Goal: Task Accomplishment & Management: Manage account settings

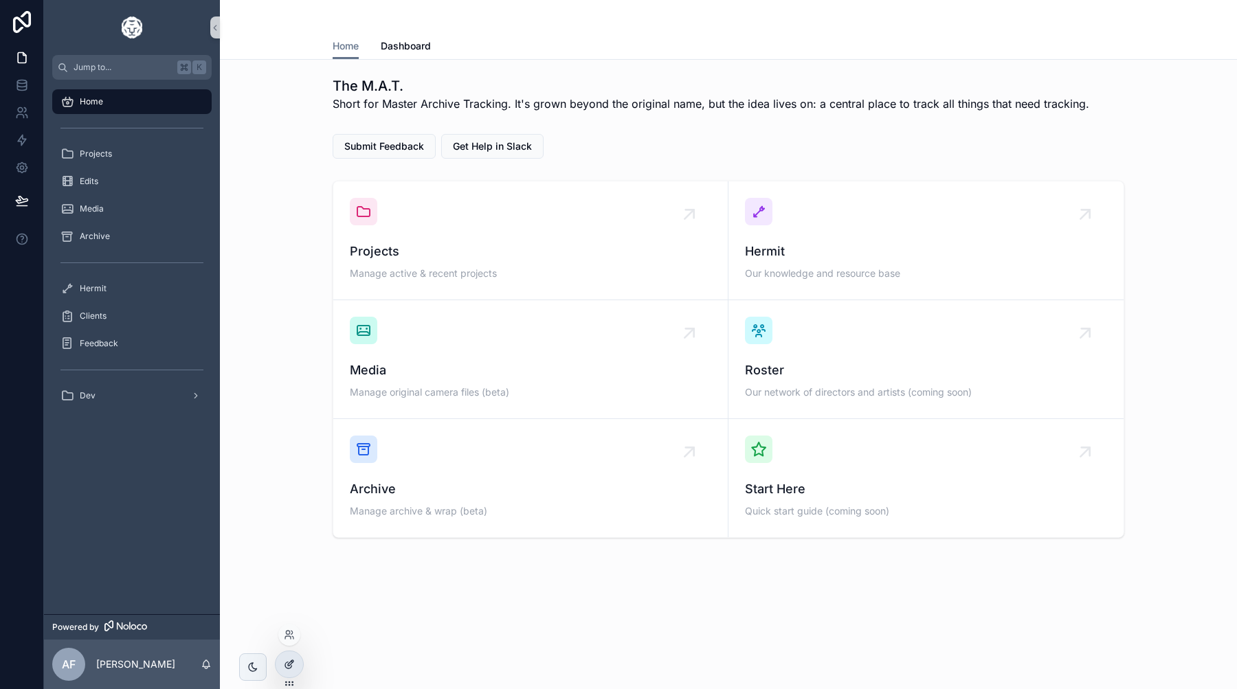
click at [294, 662] on icon at bounding box center [289, 664] width 11 height 11
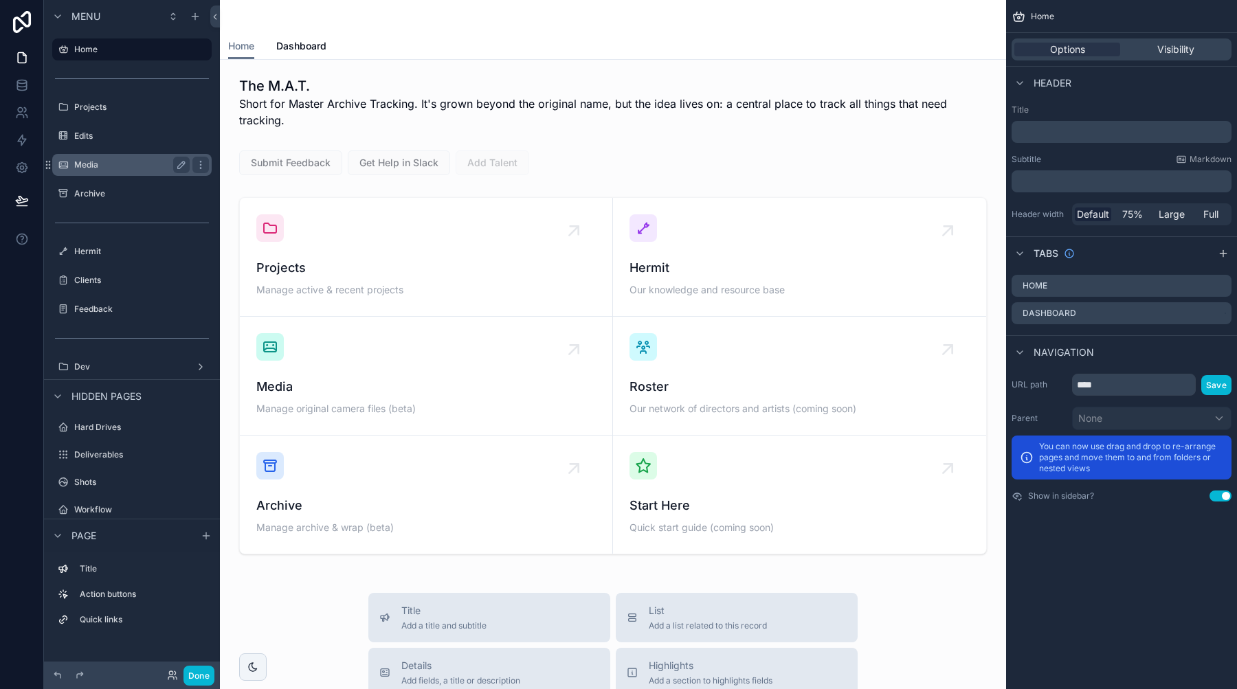
click at [122, 164] on label "Media" at bounding box center [129, 164] width 110 height 11
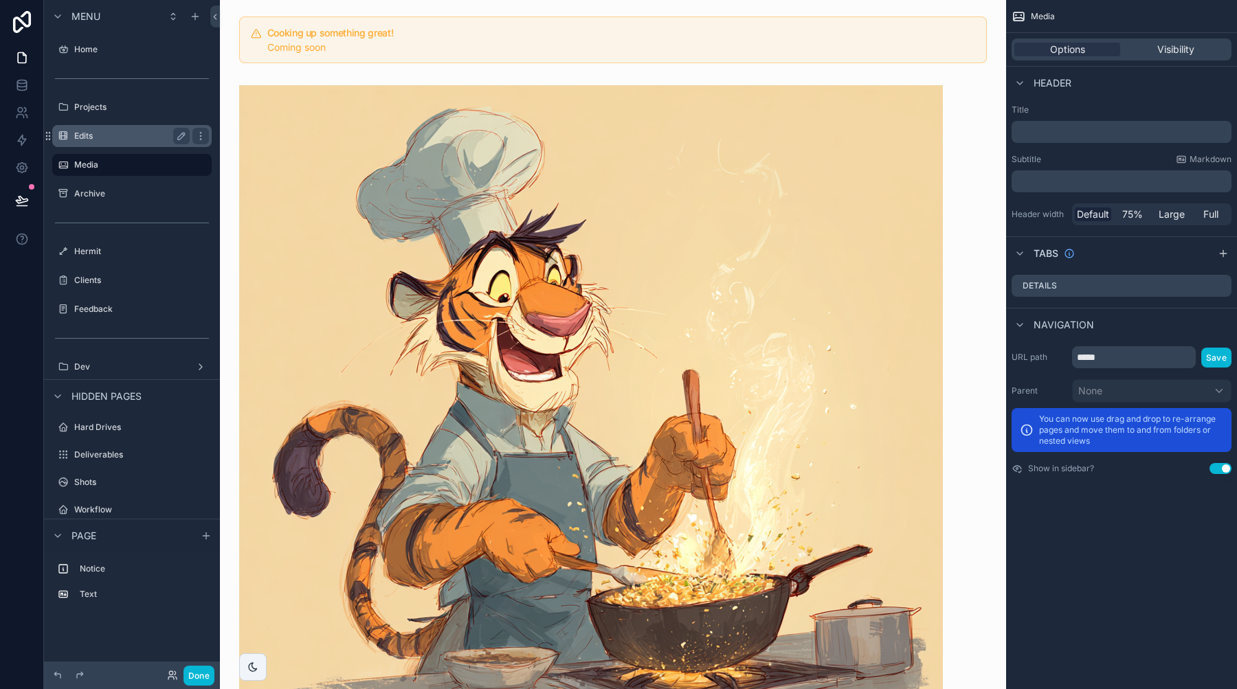
click at [109, 138] on label "Edits" at bounding box center [129, 136] width 110 height 11
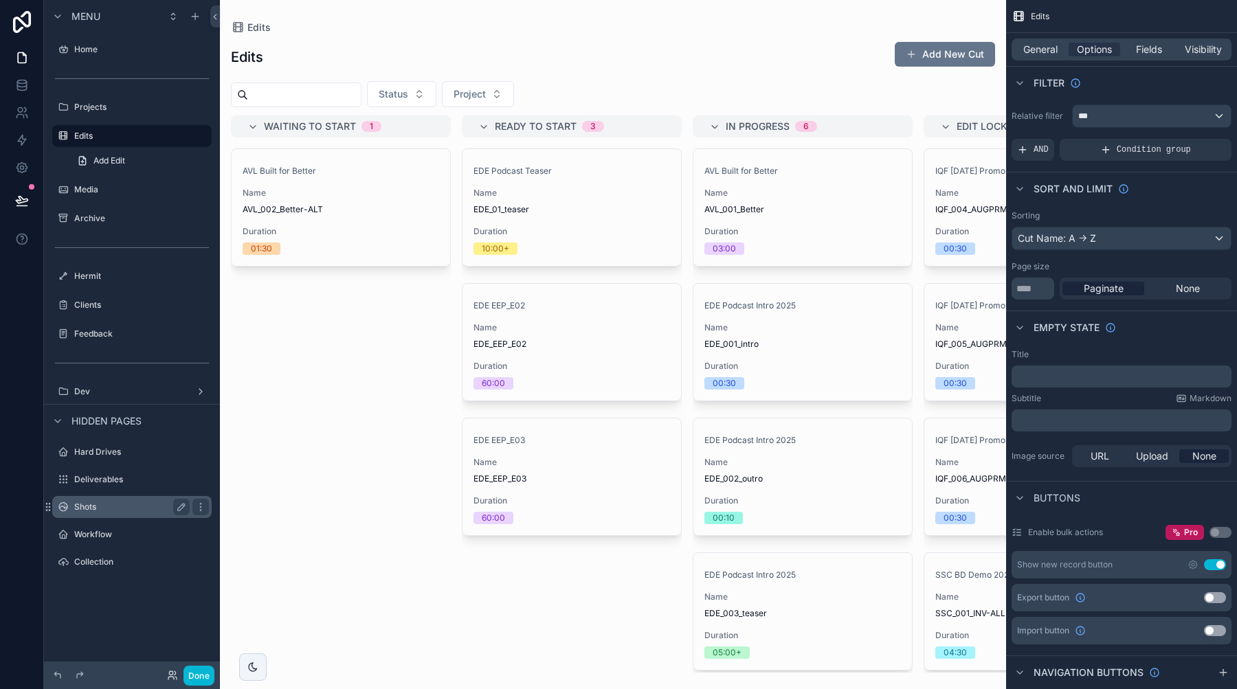
click at [86, 497] on div "Shots" at bounding box center [132, 507] width 154 height 22
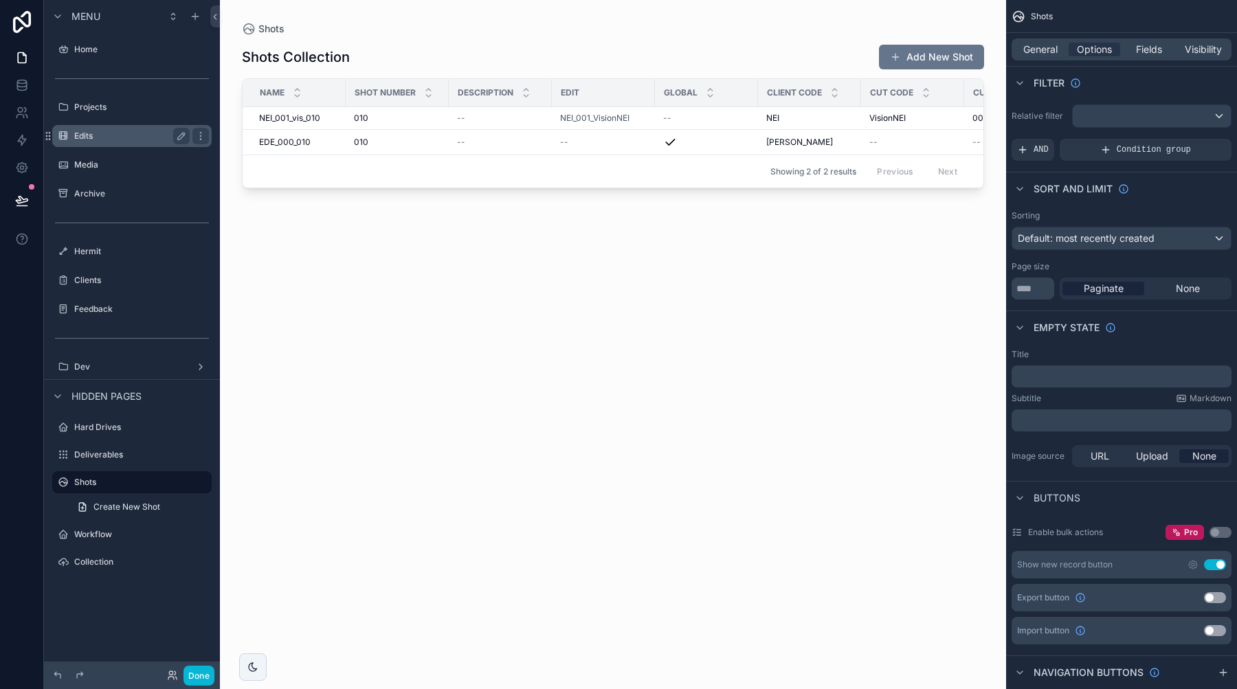
click at [122, 131] on label "Edits" at bounding box center [129, 136] width 110 height 11
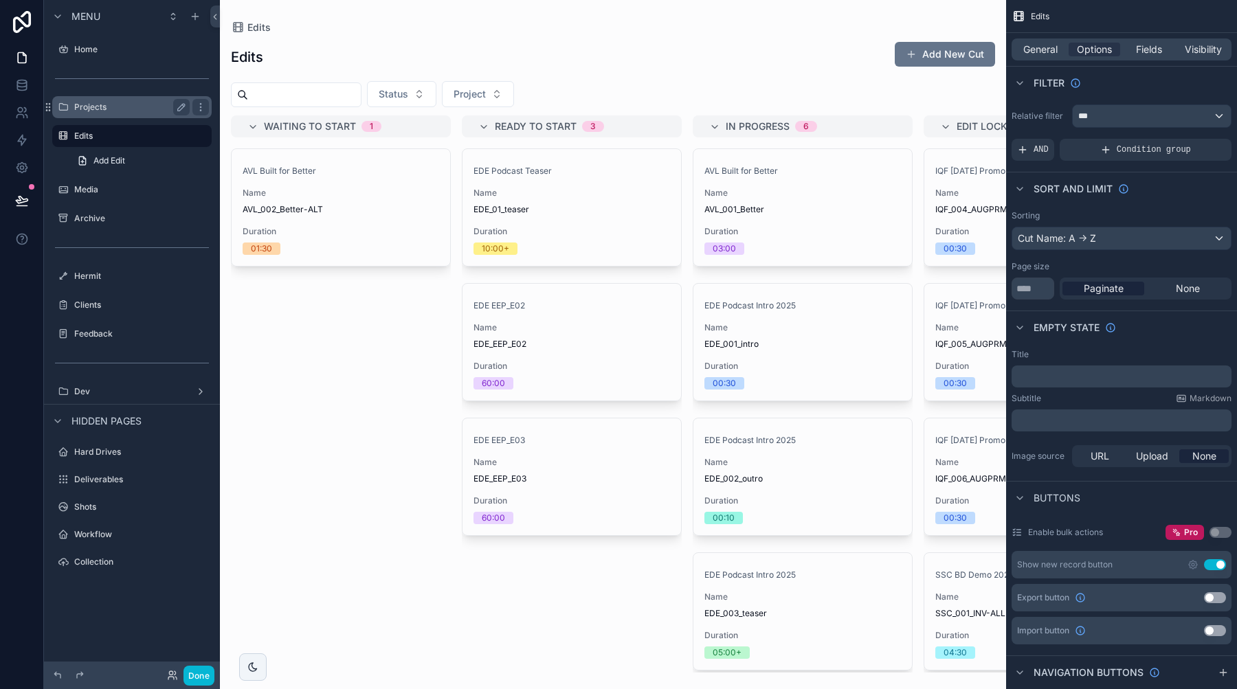
click at [126, 115] on div "Projects" at bounding box center [132, 107] width 154 height 22
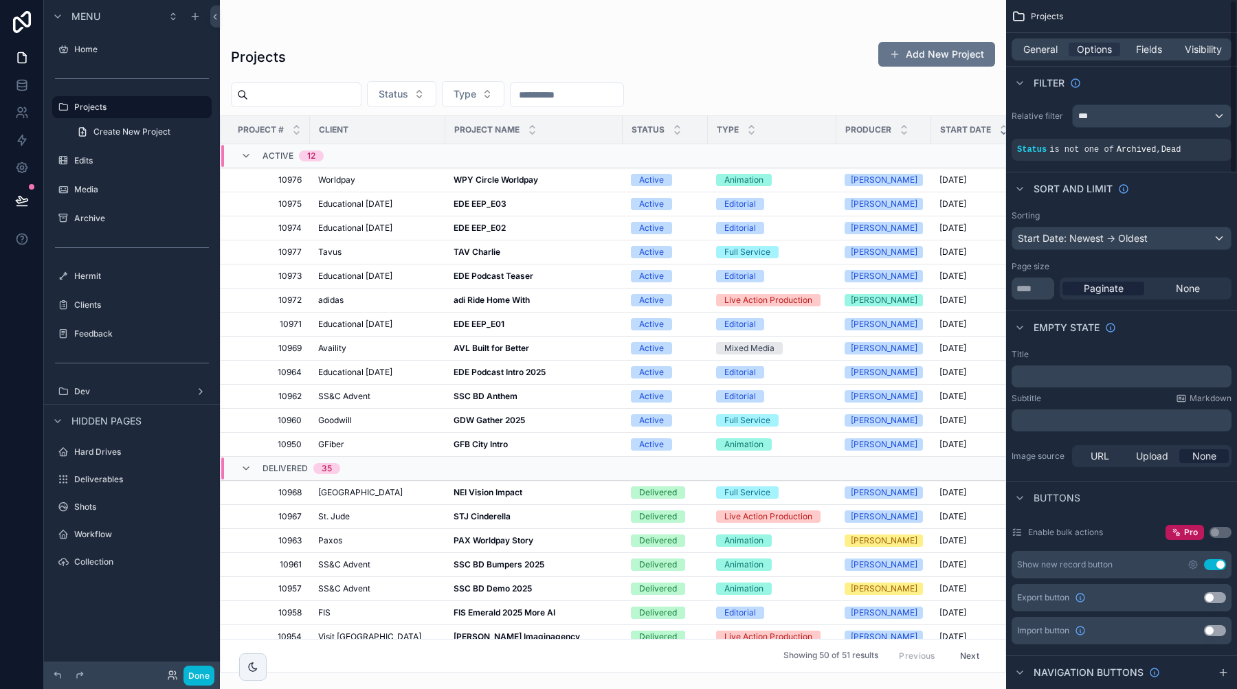
click at [557, 16] on div "scrollable content" at bounding box center [613, 344] width 786 height 689
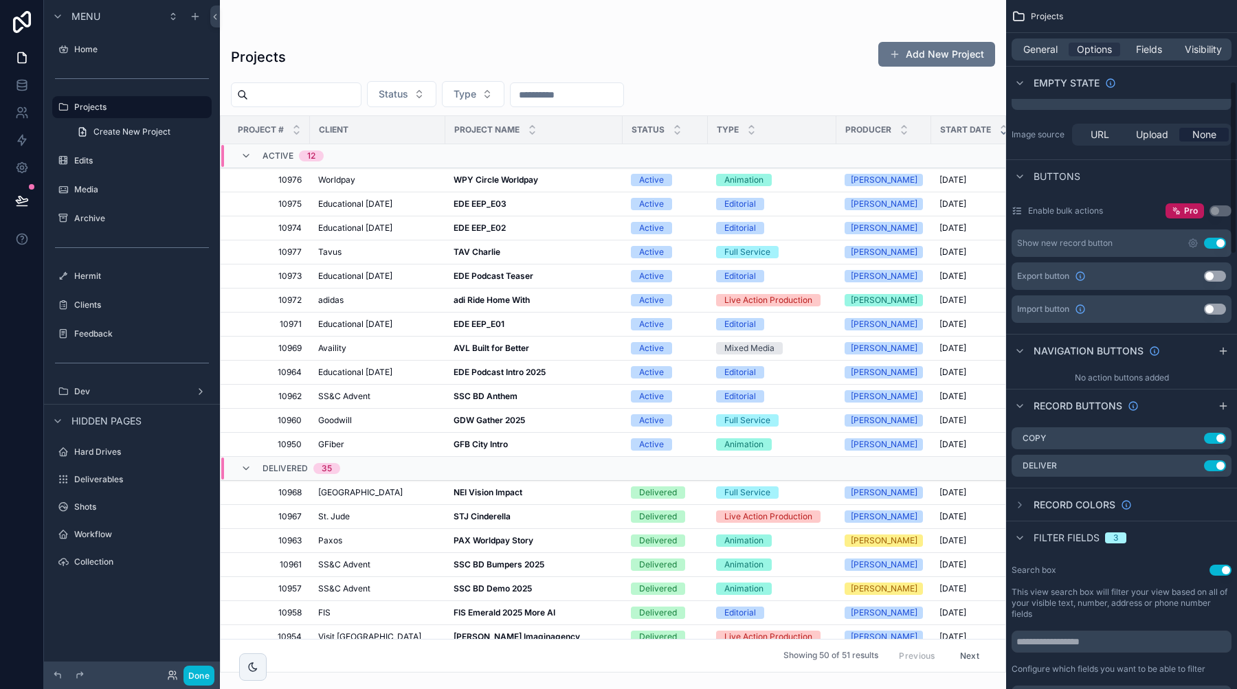
scroll to position [324, 0]
click at [1194, 433] on icon "scrollable content" at bounding box center [1192, 436] width 11 height 11
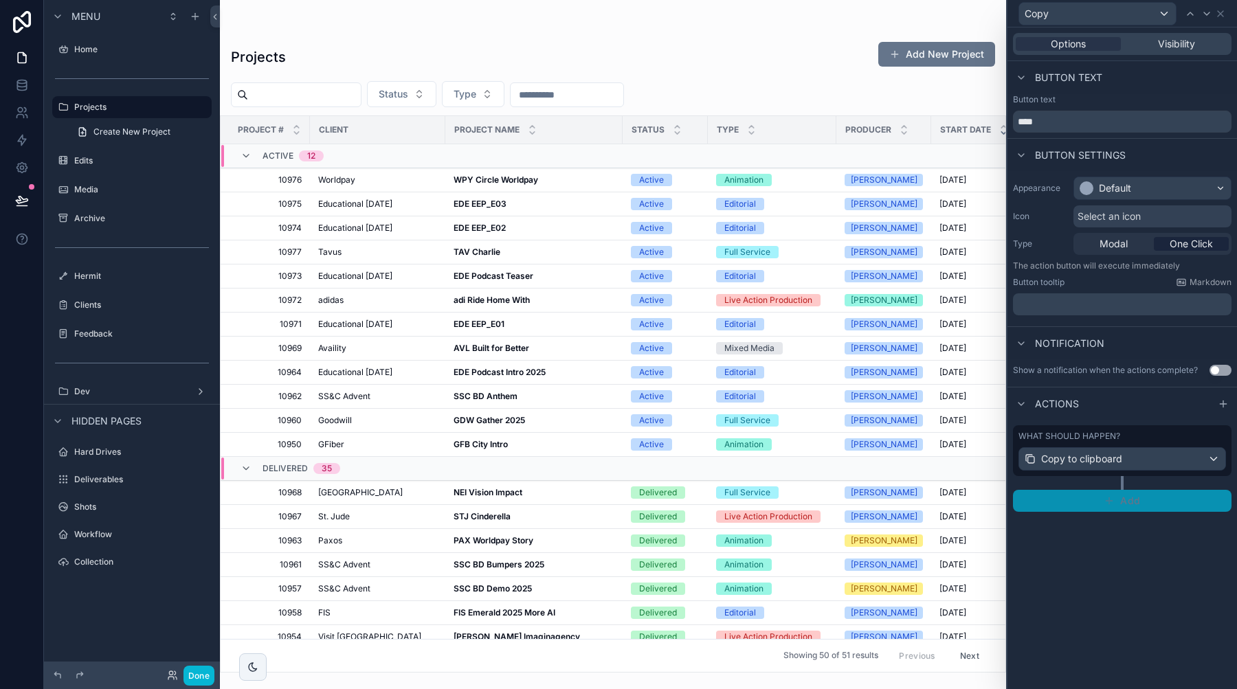
click at [1133, 500] on span "Add" at bounding box center [1130, 501] width 20 height 12
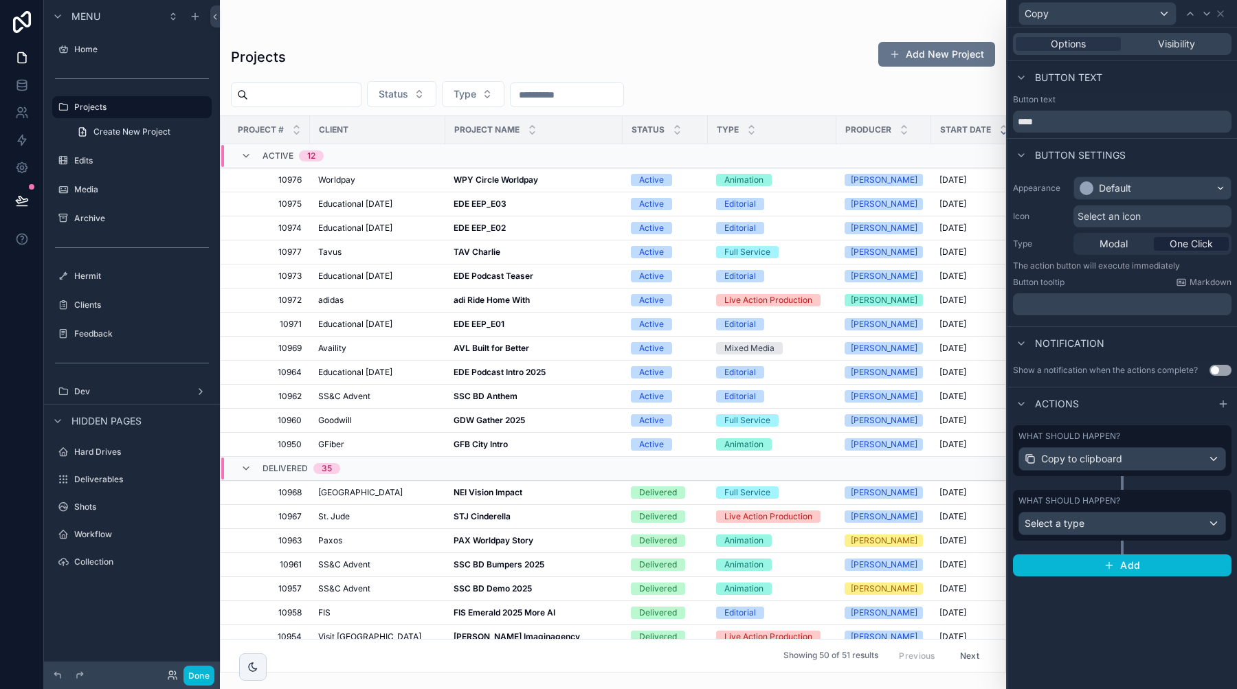
click at [1099, 544] on div "What should happen? Select a type" at bounding box center [1122, 522] width 218 height 65
click at [1098, 529] on div "Select a type" at bounding box center [1122, 524] width 206 height 22
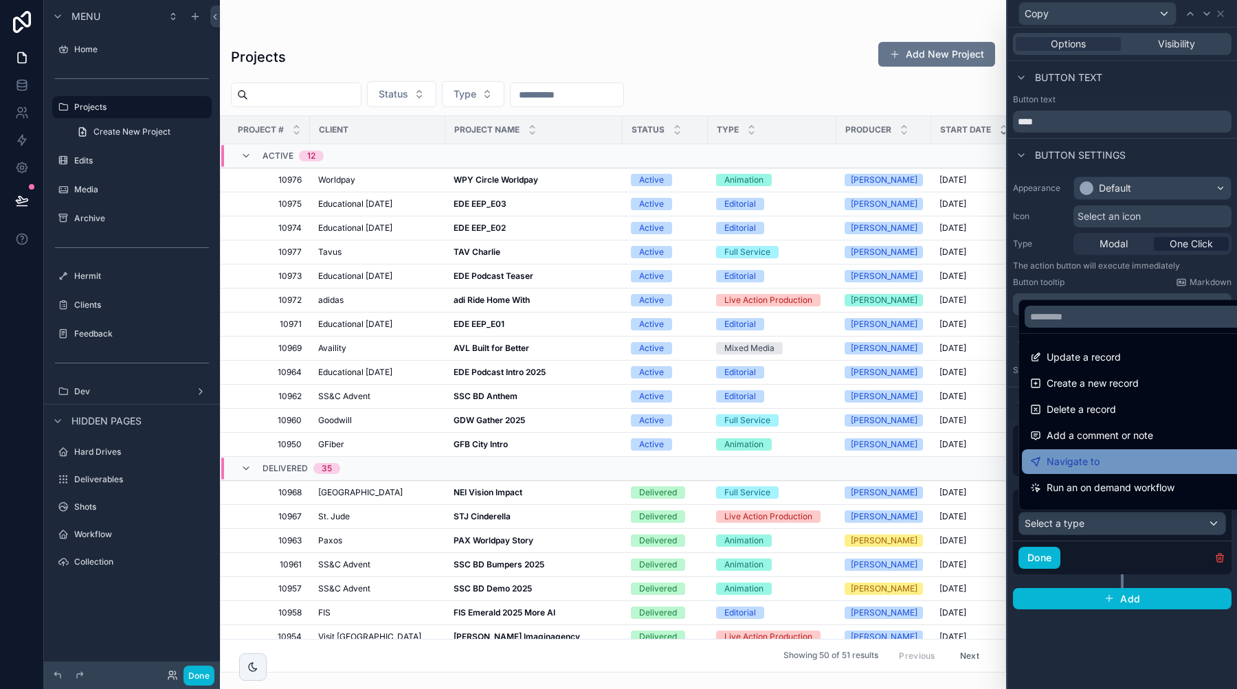
scroll to position [0, 0]
click at [1121, 627] on div at bounding box center [1121, 344] width 229 height 689
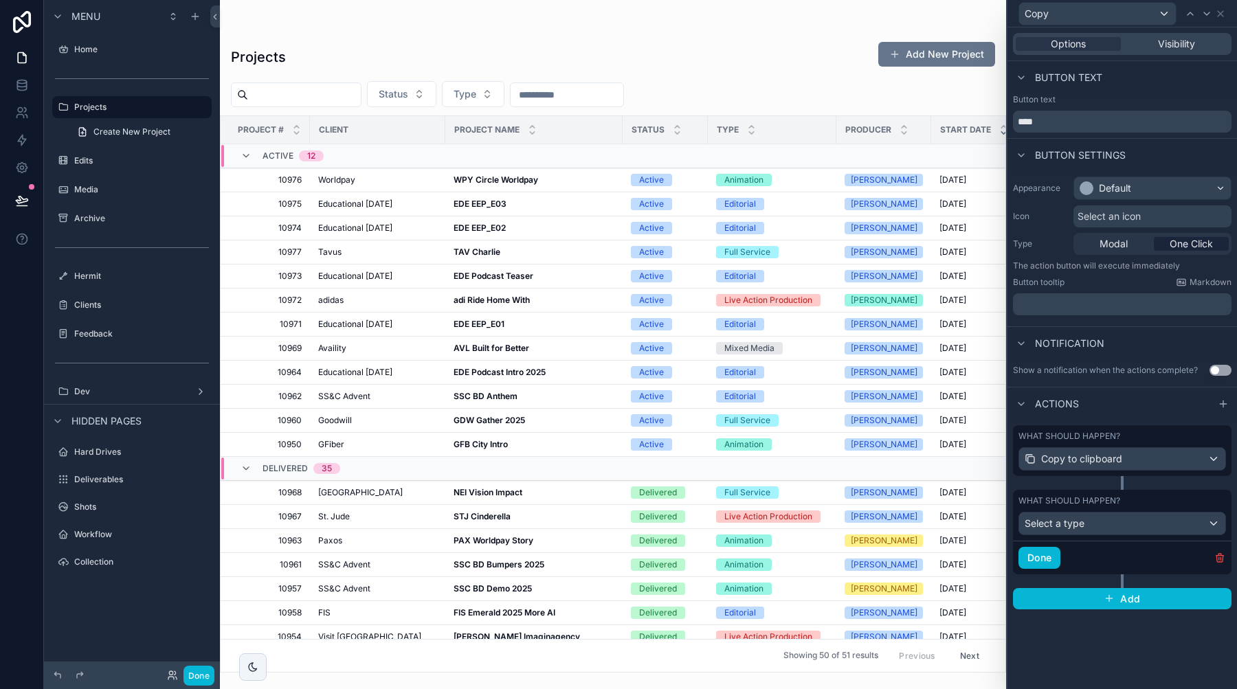
click at [1127, 528] on div "Select a type" at bounding box center [1122, 524] width 206 height 22
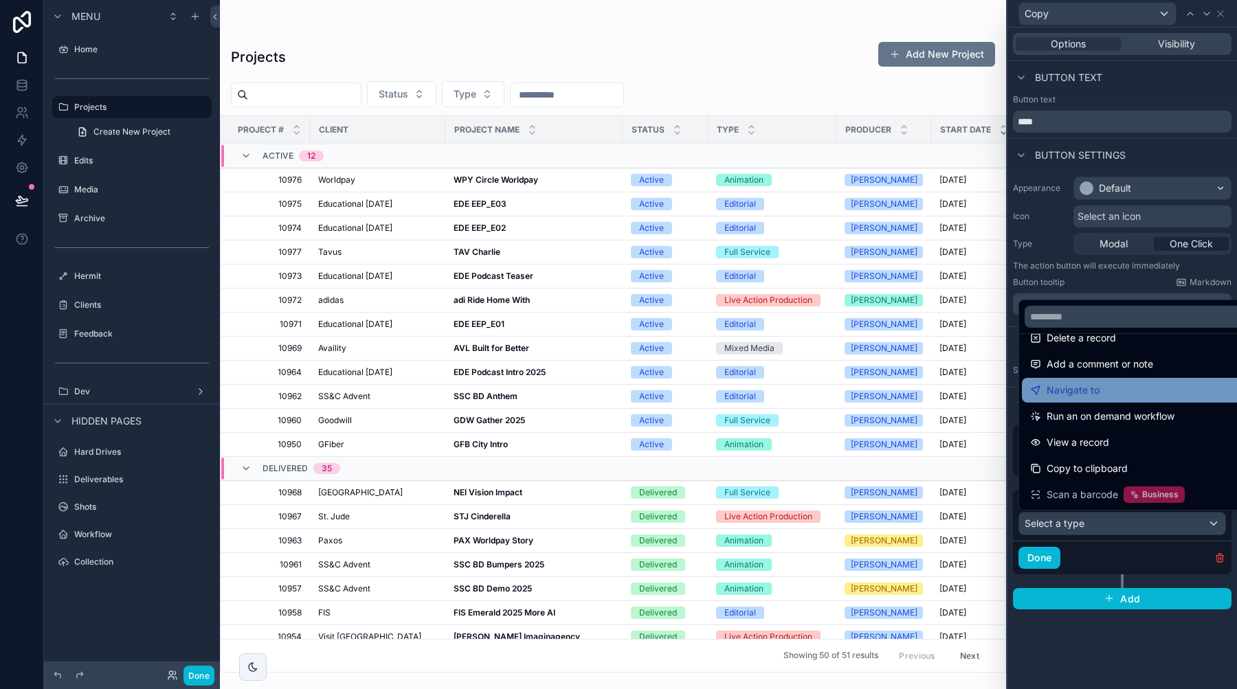
scroll to position [71, 0]
click at [1198, 552] on div at bounding box center [1121, 344] width 229 height 689
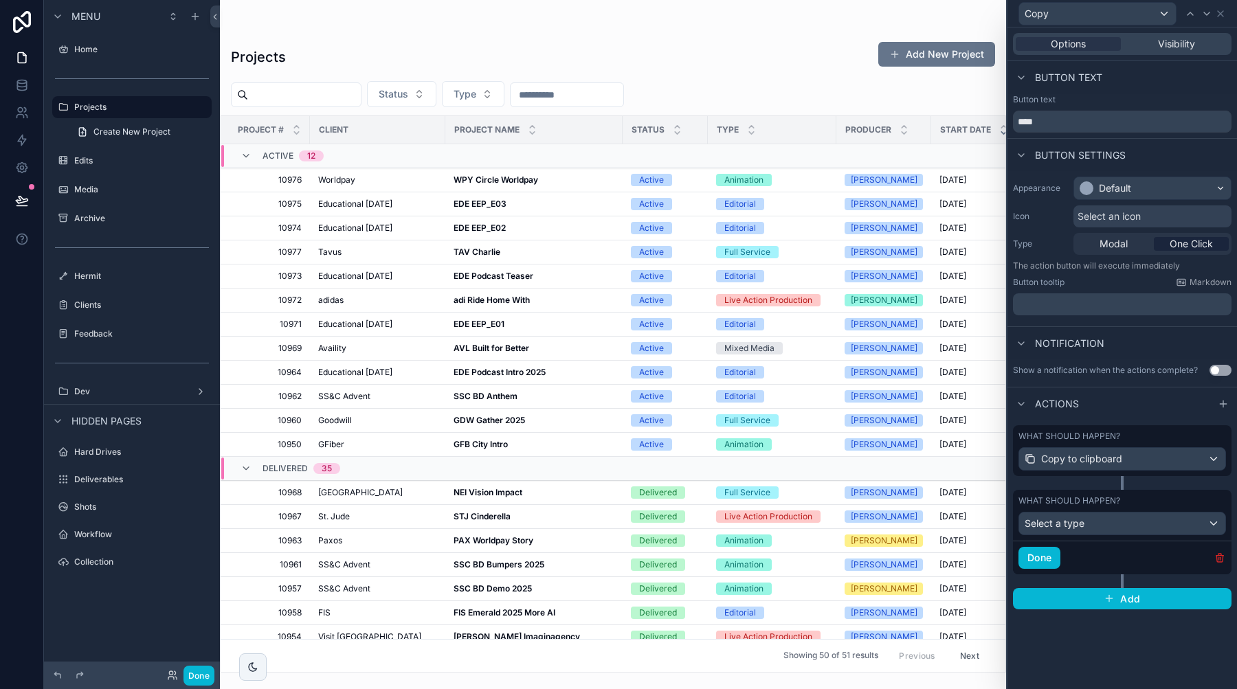
click at [1215, 553] on icon "button" at bounding box center [1219, 557] width 11 height 11
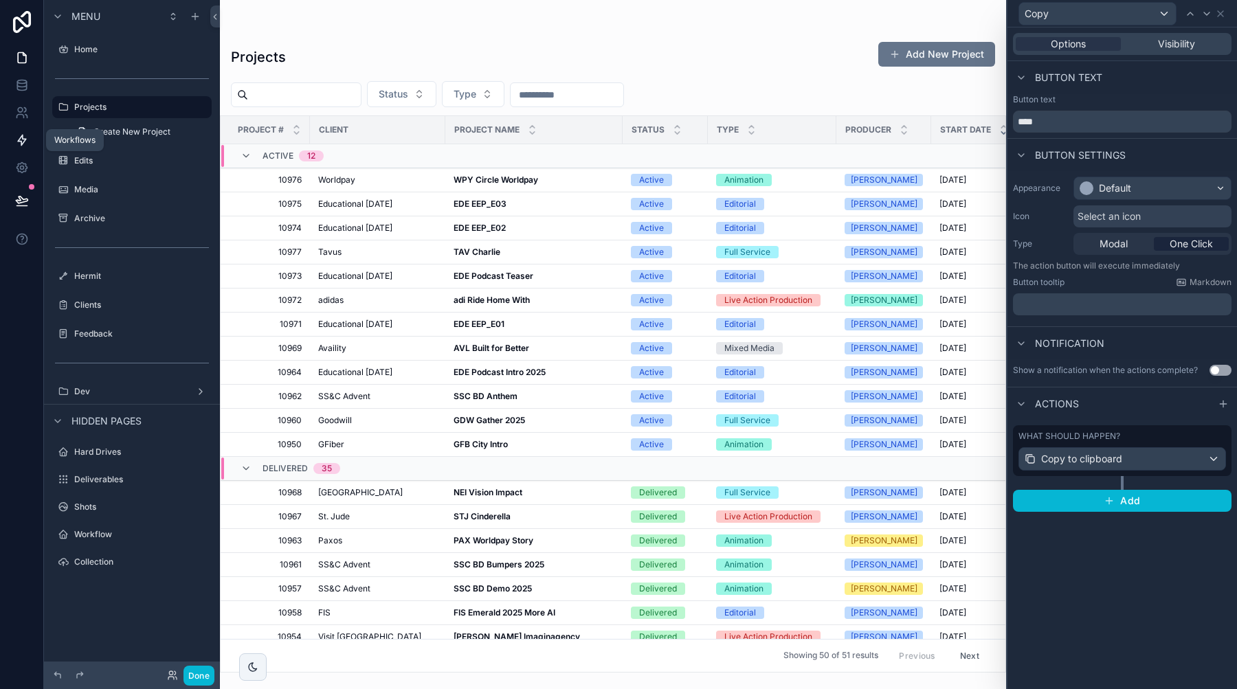
click at [23, 139] on icon at bounding box center [22, 140] width 8 height 10
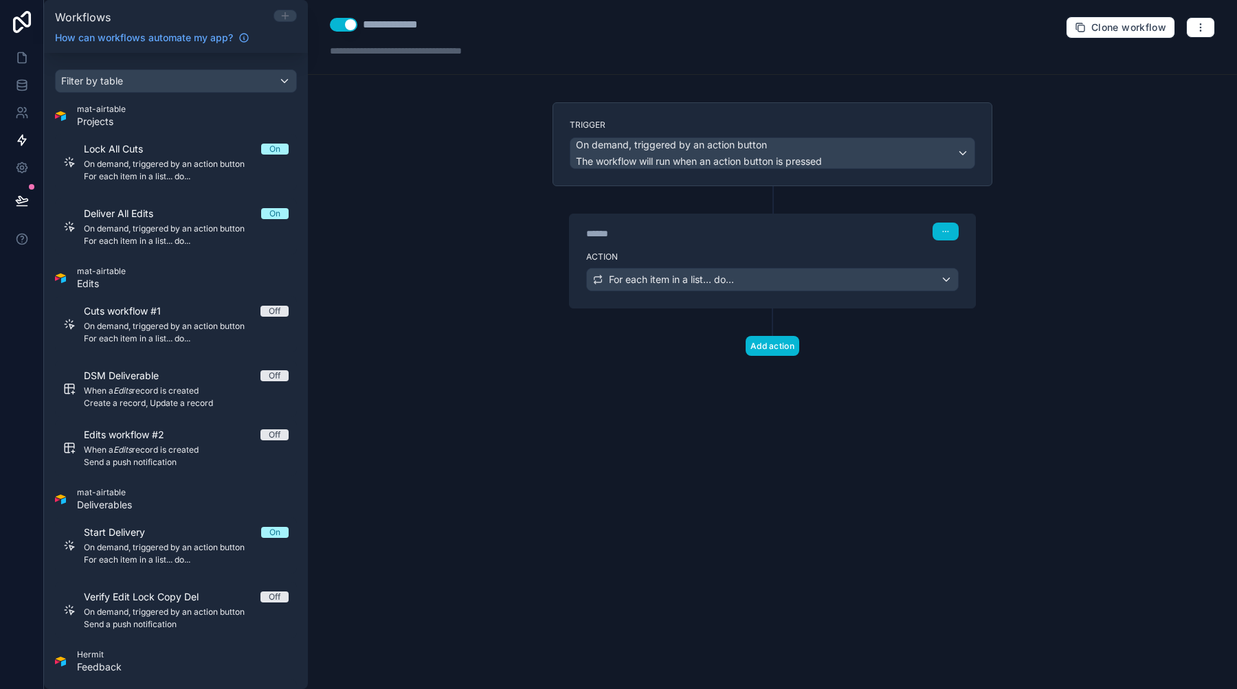
click at [284, 16] on icon at bounding box center [285, 16] width 6 height 0
click at [282, 18] on icon at bounding box center [285, 15] width 11 height 11
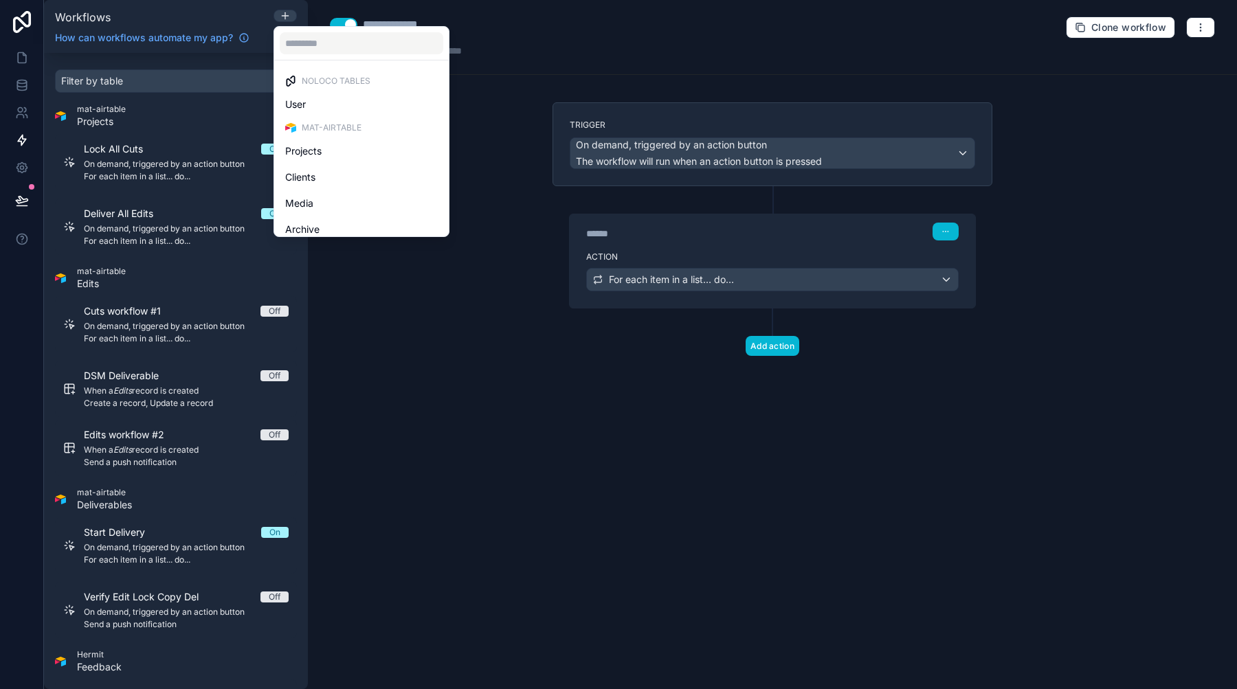
click at [278, 17] on div at bounding box center [618, 344] width 1237 height 689
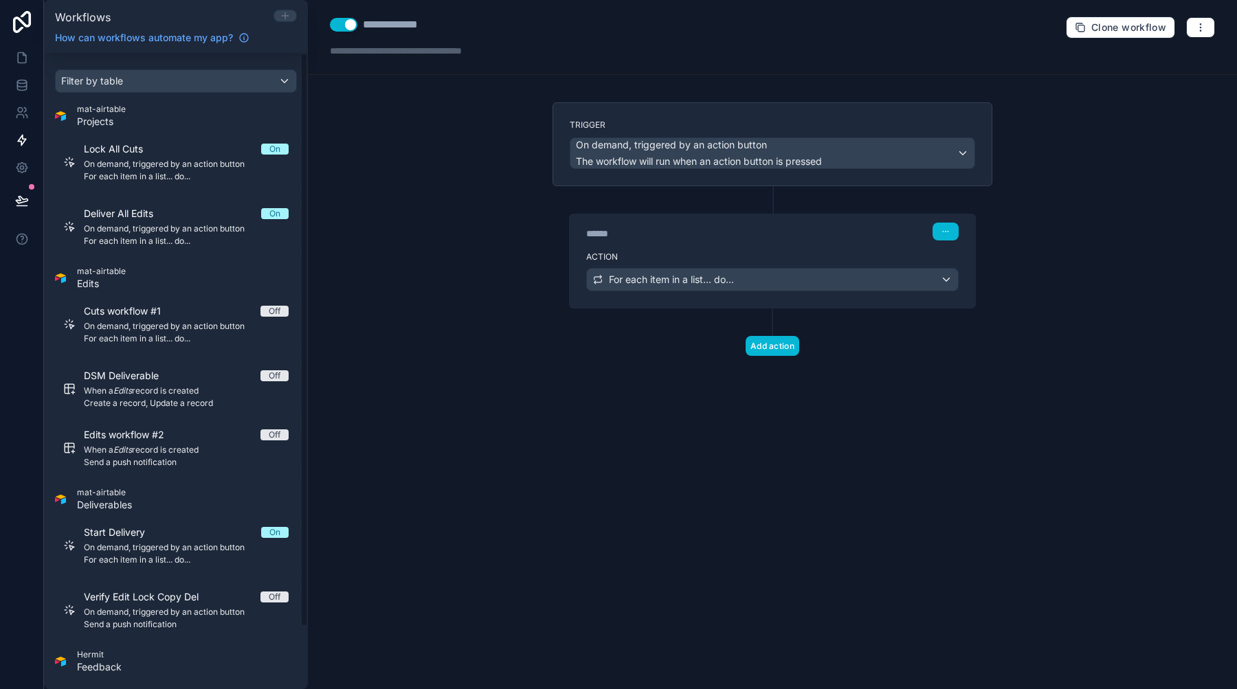
click at [284, 17] on icon at bounding box center [285, 15] width 11 height 11
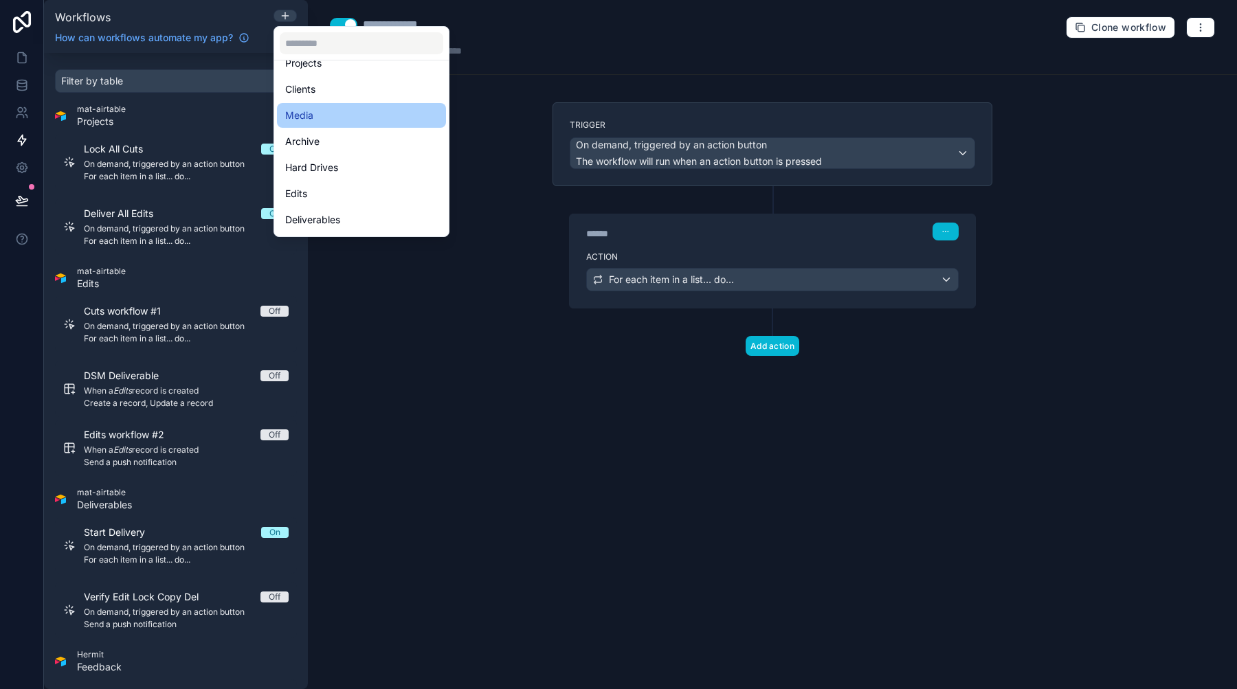
scroll to position [111, 0]
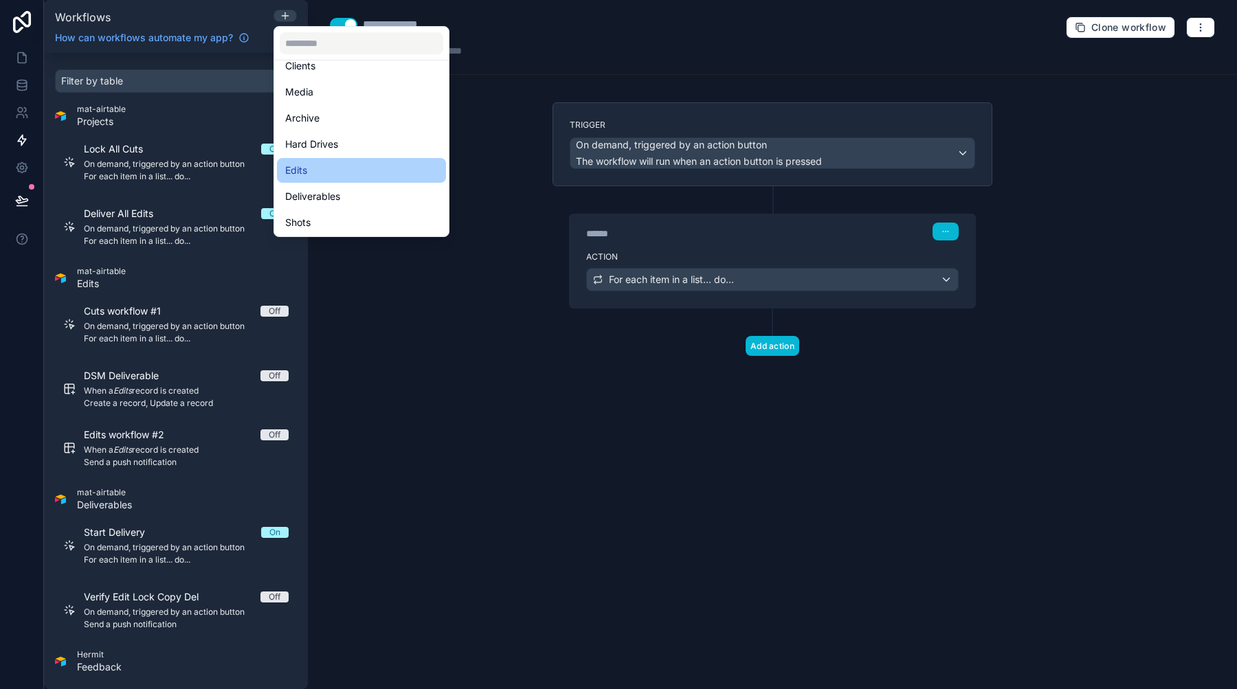
click at [318, 179] on div "Edits" at bounding box center [361, 170] width 169 height 25
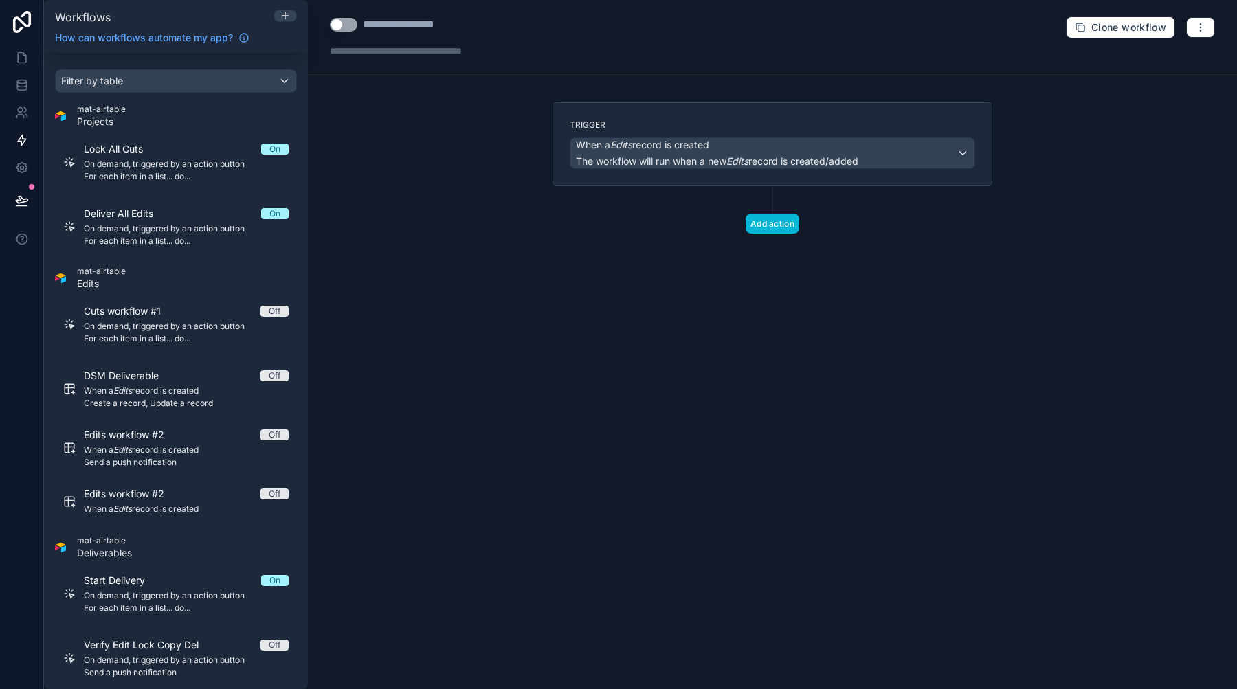
click at [735, 157] on em "Edits" at bounding box center [737, 161] width 22 height 12
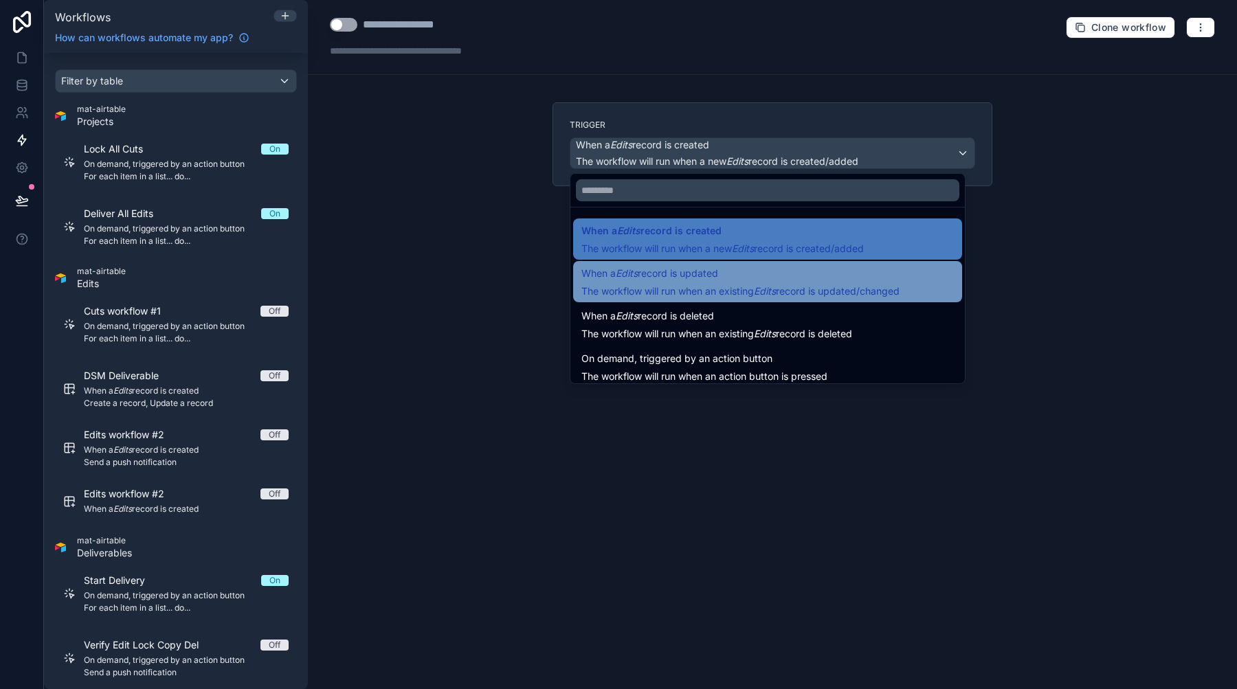
scroll to position [2, 0]
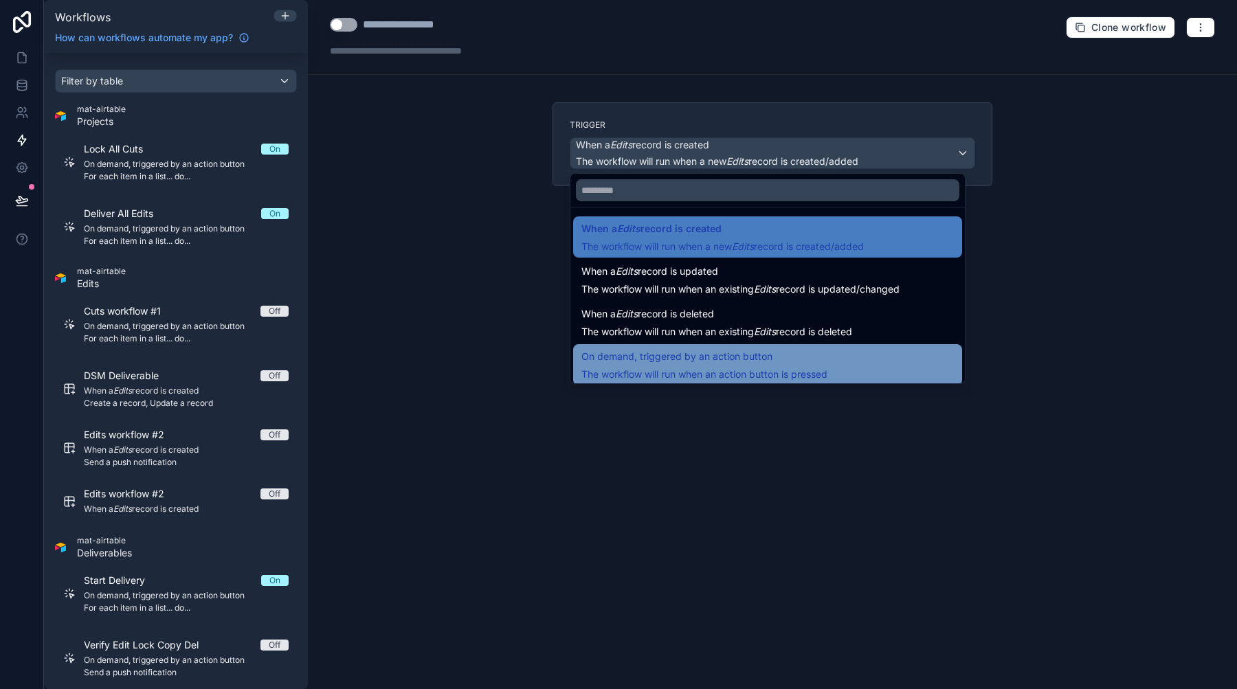
click at [723, 352] on span "On demand, triggered by an action button" at bounding box center [676, 356] width 191 height 16
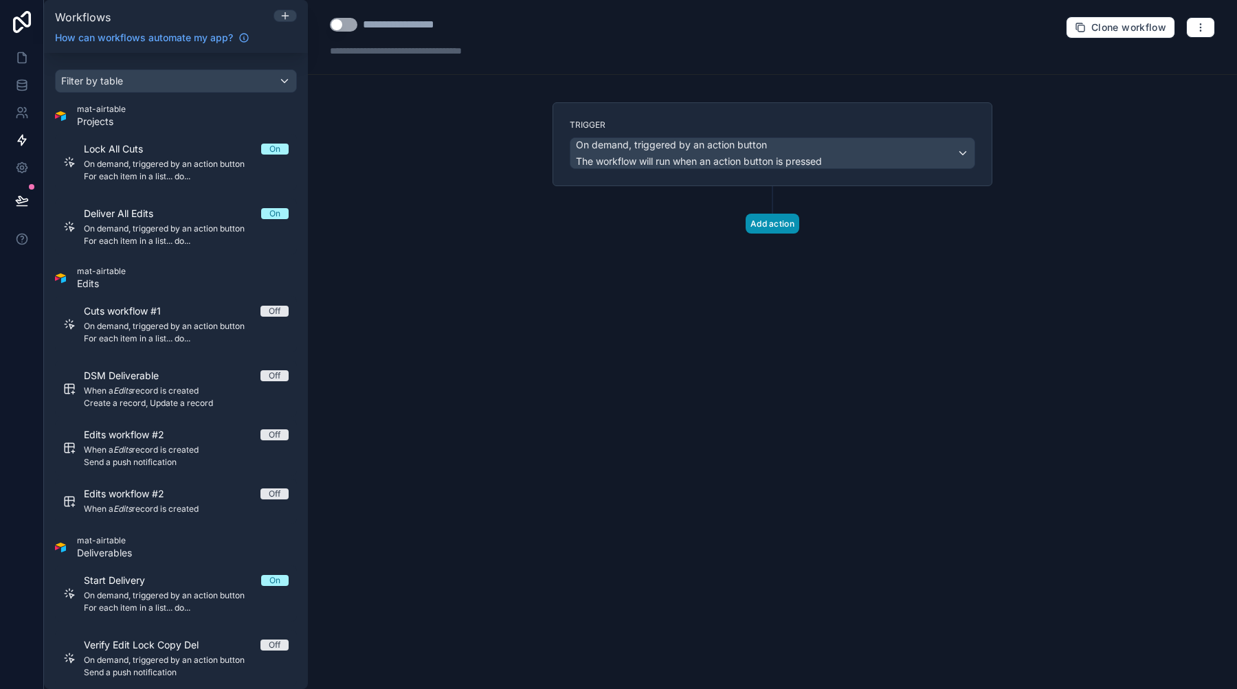
click at [750, 222] on button "Add action" at bounding box center [772, 224] width 54 height 20
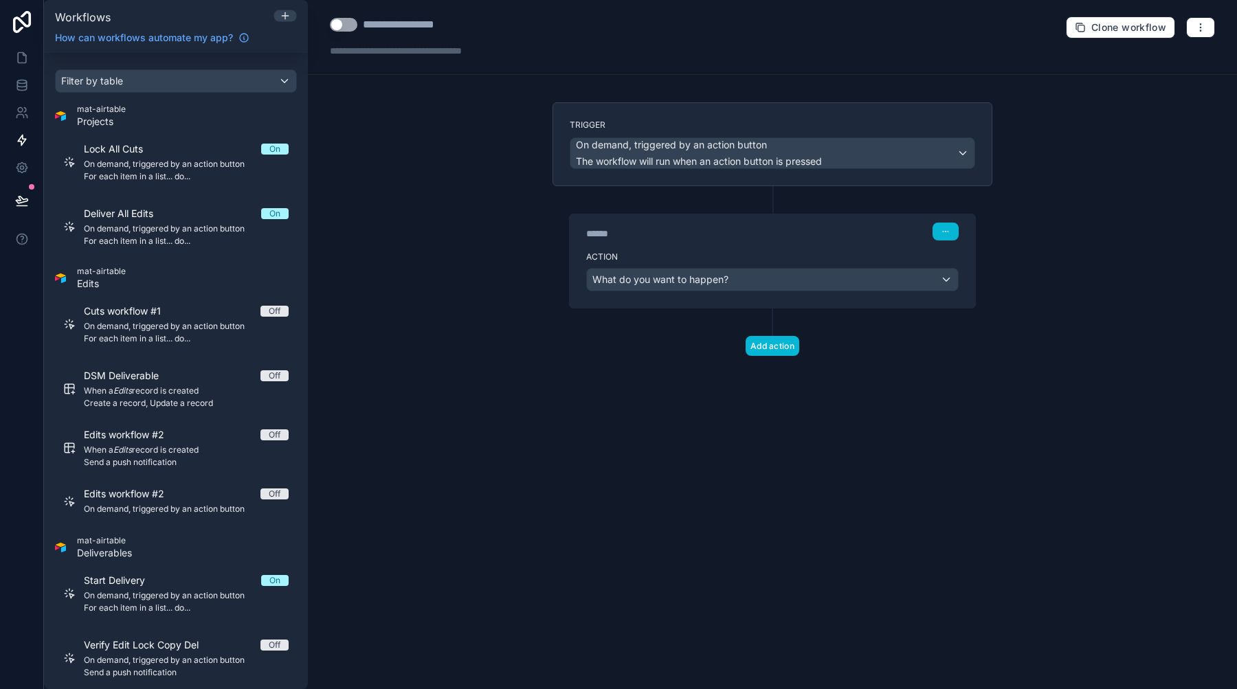
click at [699, 276] on span "What do you want to happen?" at bounding box center [660, 279] width 136 height 12
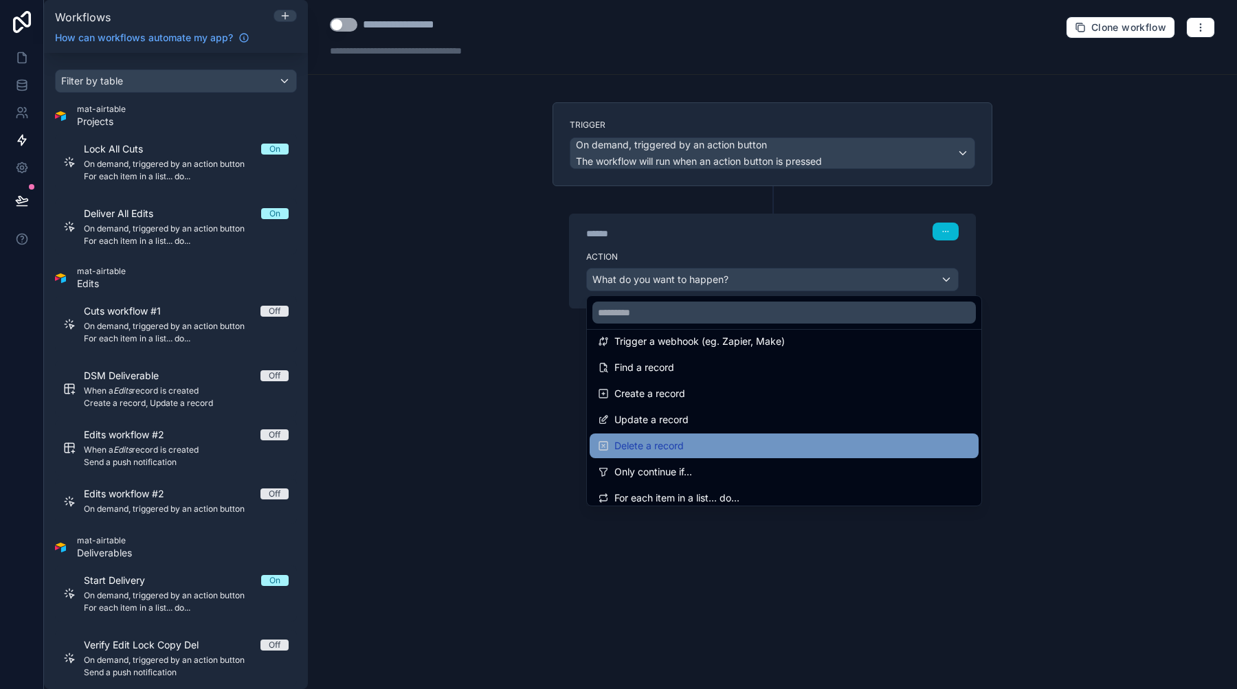
scroll to position [67, 0]
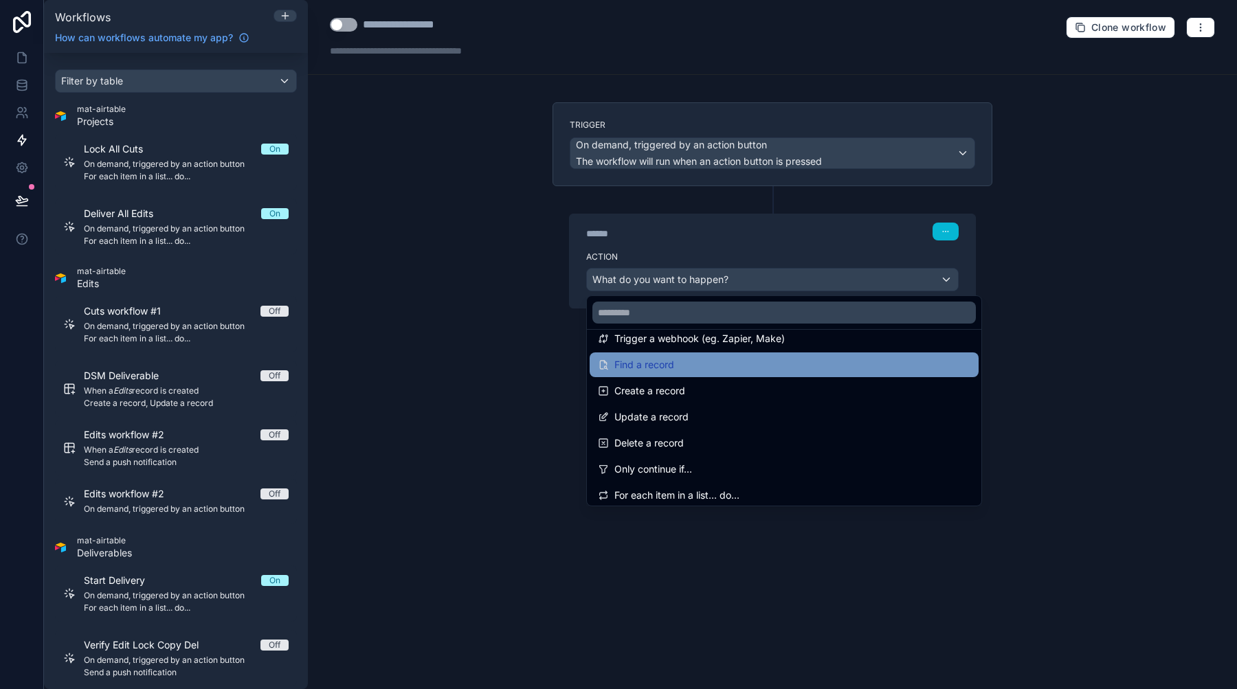
click at [668, 377] on div "Find a record" at bounding box center [784, 364] width 389 height 25
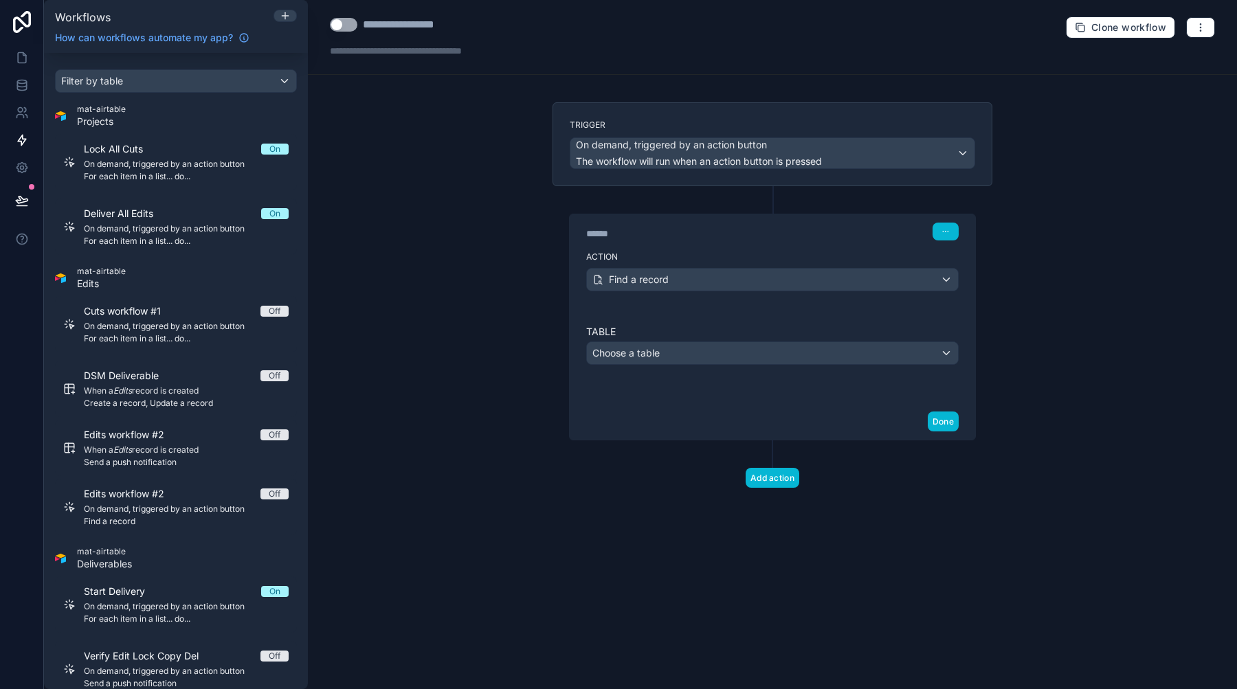
click at [653, 351] on span "Choose a table" at bounding box center [625, 353] width 67 height 12
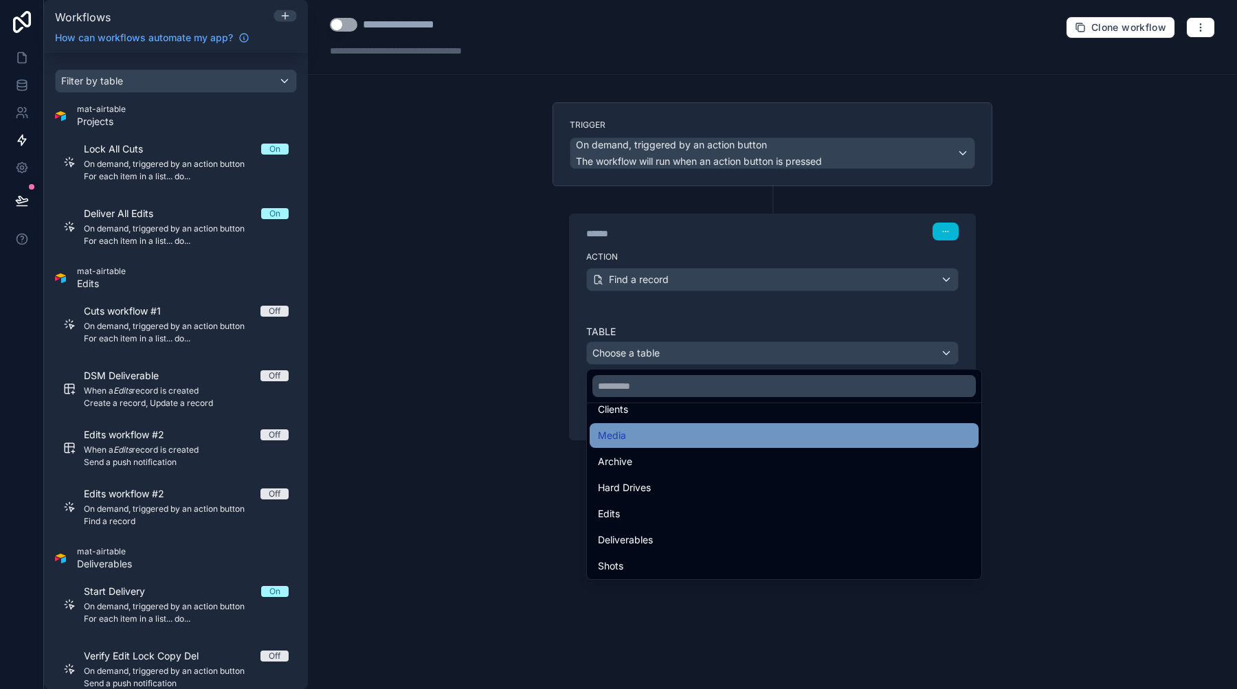
scroll to position [141, 0]
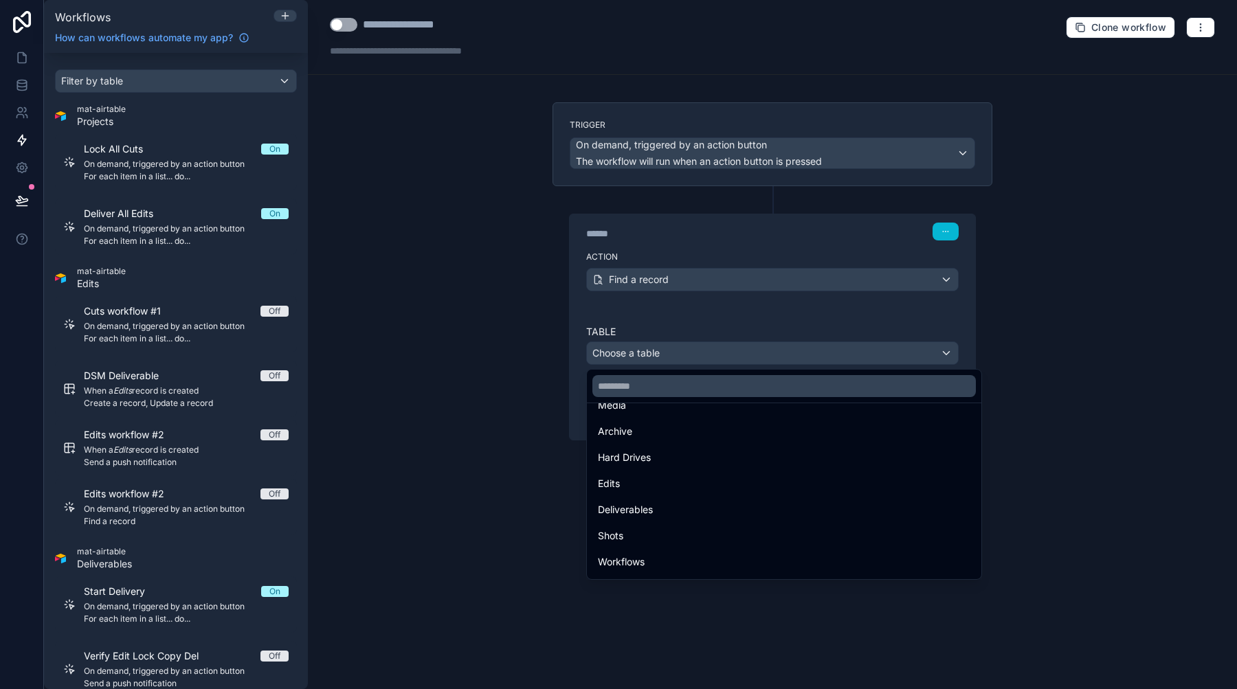
click at [608, 300] on div at bounding box center [618, 344] width 1237 height 689
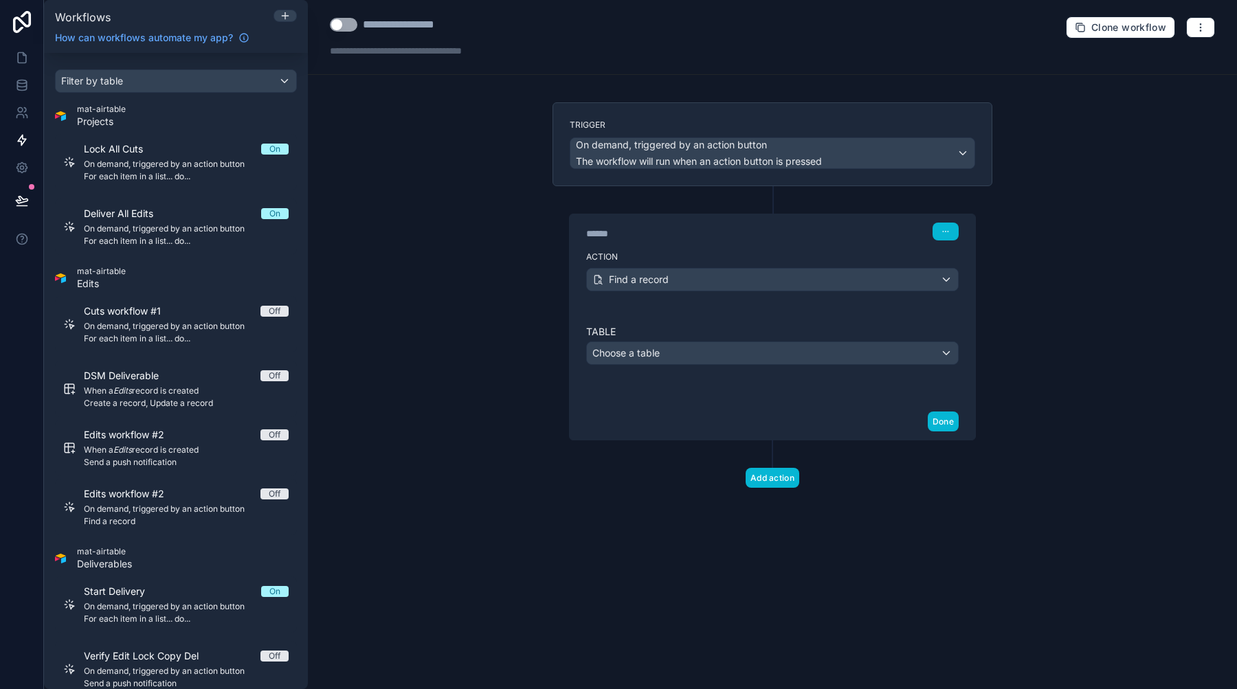
click at [625, 280] on span "Find a record" at bounding box center [639, 280] width 60 height 14
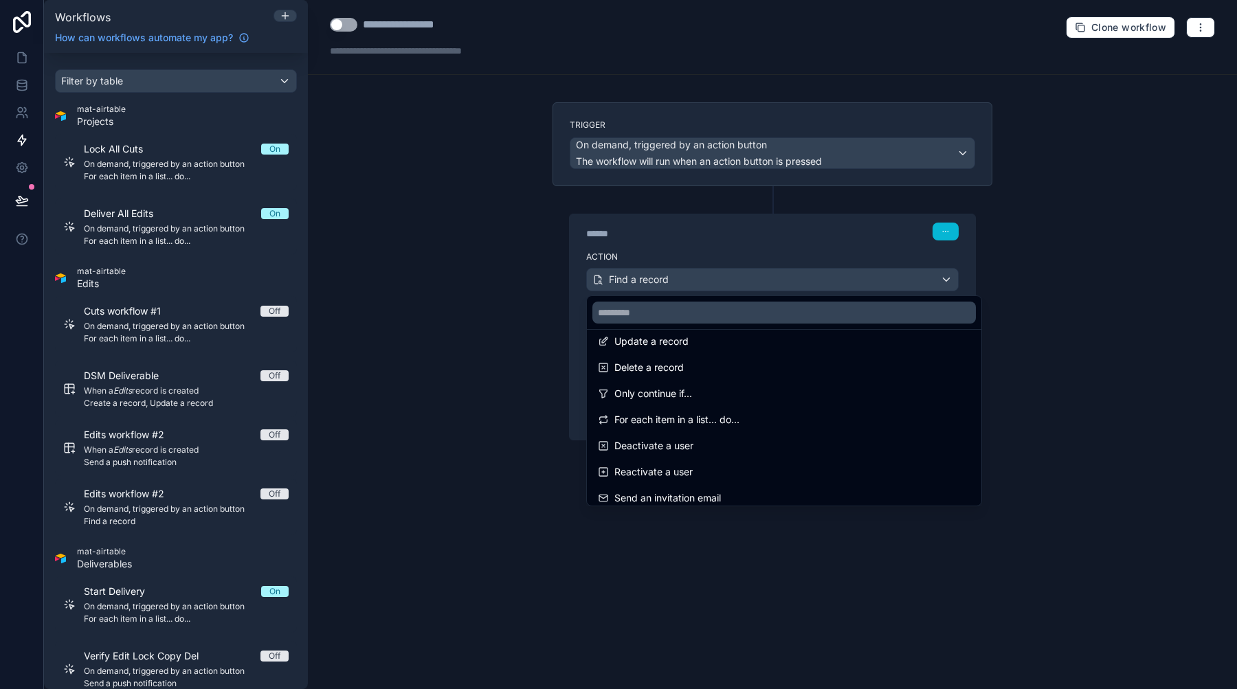
scroll to position [170, 0]
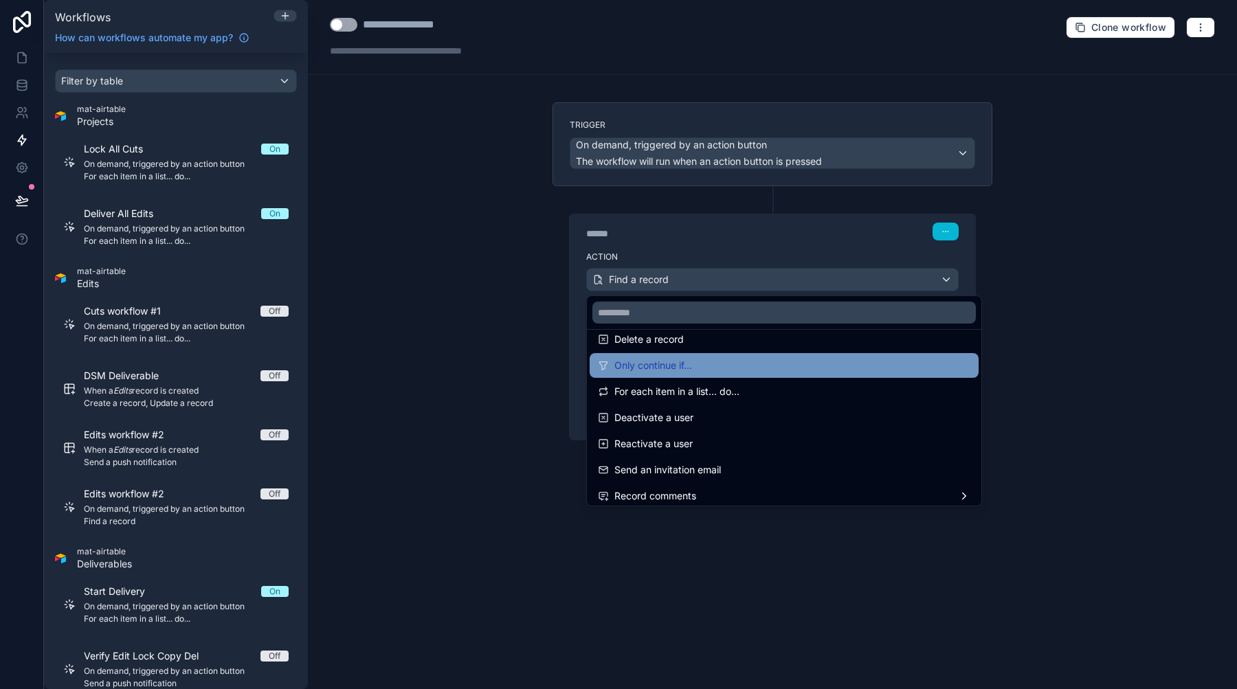
click at [642, 366] on span "Only continue if..." at bounding box center [653, 365] width 78 height 16
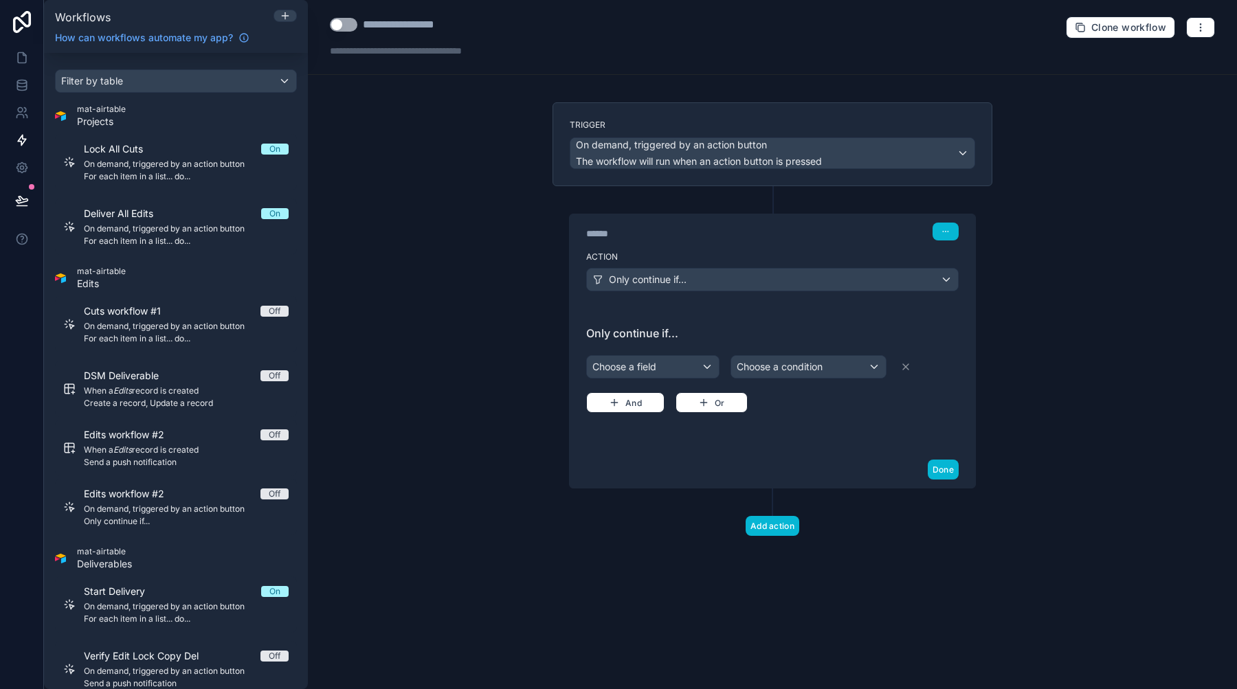
click at [655, 368] on div "Choose a field" at bounding box center [653, 367] width 132 height 22
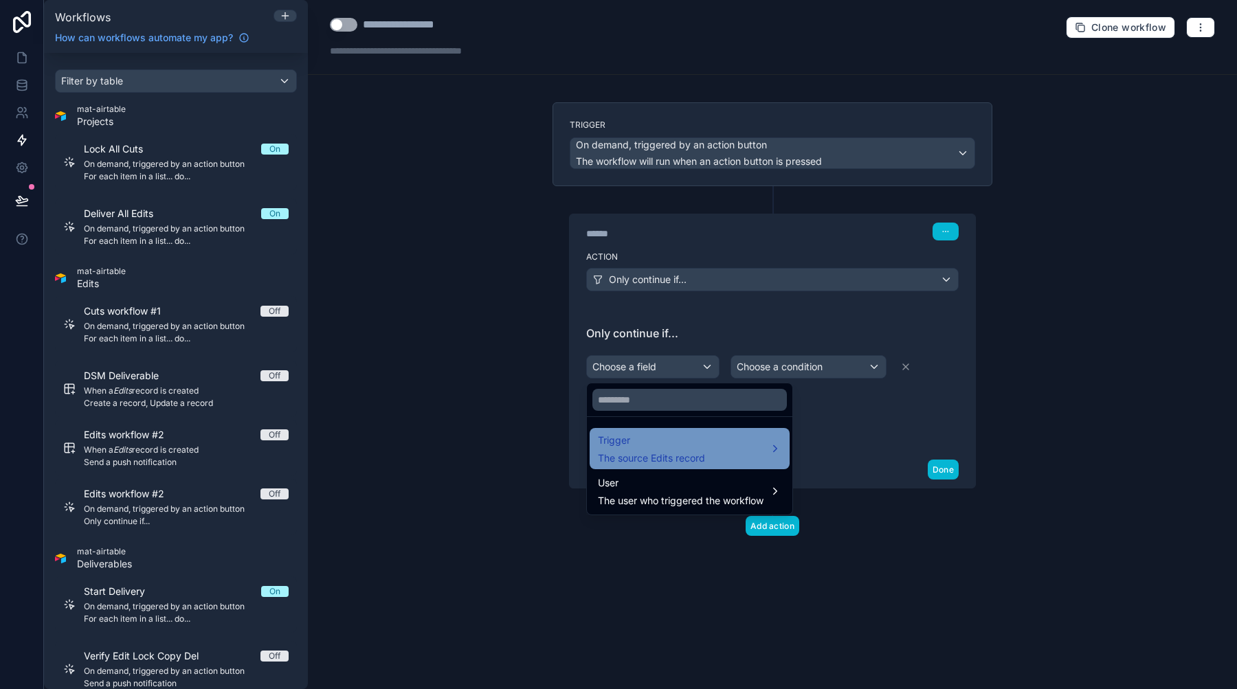
scroll to position [0, 0]
click at [712, 457] on div "Trigger The source Edits record" at bounding box center [689, 448] width 183 height 33
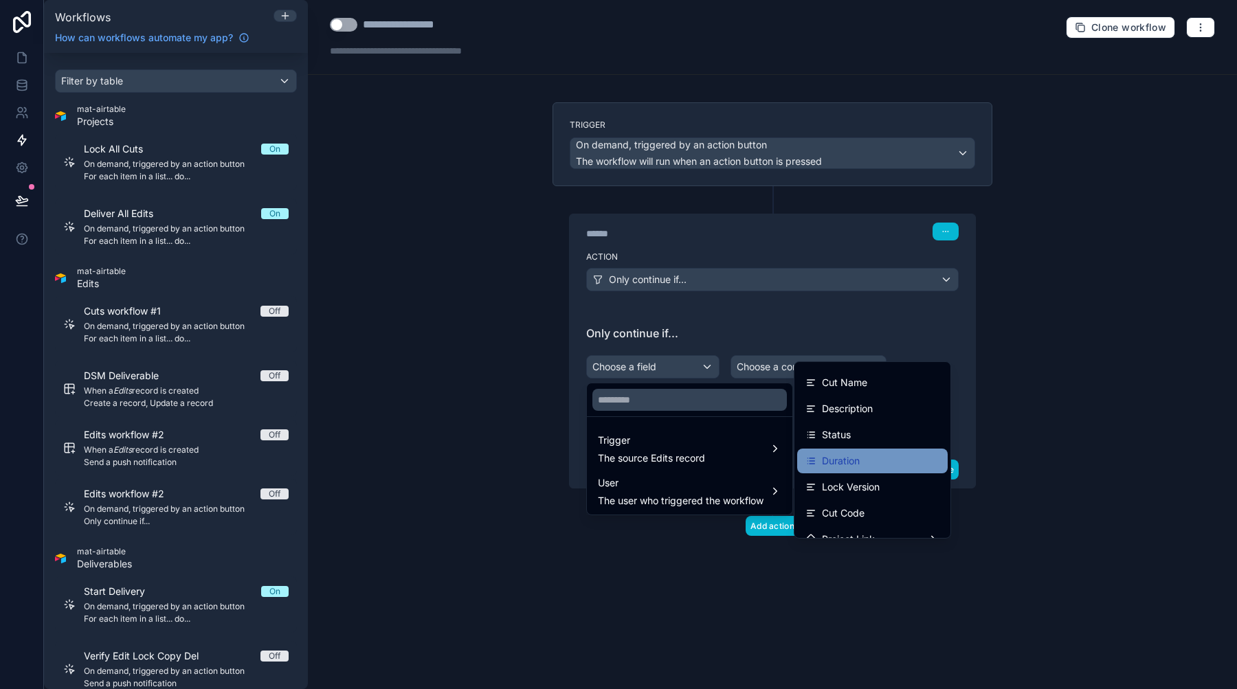
scroll to position [23, 0]
click at [850, 480] on span "Lock Version" at bounding box center [851, 485] width 58 height 16
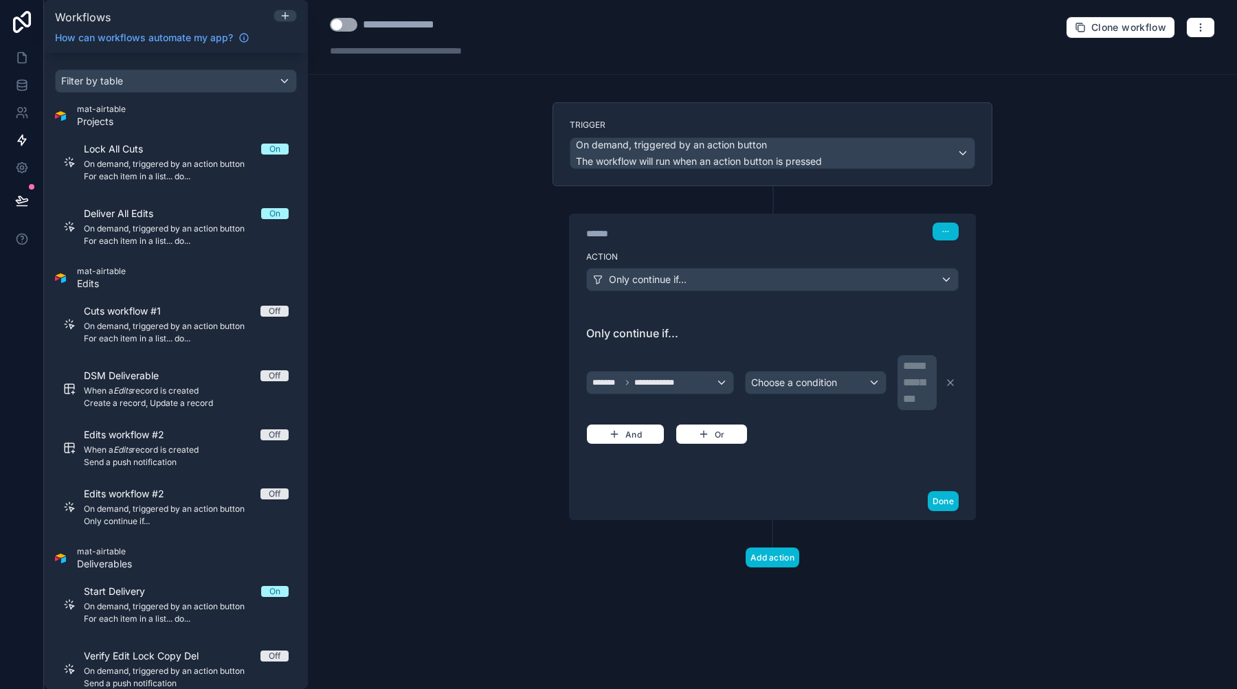
click at [794, 385] on span "Choose a condition" at bounding box center [794, 383] width 86 height 12
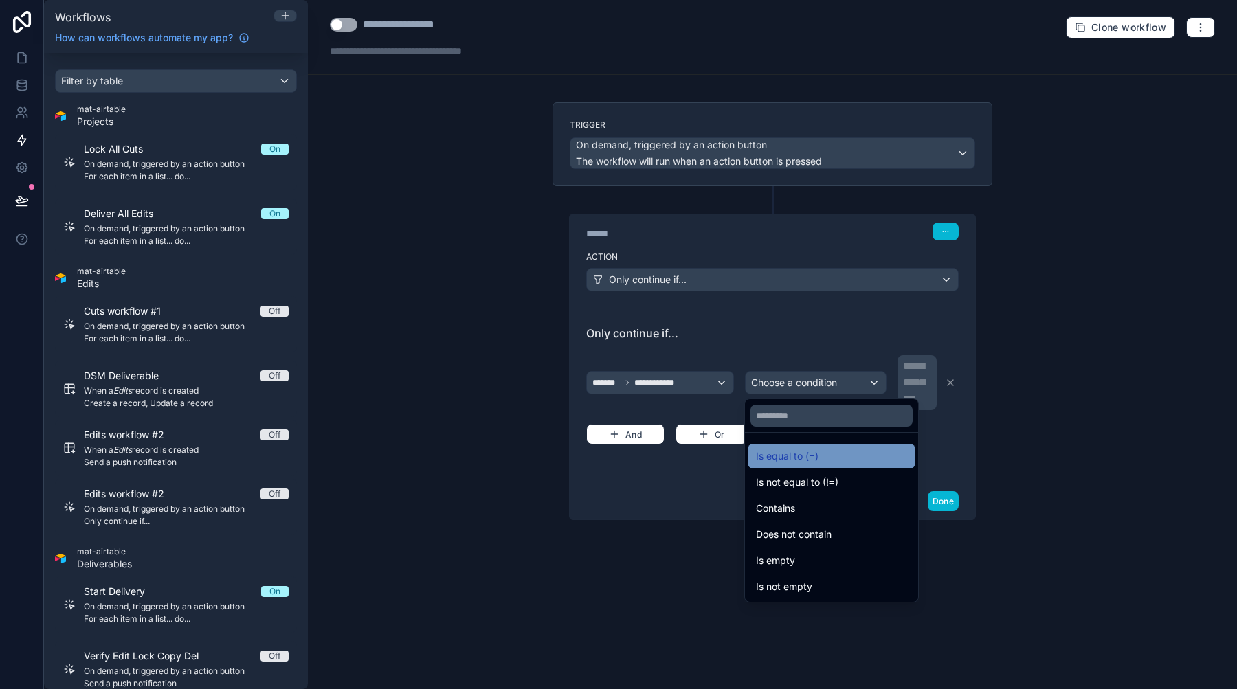
scroll to position [0, 0]
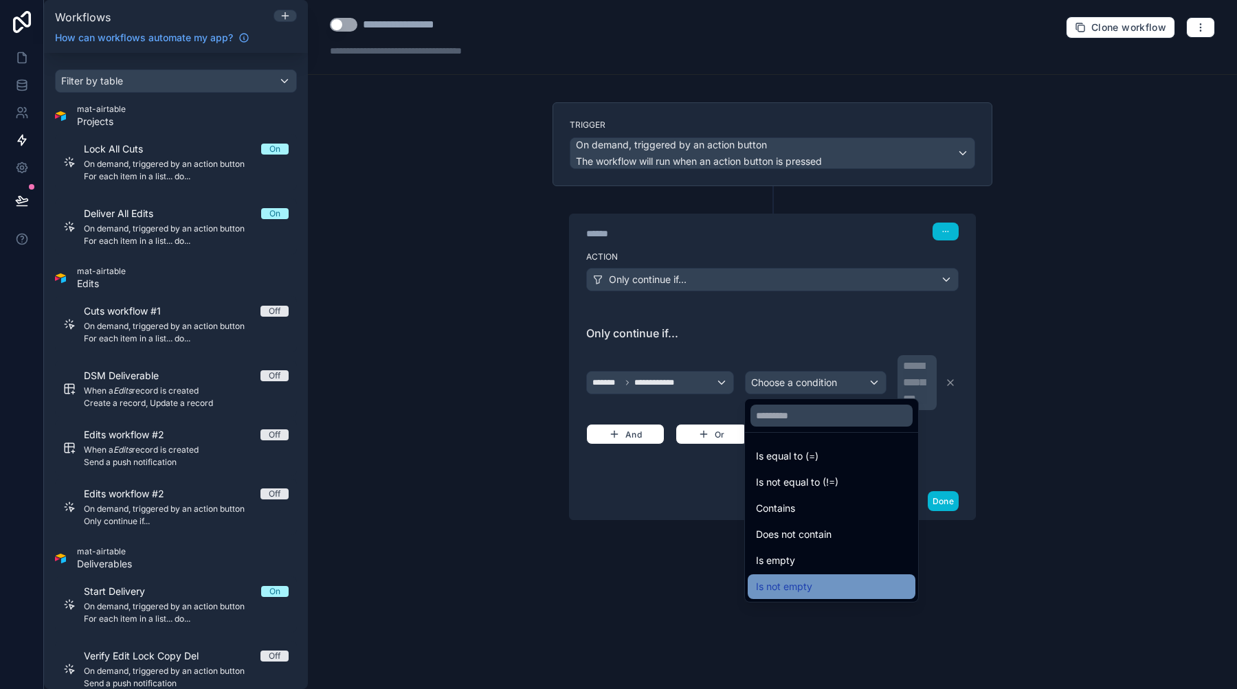
click at [793, 579] on span "Is not empty" at bounding box center [784, 587] width 56 height 16
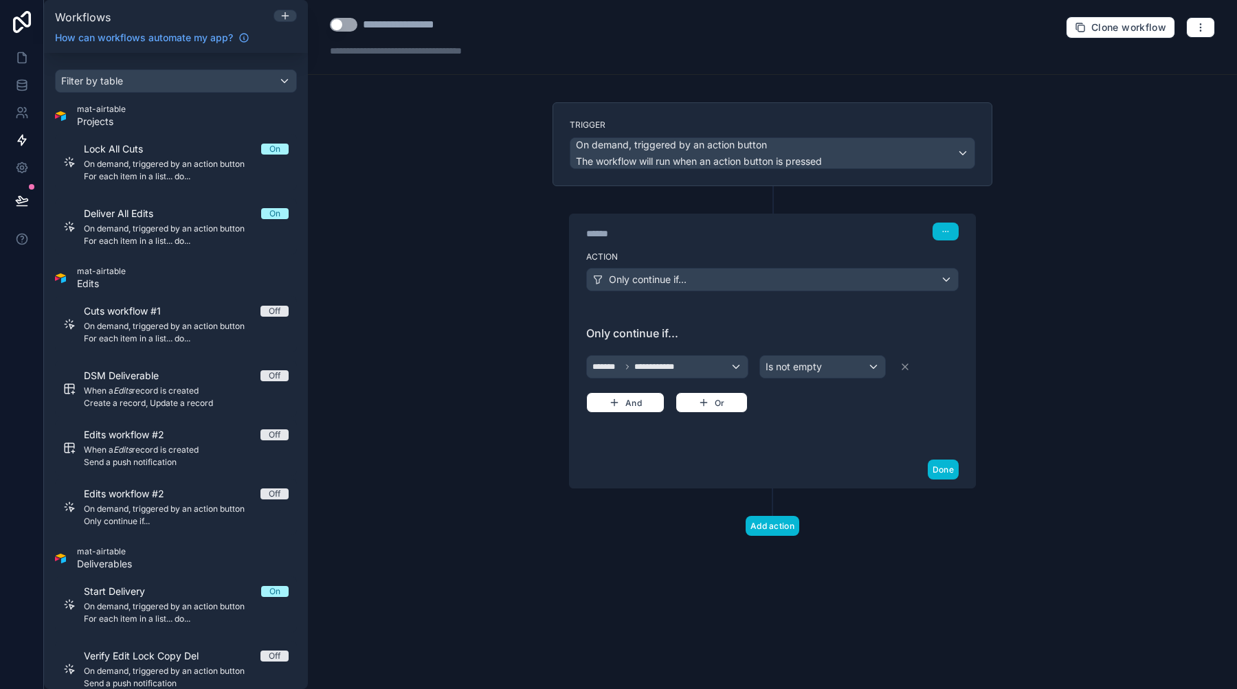
click at [822, 371] on div "Is not empty" at bounding box center [822, 367] width 125 height 22
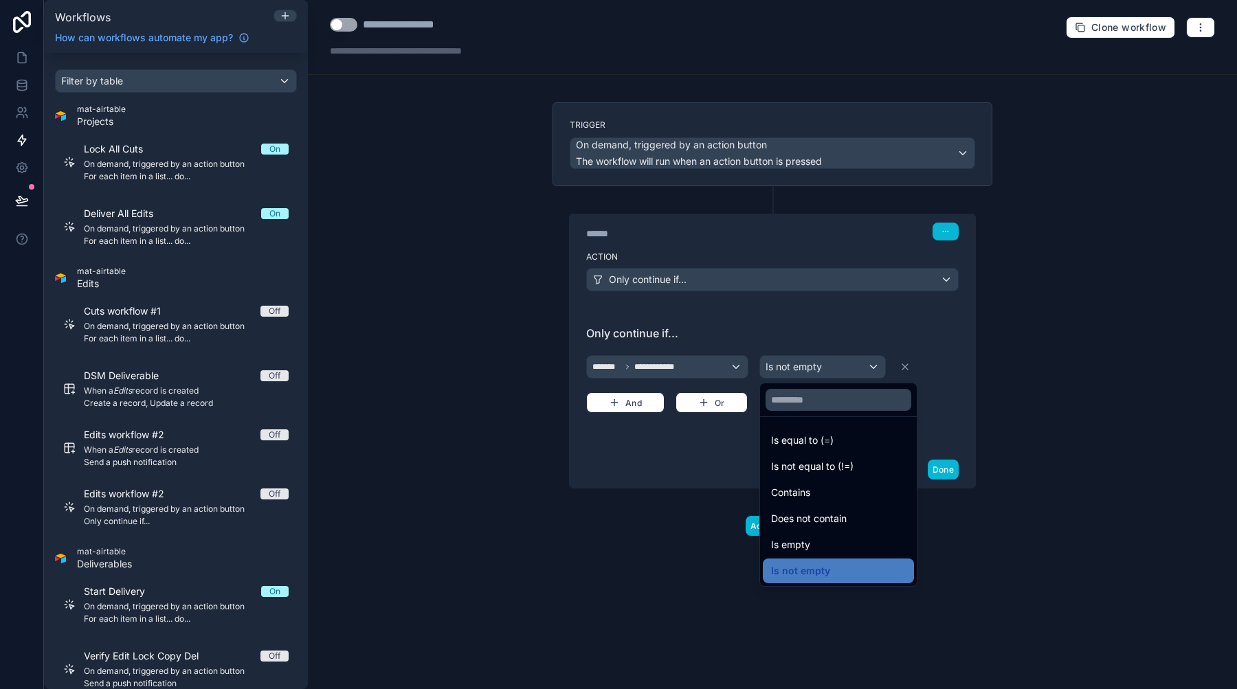
click at [818, 340] on div at bounding box center [618, 344] width 1237 height 689
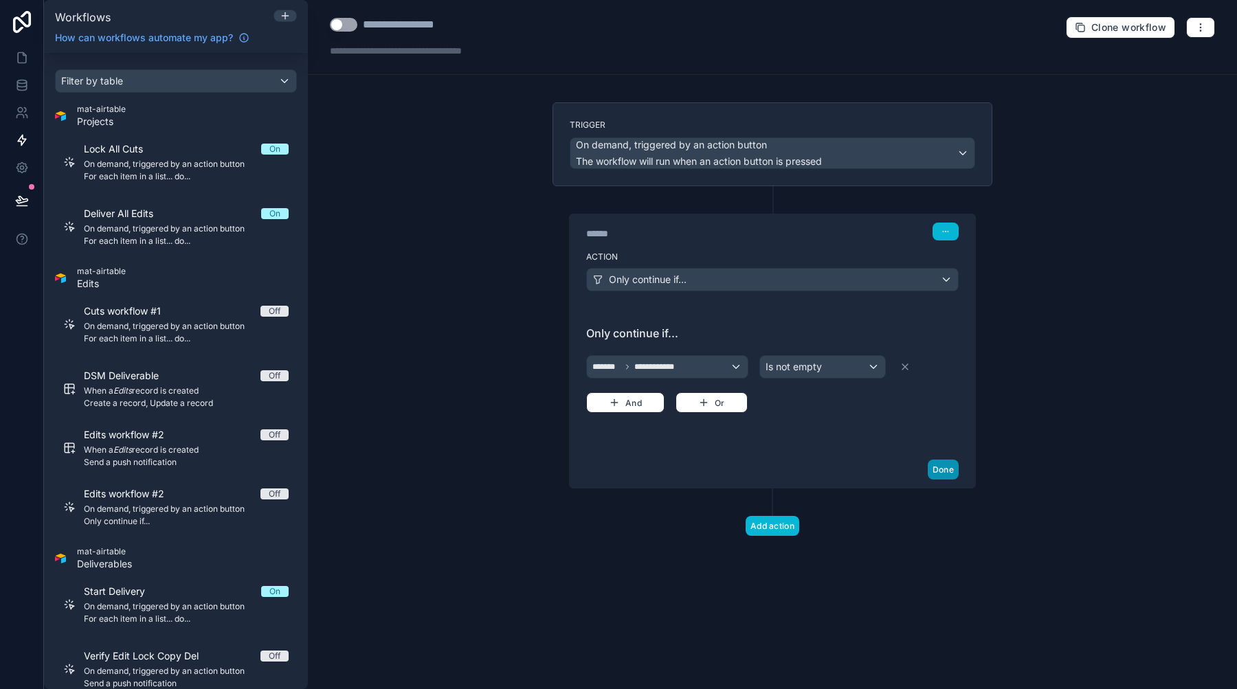
click at [947, 462] on button "Done" at bounding box center [943, 470] width 31 height 20
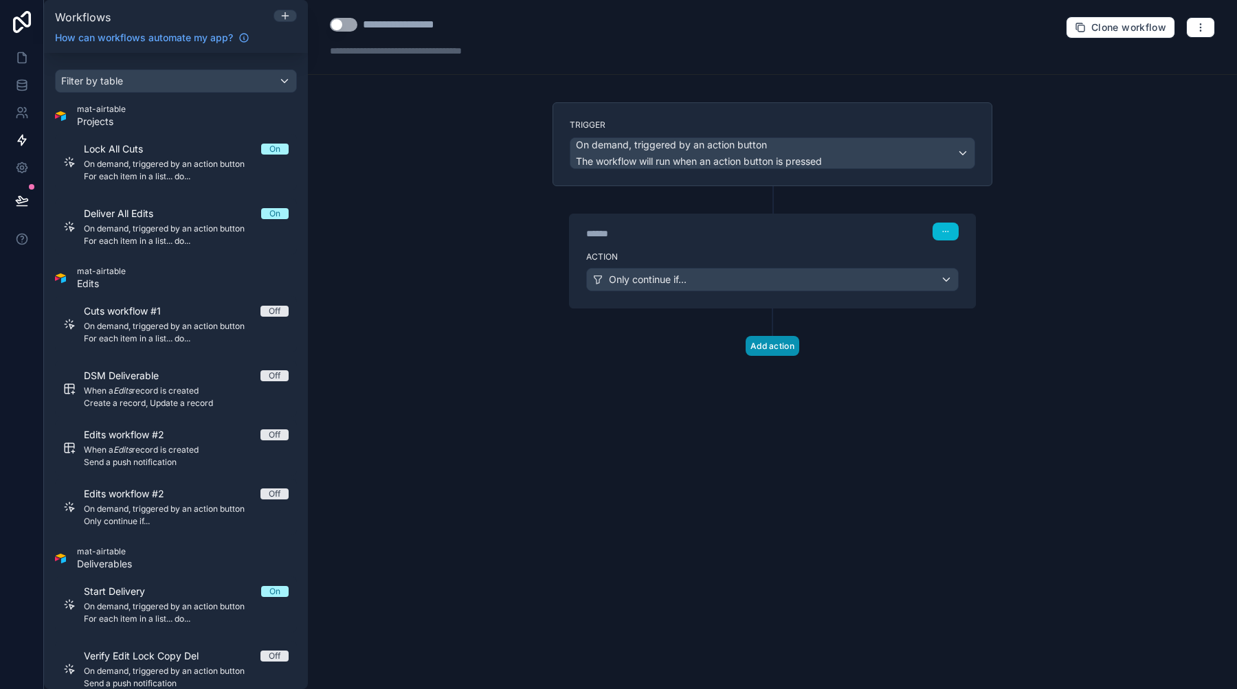
click at [790, 339] on button "Add action" at bounding box center [772, 346] width 54 height 20
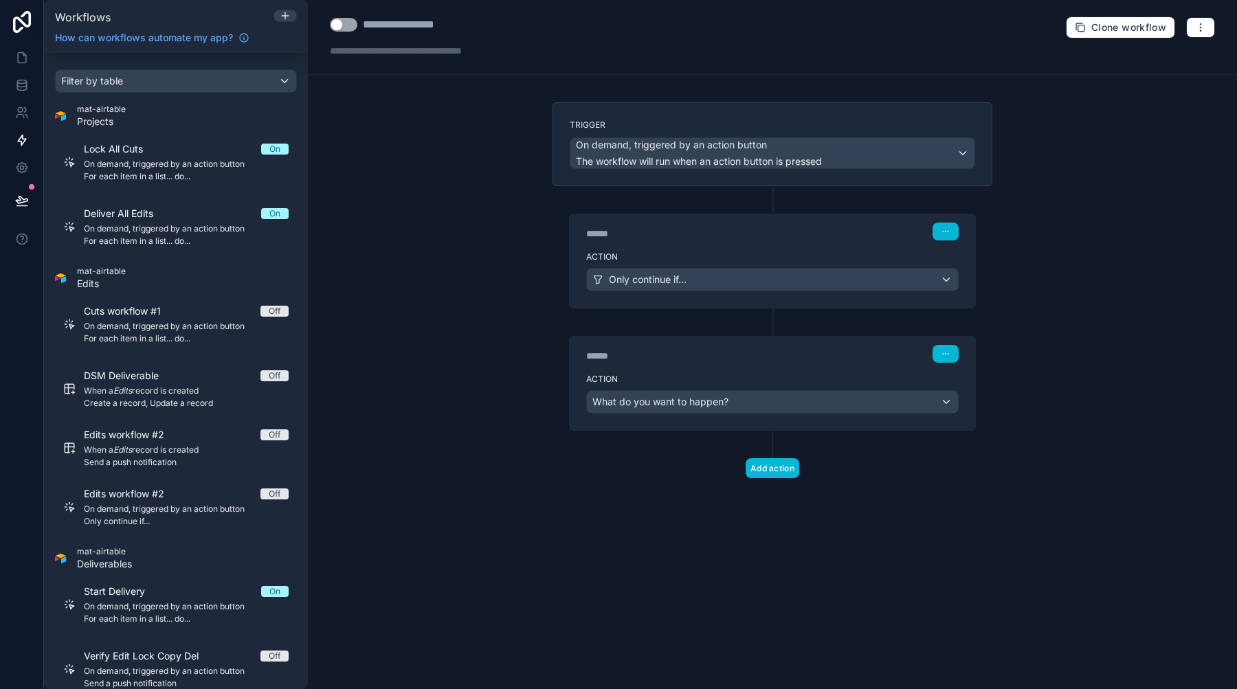
click at [807, 402] on div "What do you want to happen?" at bounding box center [772, 402] width 371 height 22
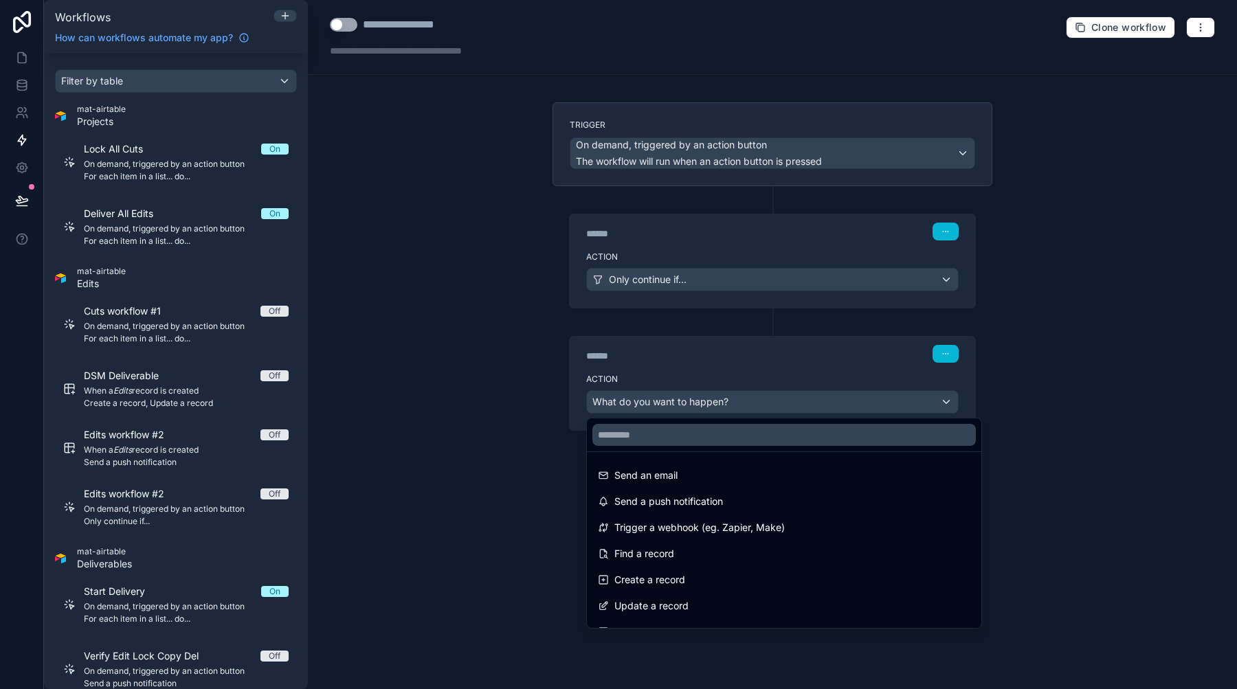
click at [1130, 491] on div at bounding box center [618, 344] width 1237 height 689
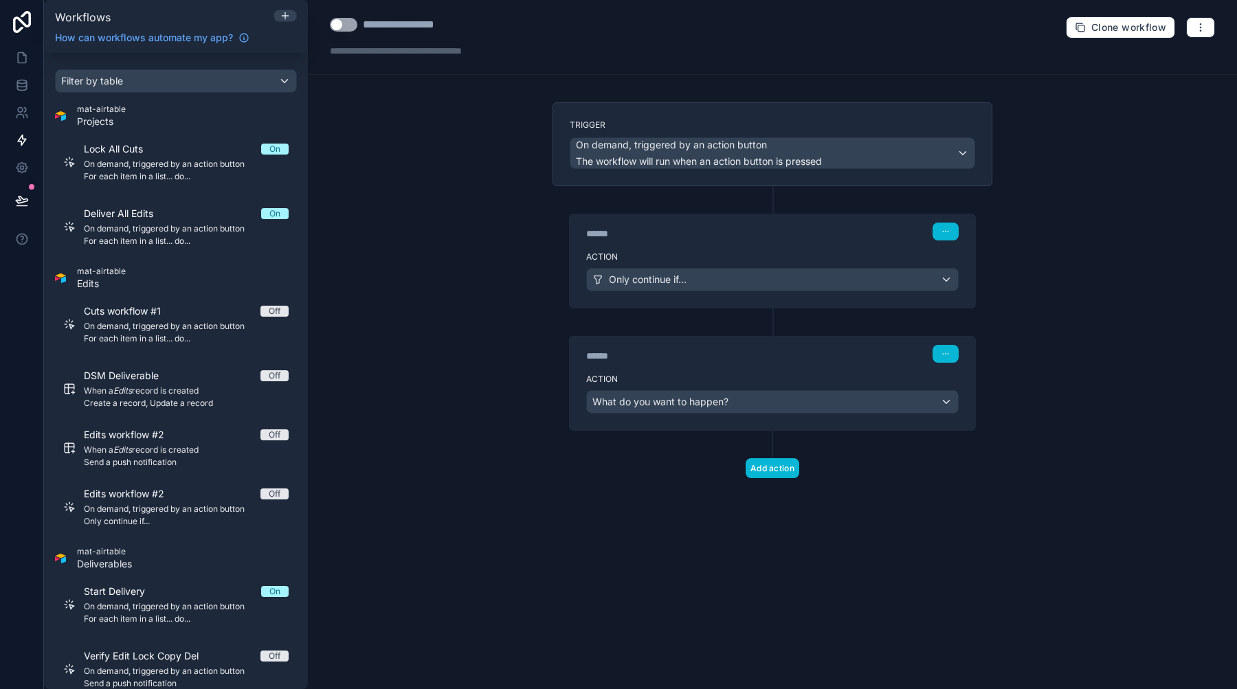
click at [787, 407] on div "What do you want to happen?" at bounding box center [772, 402] width 371 height 22
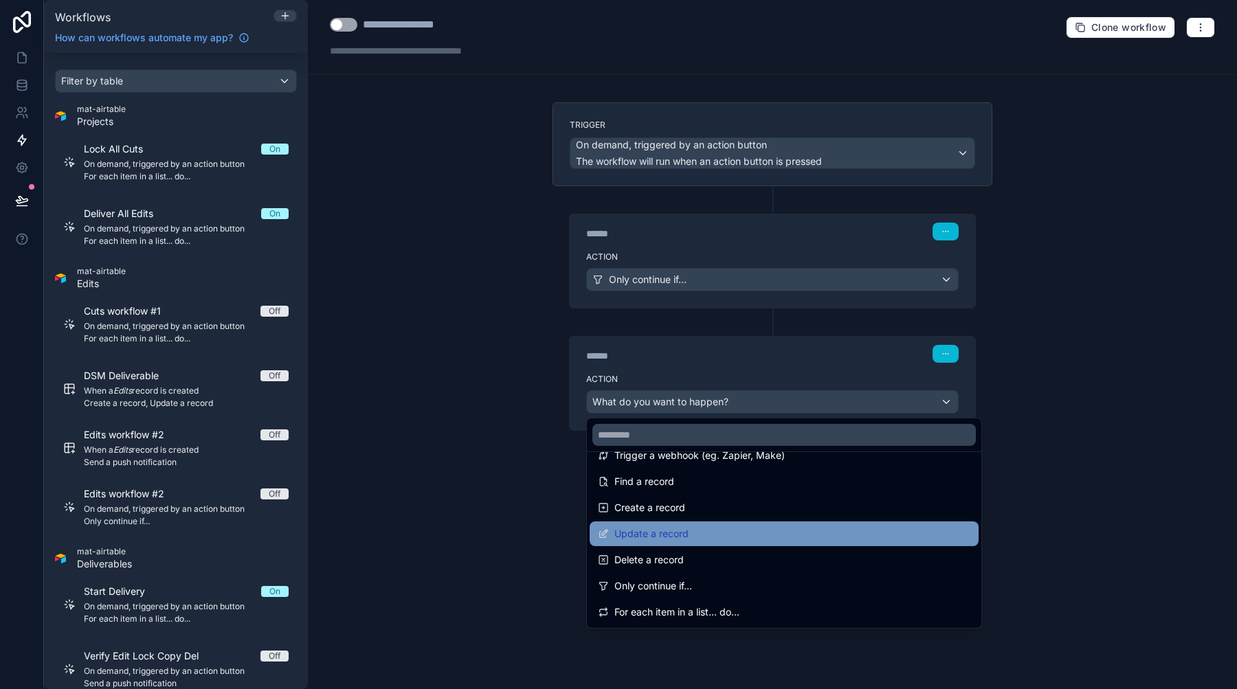
scroll to position [81, 0]
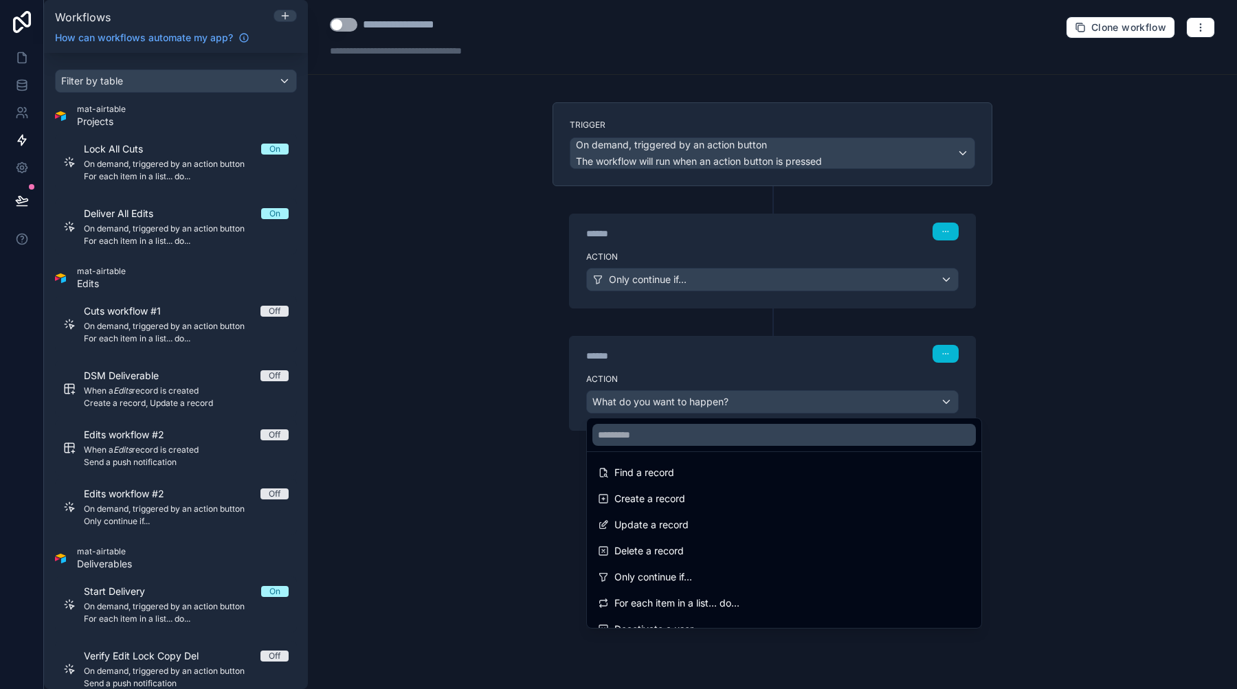
click at [1103, 491] on div at bounding box center [618, 344] width 1237 height 689
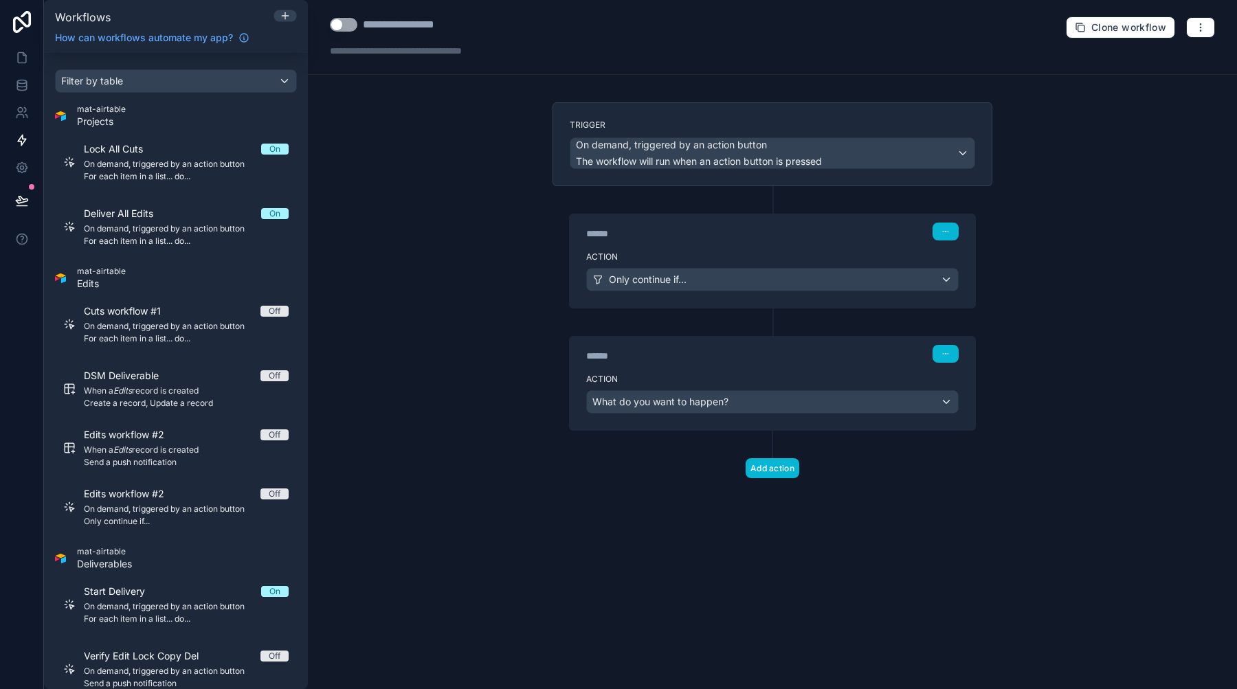
click at [496, 245] on div "**********" at bounding box center [772, 344] width 929 height 689
click at [684, 405] on span "What do you want to happen?" at bounding box center [660, 402] width 136 height 12
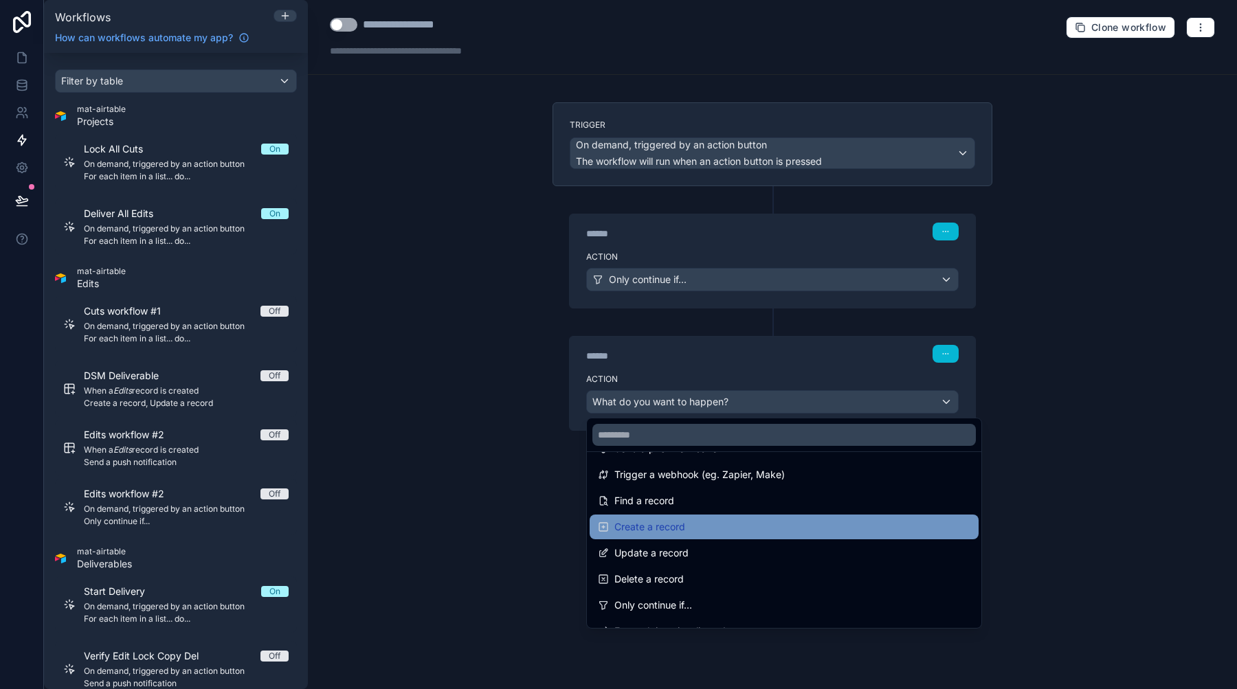
scroll to position [65, 0]
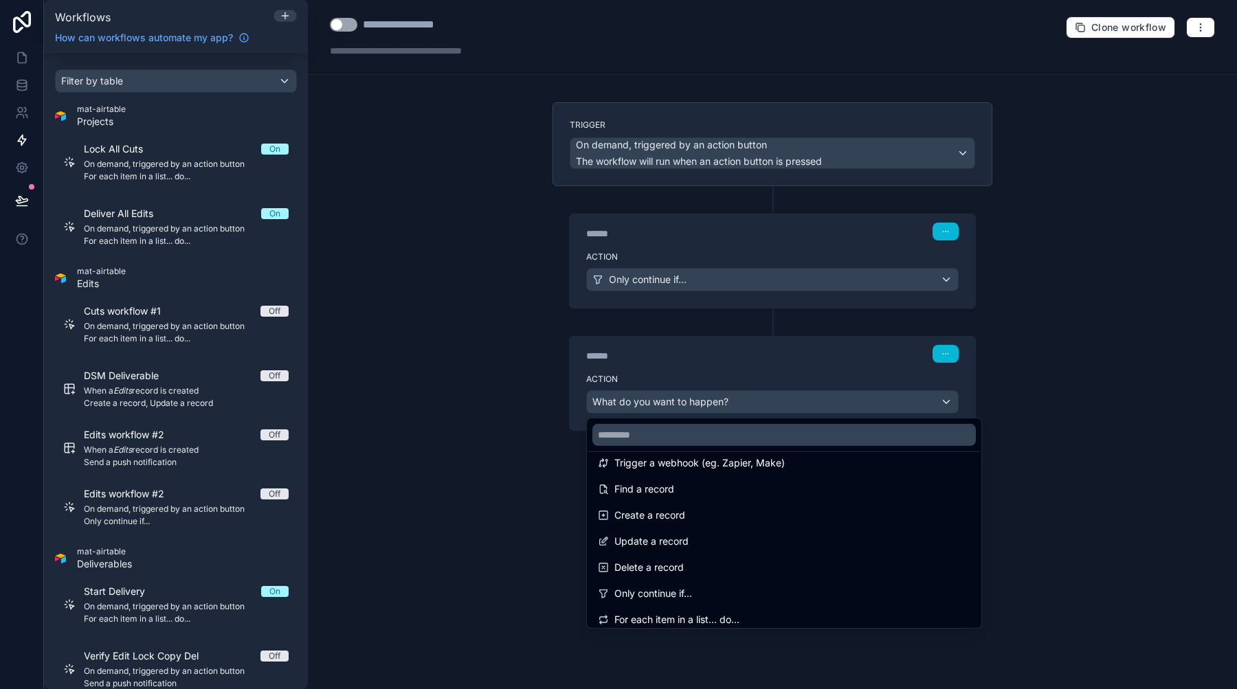
click at [551, 485] on div at bounding box center [618, 344] width 1237 height 689
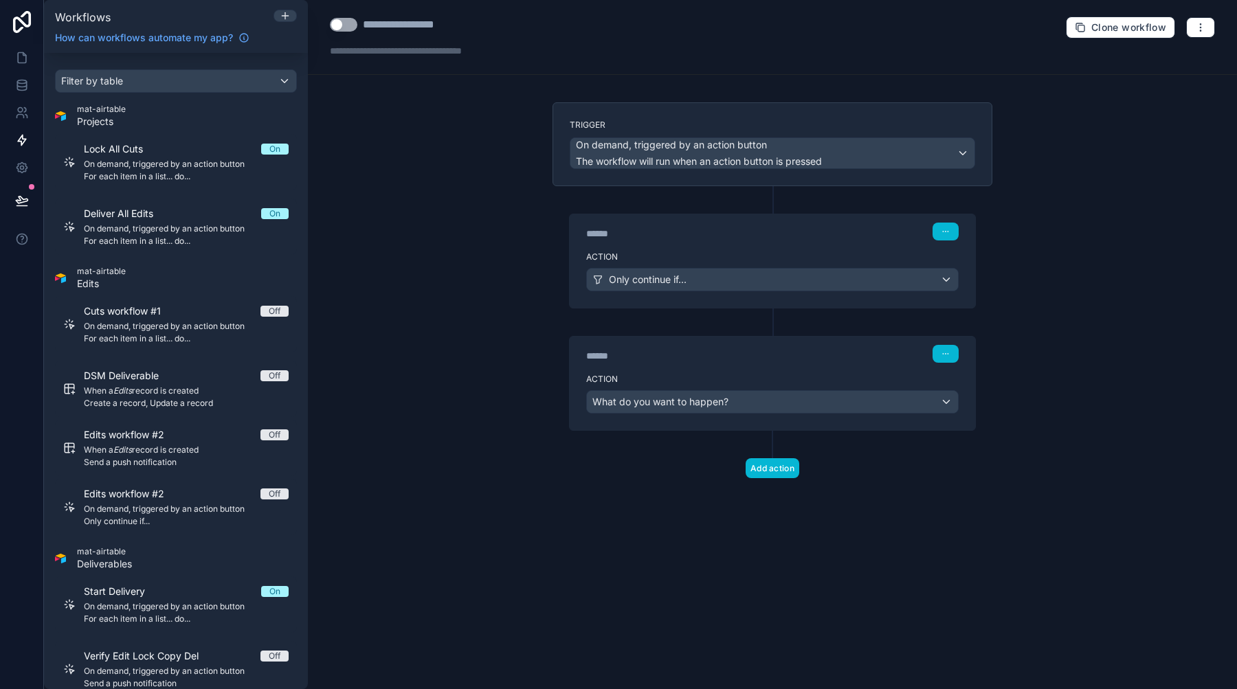
click at [748, 614] on div "**********" at bounding box center [772, 344] width 929 height 689
click at [23, 58] on icon at bounding box center [22, 58] width 14 height 14
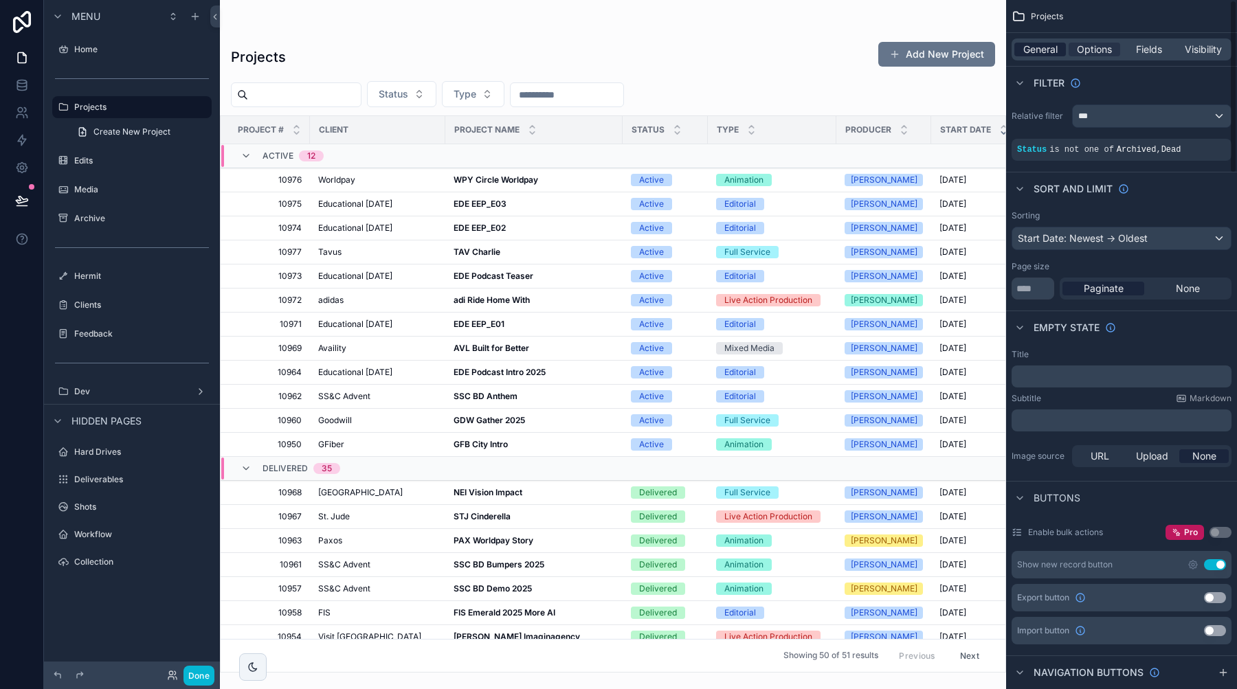
click at [1045, 52] on span "General" at bounding box center [1040, 50] width 34 height 14
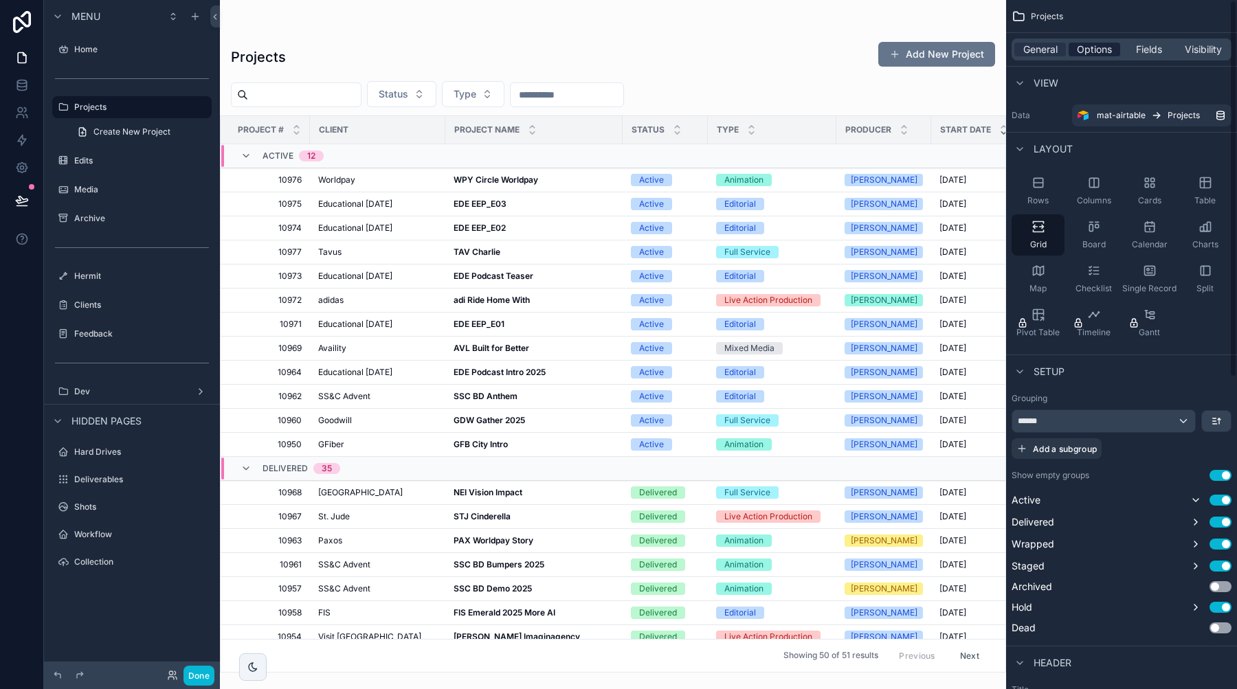
click at [1088, 47] on span "Options" at bounding box center [1094, 50] width 35 height 14
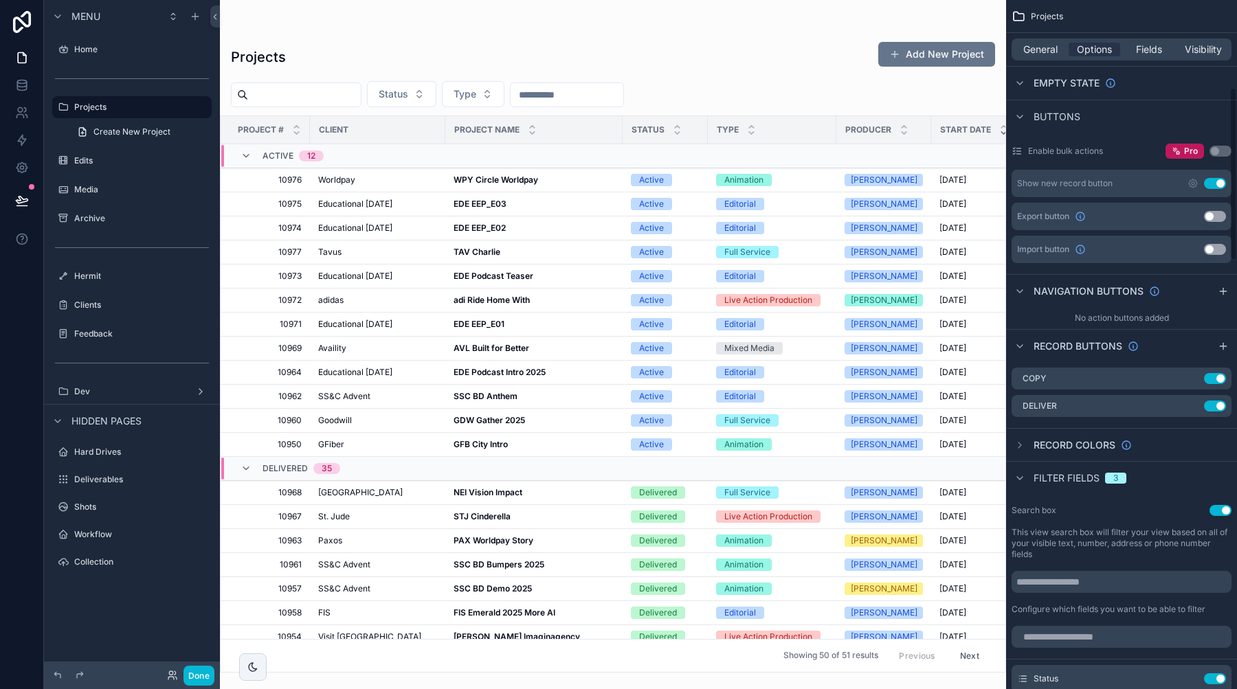
scroll to position [385, 0]
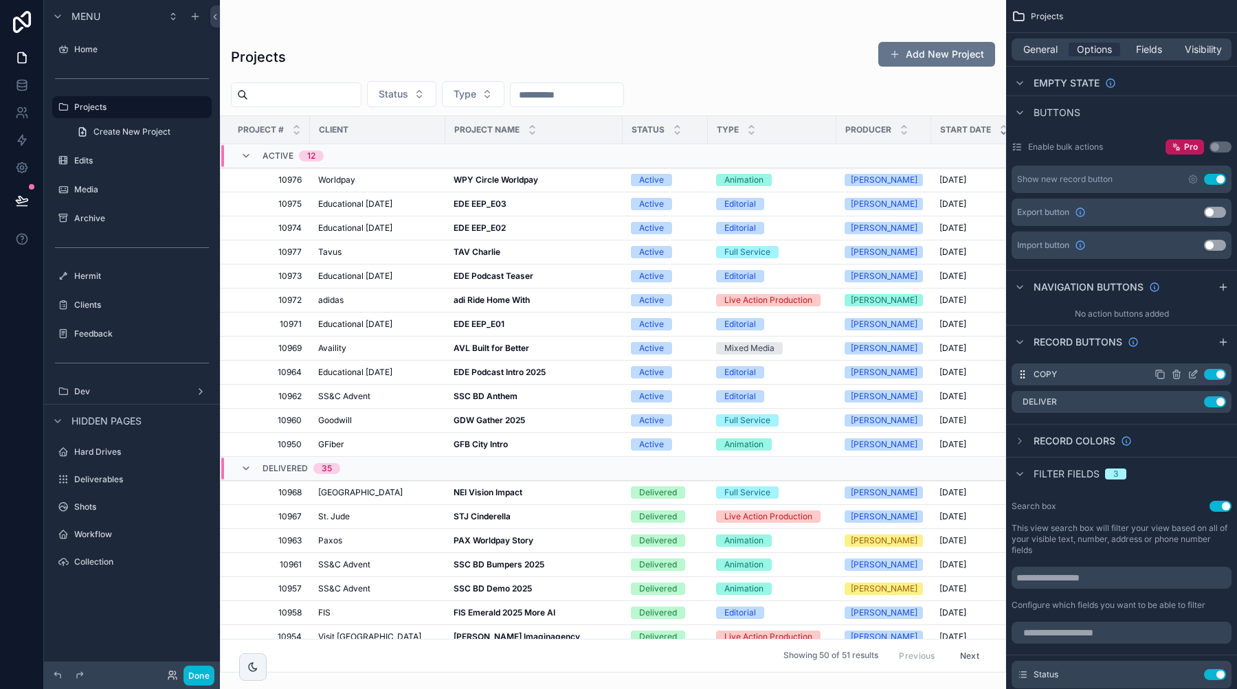
click at [1192, 372] on icon "scrollable content" at bounding box center [1192, 374] width 11 height 11
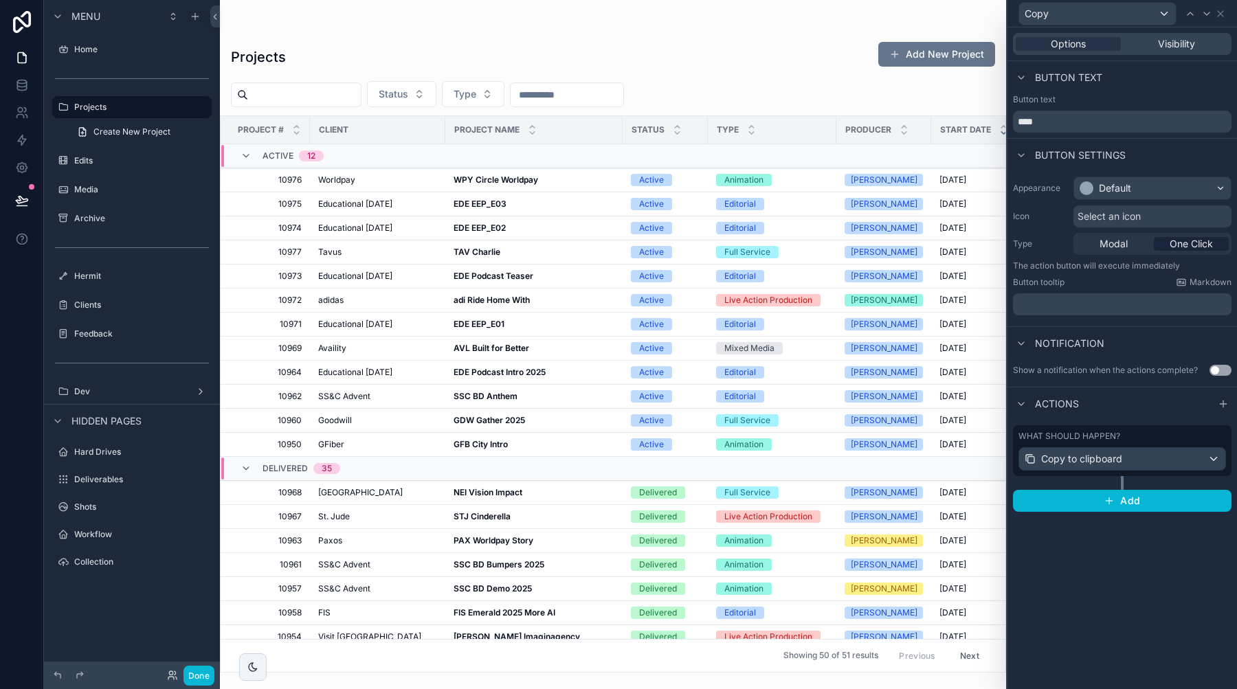
click at [1114, 460] on span "Copy to clipboard" at bounding box center [1081, 459] width 81 height 14
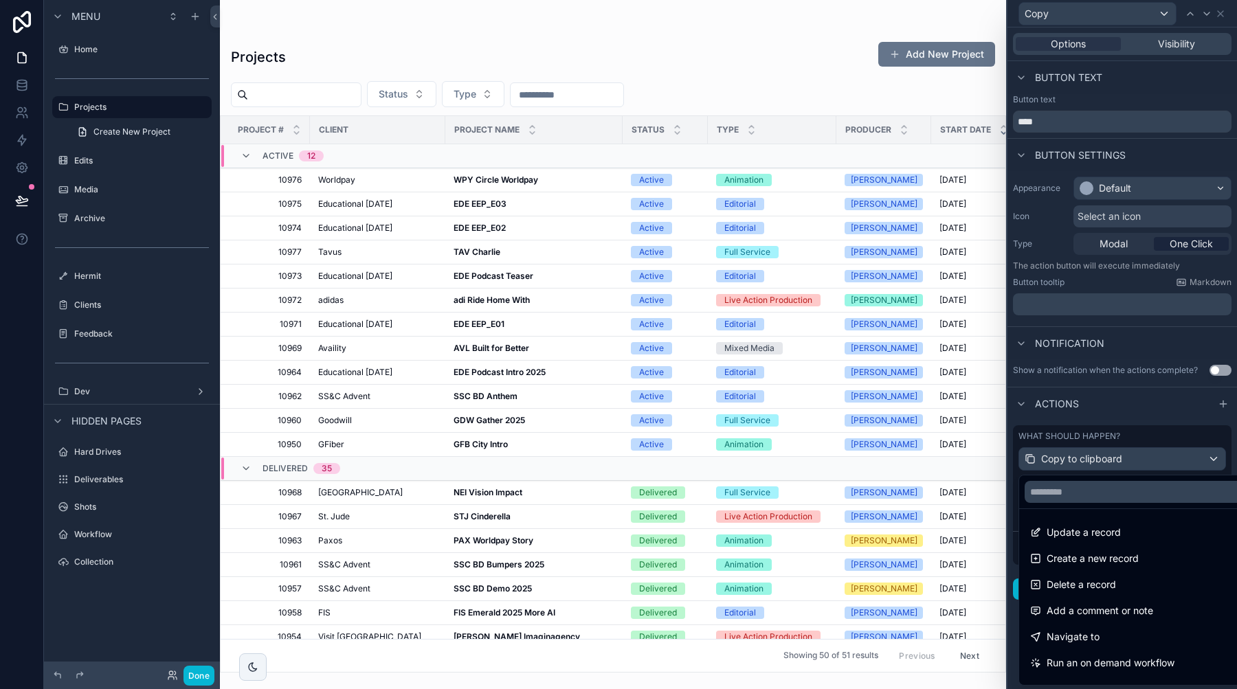
click at [1137, 403] on div at bounding box center [1121, 344] width 229 height 689
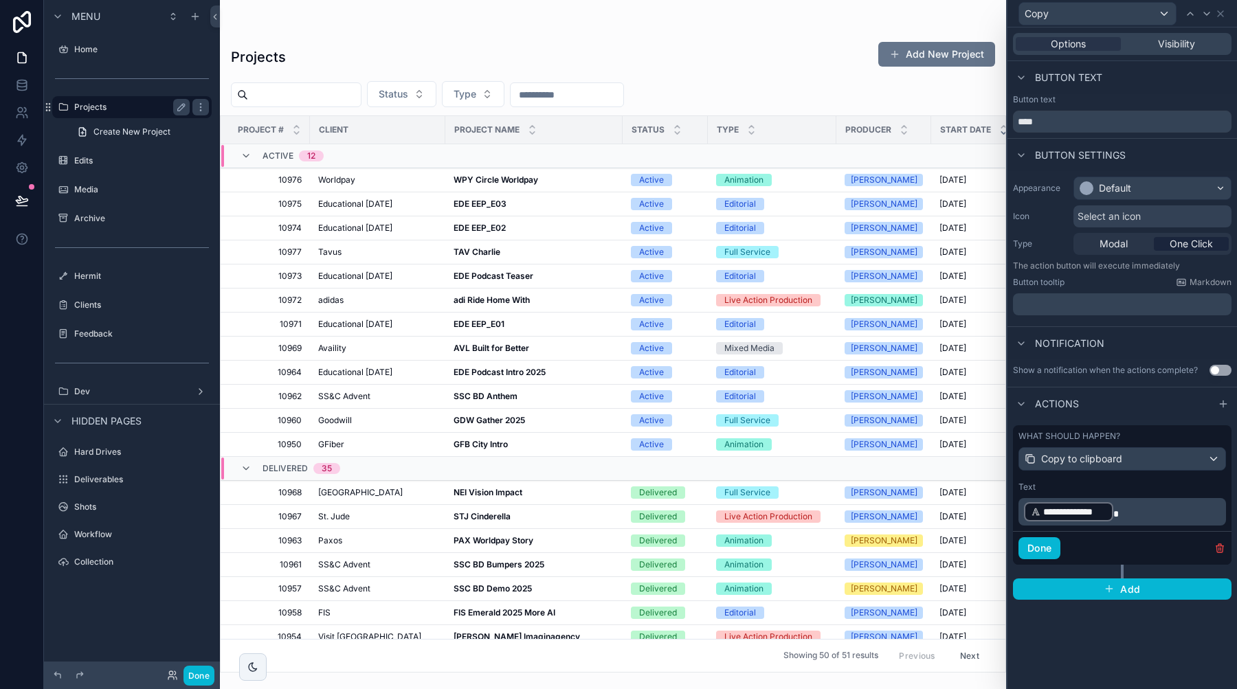
click at [102, 106] on label "Projects" at bounding box center [129, 107] width 110 height 11
click at [473, 319] on strong "EDE EEP_E01" at bounding box center [478, 324] width 51 height 10
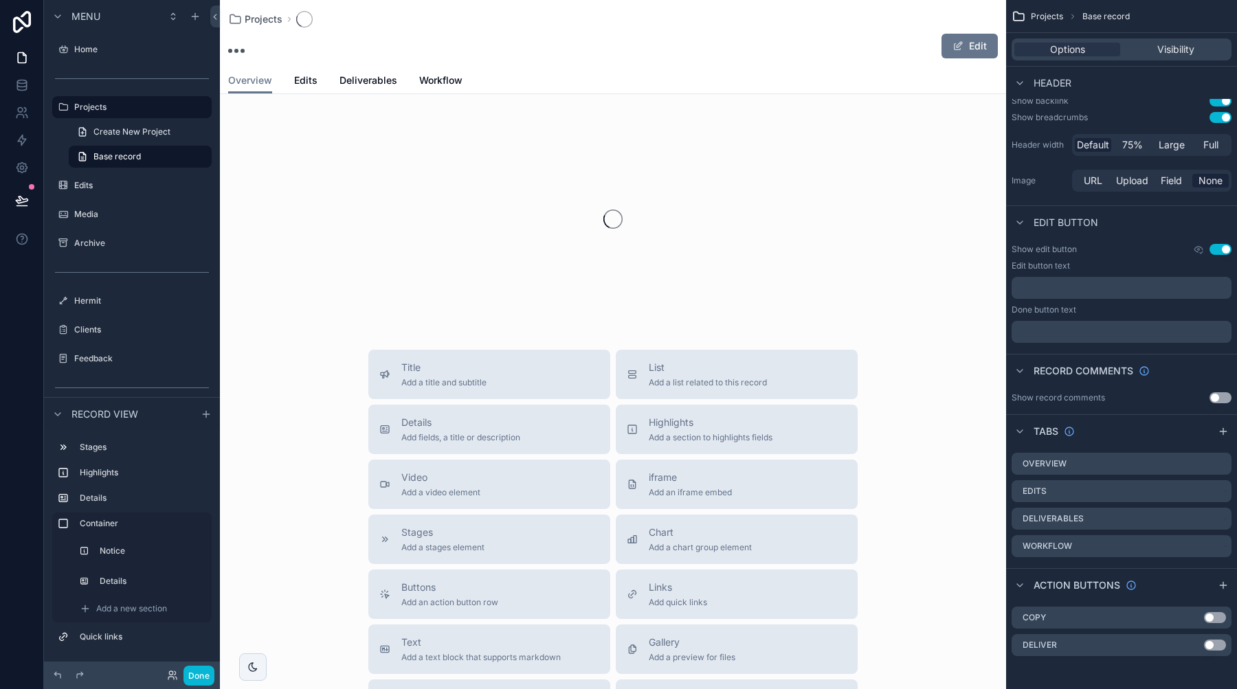
click at [473, 319] on div "scrollable content" at bounding box center [613, 219] width 786 height 217
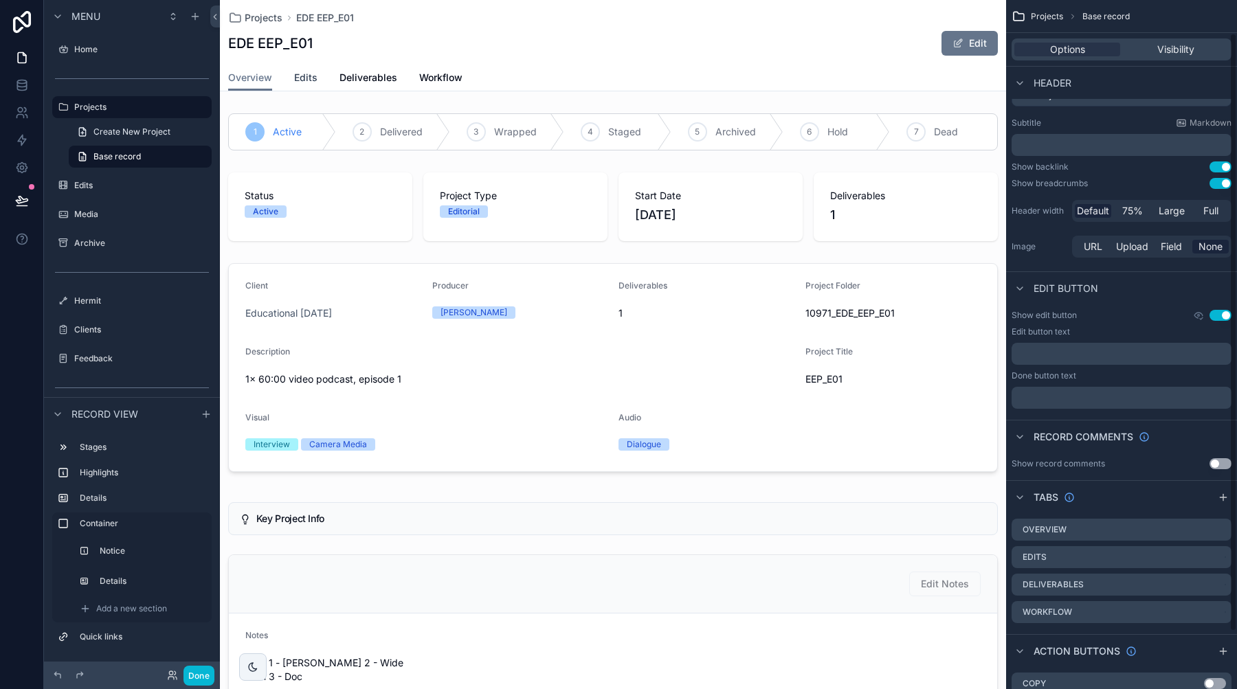
click at [302, 82] on span "Edits" at bounding box center [305, 78] width 23 height 14
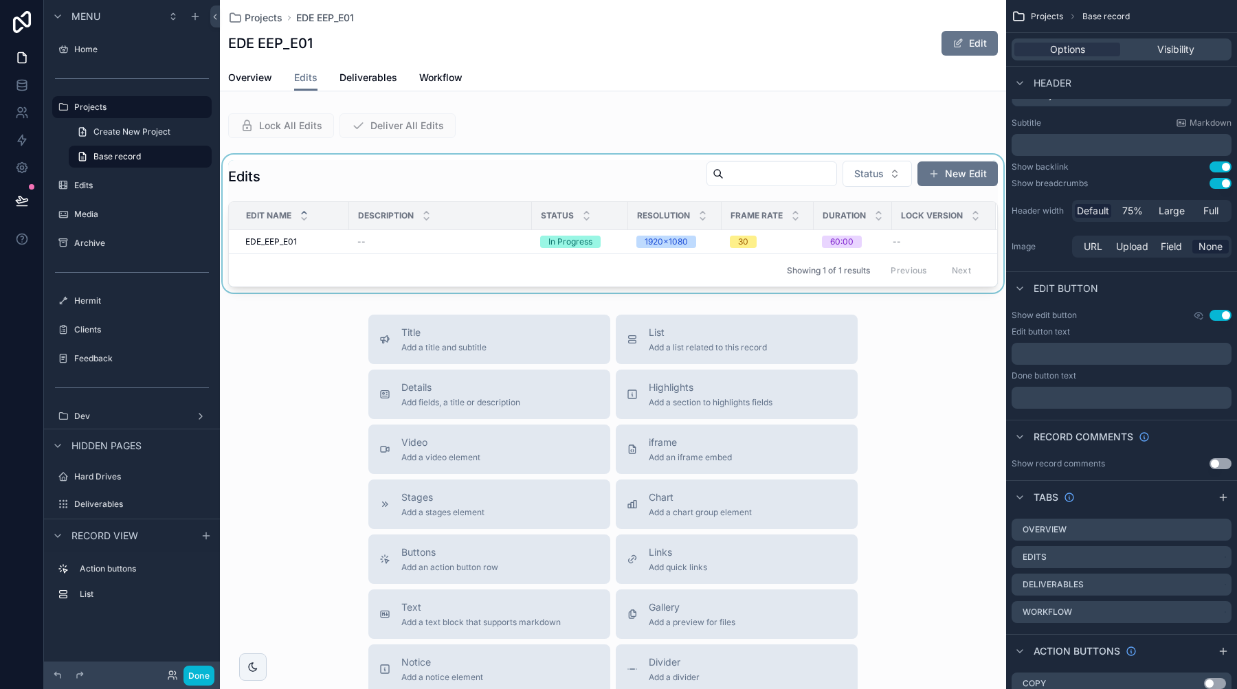
click at [486, 161] on div "scrollable content" at bounding box center [613, 224] width 786 height 138
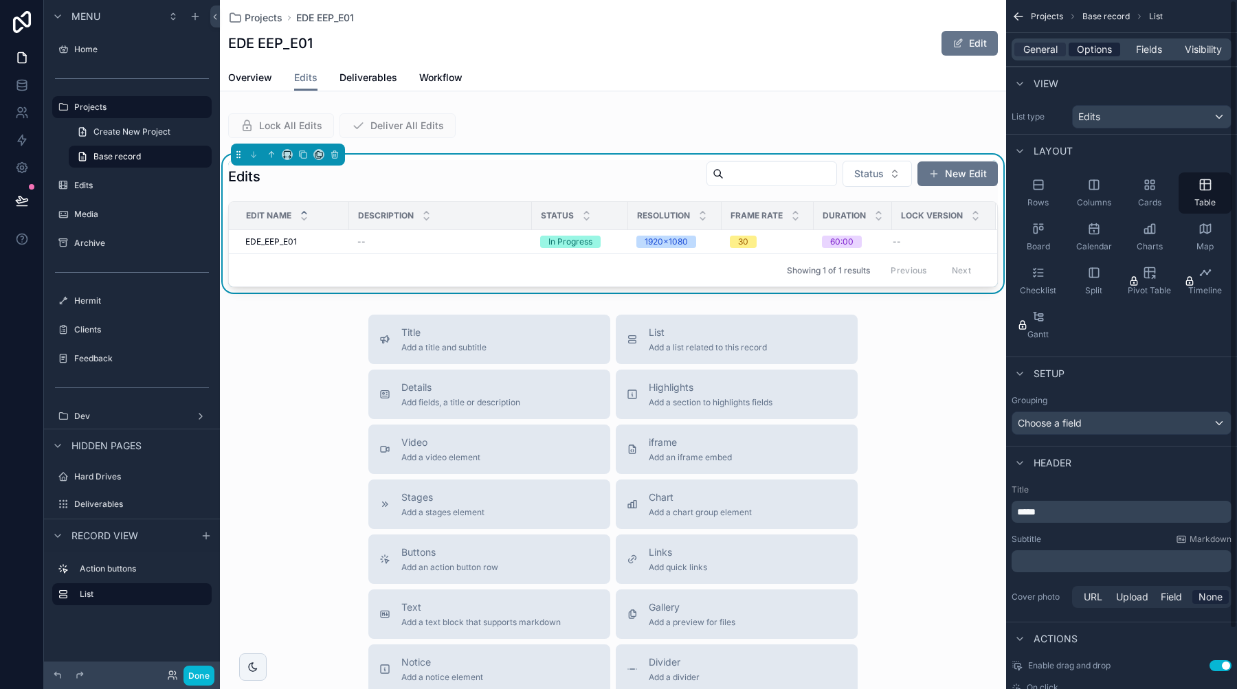
click at [1092, 48] on span "Options" at bounding box center [1094, 50] width 35 height 14
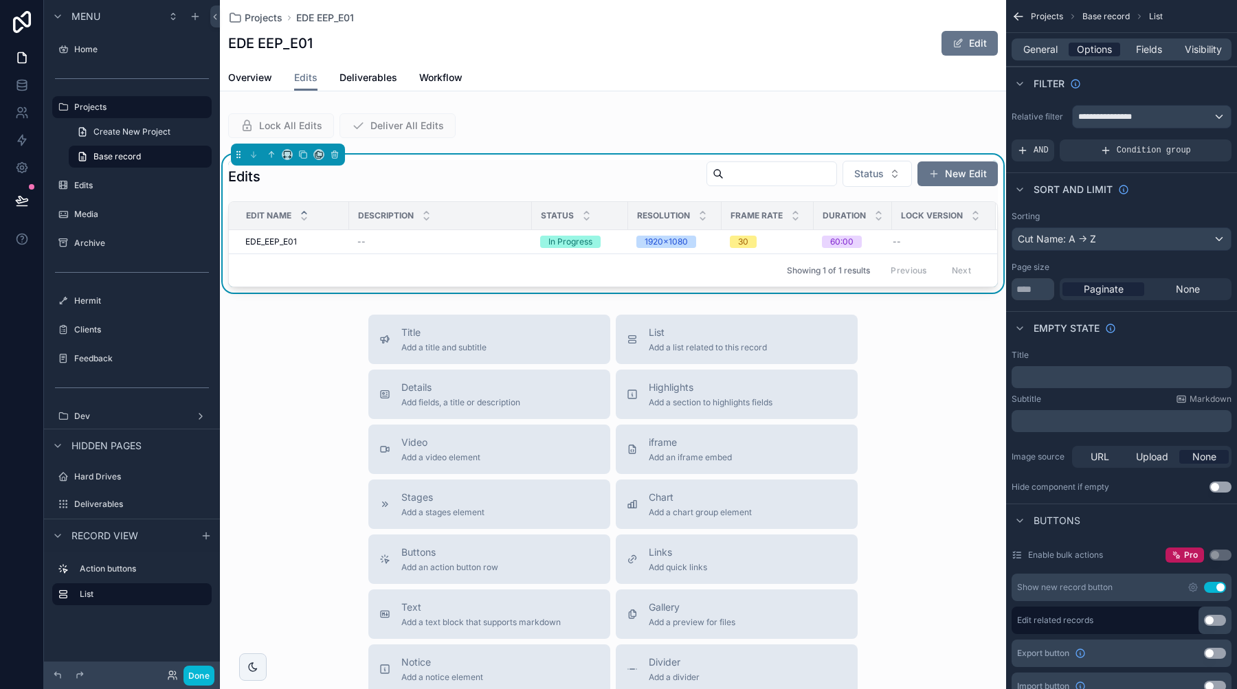
click at [1092, 49] on span "Options" at bounding box center [1094, 50] width 35 height 14
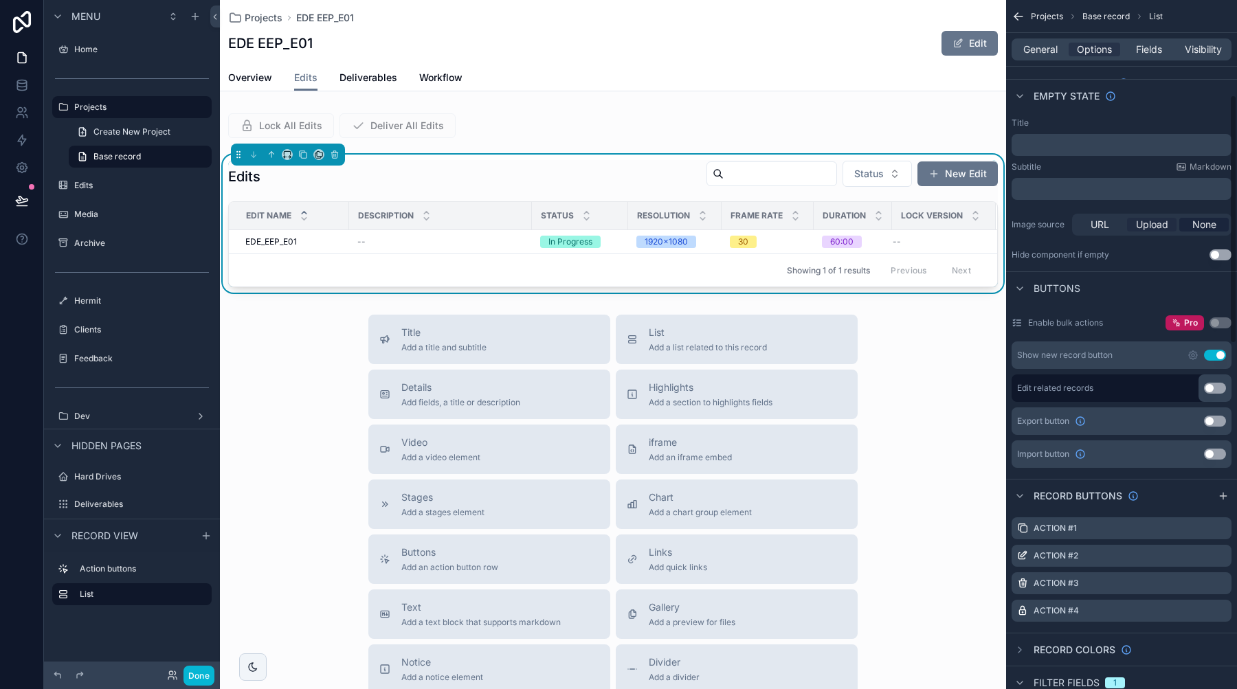
scroll to position [314, 0]
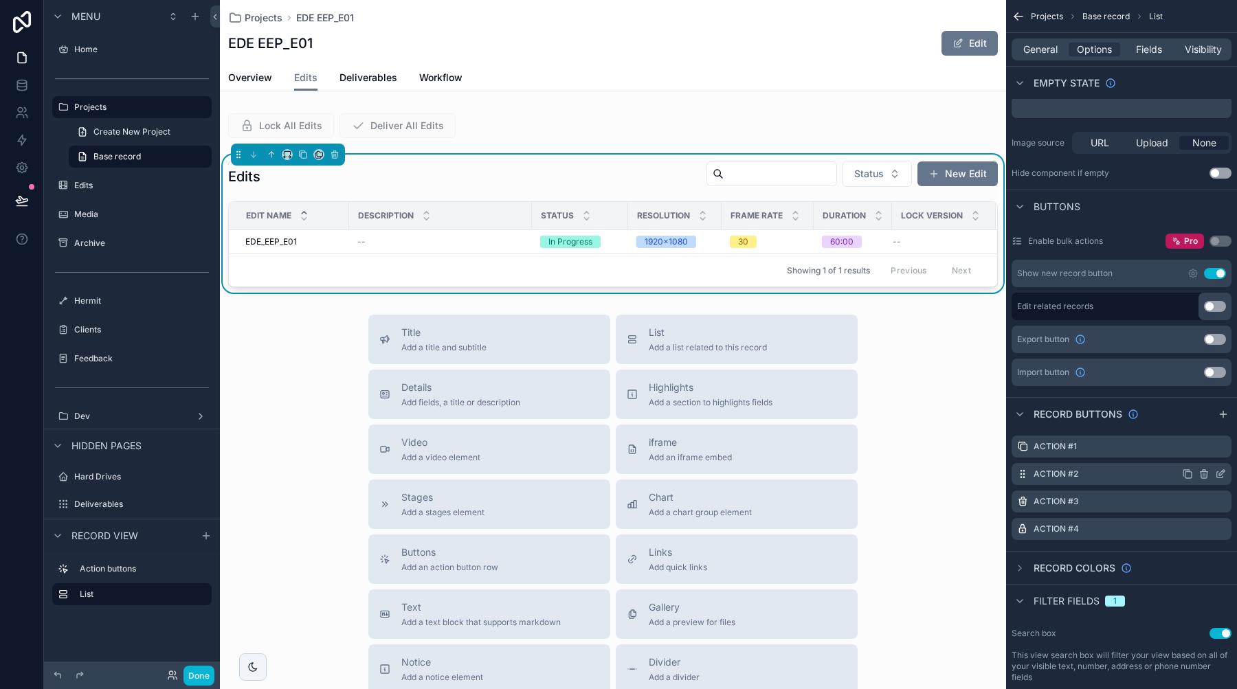
click at [1220, 473] on icon "scrollable content" at bounding box center [1221, 472] width 5 height 5
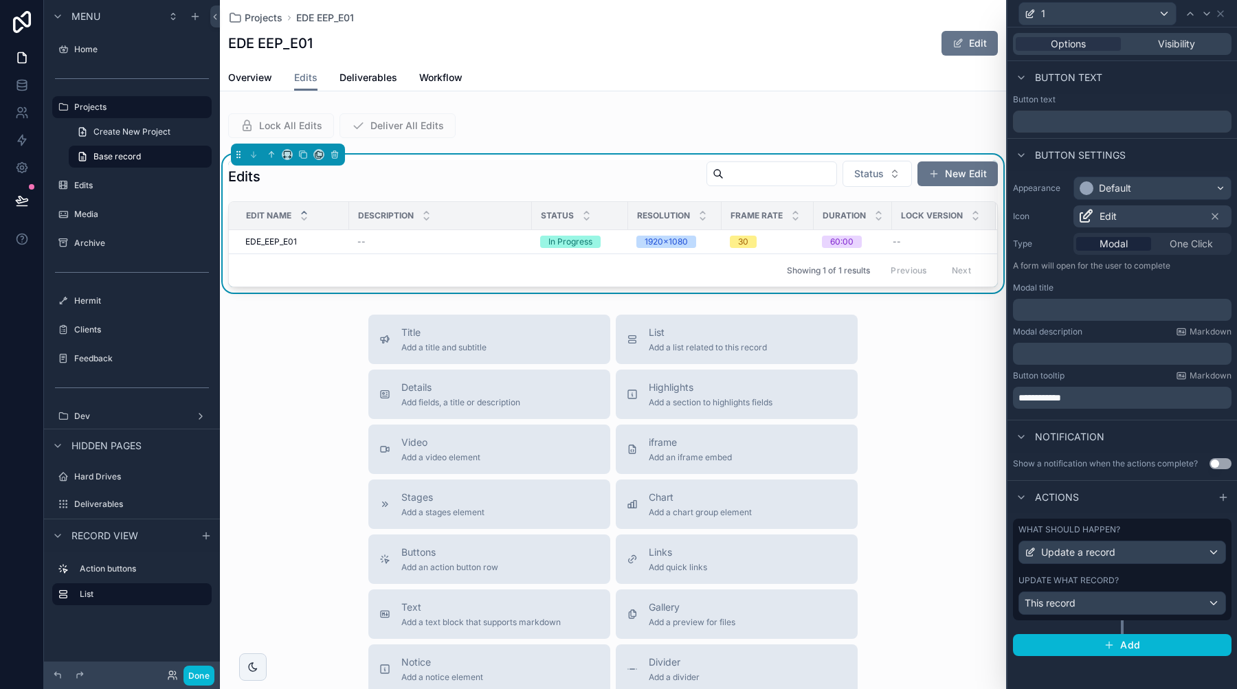
scroll to position [0, 0]
click at [1220, 17] on icon at bounding box center [1220, 13] width 11 height 11
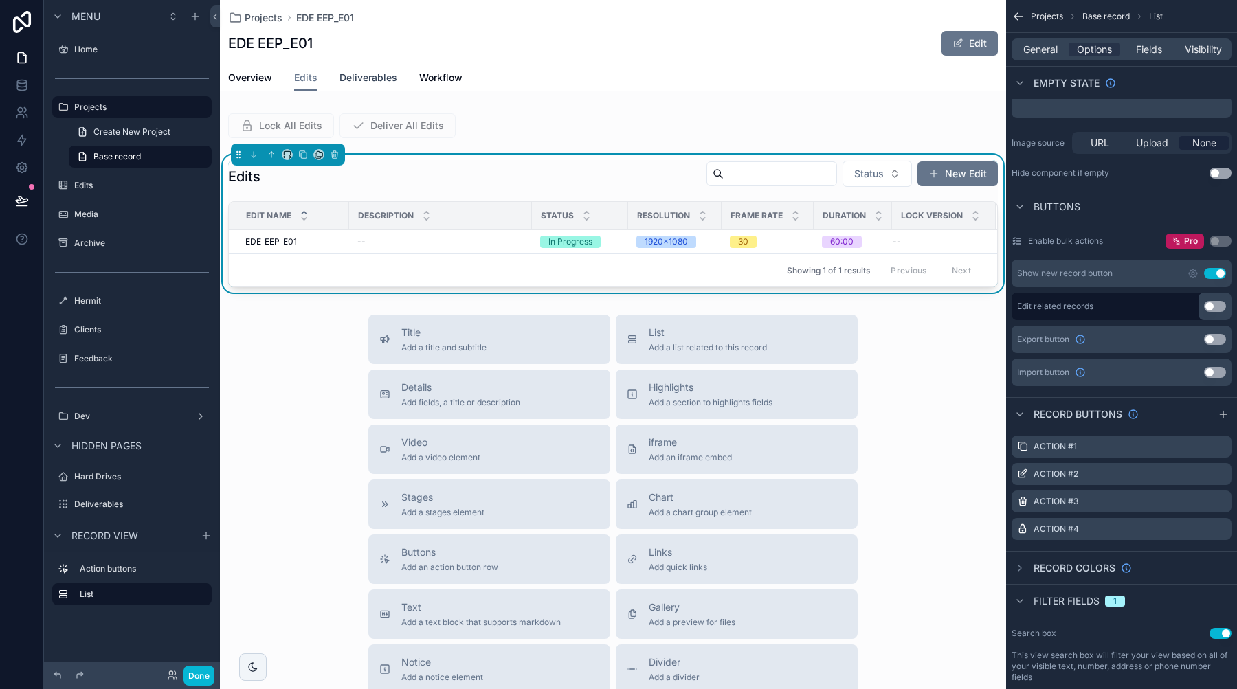
click at [378, 82] on span "Deliverables" at bounding box center [368, 78] width 58 height 14
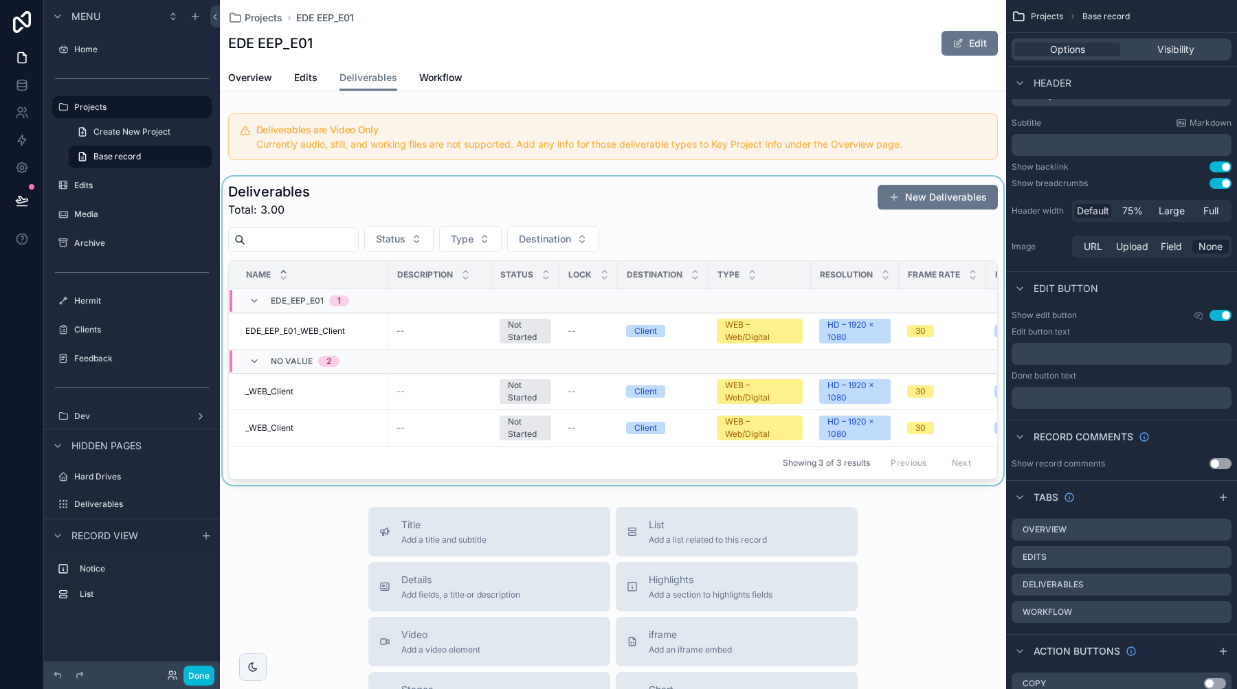
click at [518, 213] on div "scrollable content" at bounding box center [613, 331] width 786 height 308
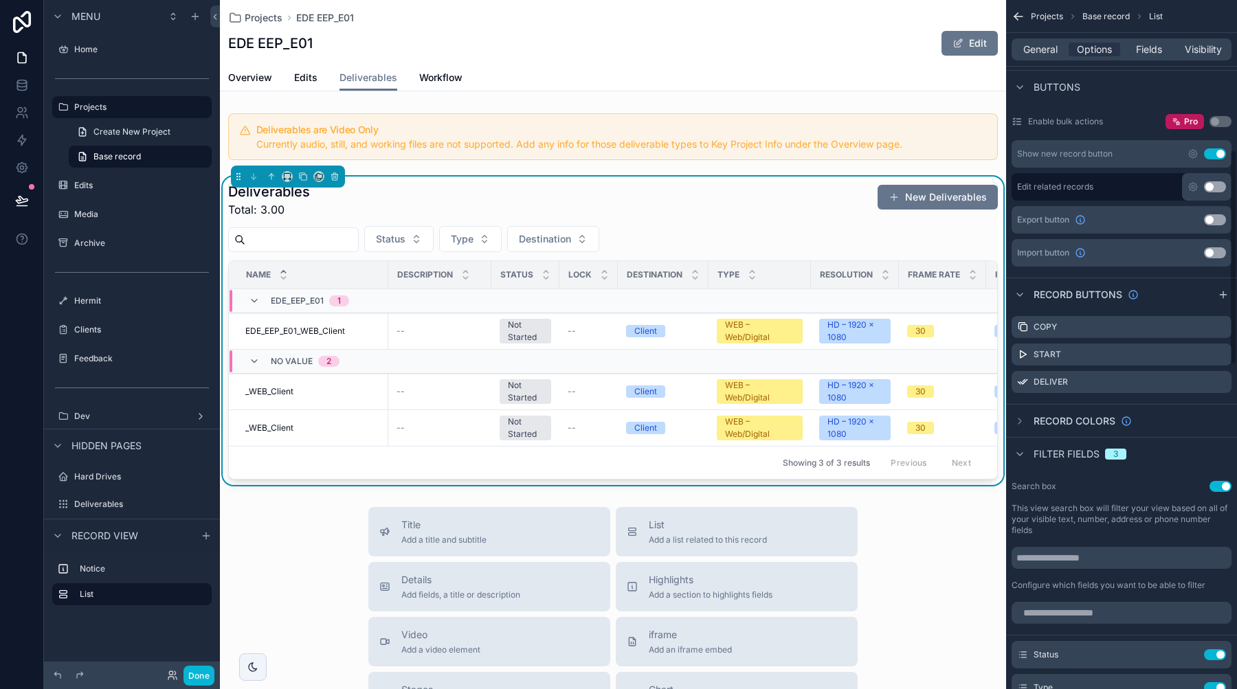
scroll to position [486, 0]
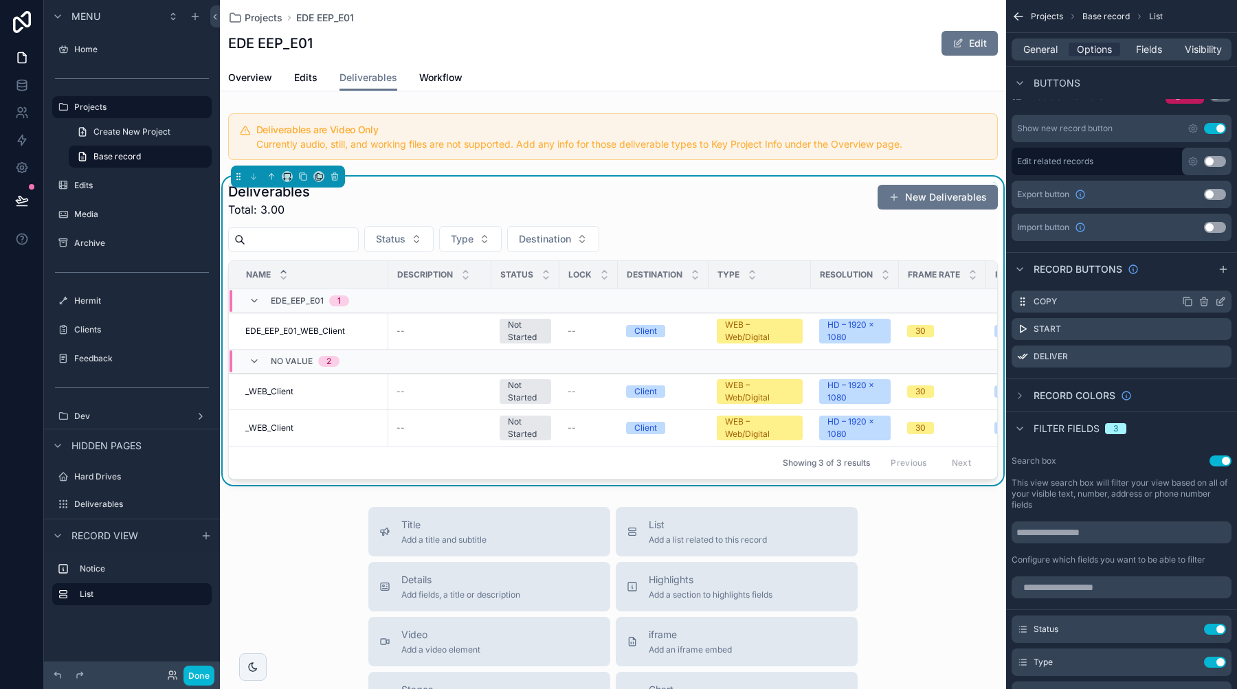
click at [1219, 299] on icon "scrollable content" at bounding box center [1220, 301] width 11 height 11
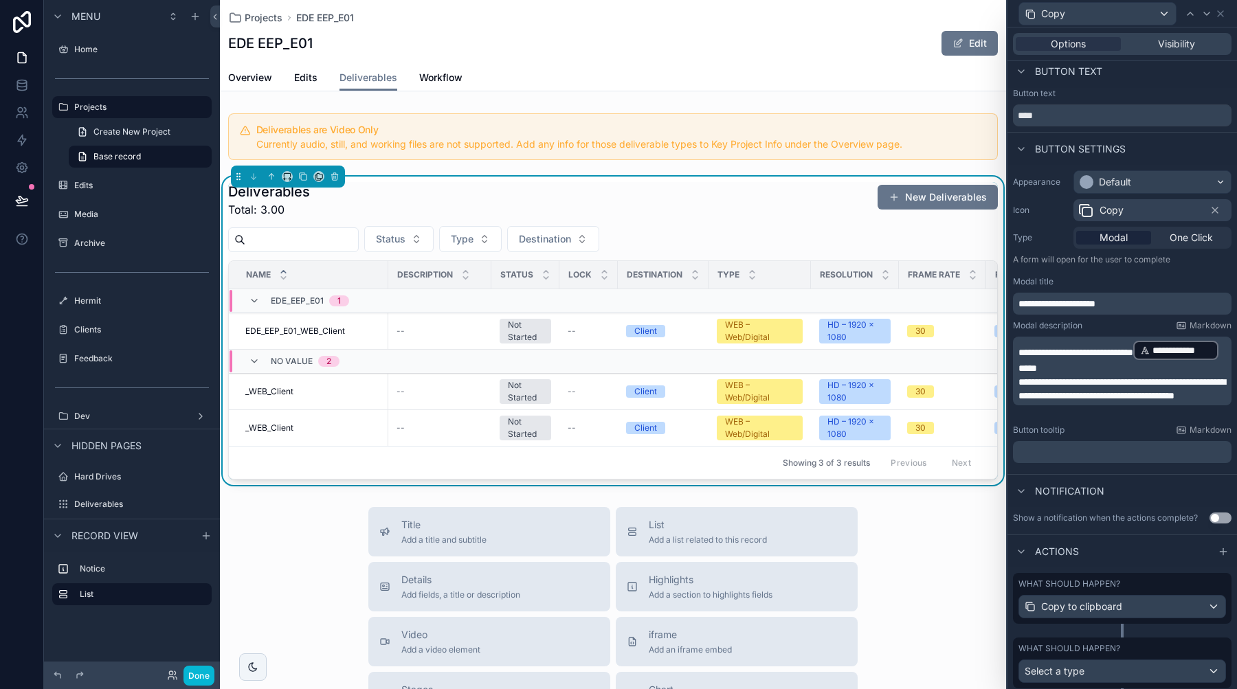
scroll to position [10, 0]
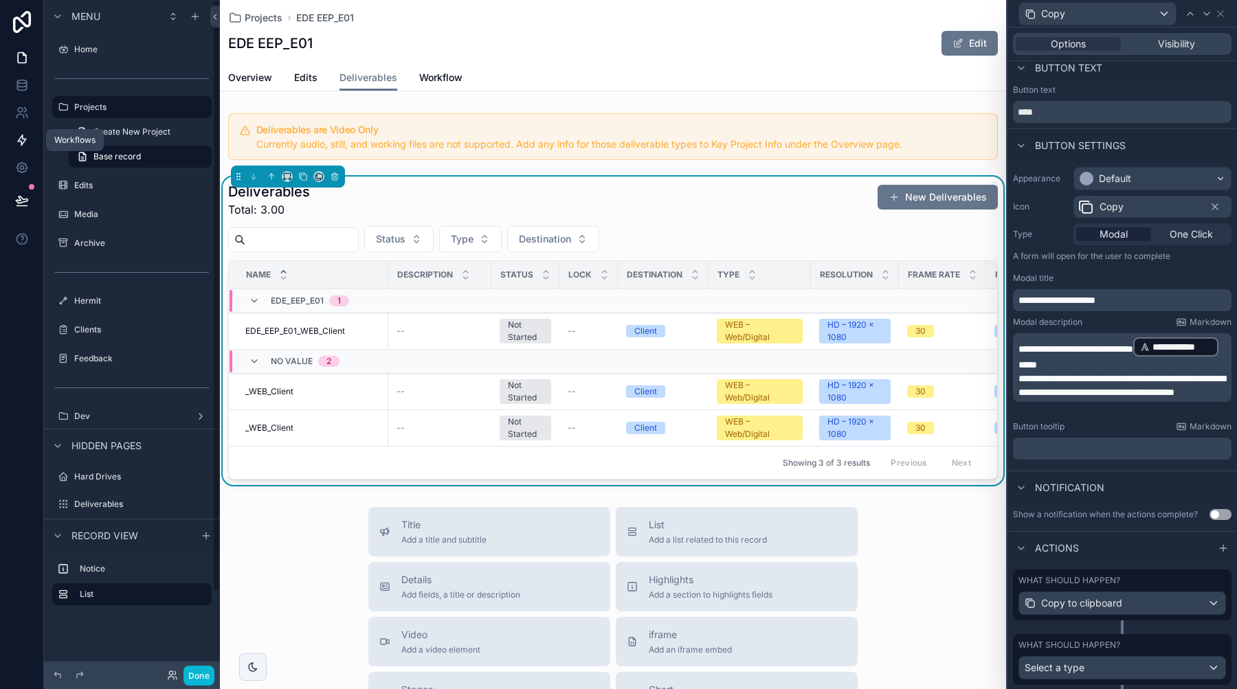
click at [24, 137] on icon at bounding box center [22, 140] width 14 height 14
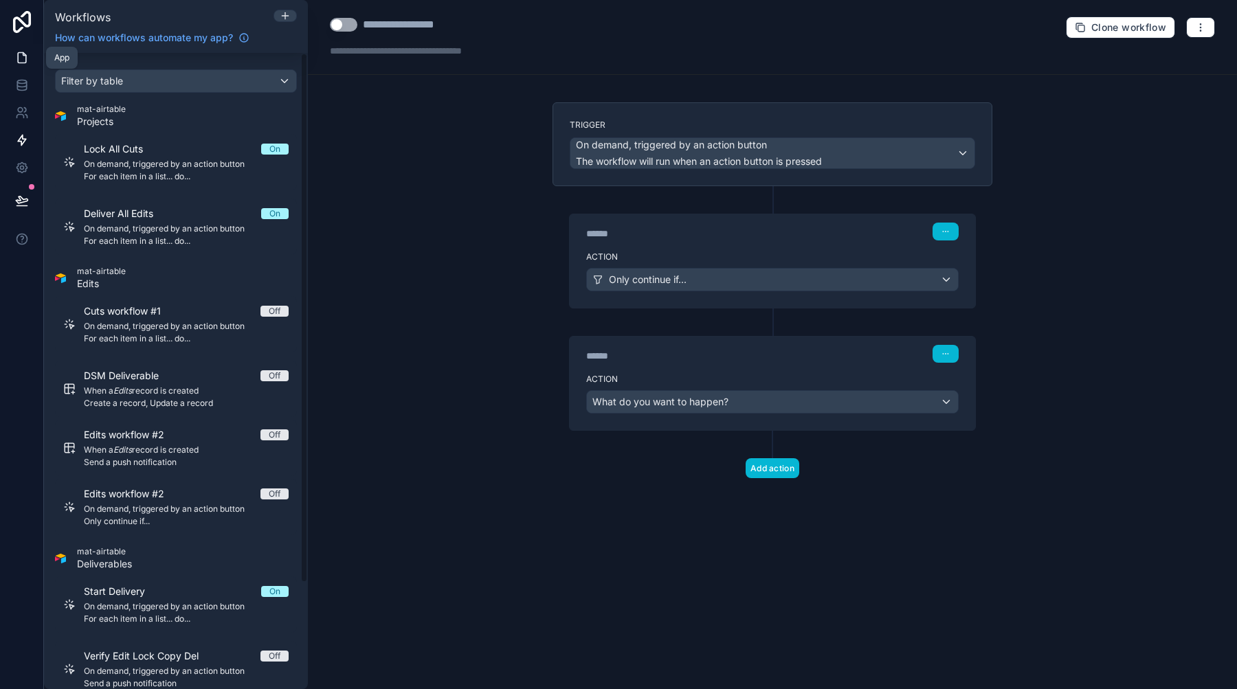
click at [25, 54] on icon at bounding box center [22, 58] width 8 height 10
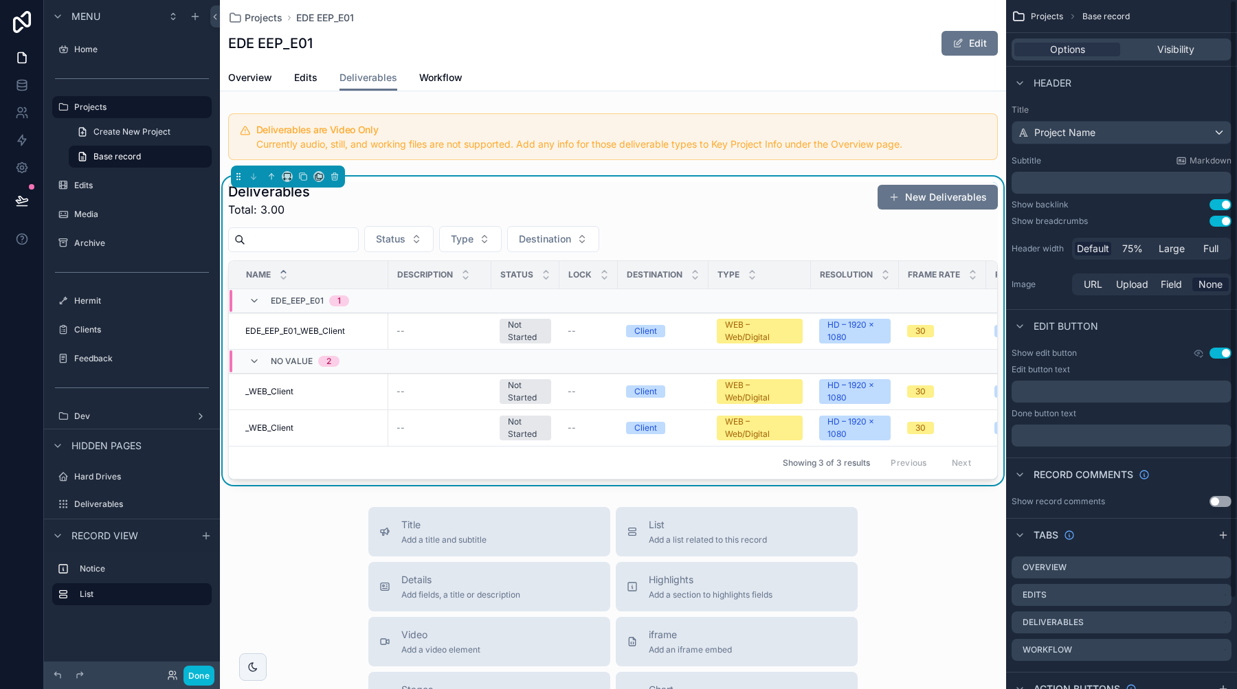
click at [765, 192] on div "Deliverables Total: 3.00 New Deliverables" at bounding box center [613, 200] width 770 height 36
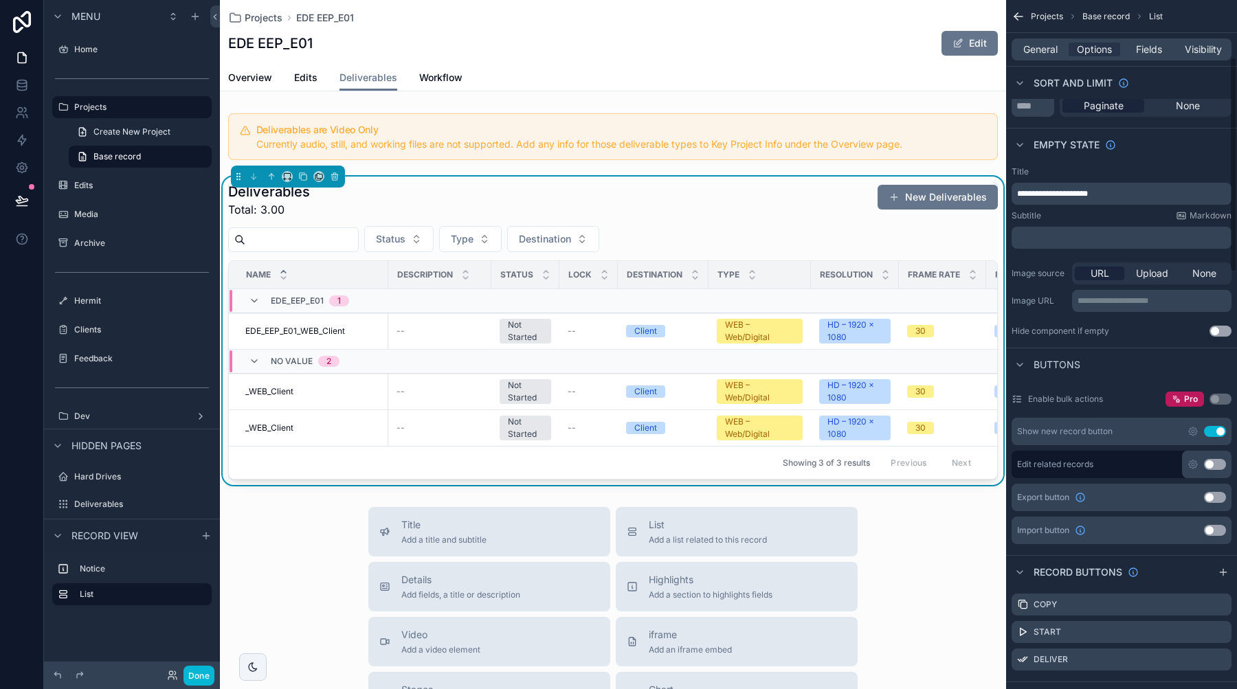
scroll to position [206, 0]
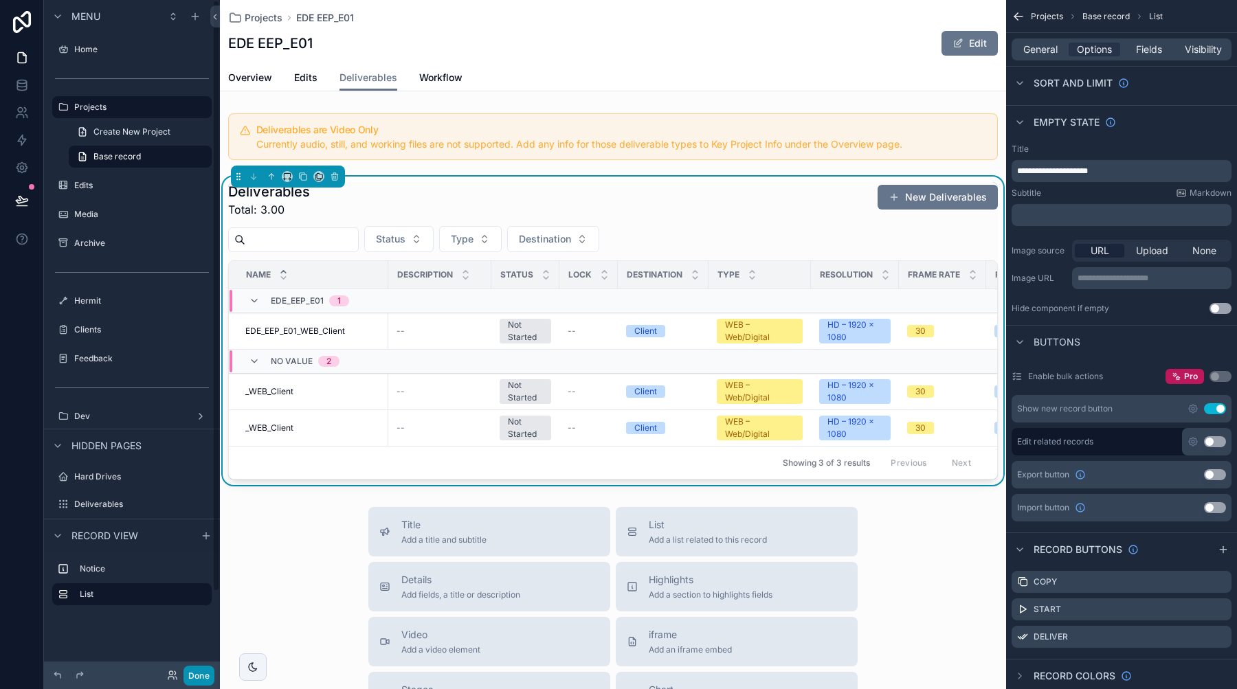
click at [207, 668] on button "Done" at bounding box center [198, 676] width 31 height 20
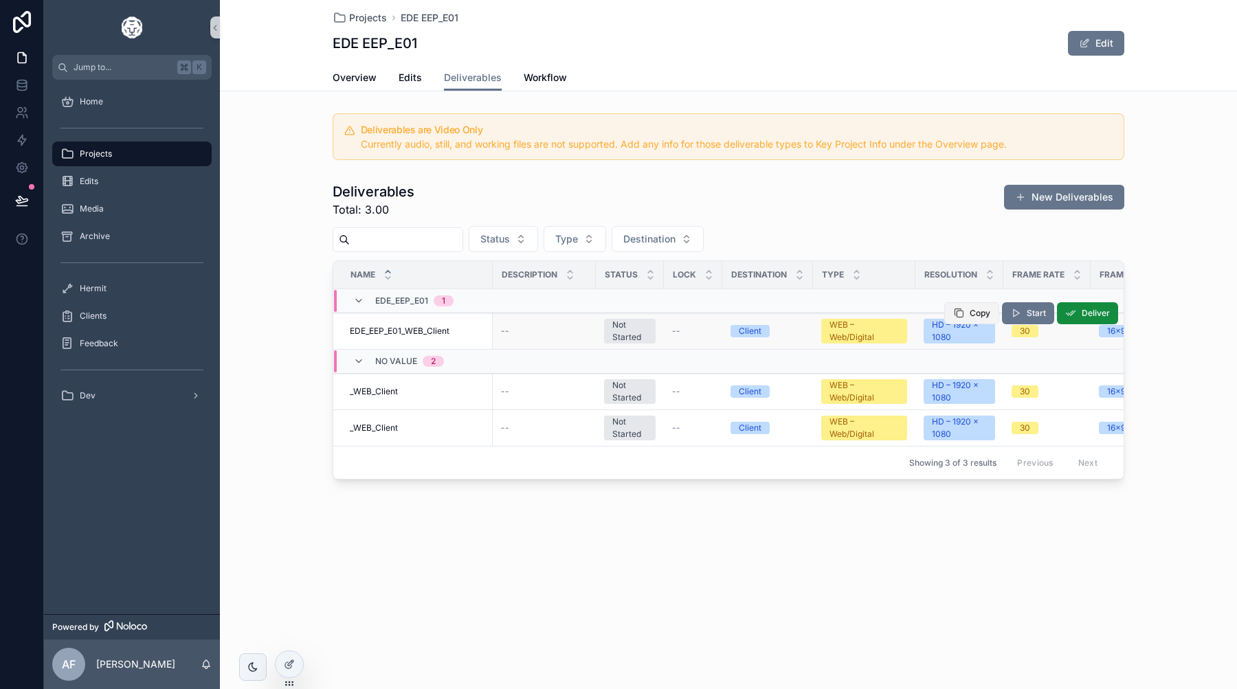
click at [973, 315] on span "Copy" at bounding box center [979, 313] width 21 height 11
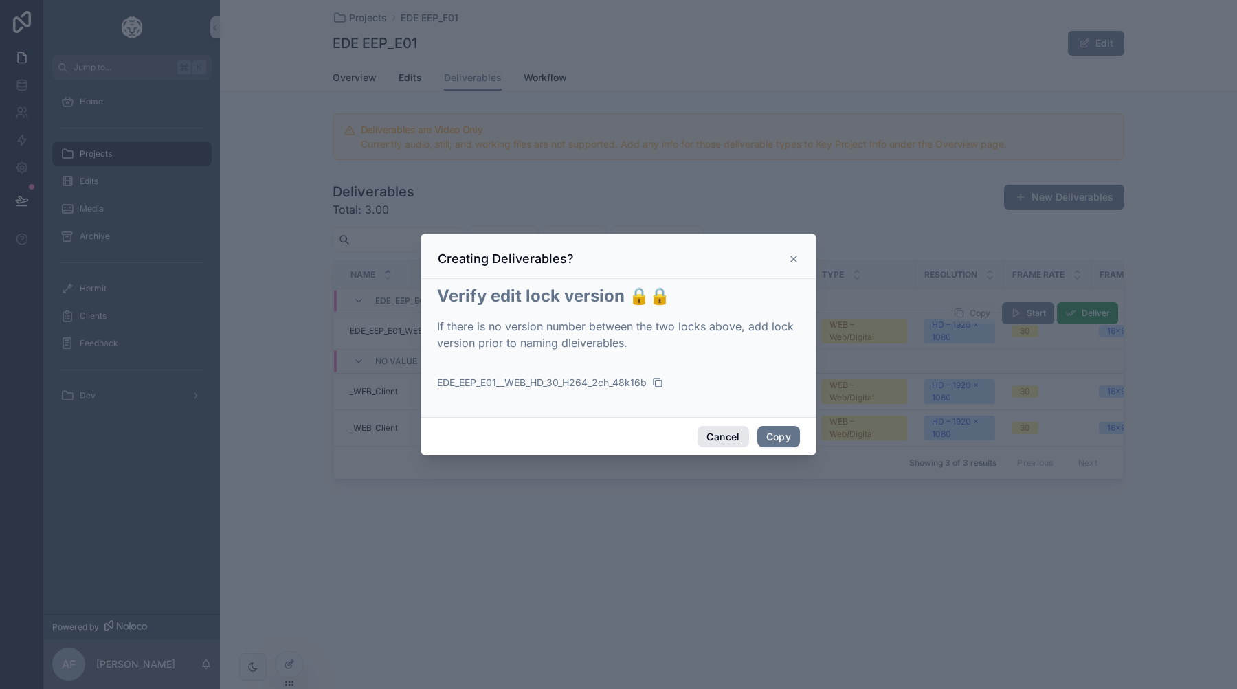
click at [716, 434] on button "Cancel" at bounding box center [722, 437] width 51 height 22
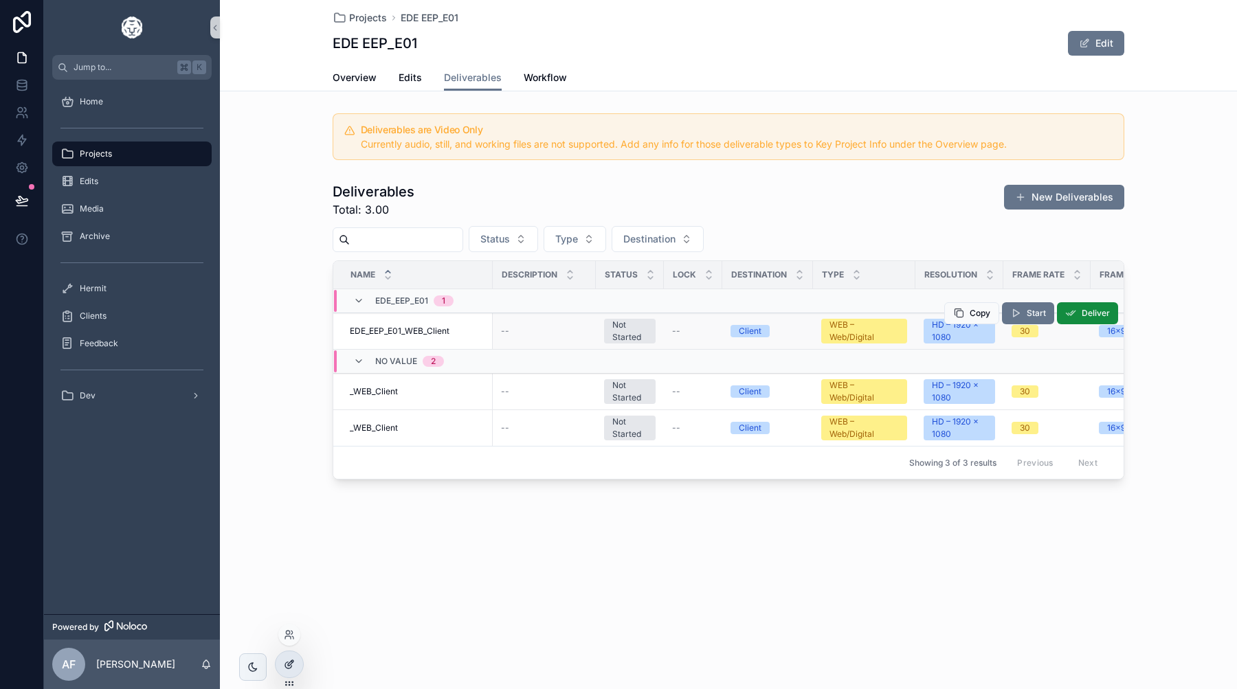
click at [291, 658] on div at bounding box center [289, 664] width 27 height 26
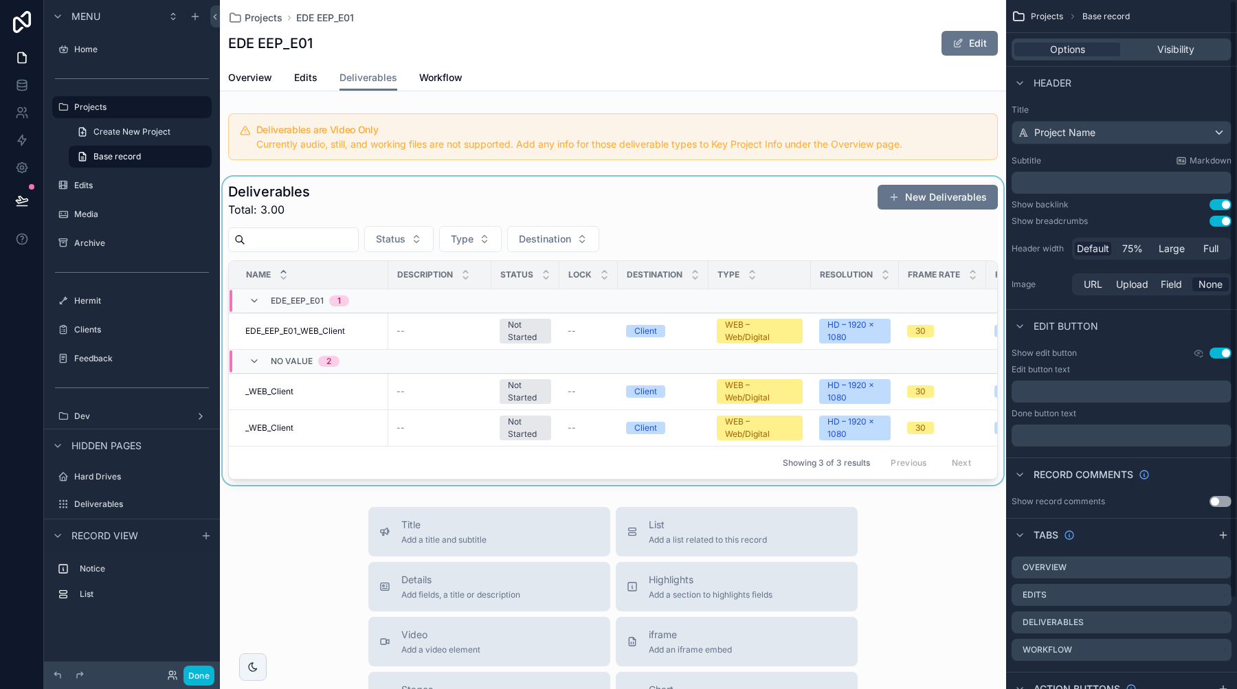
click at [741, 229] on div "scrollable content" at bounding box center [613, 331] width 786 height 308
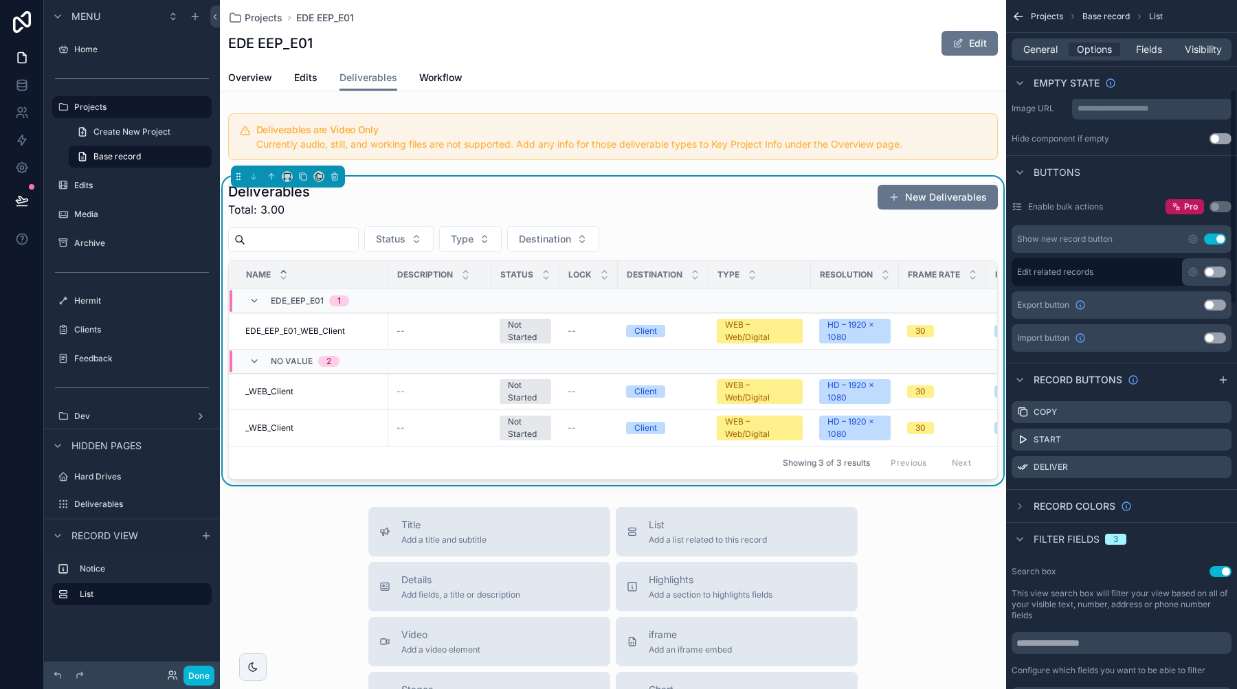
scroll to position [401, 0]
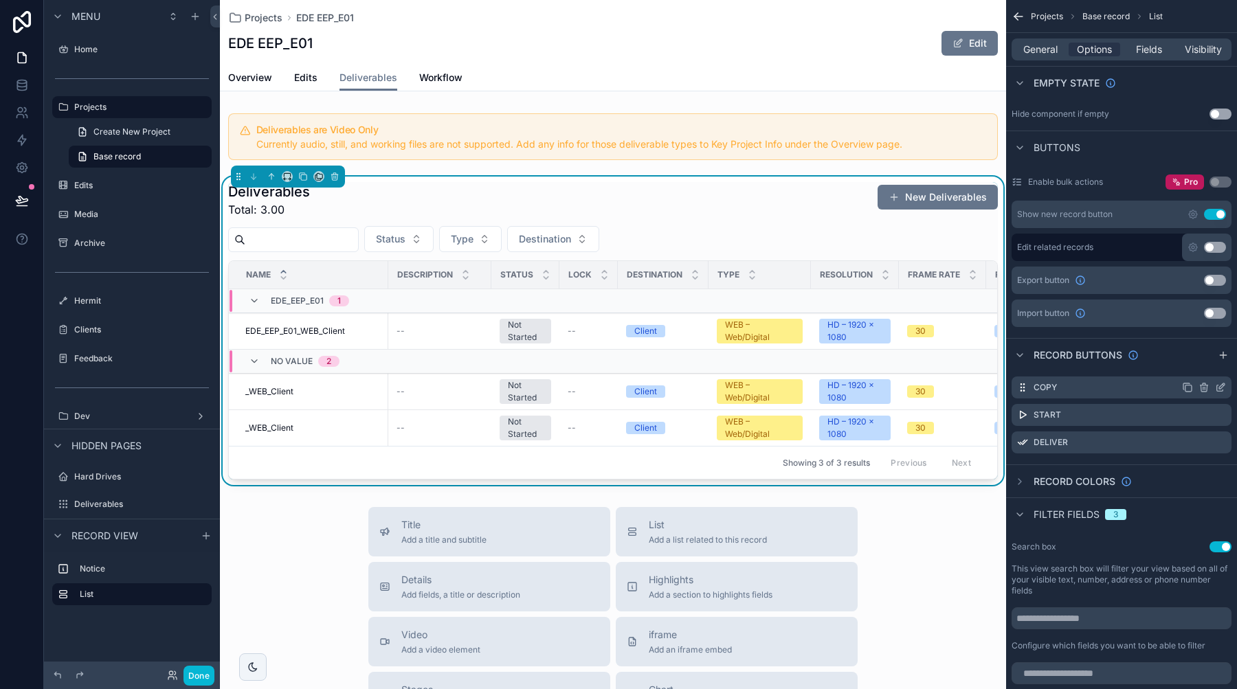
click at [1216, 387] on icon "scrollable content" at bounding box center [1220, 387] width 11 height 11
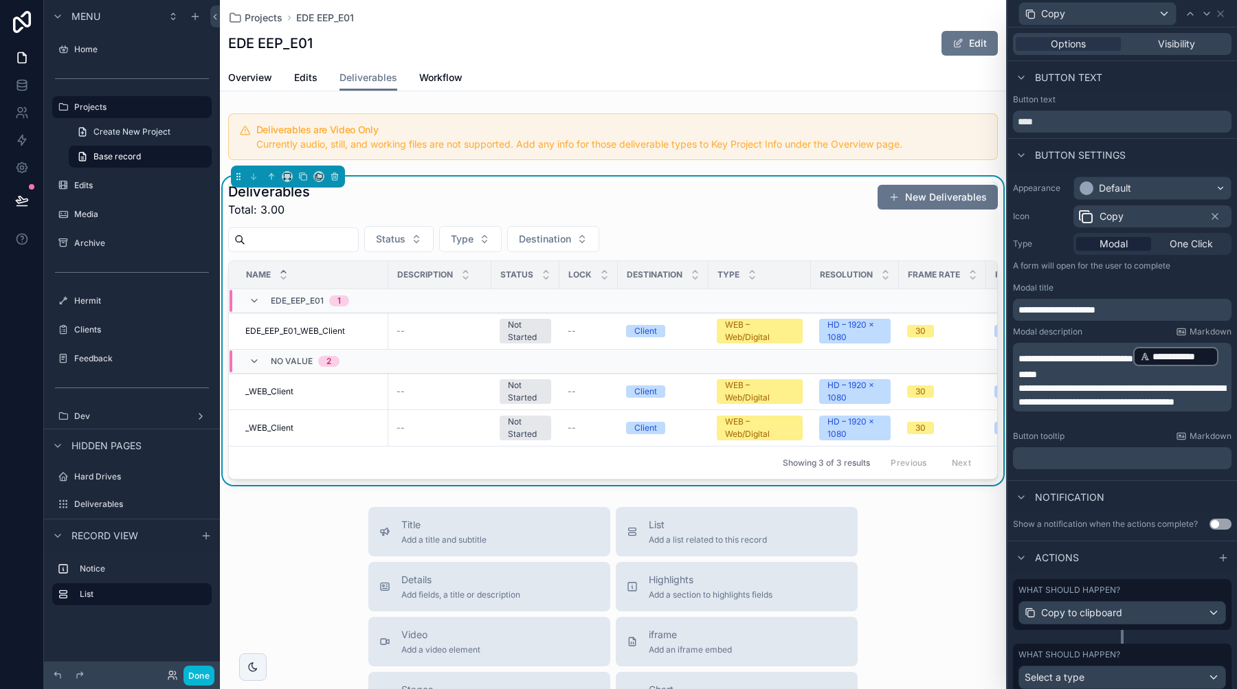
scroll to position [0, 0]
click at [1217, 19] on div "Copy" at bounding box center [1122, 13] width 218 height 27
click at [1219, 10] on icon at bounding box center [1220, 13] width 11 height 11
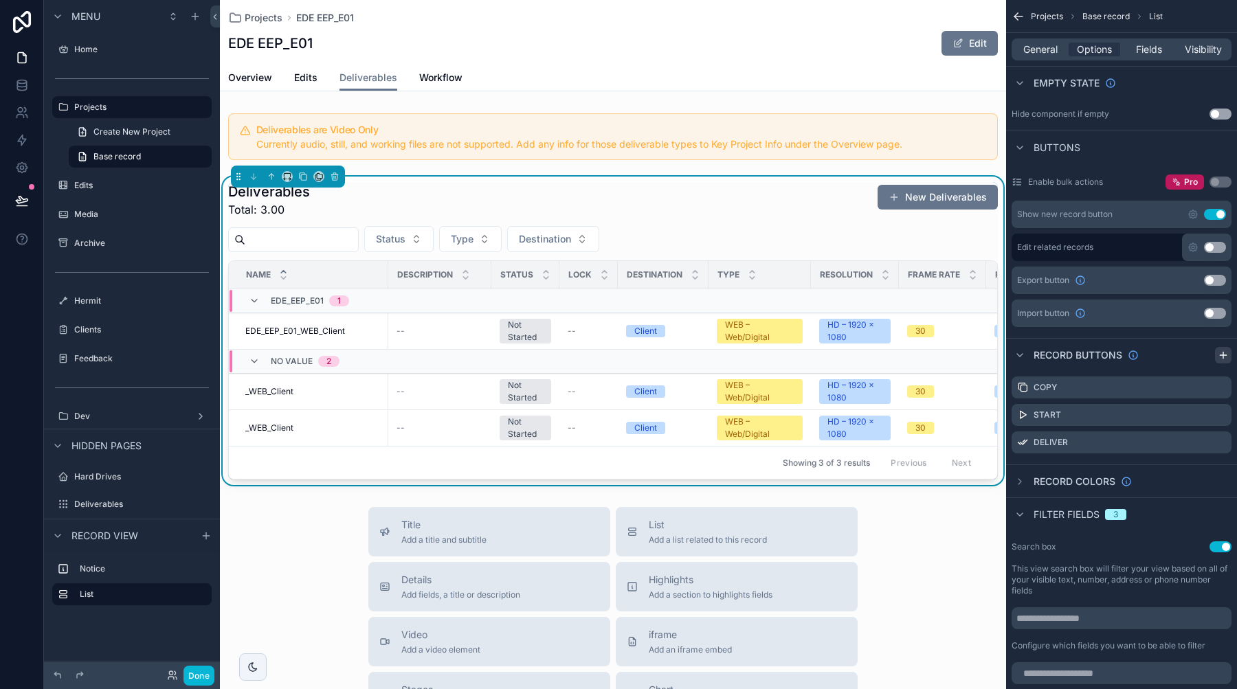
click at [1220, 359] on icon "scrollable content" at bounding box center [1223, 355] width 11 height 11
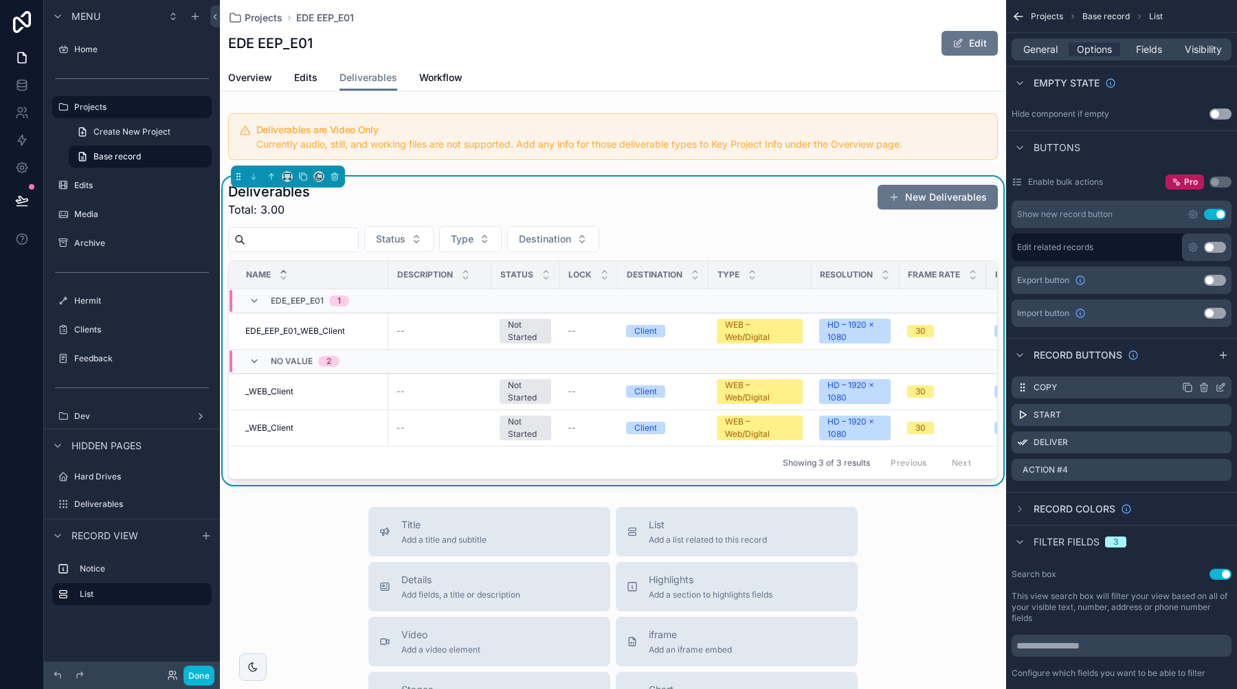
click at [1187, 388] on icon "scrollable content" at bounding box center [1187, 387] width 11 height 11
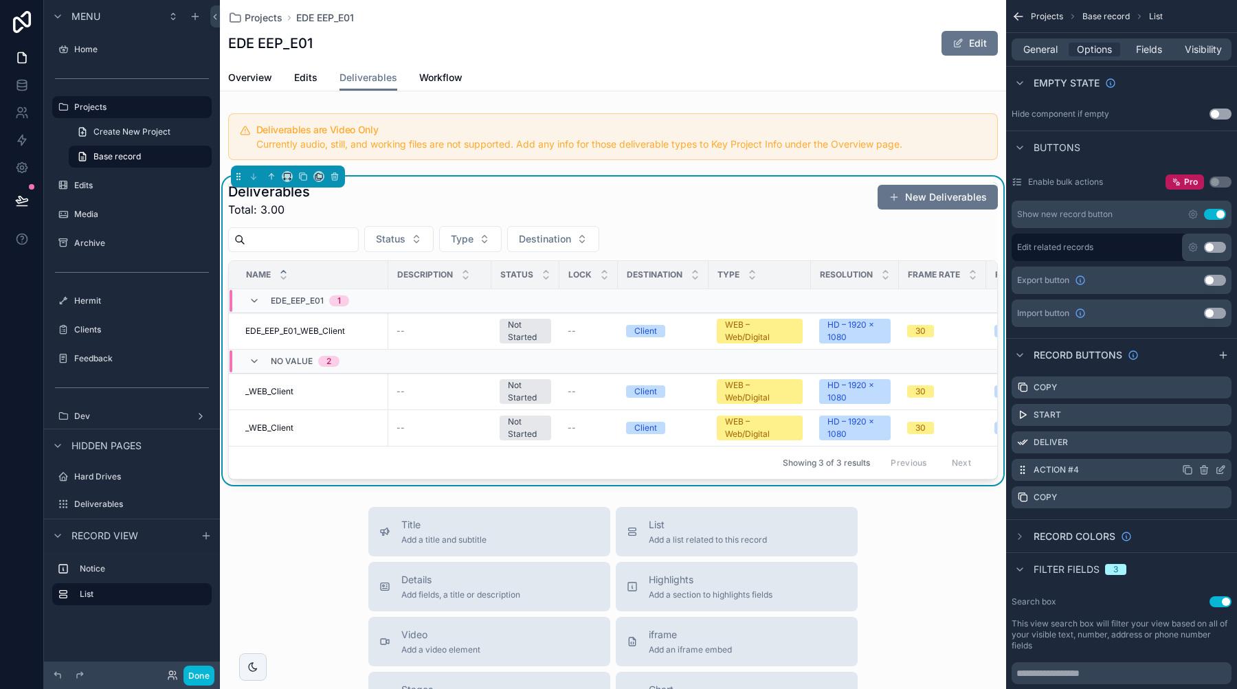
click at [1204, 473] on icon "scrollable content" at bounding box center [1203, 469] width 11 height 11
click at [1198, 450] on icon at bounding box center [1198, 448] width 0 height 3
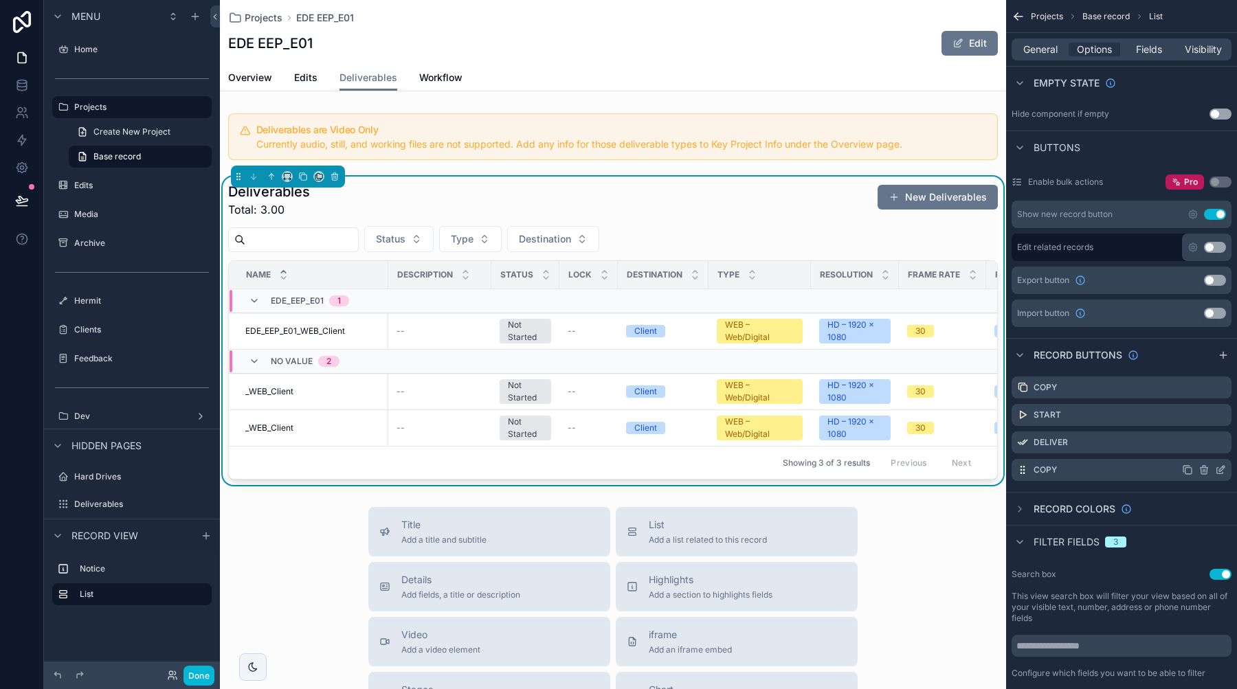
click at [1216, 470] on icon "scrollable content" at bounding box center [1220, 469] width 11 height 11
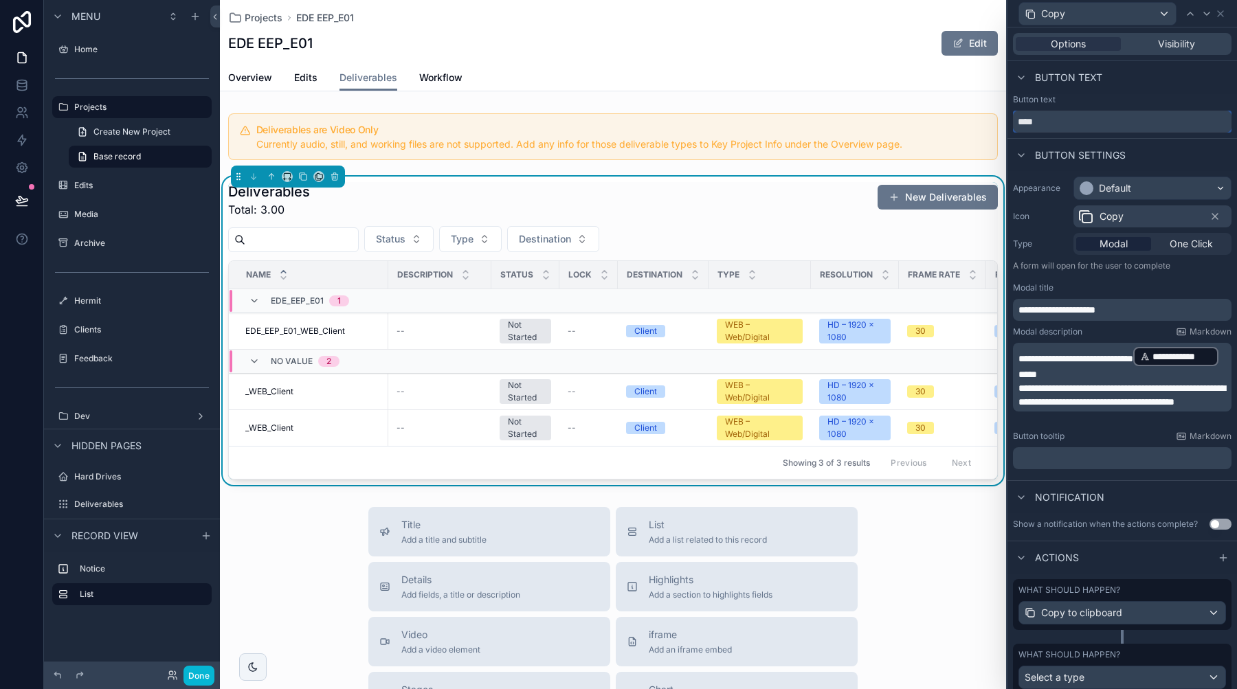
click at [1059, 127] on input "****" at bounding box center [1122, 122] width 218 height 22
type input "**********"
click at [1158, 49] on span "Visibility" at bounding box center [1176, 44] width 37 height 14
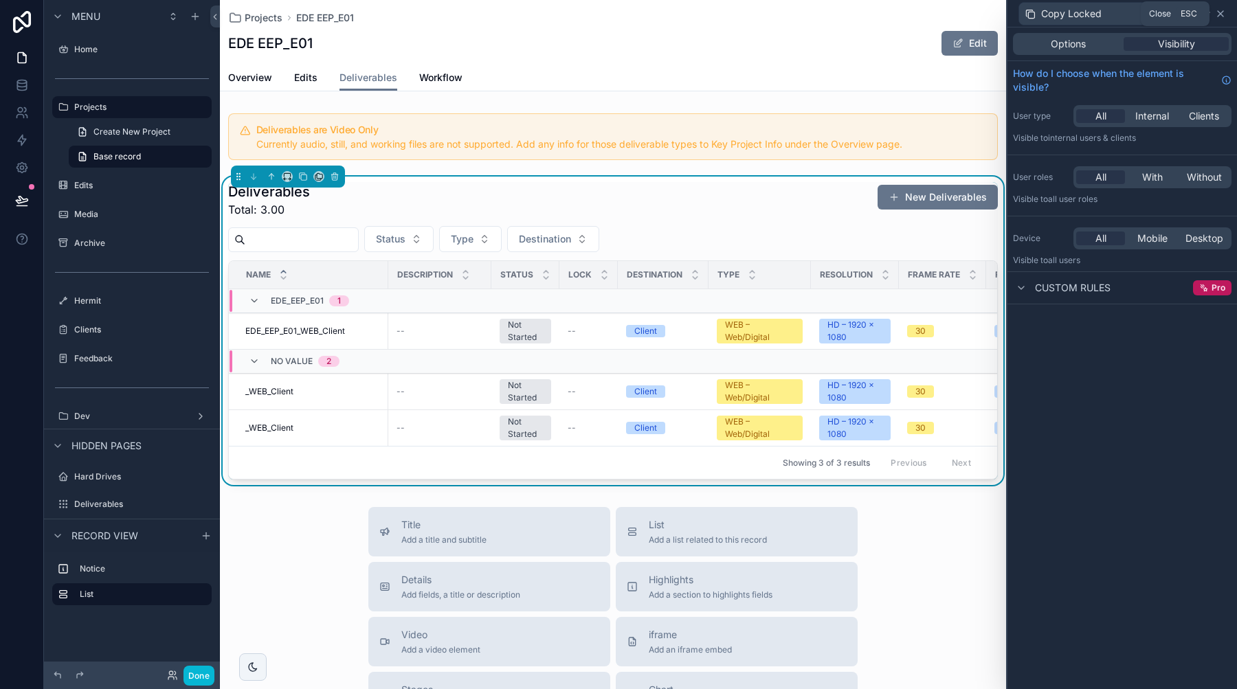
click at [1217, 14] on icon at bounding box center [1220, 13] width 11 height 11
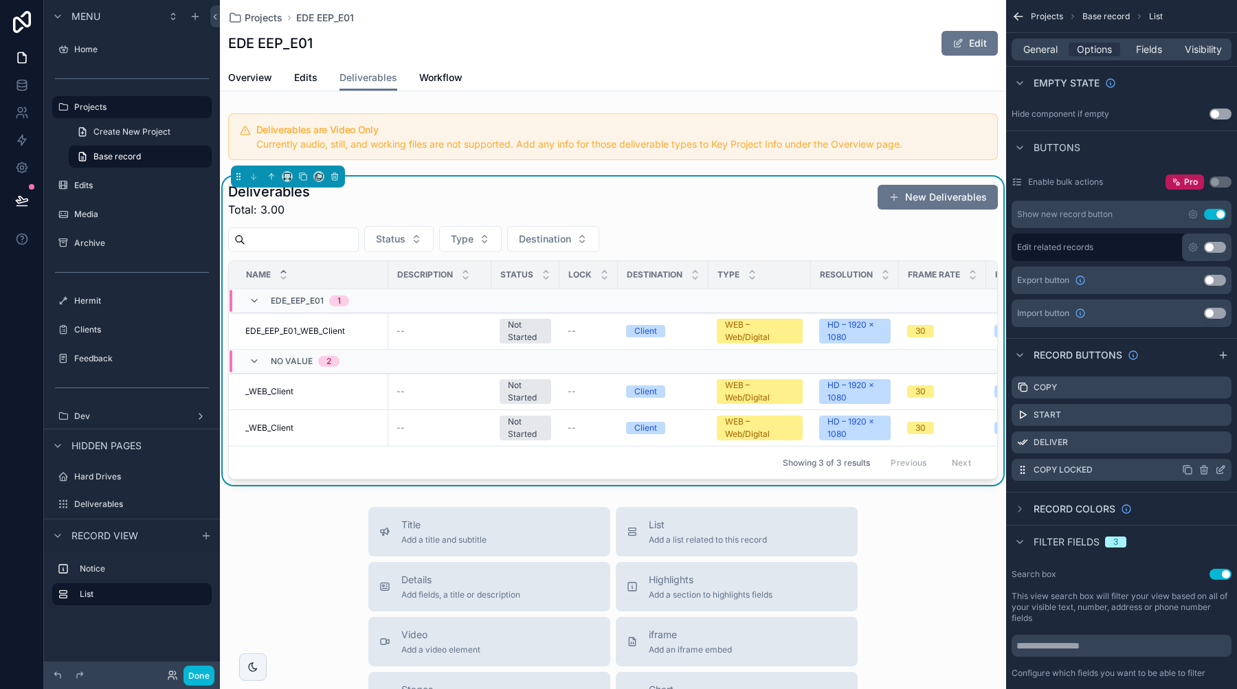
click at [1203, 470] on icon "scrollable content" at bounding box center [1203, 470] width 0 height 3
click at [1194, 445] on icon at bounding box center [1198, 447] width 11 height 11
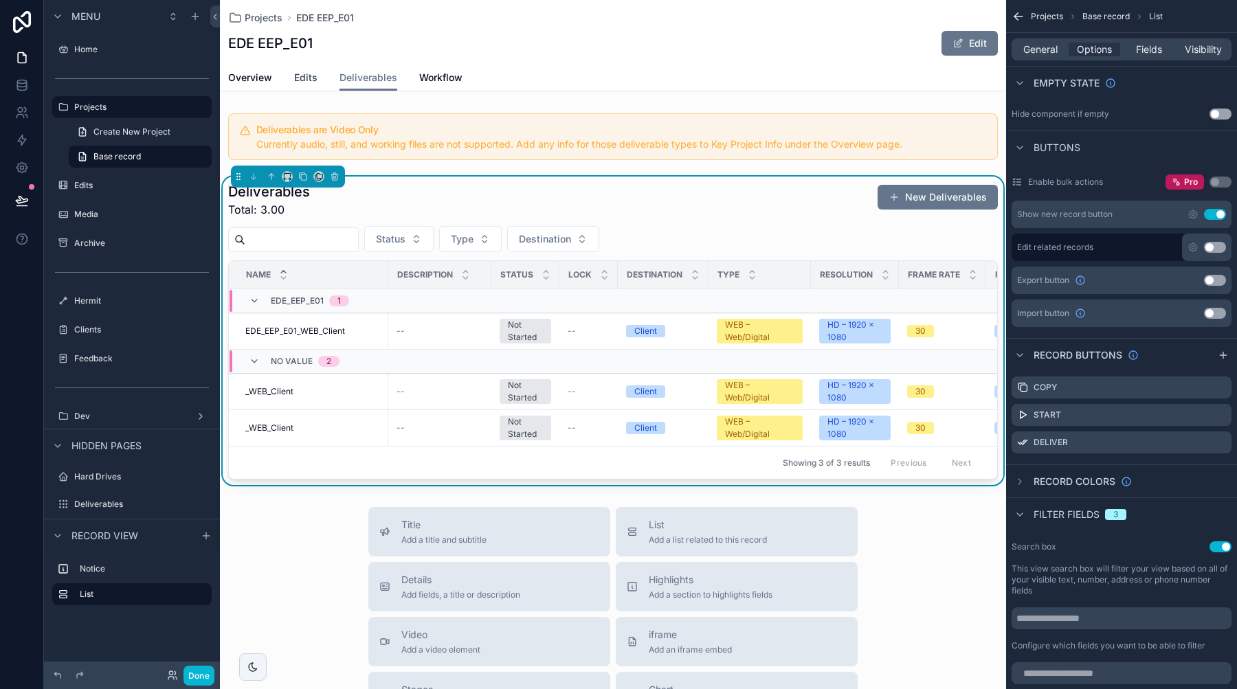
click at [304, 82] on span "Edits" at bounding box center [305, 78] width 23 height 14
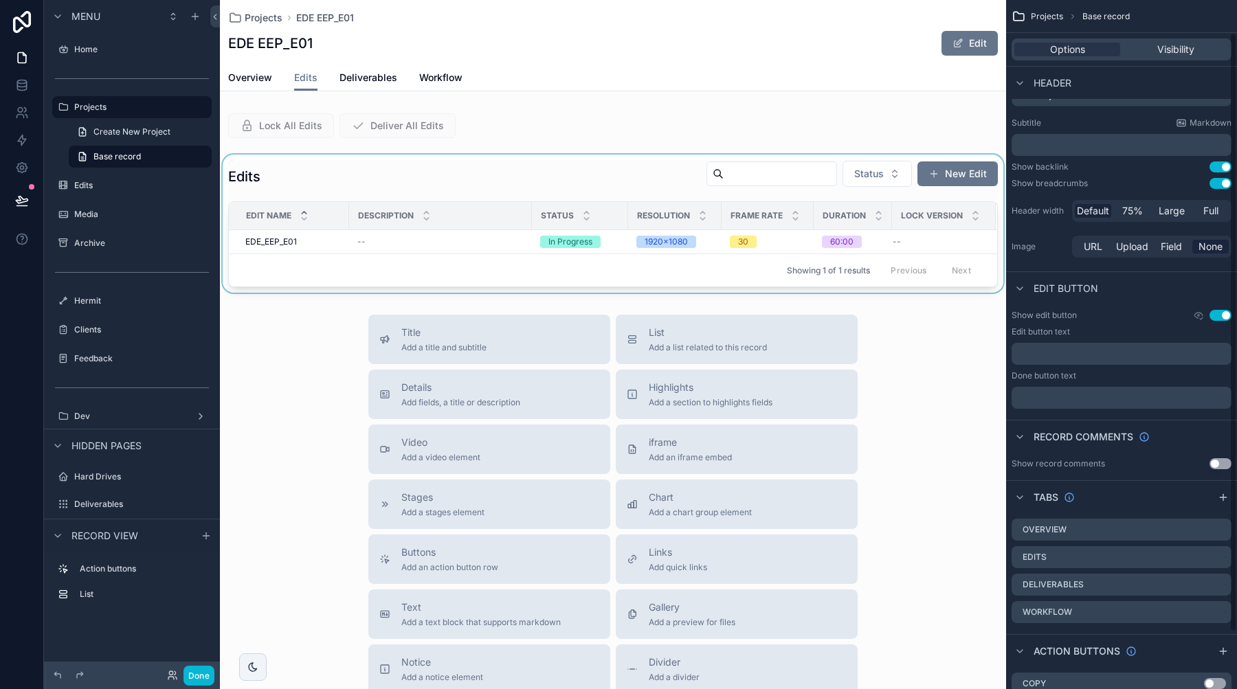
click at [431, 179] on div "scrollable content" at bounding box center [613, 224] width 786 height 138
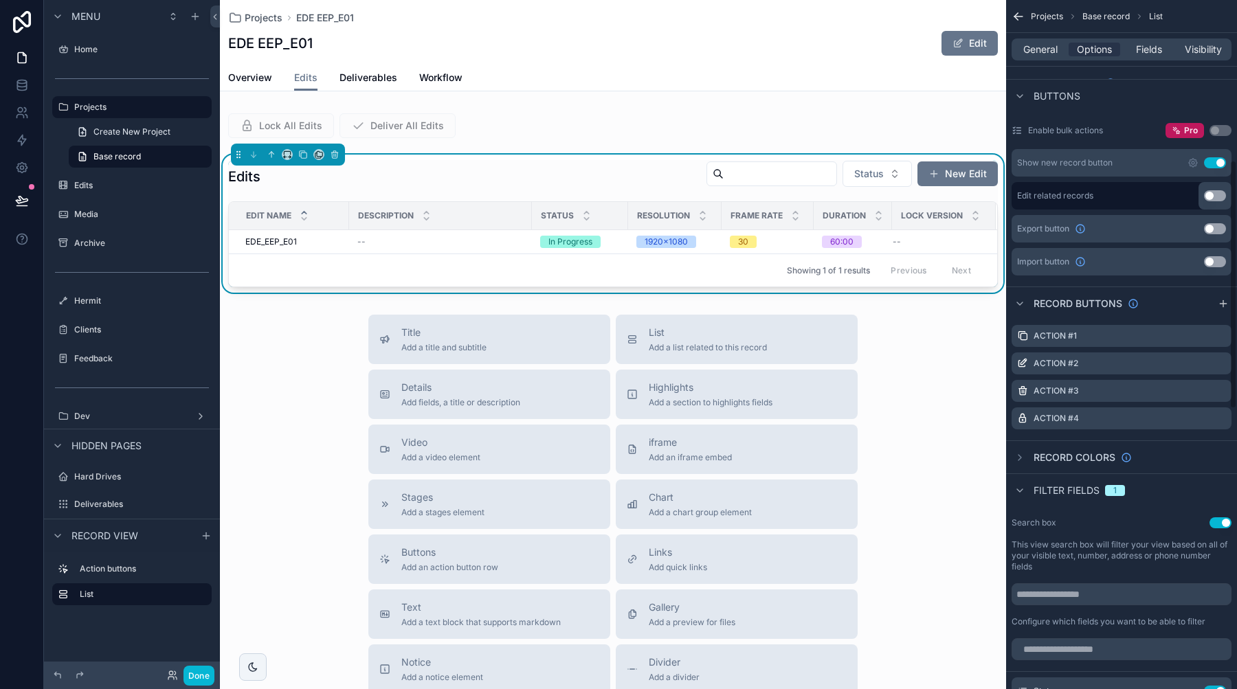
scroll to position [442, 0]
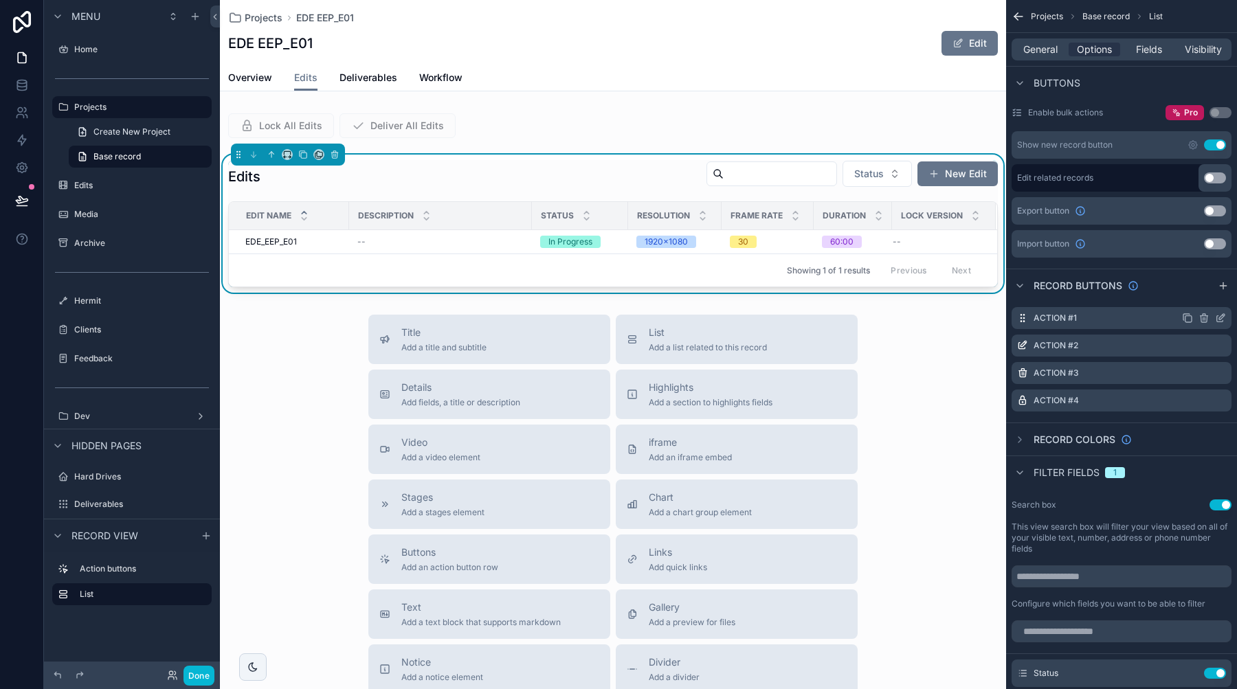
click at [1220, 315] on icon "scrollable content" at bounding box center [1220, 318] width 11 height 11
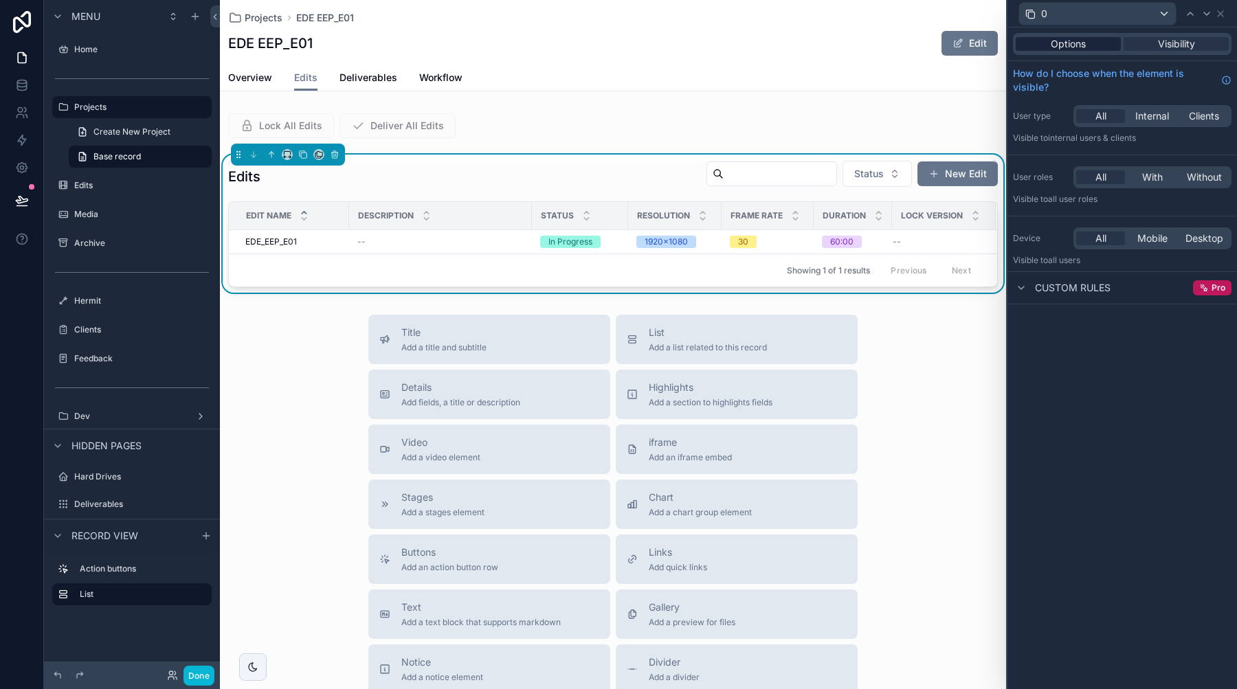
click at [1064, 45] on span "Options" at bounding box center [1068, 44] width 35 height 14
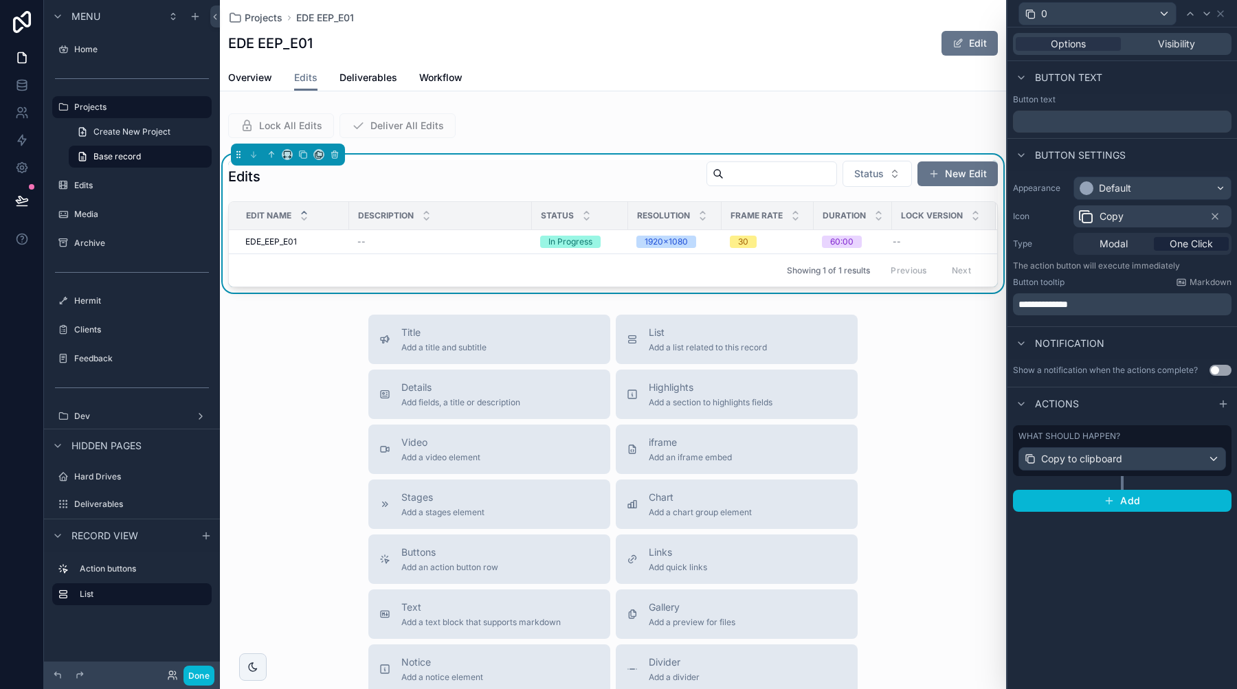
click at [1218, 19] on div "0" at bounding box center [1122, 13] width 218 height 27
click at [1220, 16] on icon at bounding box center [1220, 13] width 11 height 11
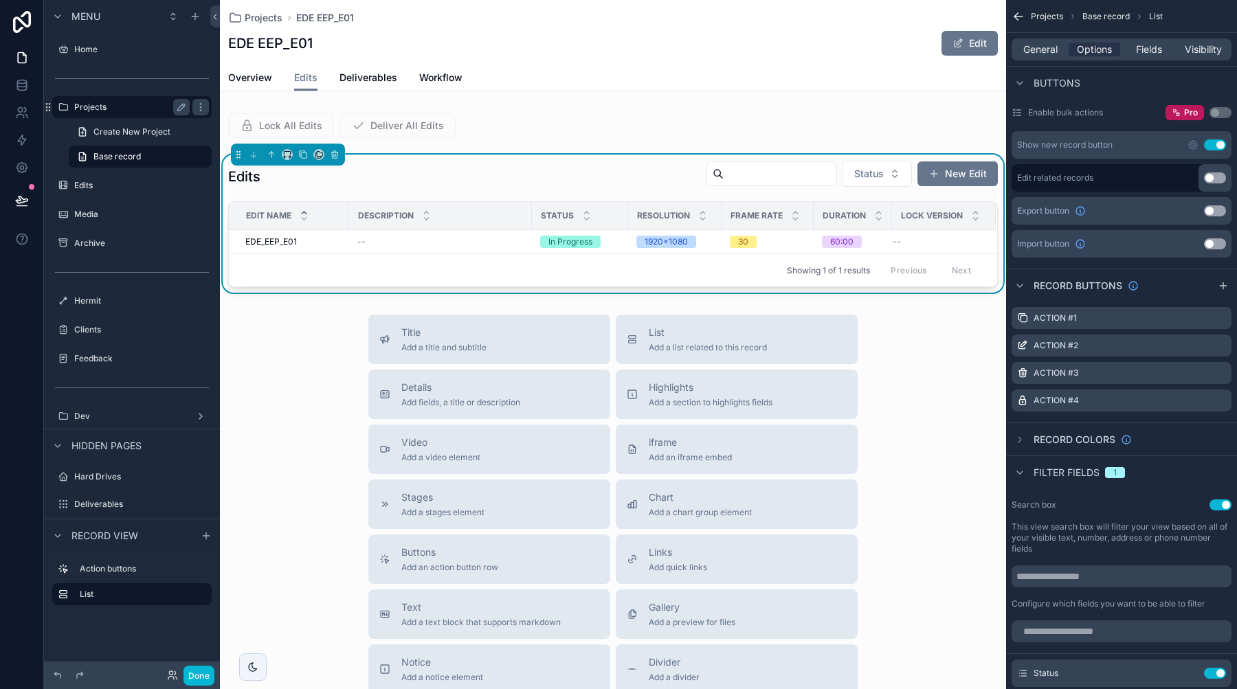
click at [107, 109] on label "Projects" at bounding box center [129, 107] width 110 height 11
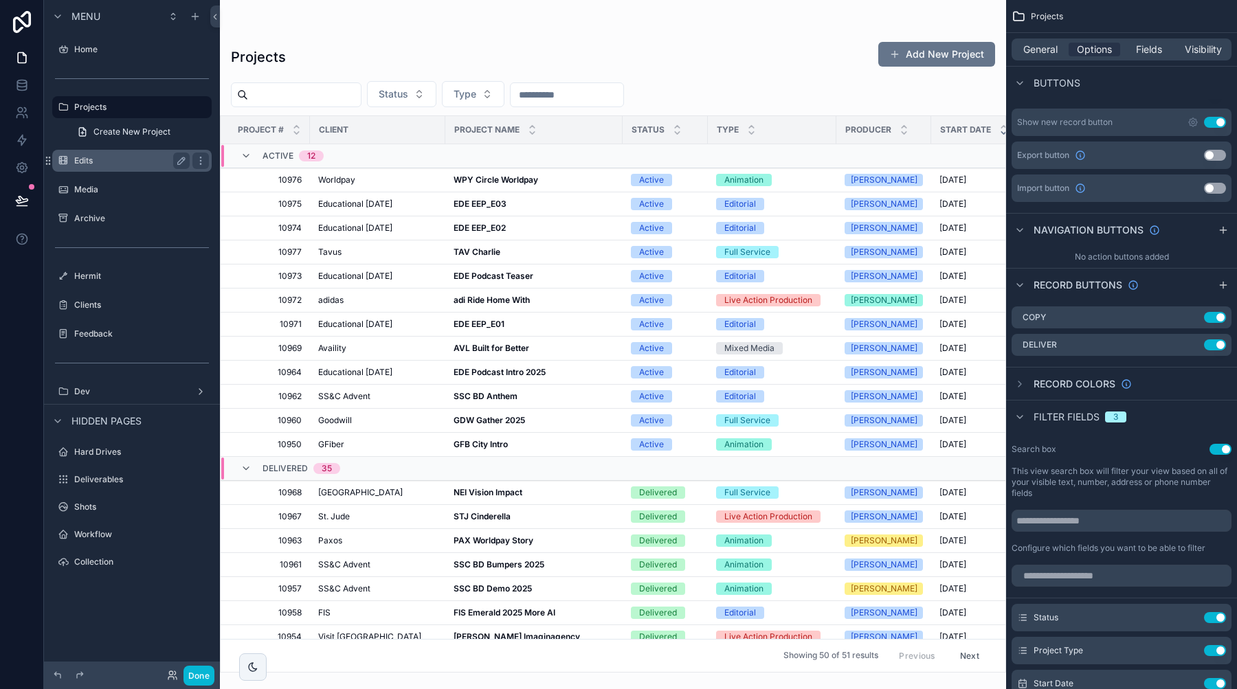
click at [116, 161] on label "Edits" at bounding box center [129, 160] width 110 height 11
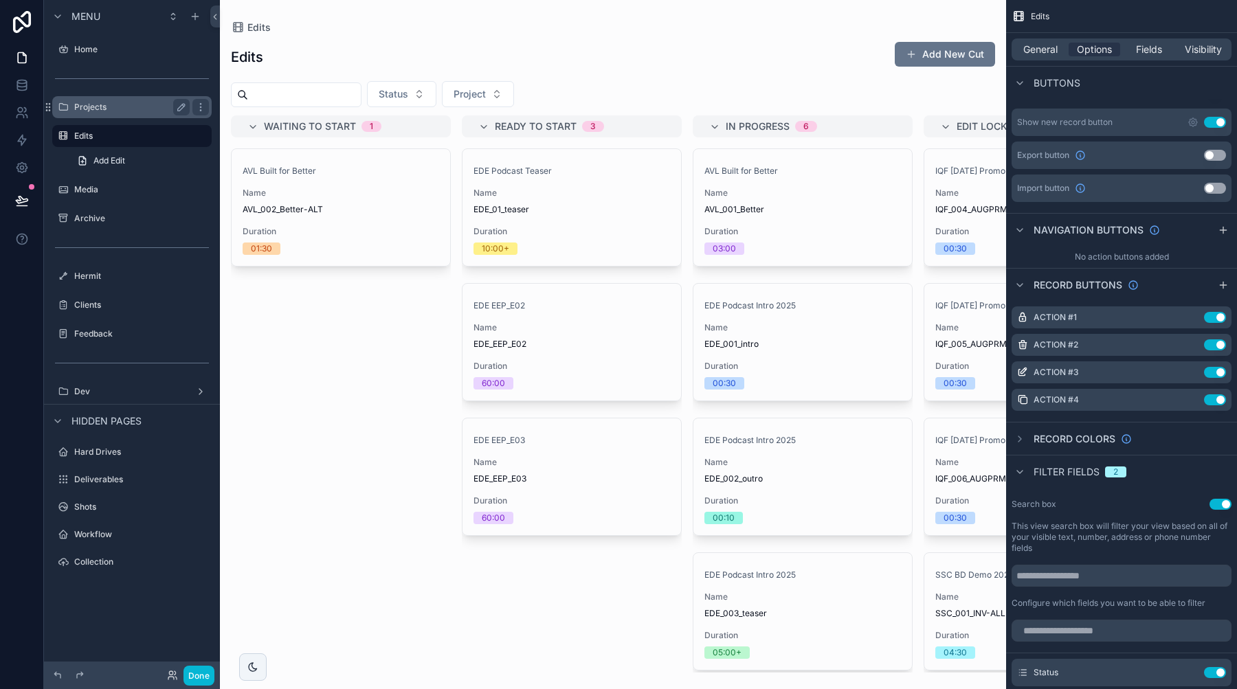
click at [106, 111] on label "Projects" at bounding box center [129, 107] width 110 height 11
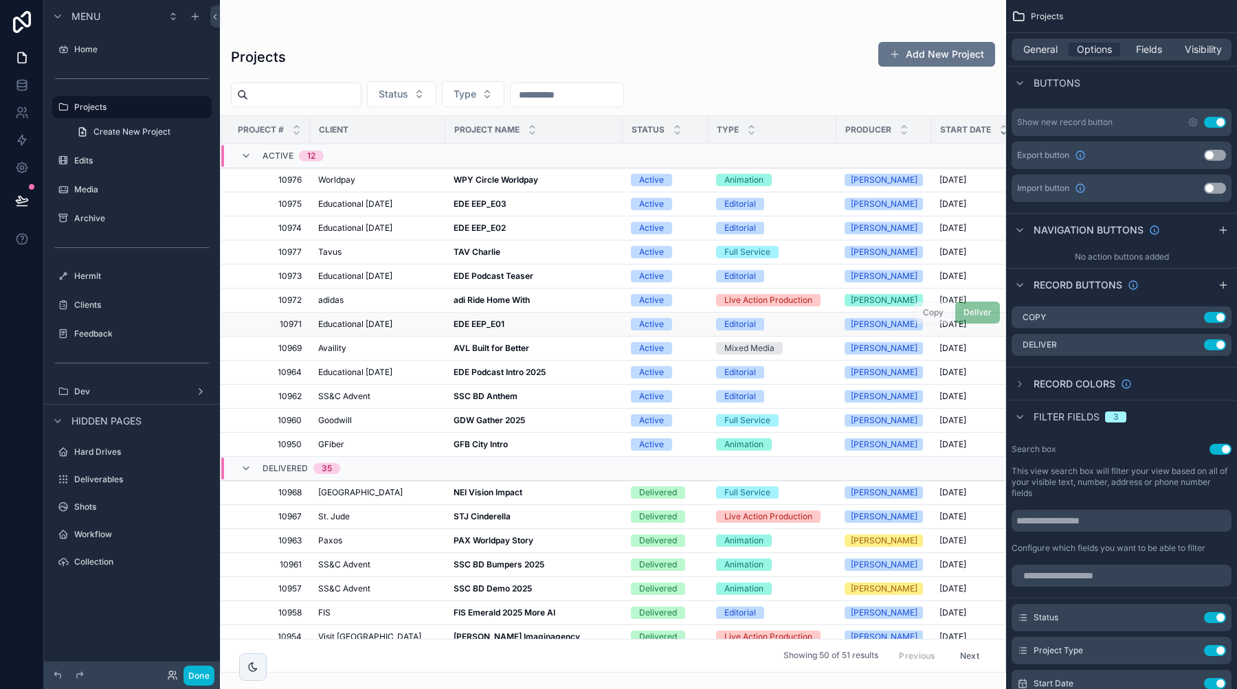
click at [483, 327] on strong "EDE EEP_E01" at bounding box center [478, 324] width 51 height 10
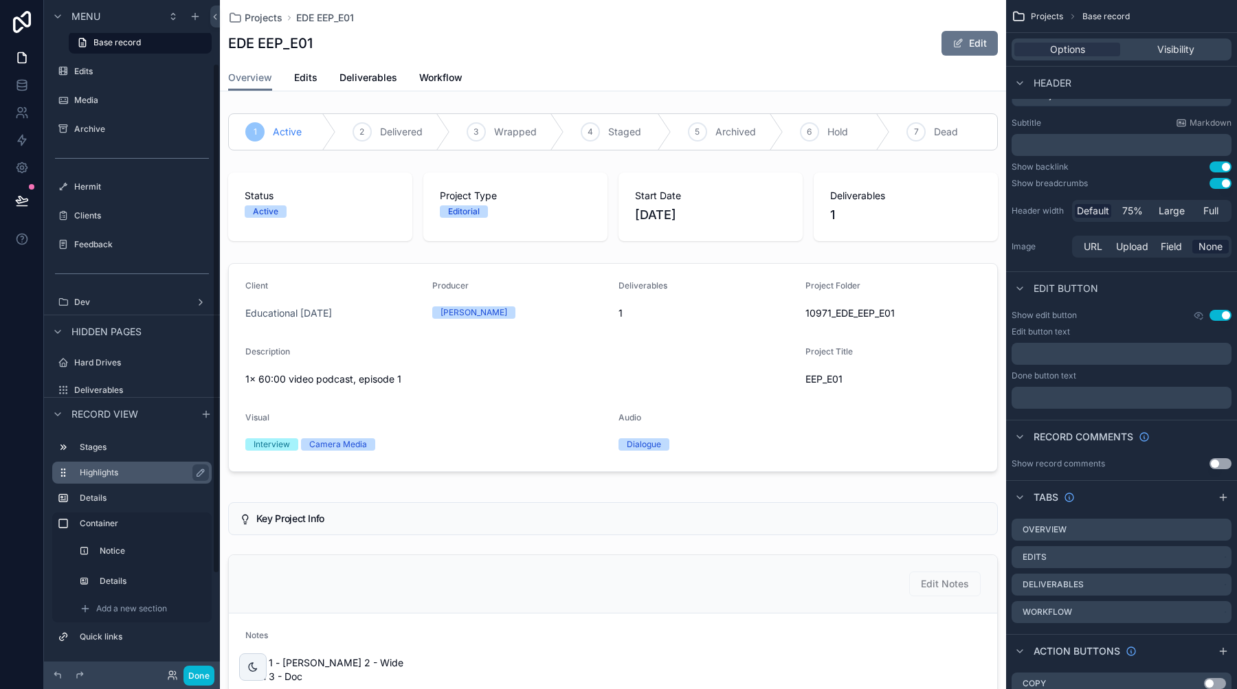
scroll to position [200, 0]
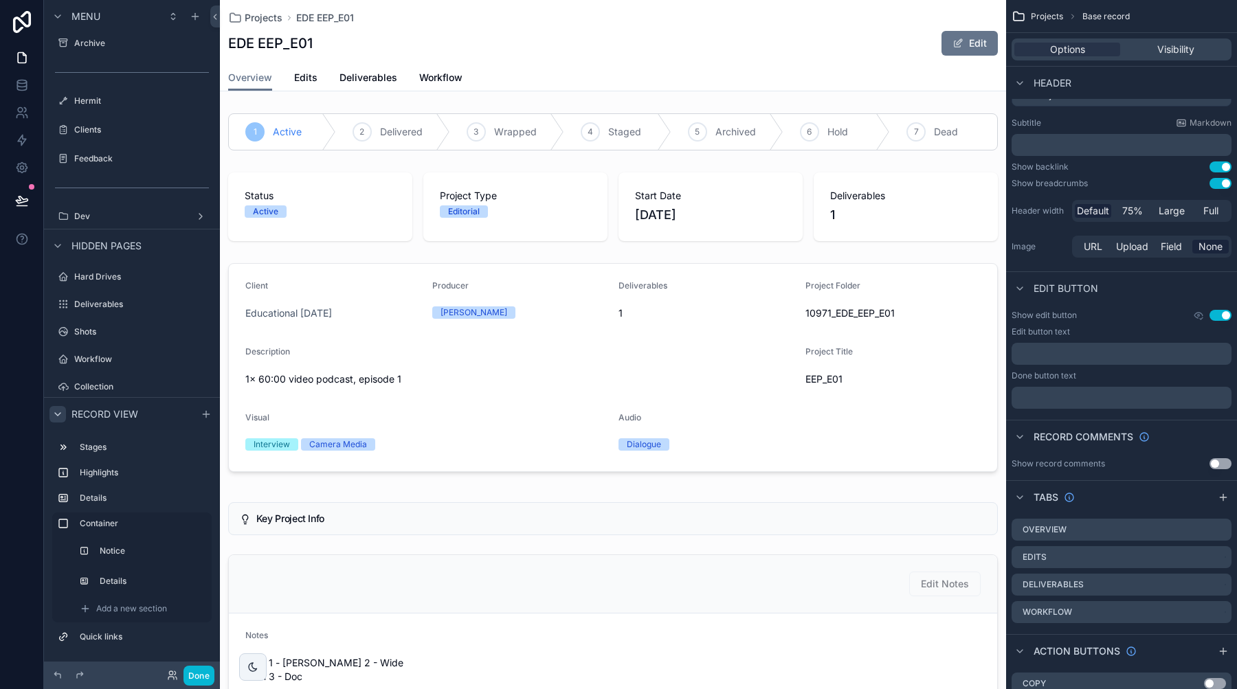
click at [52, 411] on icon "scrollable content" at bounding box center [57, 414] width 11 height 11
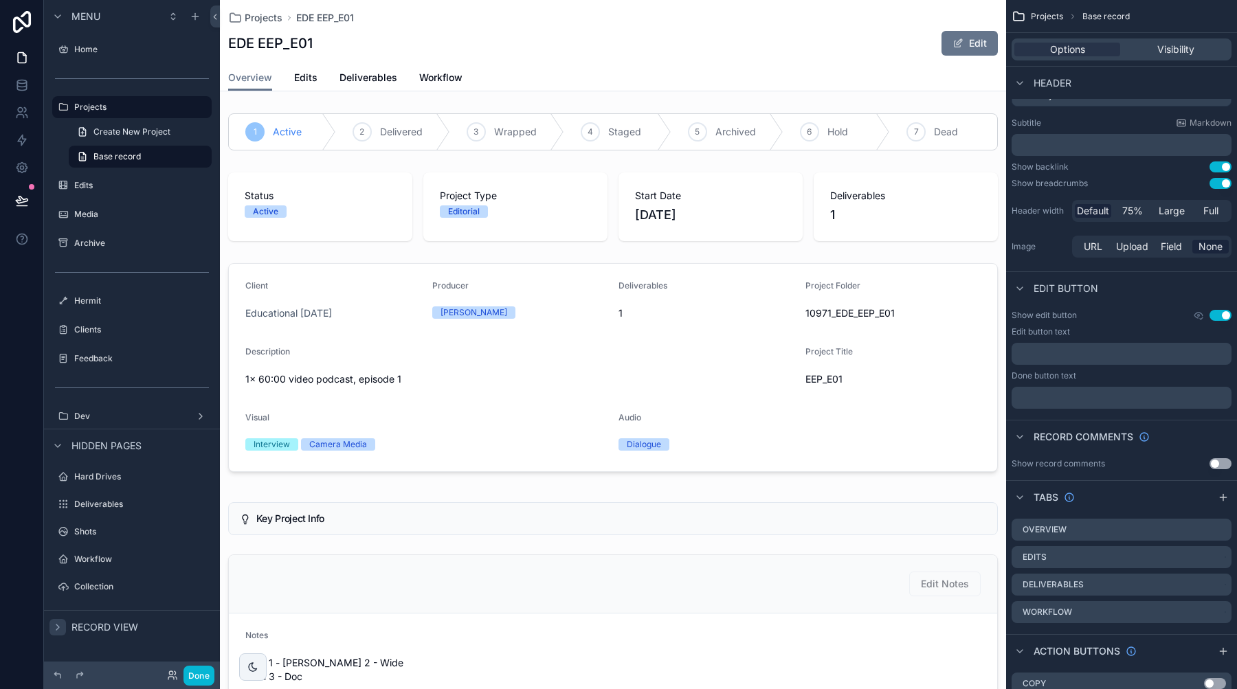
scroll to position [0, 0]
click at [198, 20] on icon "scrollable content" at bounding box center [195, 16] width 11 height 11
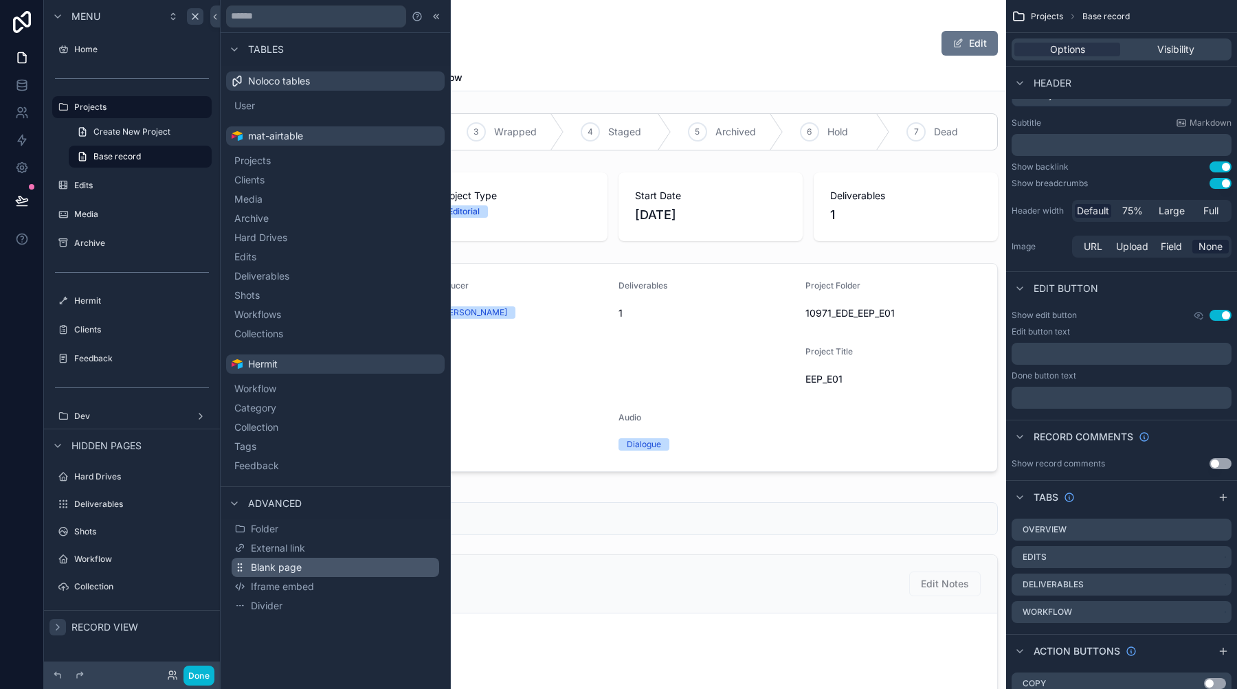
click at [286, 569] on span "Blank page" at bounding box center [276, 568] width 51 height 14
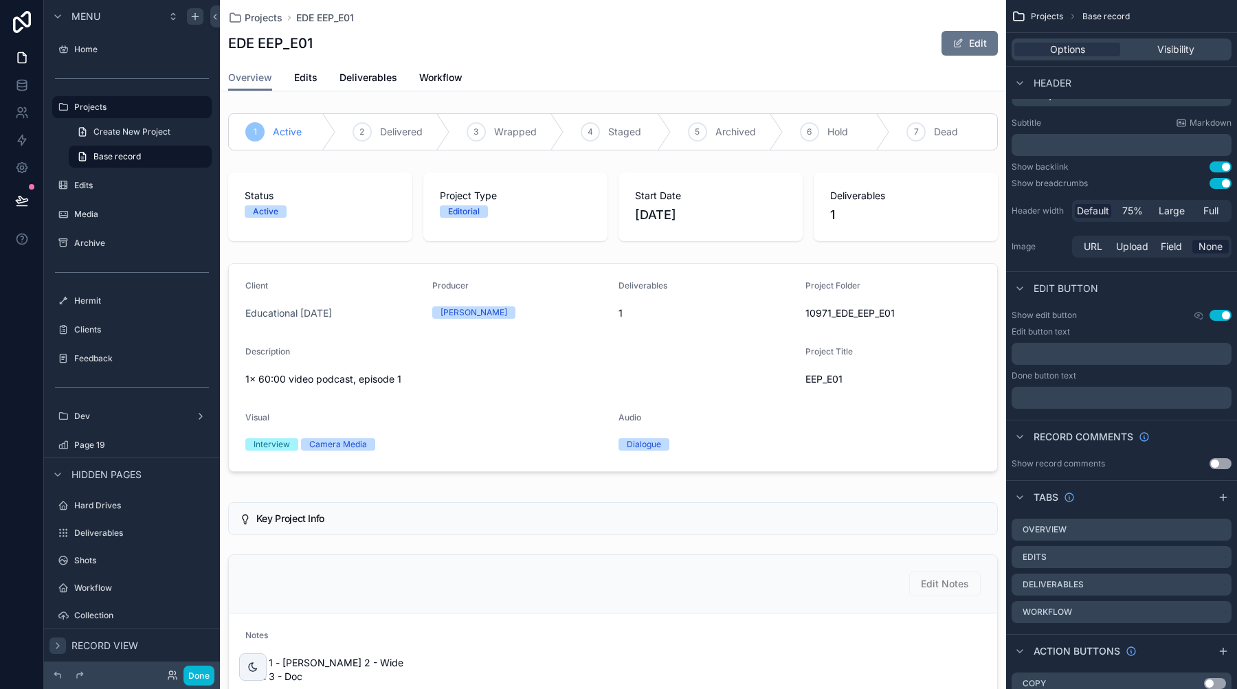
scroll to position [45, 0]
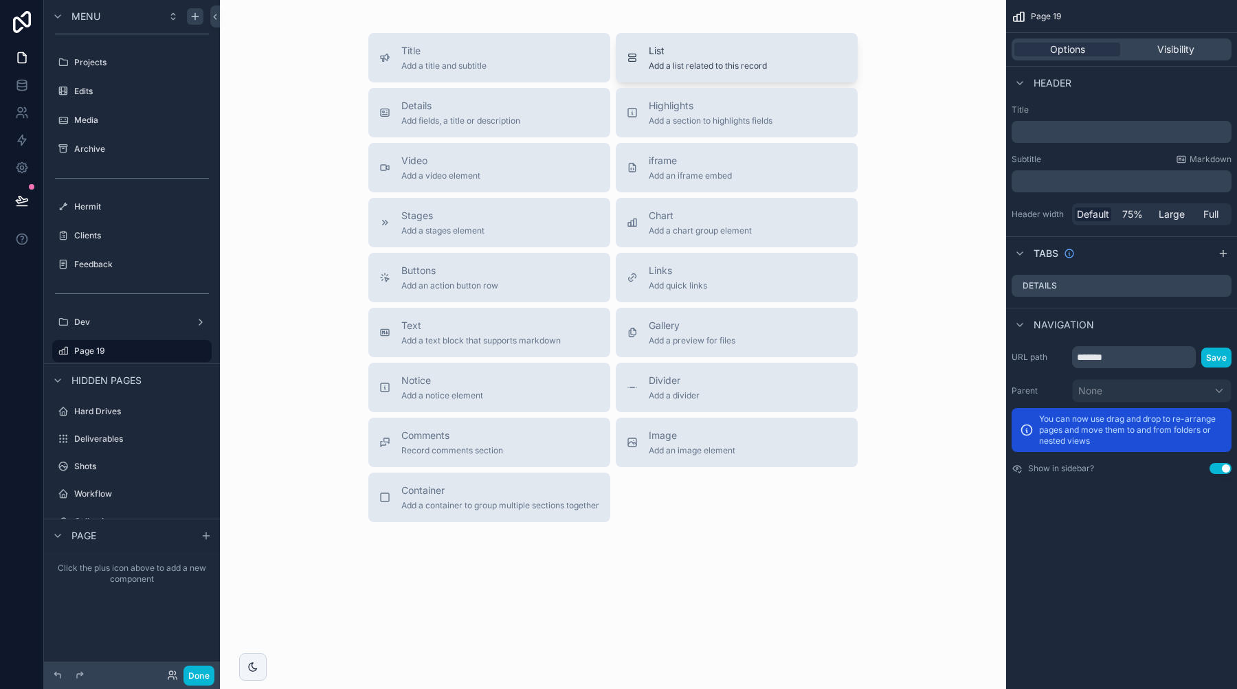
click at [709, 43] on button "List Add a list related to this record" at bounding box center [737, 57] width 242 height 49
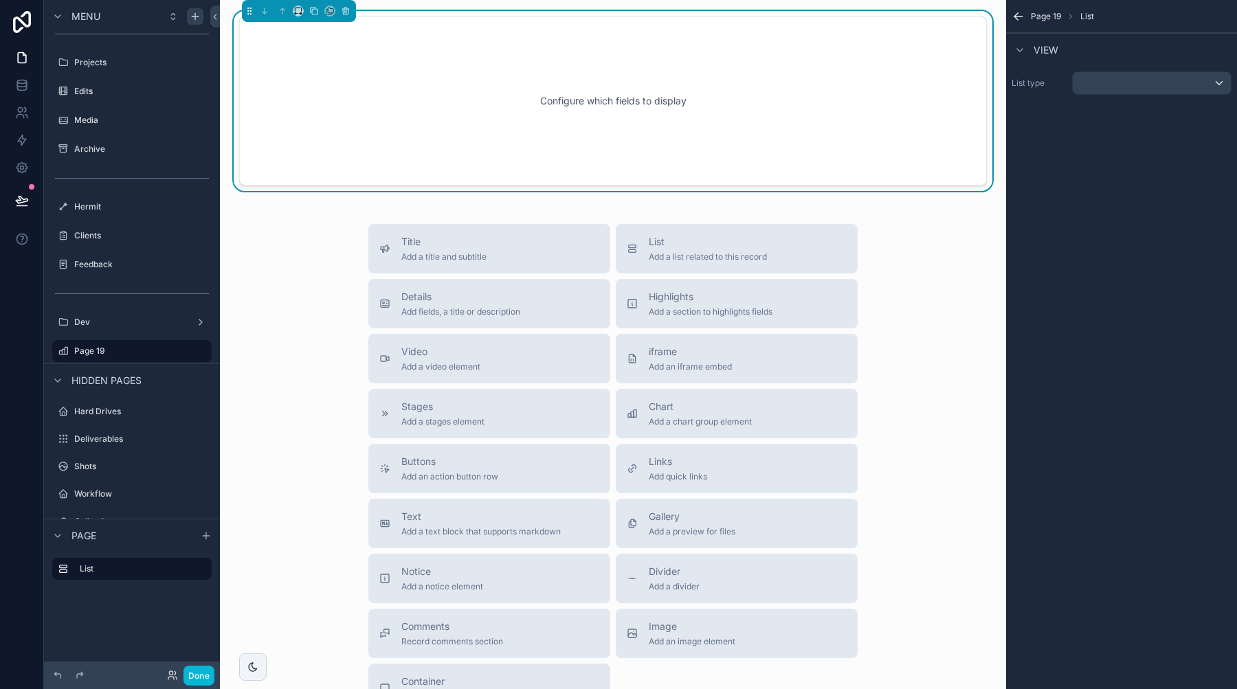
click at [1143, 91] on div "scrollable content" at bounding box center [1152, 83] width 158 height 22
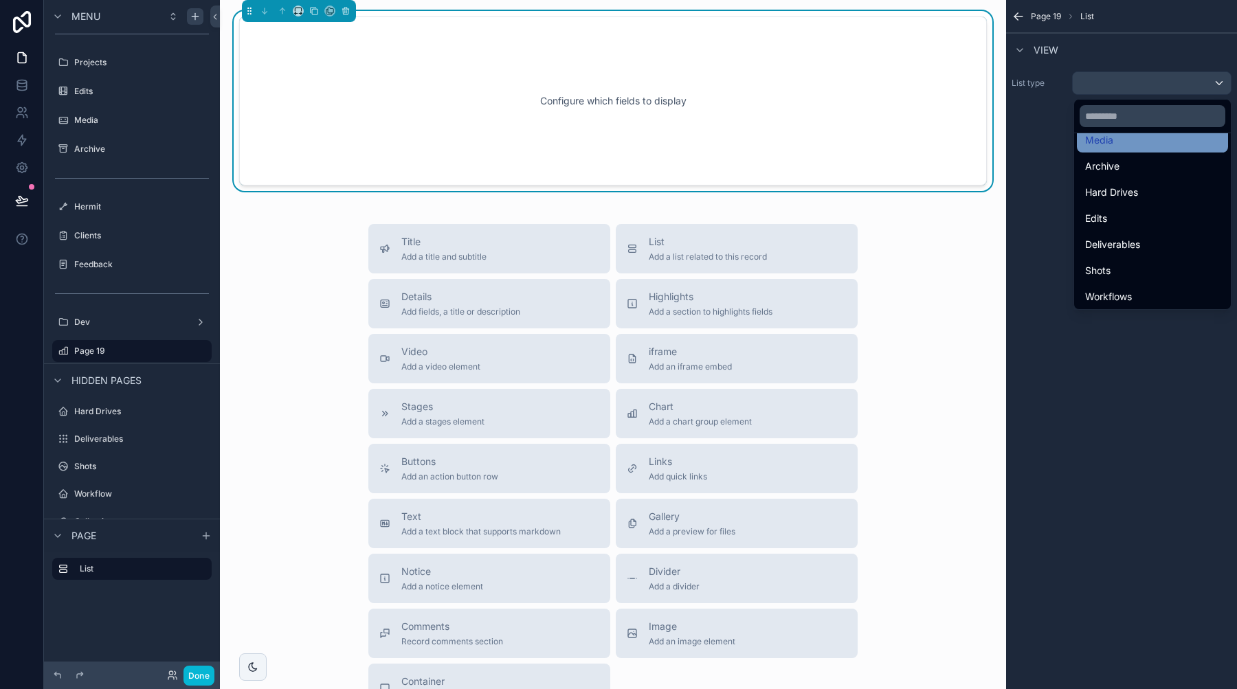
scroll to position [221, 0]
click at [1111, 169] on div "Deliverables" at bounding box center [1152, 159] width 151 height 25
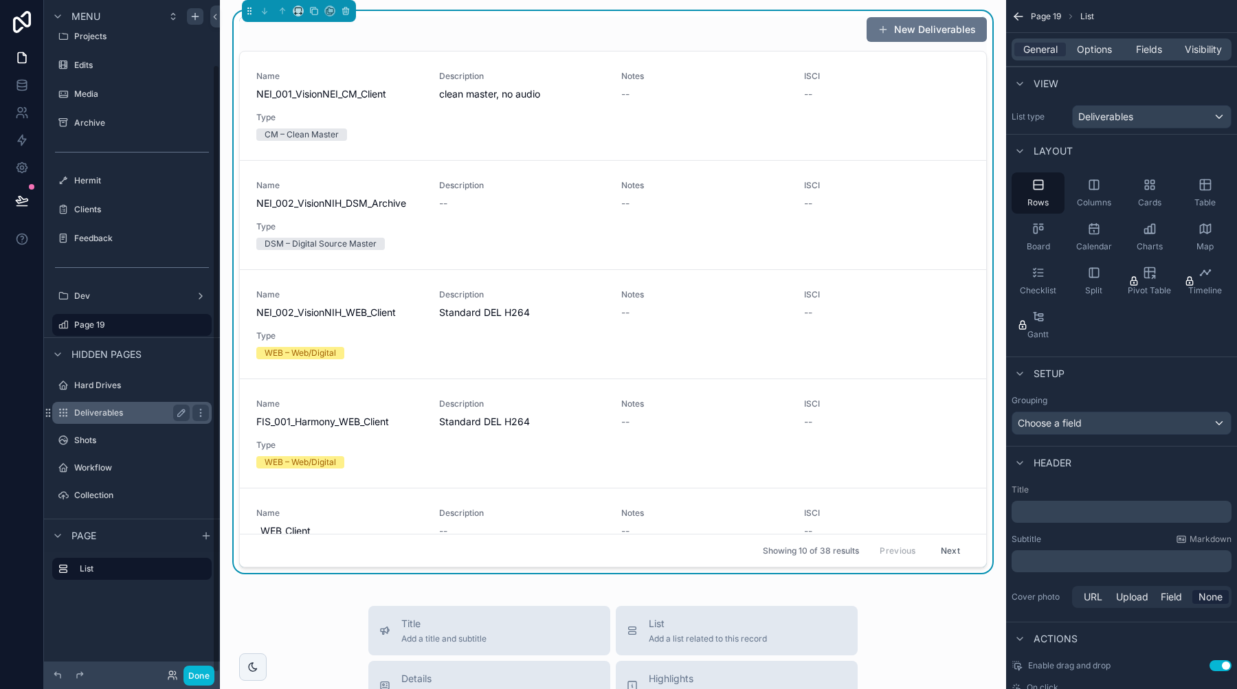
scroll to position [0, 0]
click at [87, 414] on label "Deliverables" at bounding box center [129, 412] width 110 height 11
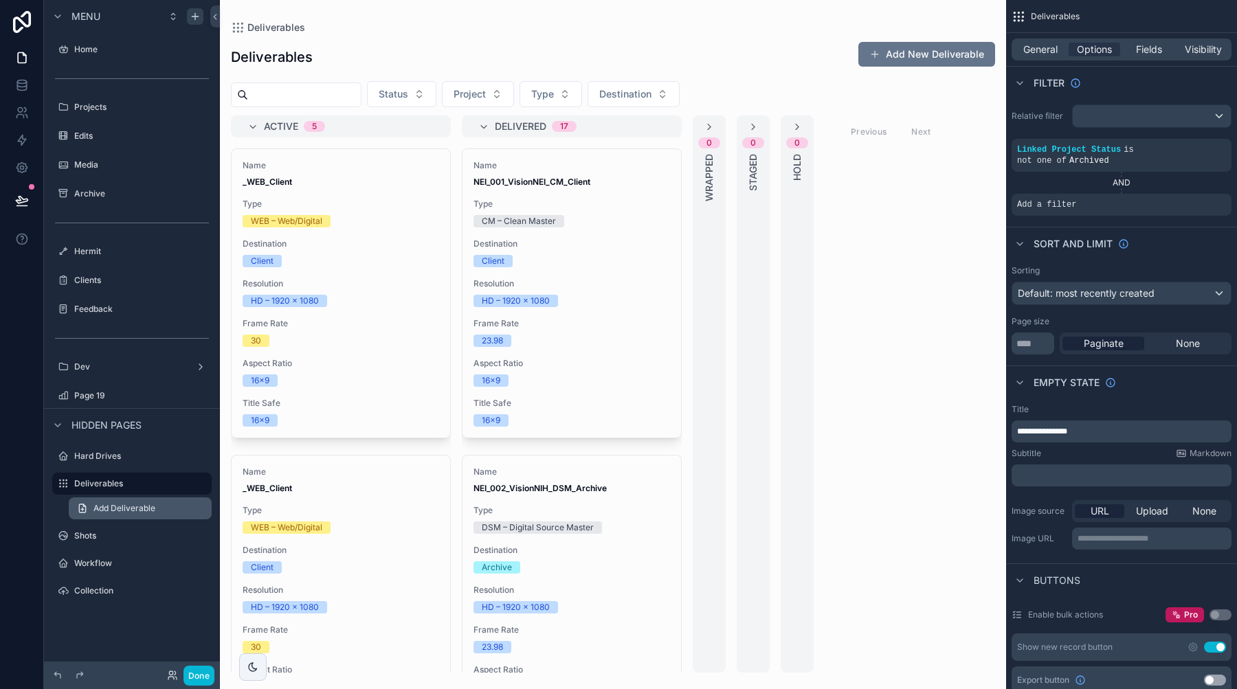
click at [113, 508] on span "Add Deliverable" at bounding box center [124, 508] width 62 height 11
click at [122, 102] on label "Projects" at bounding box center [129, 107] width 110 height 11
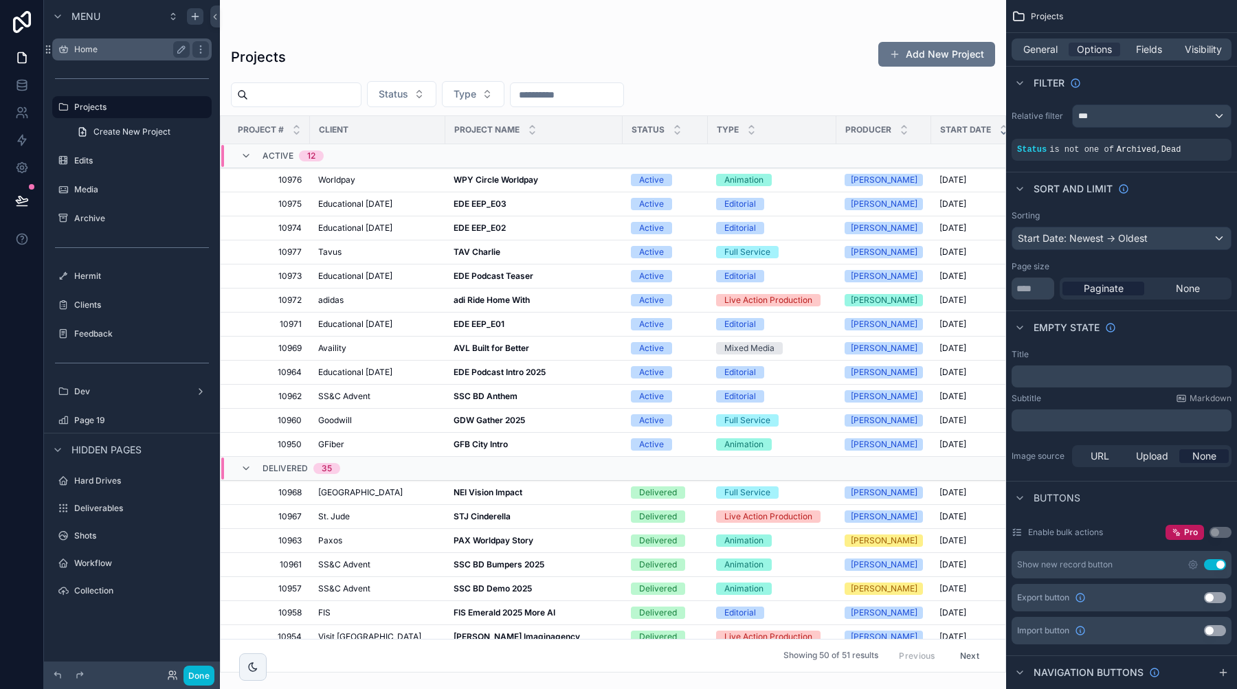
click at [104, 59] on div "Home" at bounding box center [132, 49] width 154 height 22
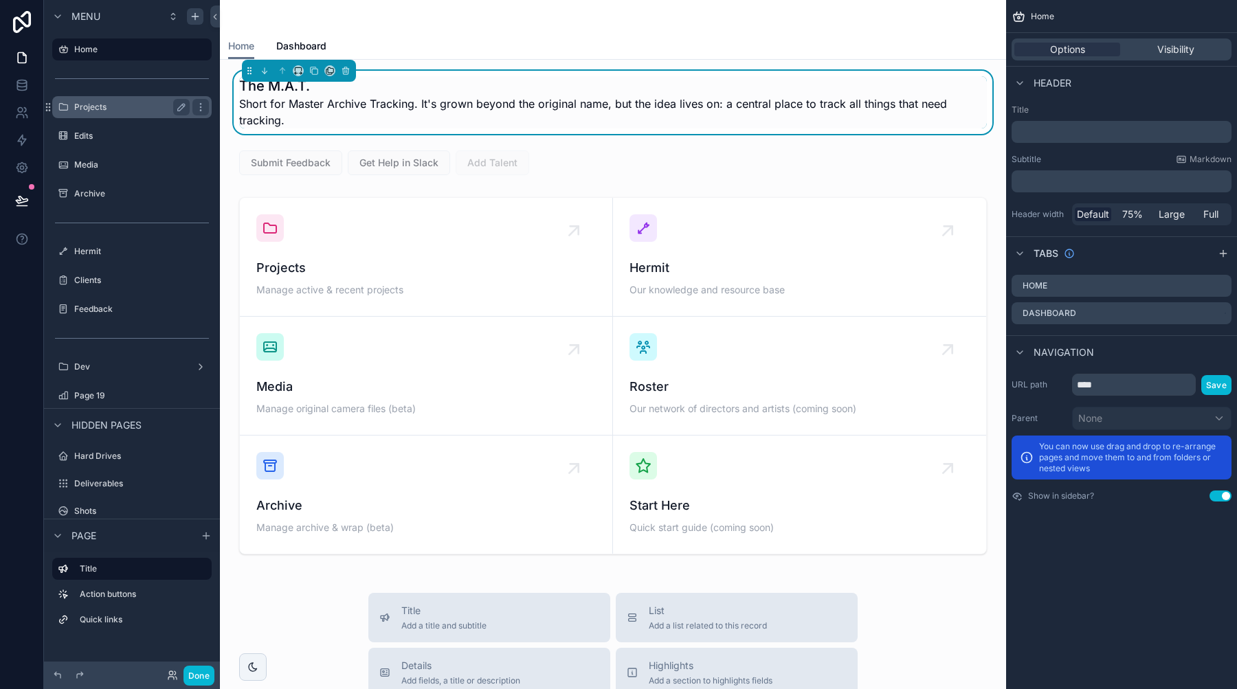
click at [114, 113] on div "Projects" at bounding box center [131, 107] width 115 height 16
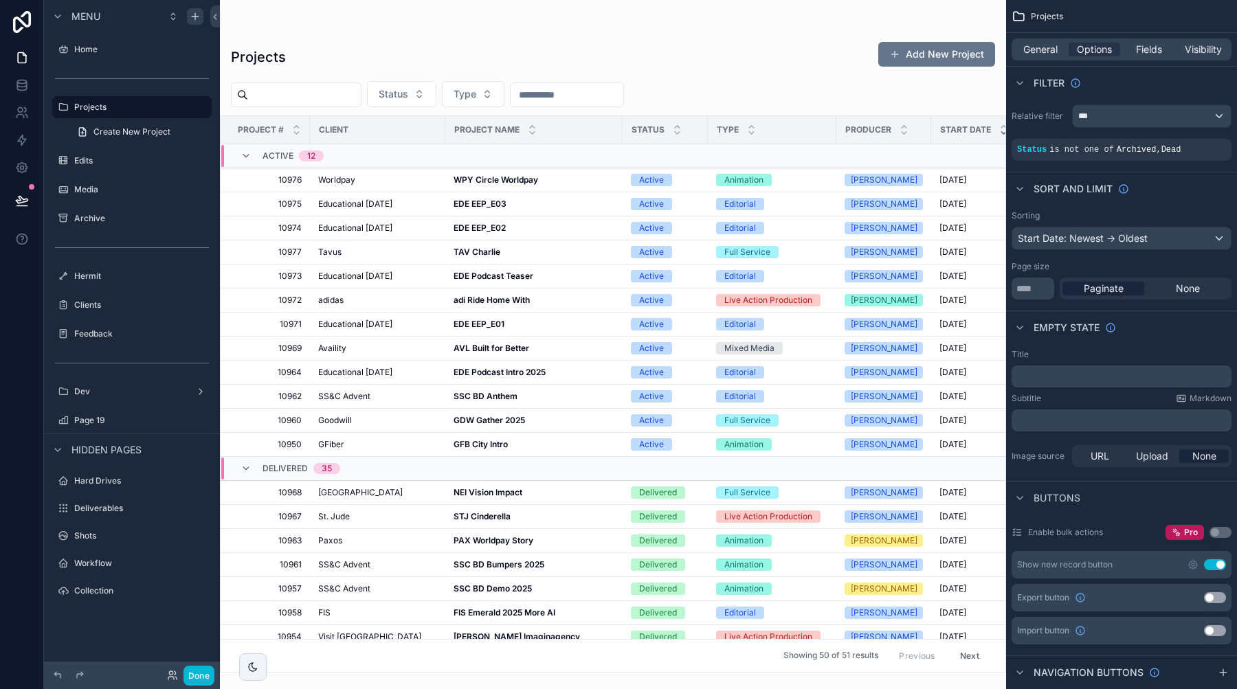
click at [499, 205] on div "scrollable content" at bounding box center [613, 344] width 786 height 689
click at [481, 178] on strong "WPY Circle Worldpay" at bounding box center [495, 180] width 85 height 10
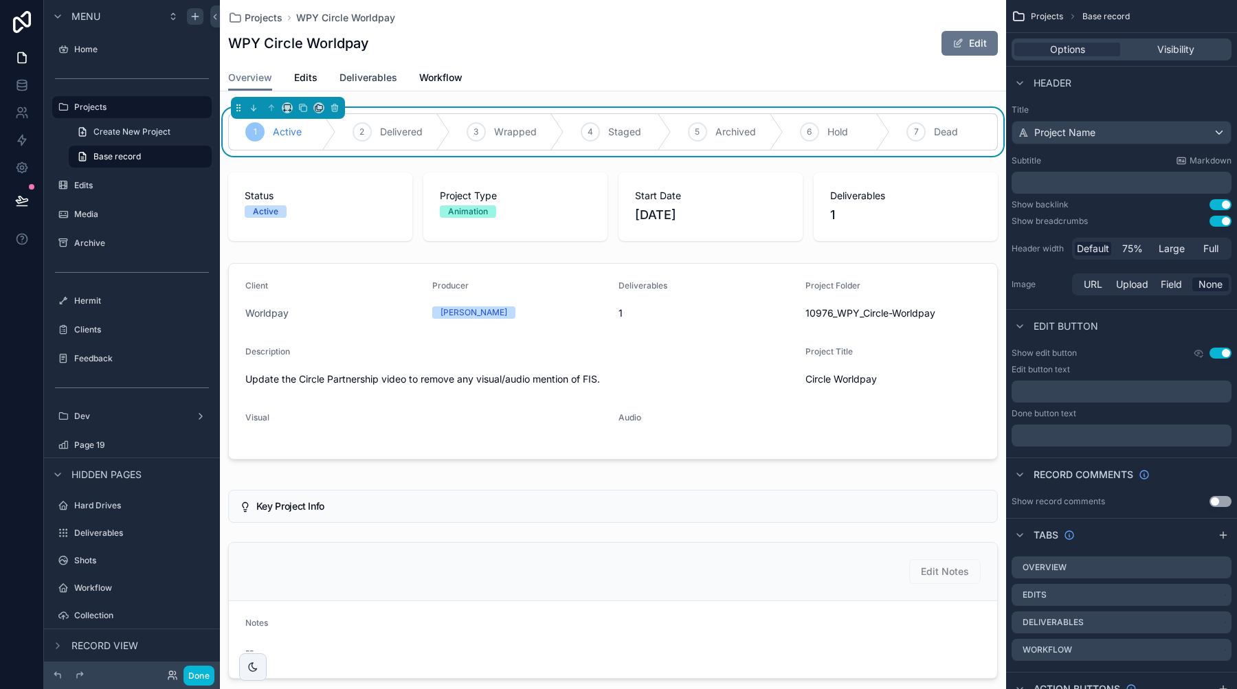
click at [377, 74] on span "Deliverables" at bounding box center [368, 78] width 58 height 14
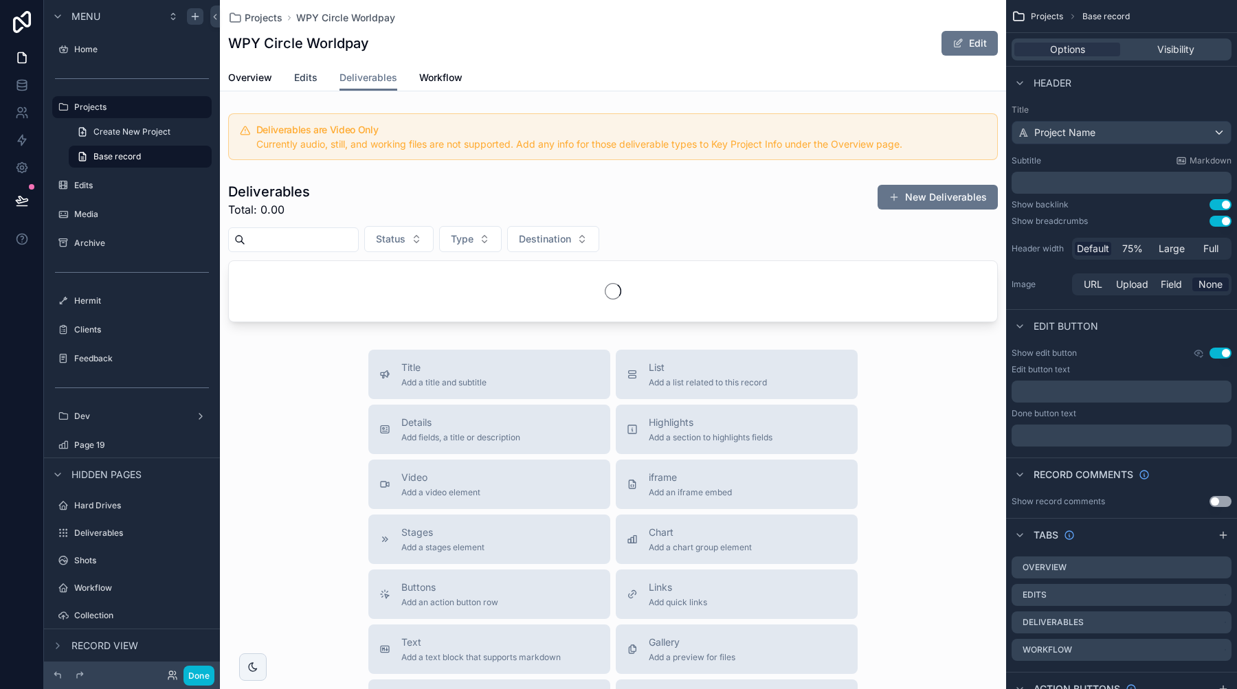
click at [313, 76] on span "Edits" at bounding box center [305, 78] width 23 height 14
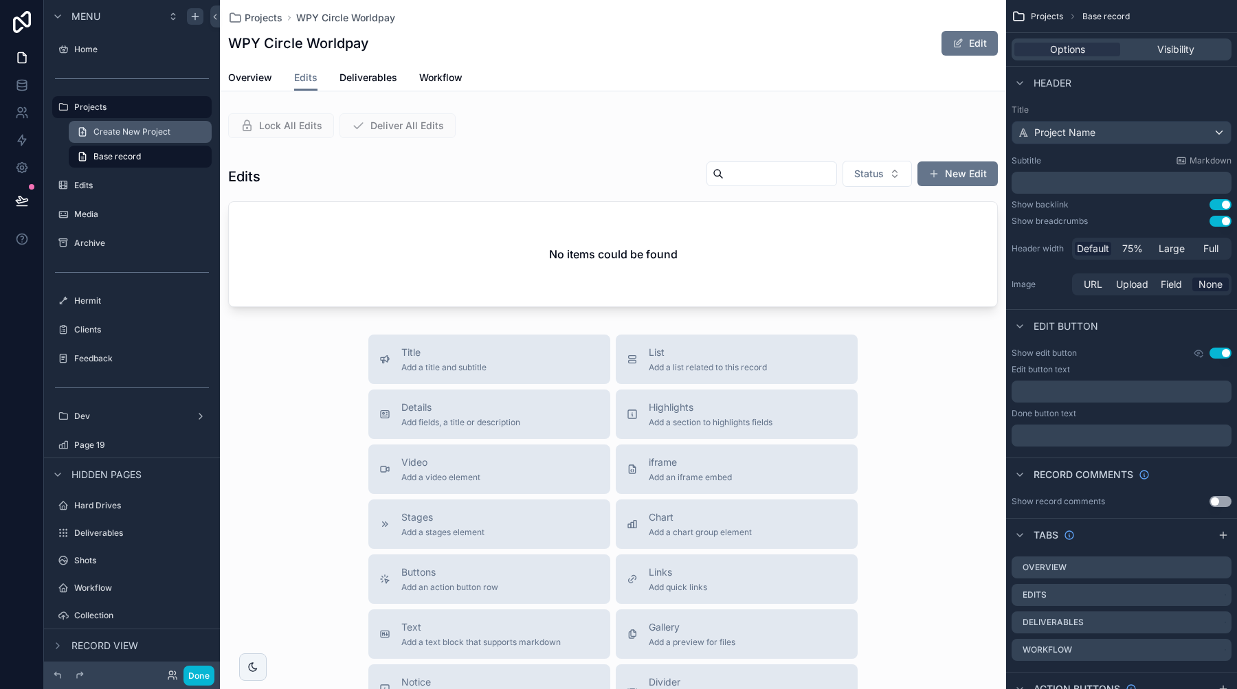
click at [132, 124] on link "Create New Project" at bounding box center [140, 132] width 143 height 22
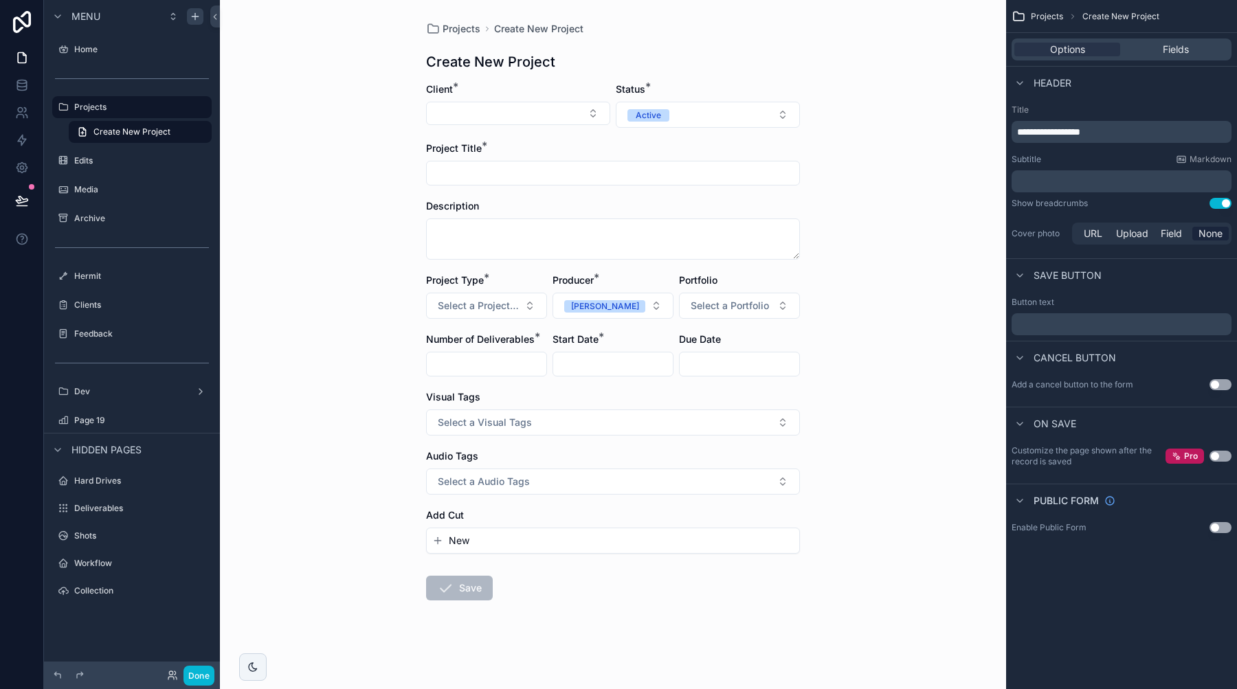
click at [117, 172] on div "Edits" at bounding box center [132, 160] width 176 height 25
click at [115, 164] on label "Edits" at bounding box center [129, 160] width 110 height 11
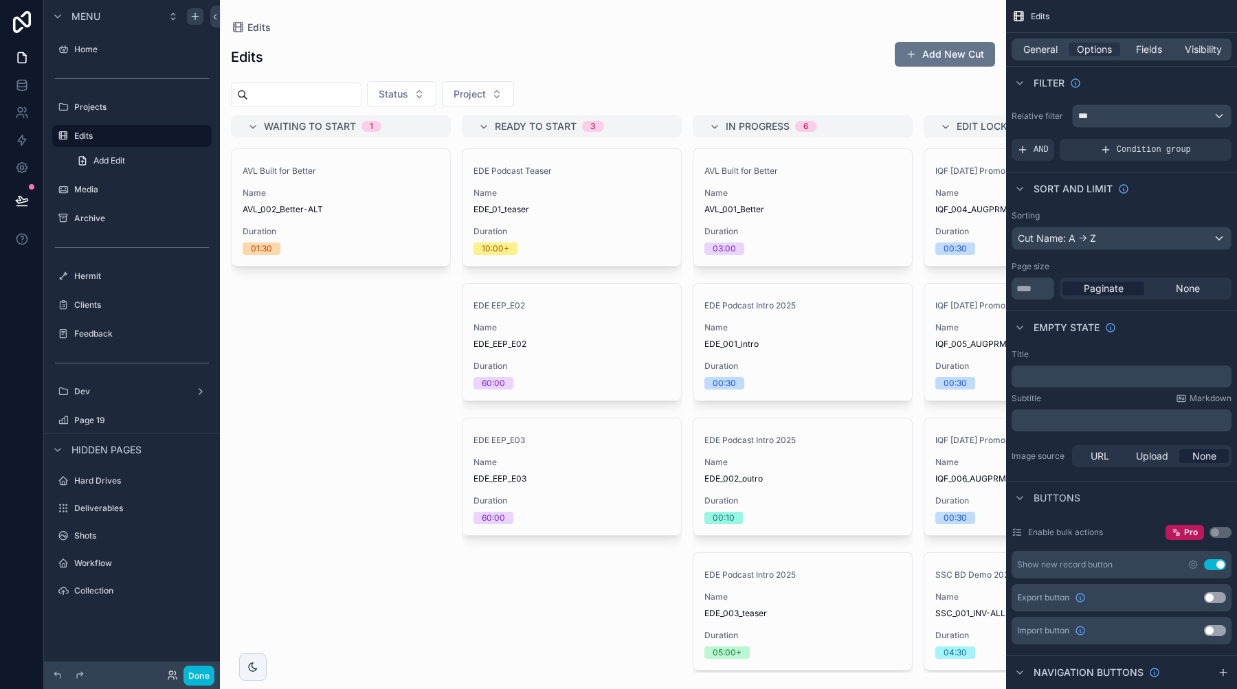
click at [403, 256] on div "scrollable content" at bounding box center [613, 344] width 786 height 689
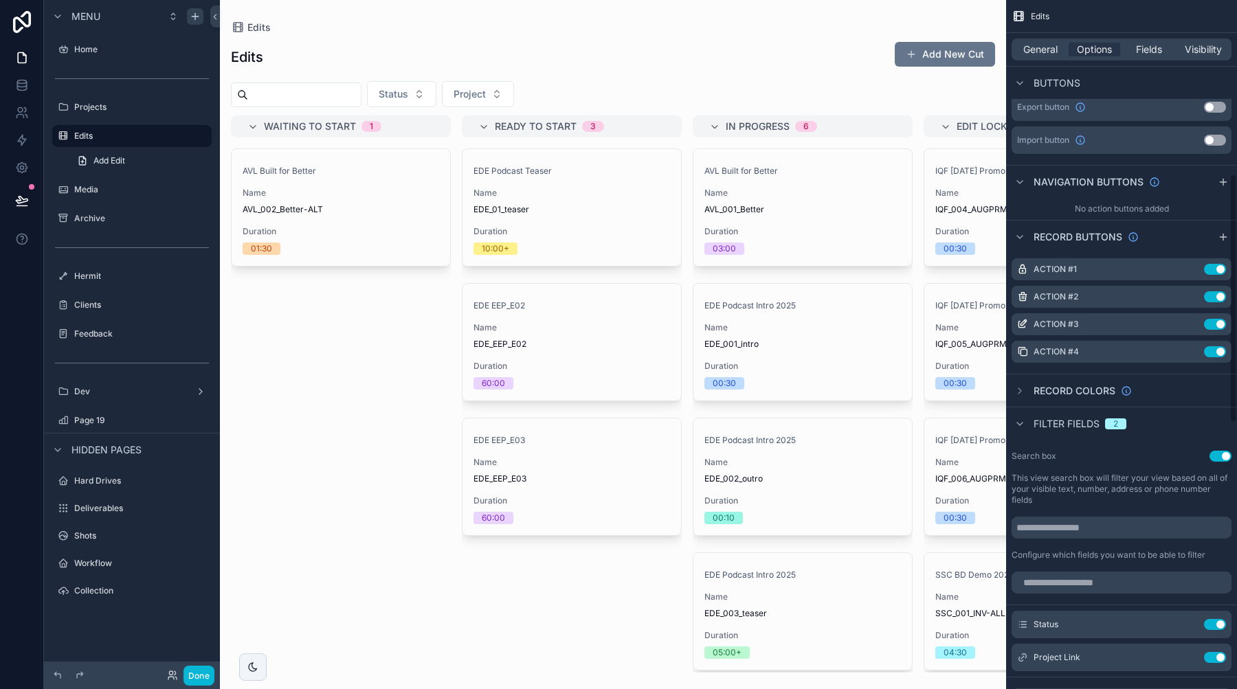
scroll to position [495, 0]
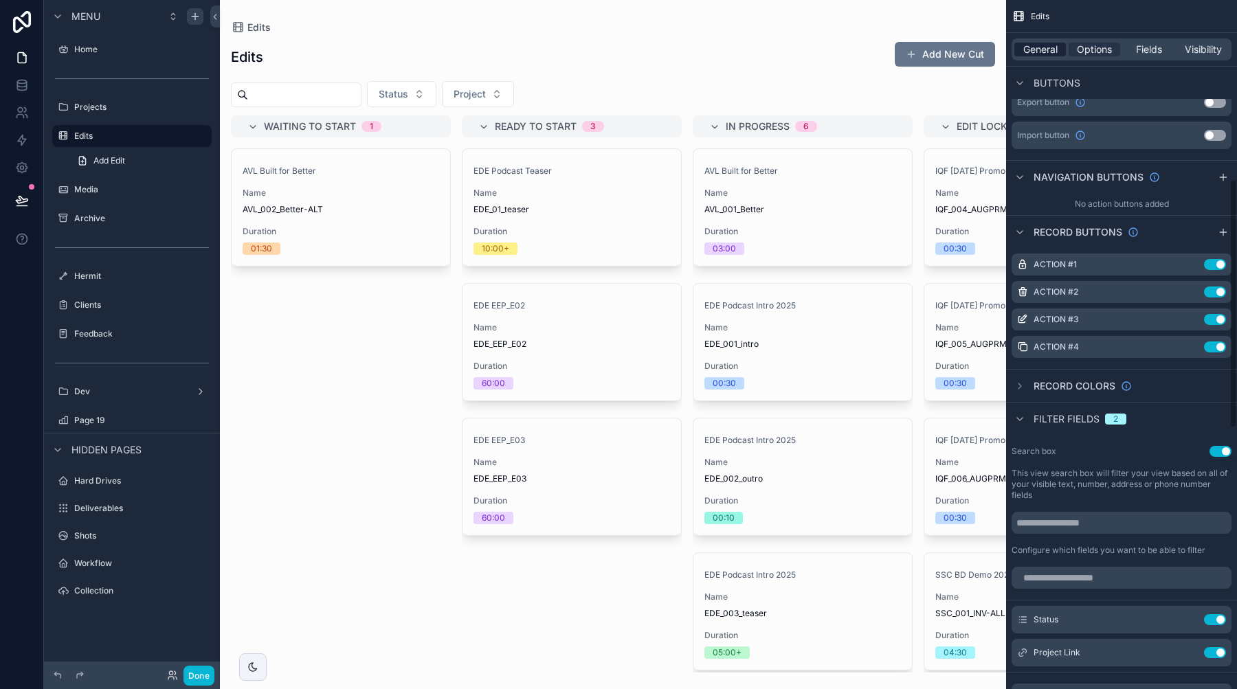
click at [1039, 44] on span "General" at bounding box center [1040, 50] width 34 height 14
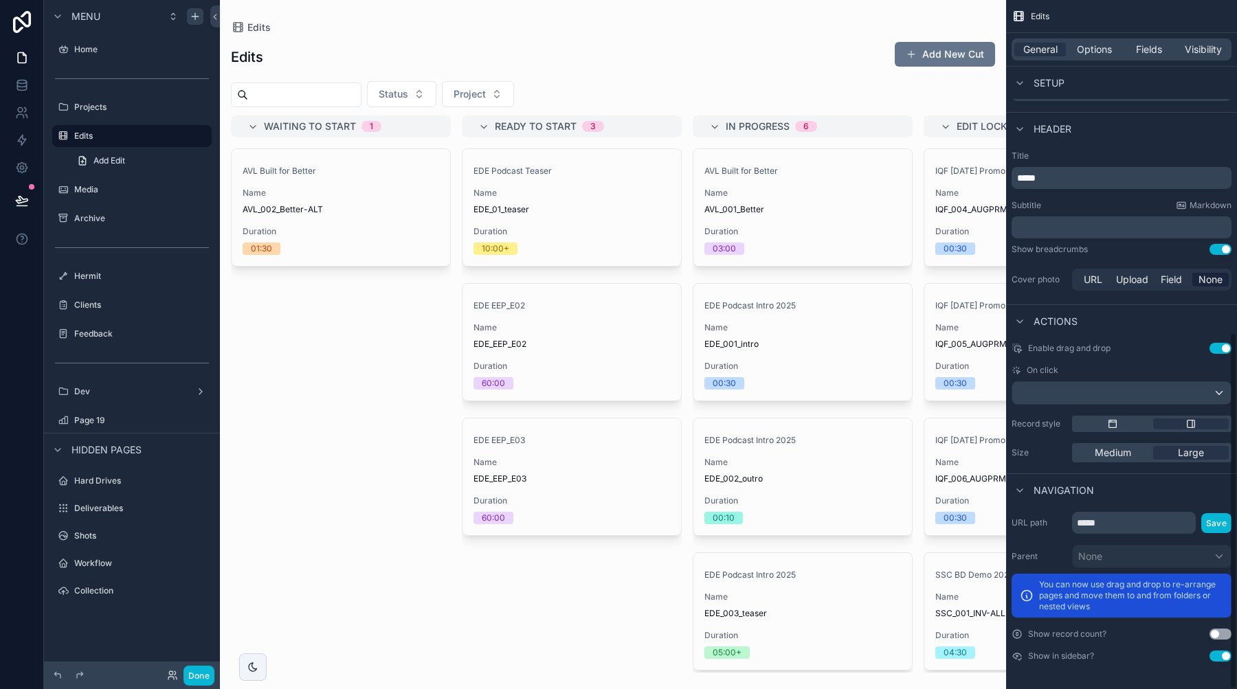
scroll to position [642, 0]
click at [1054, 402] on div "scrollable content" at bounding box center [1121, 393] width 218 height 22
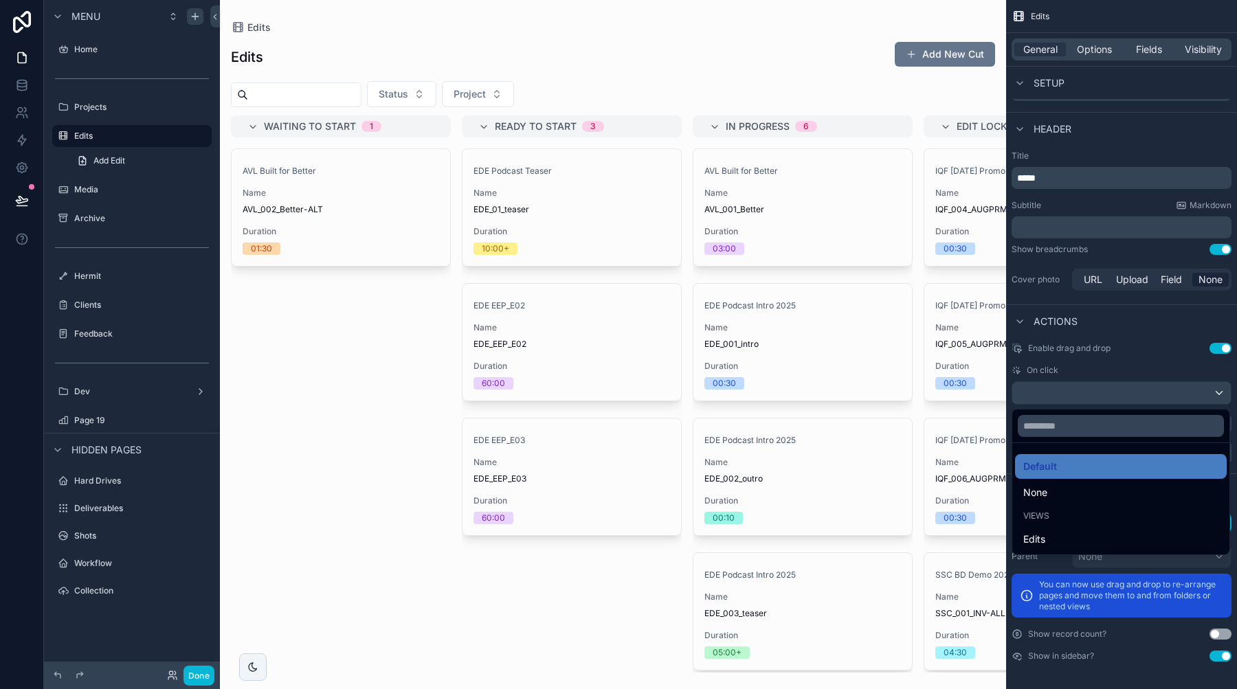
click at [1076, 355] on div "scrollable content" at bounding box center [618, 344] width 1237 height 689
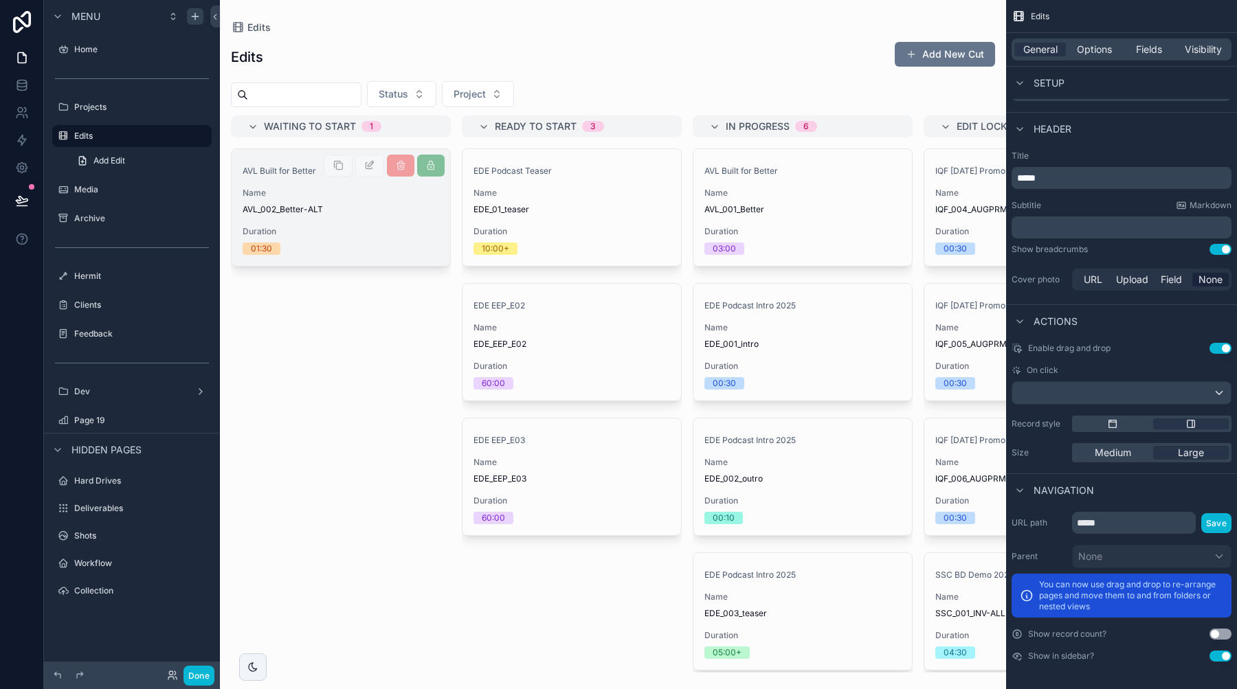
click at [365, 214] on span "AVL_002_Better-ALT" at bounding box center [341, 209] width 197 height 11
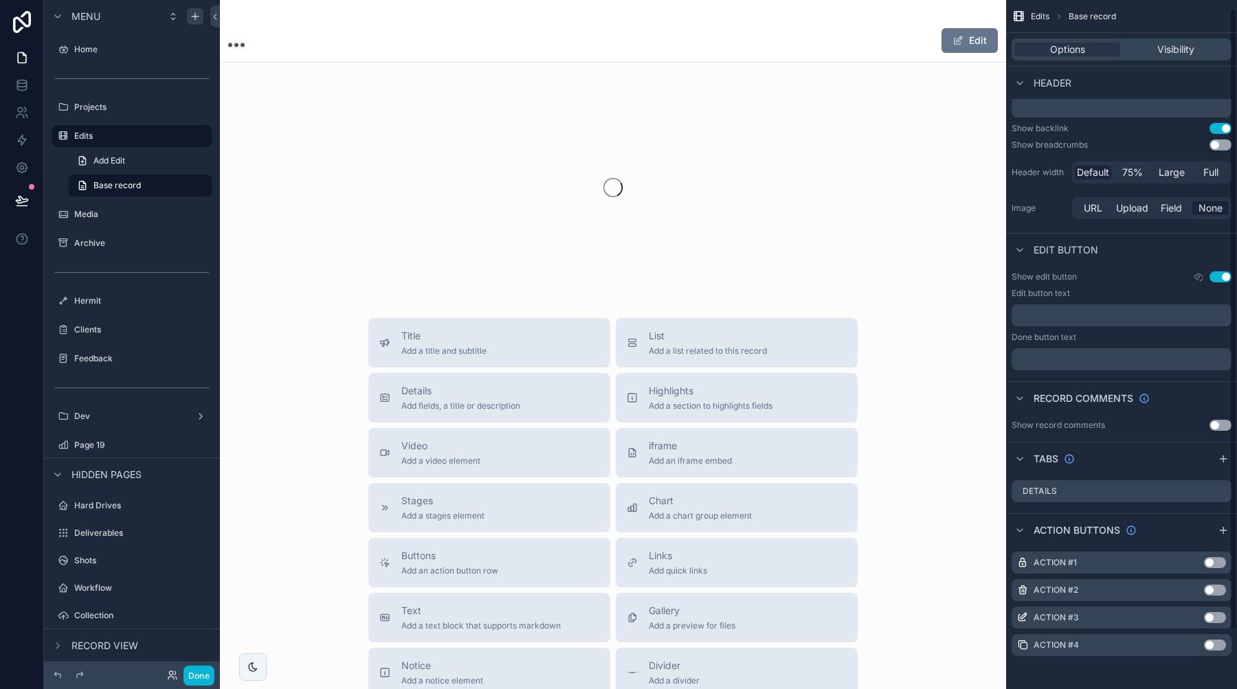
scroll to position [10, 0]
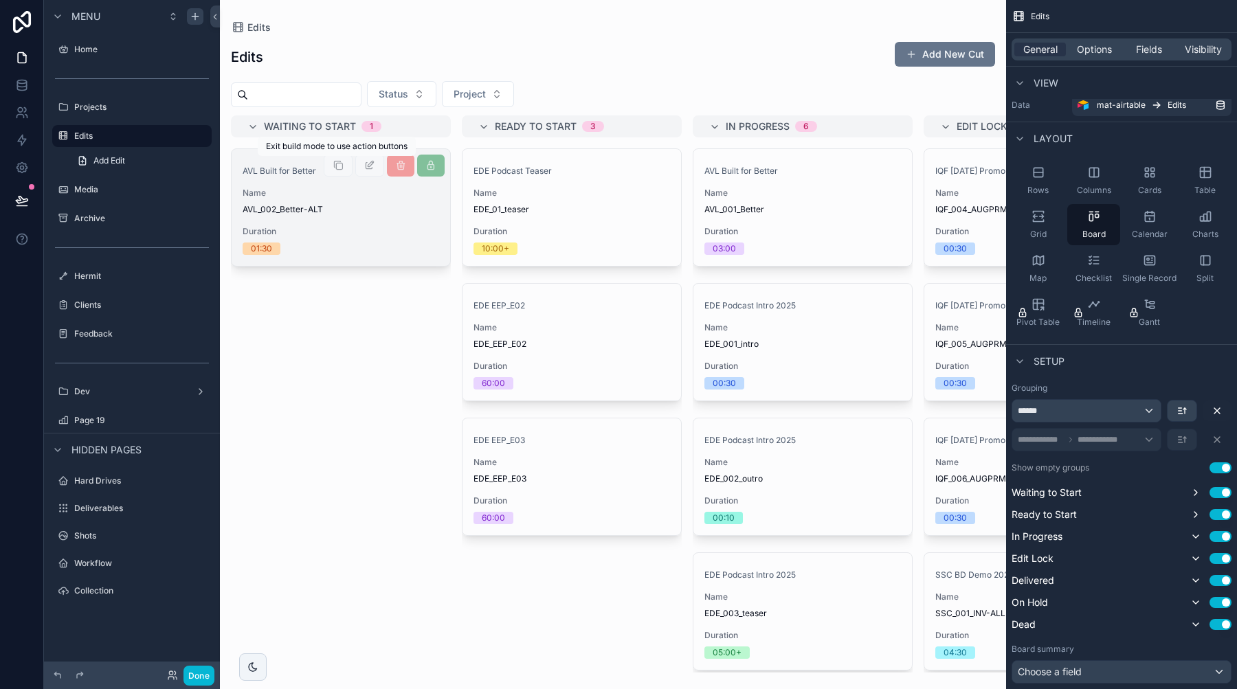
click at [296, 165] on div "AVL Built for Better" at bounding box center [341, 168] width 197 height 16
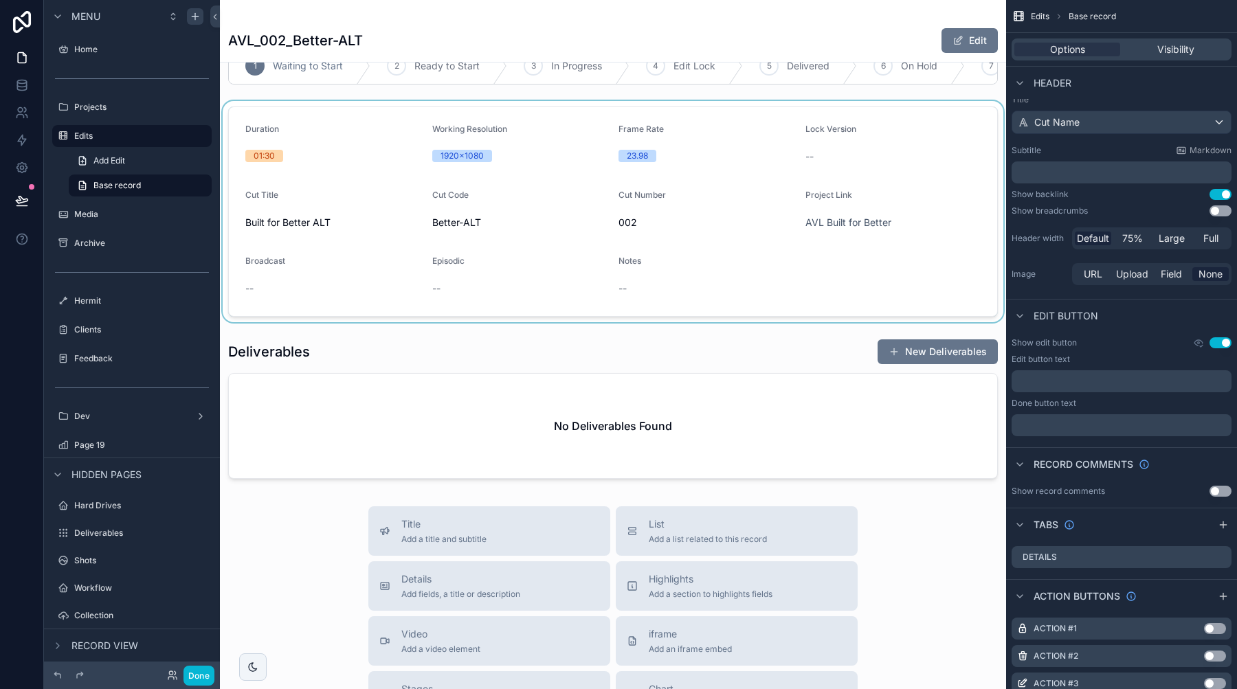
scroll to position [9, 0]
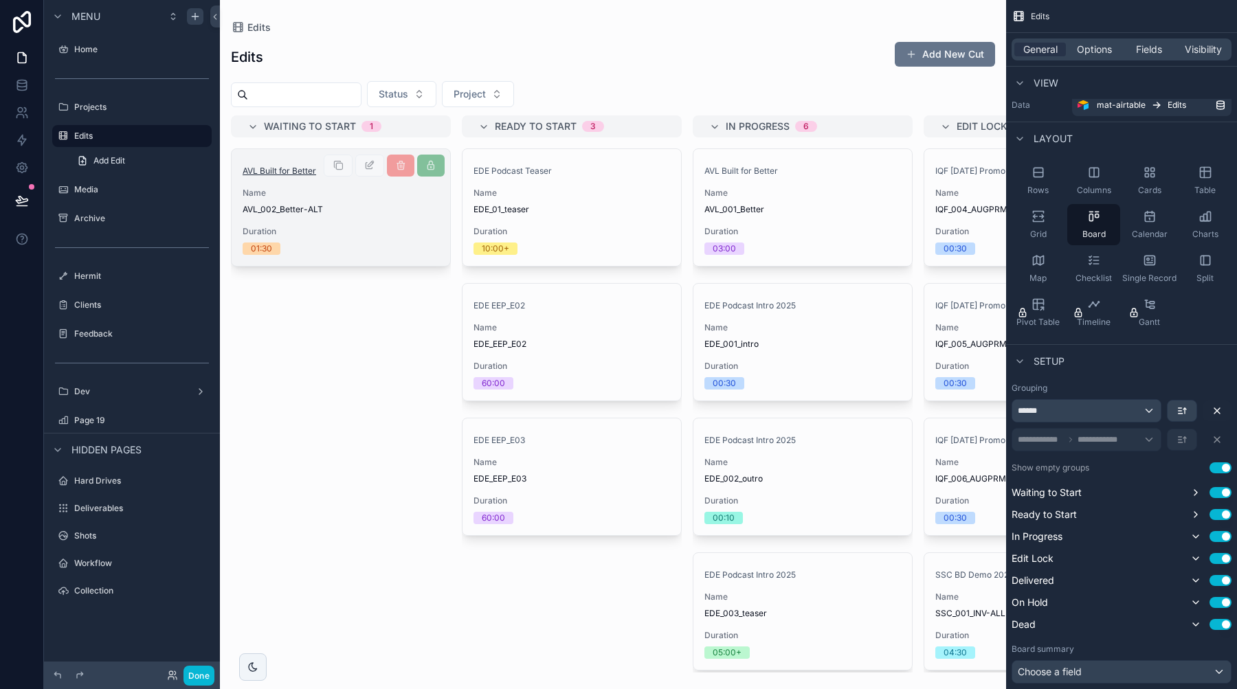
click at [280, 170] on span "AVL Built for Better" at bounding box center [280, 171] width 74 height 11
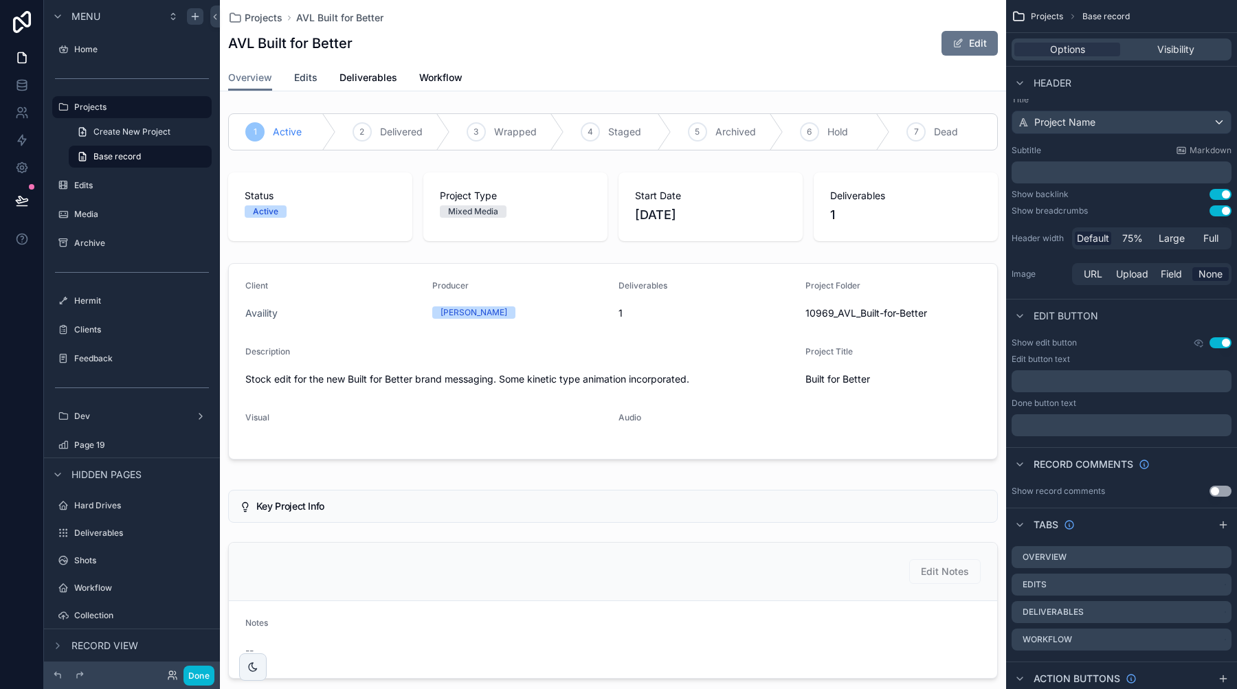
click at [302, 80] on span "Edits" at bounding box center [305, 78] width 23 height 14
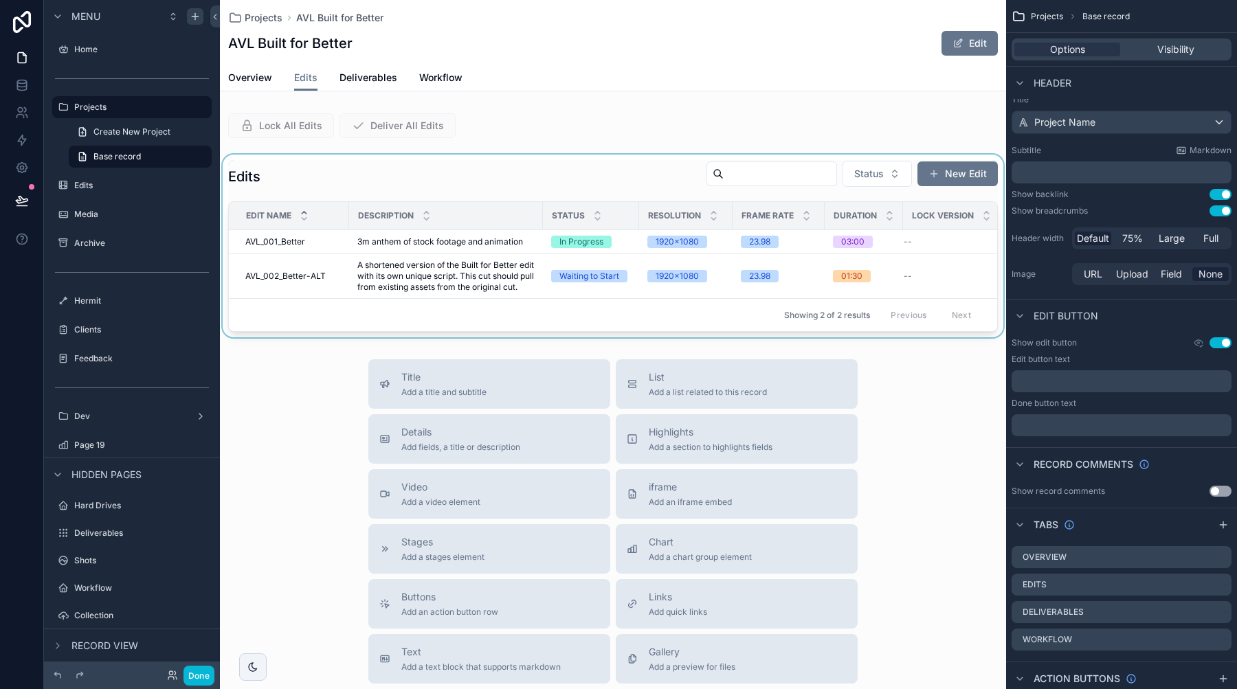
click at [588, 159] on div "scrollable content" at bounding box center [613, 246] width 786 height 183
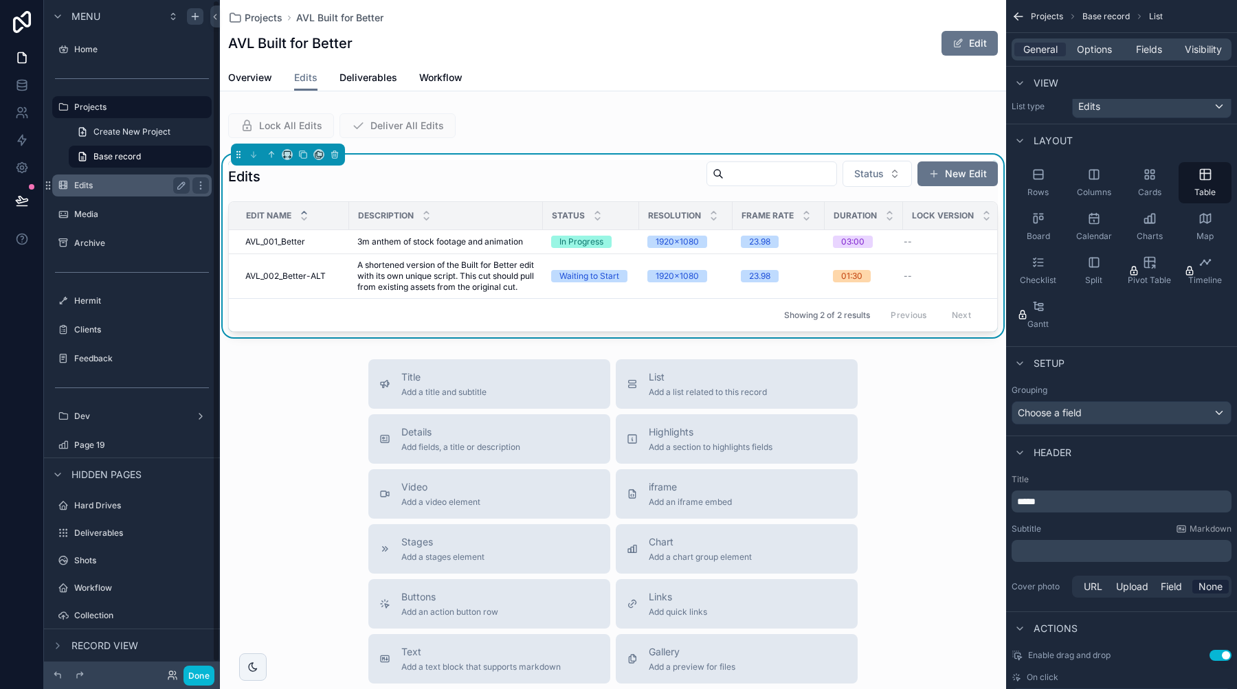
click at [122, 181] on label "Edits" at bounding box center [129, 185] width 110 height 11
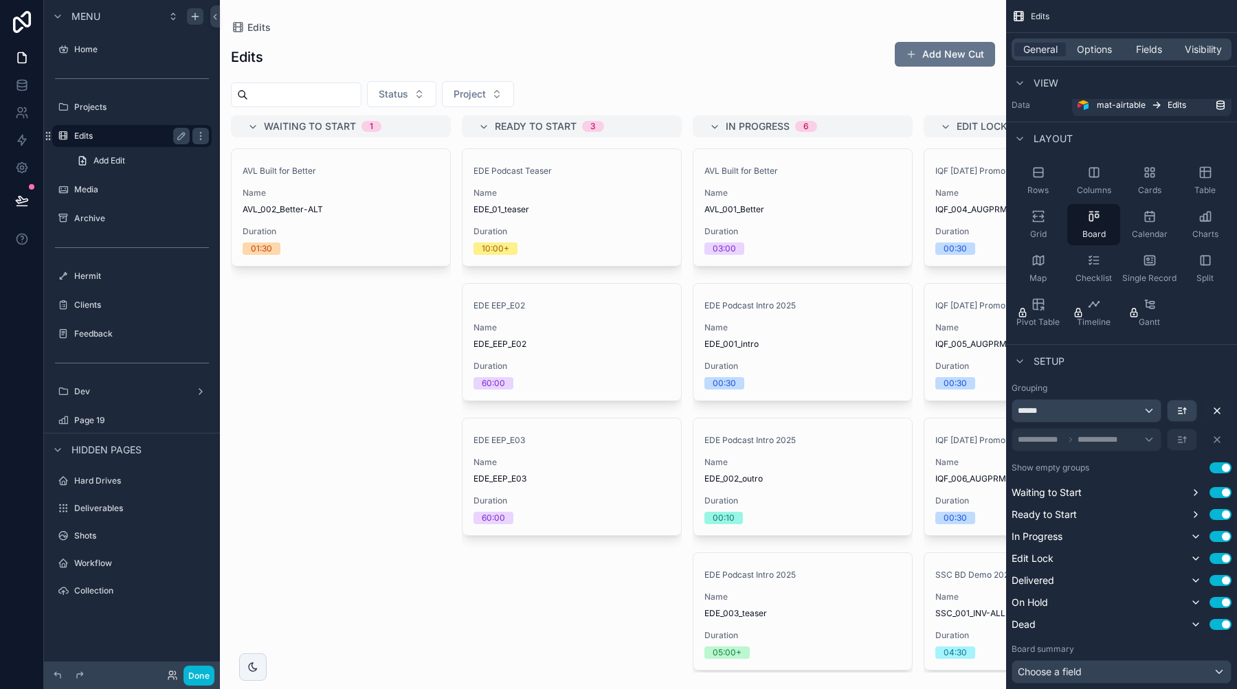
click at [100, 132] on label "Edits" at bounding box center [129, 136] width 110 height 11
click at [102, 110] on label "Projects" at bounding box center [129, 107] width 110 height 11
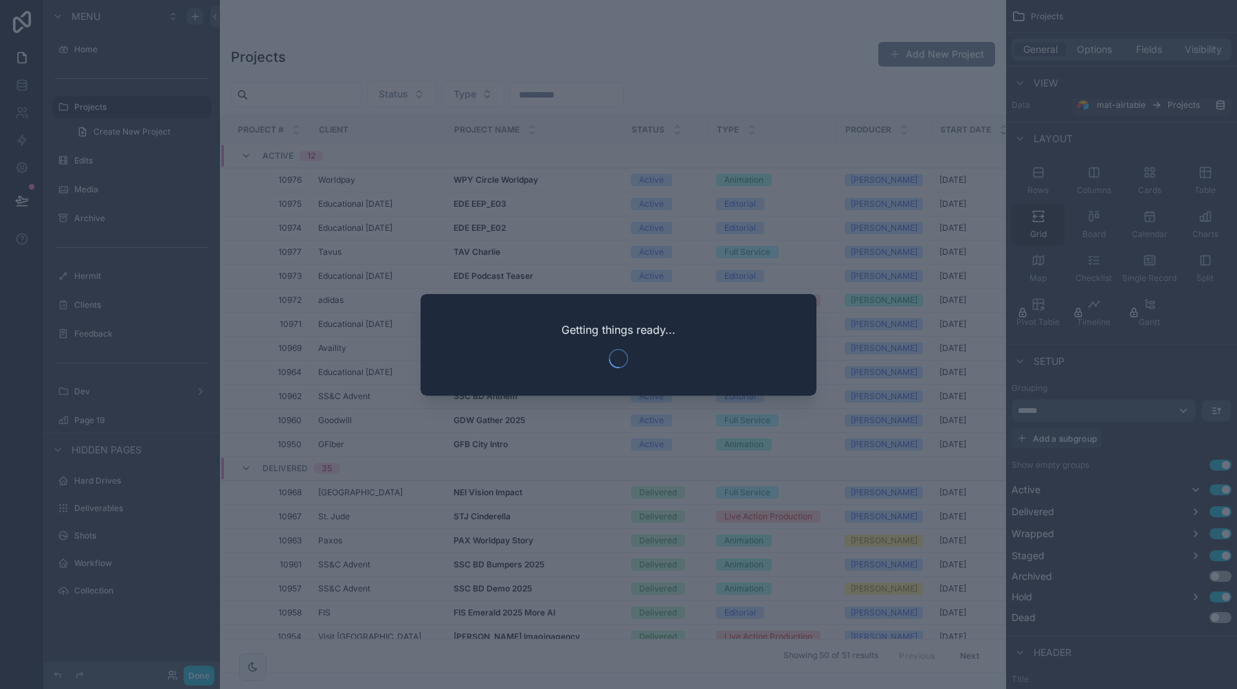
click at [587, 150] on div at bounding box center [618, 344] width 1237 height 689
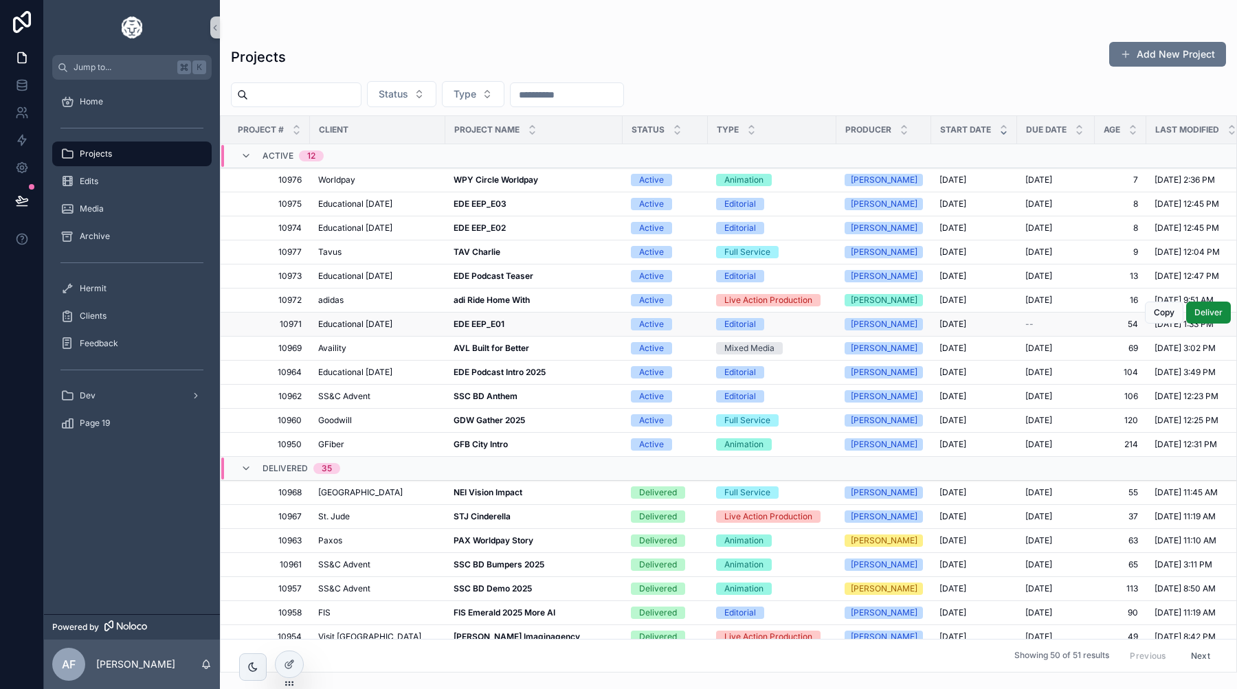
click at [471, 323] on strong "EDE EEP_E01" at bounding box center [478, 324] width 51 height 10
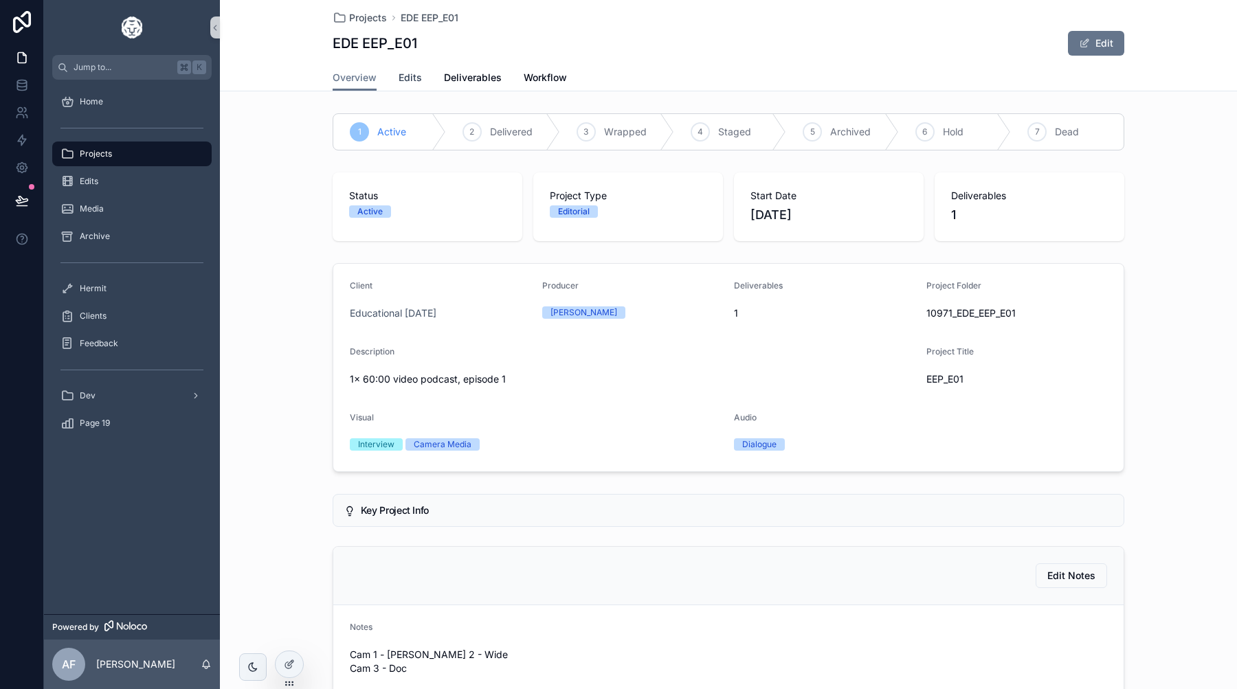
click at [411, 76] on span "Edits" at bounding box center [410, 78] width 23 height 14
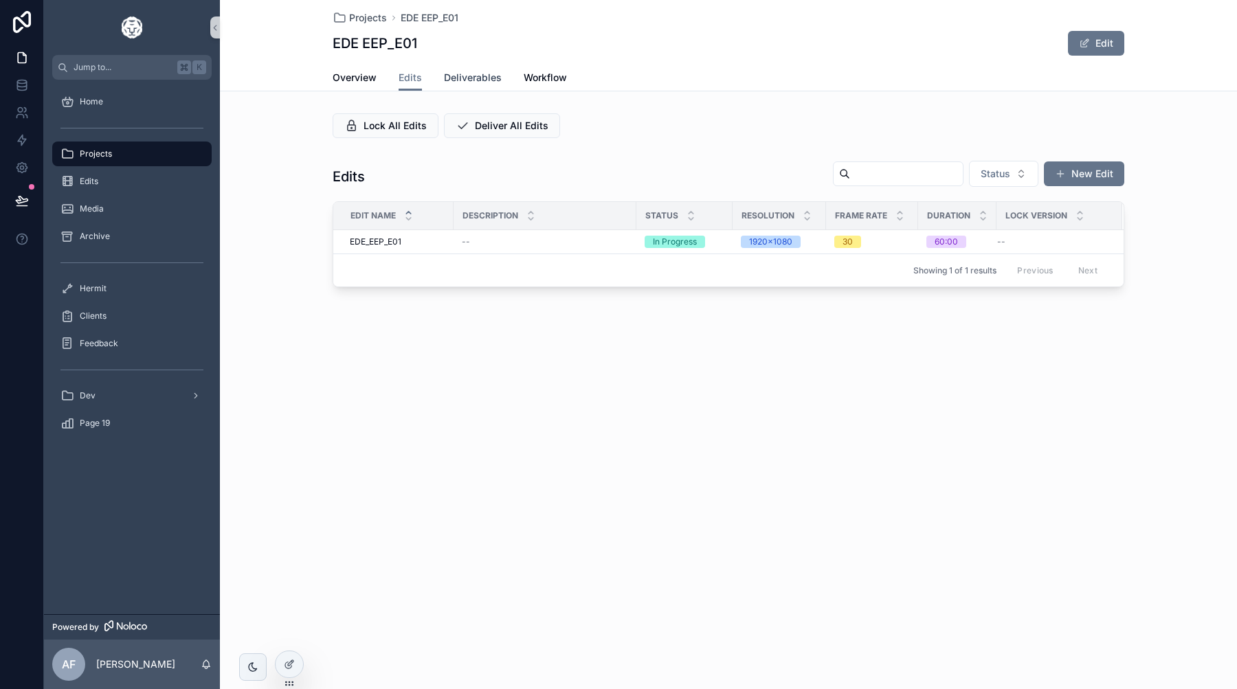
click at [484, 81] on span "Deliverables" at bounding box center [473, 78] width 58 height 14
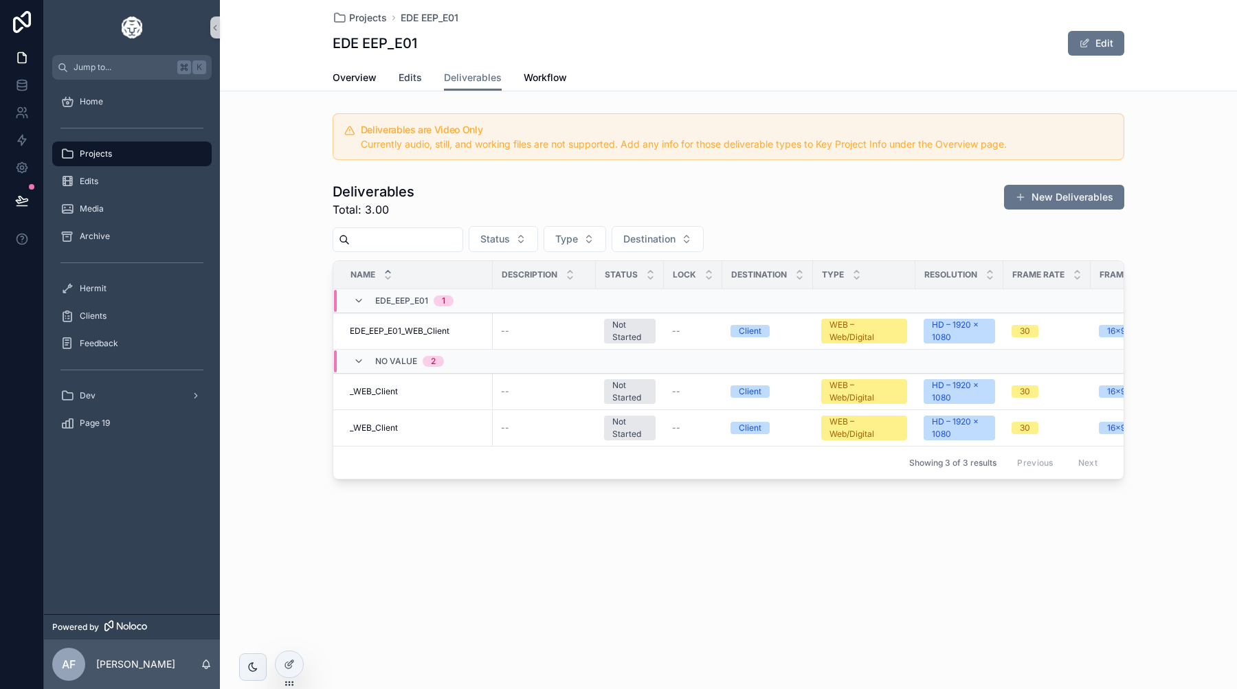
click at [407, 81] on span "Edits" at bounding box center [410, 78] width 23 height 14
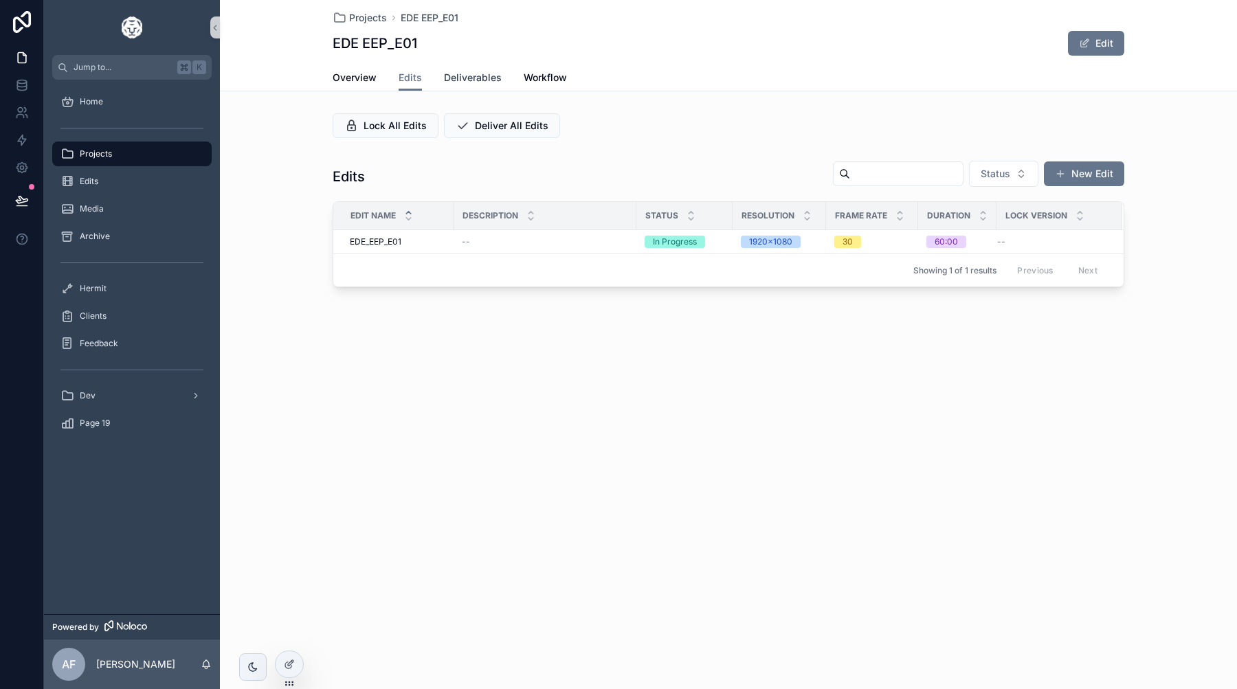
click at [468, 77] on span "Deliverables" at bounding box center [473, 78] width 58 height 14
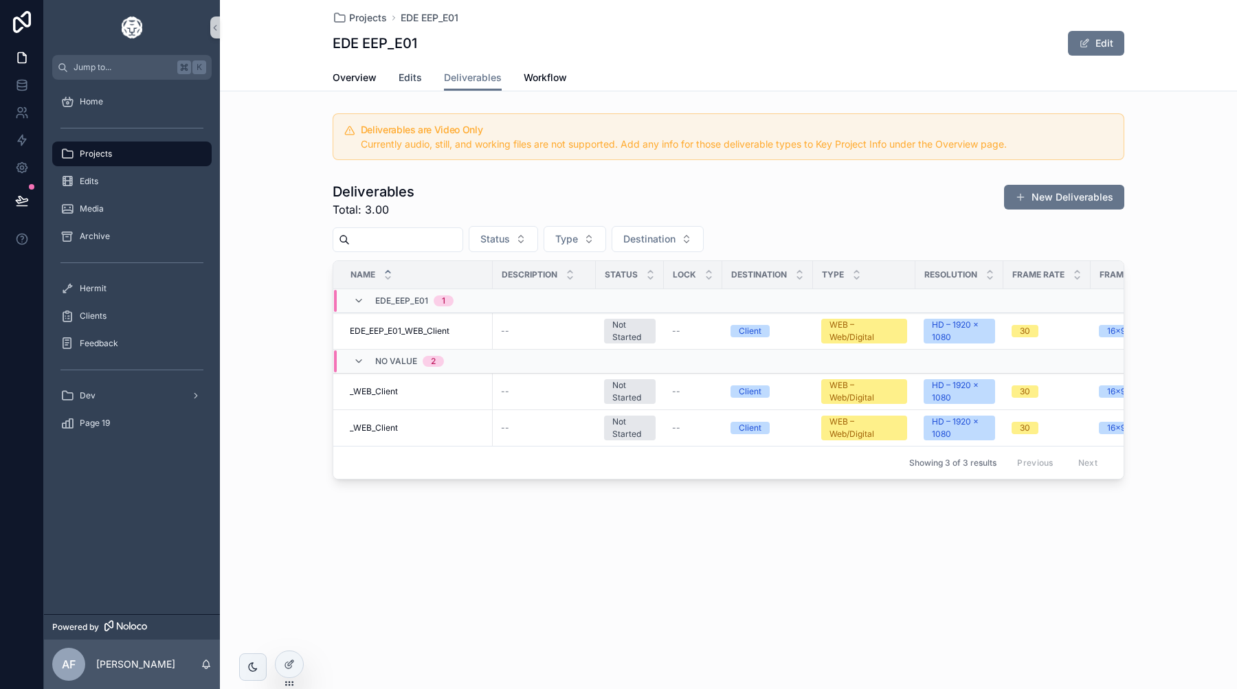
click at [413, 71] on span "Edits" at bounding box center [410, 78] width 23 height 14
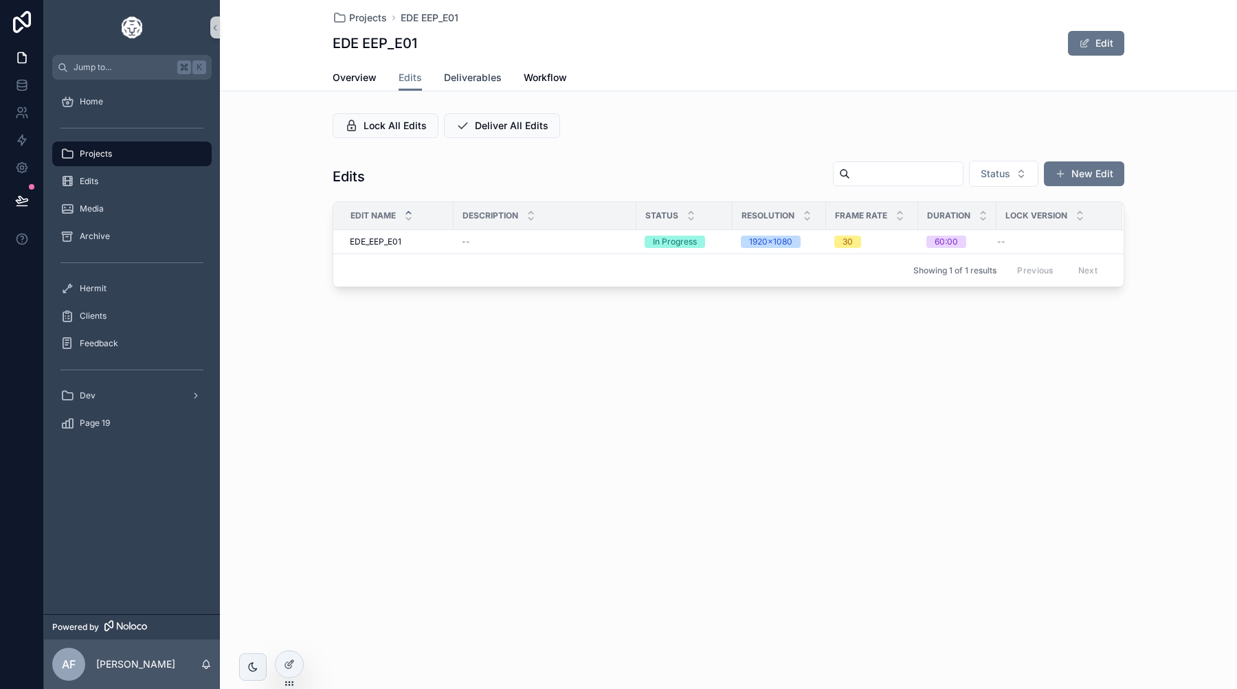
click at [478, 84] on span "Deliverables" at bounding box center [473, 78] width 58 height 14
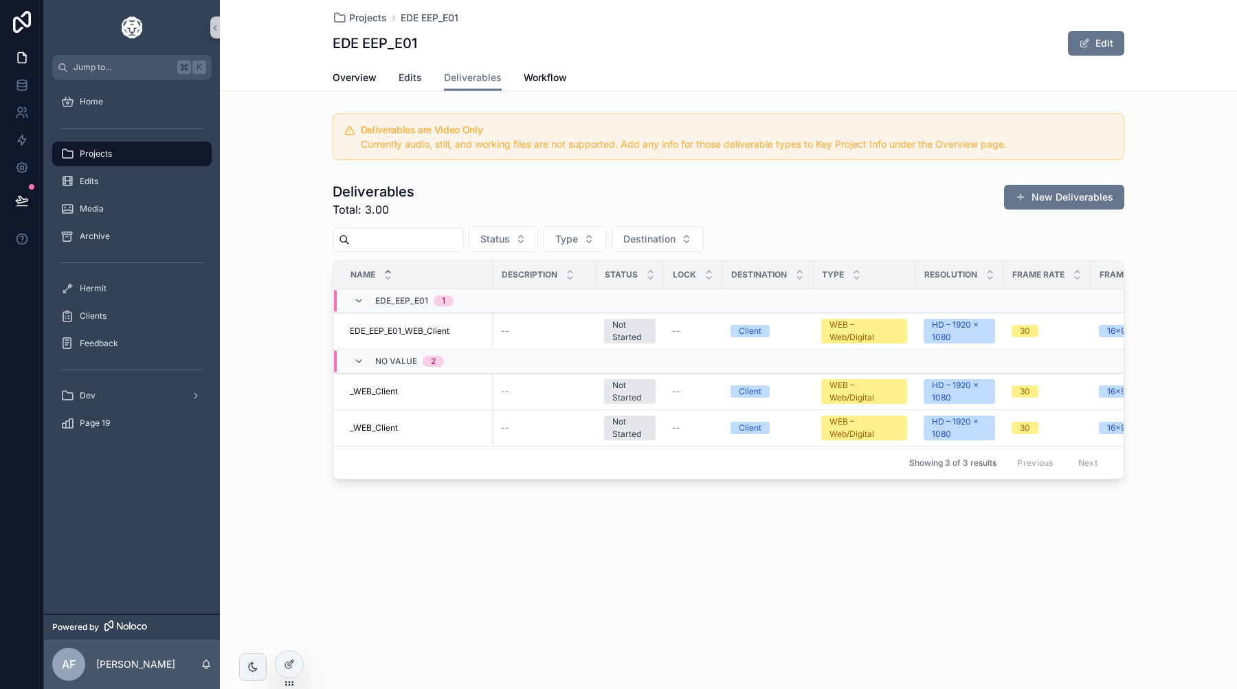
click at [408, 82] on span "Edits" at bounding box center [410, 78] width 23 height 14
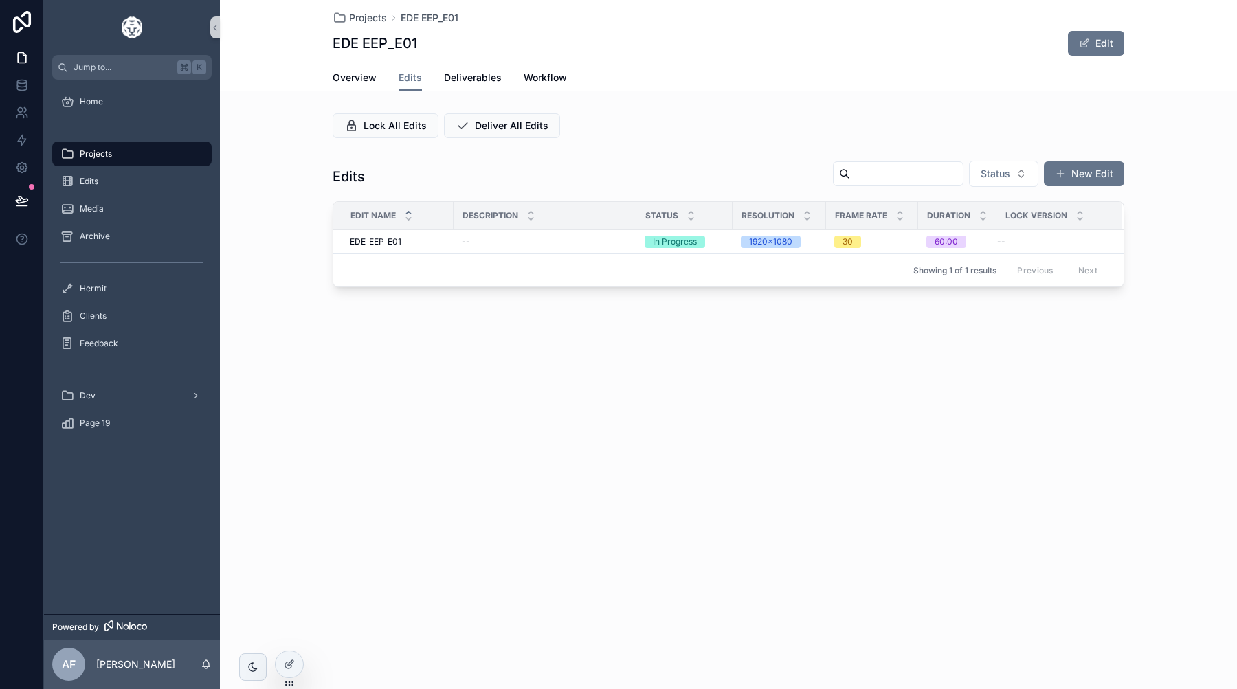
click at [148, 212] on div "Media" at bounding box center [131, 209] width 143 height 22
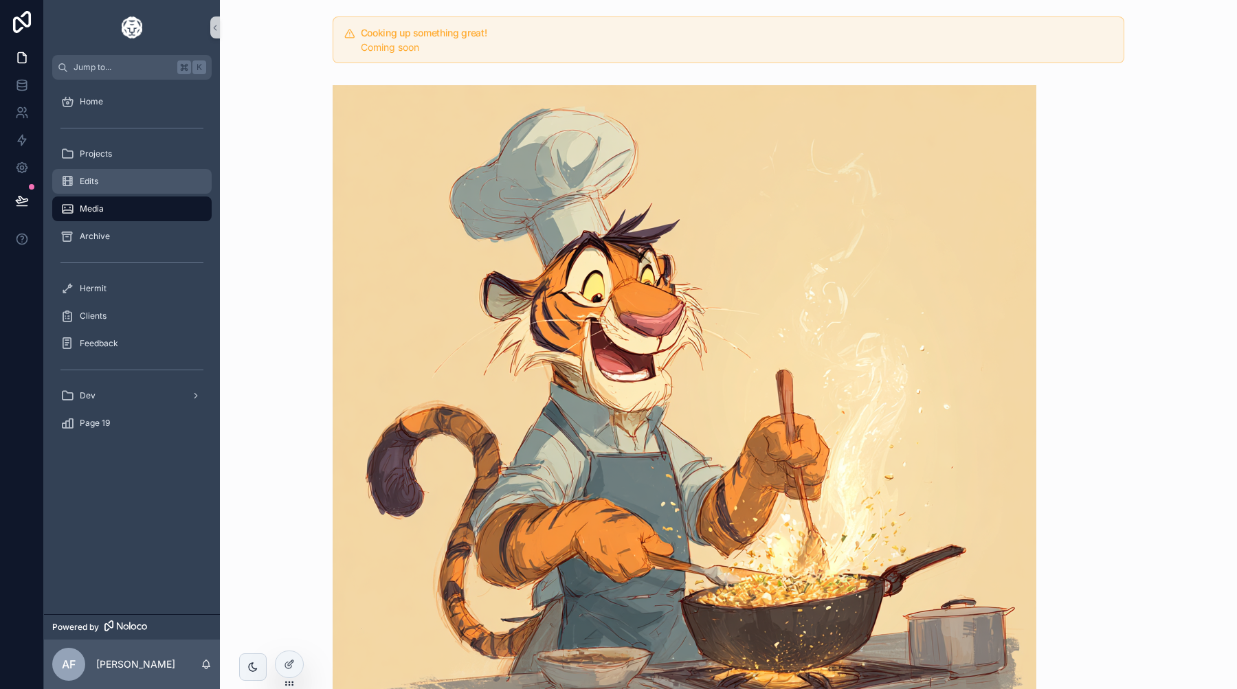
click at [104, 186] on div "Edits" at bounding box center [131, 181] width 143 height 22
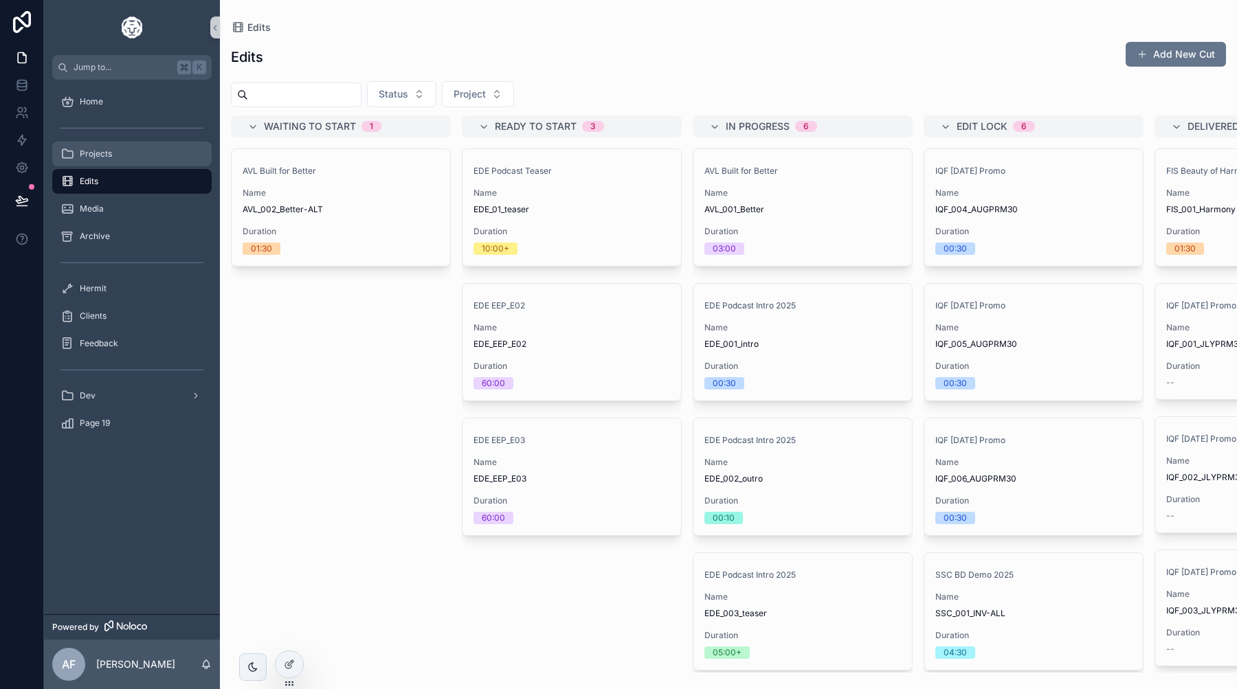
click at [117, 154] on div "Projects" at bounding box center [131, 154] width 143 height 22
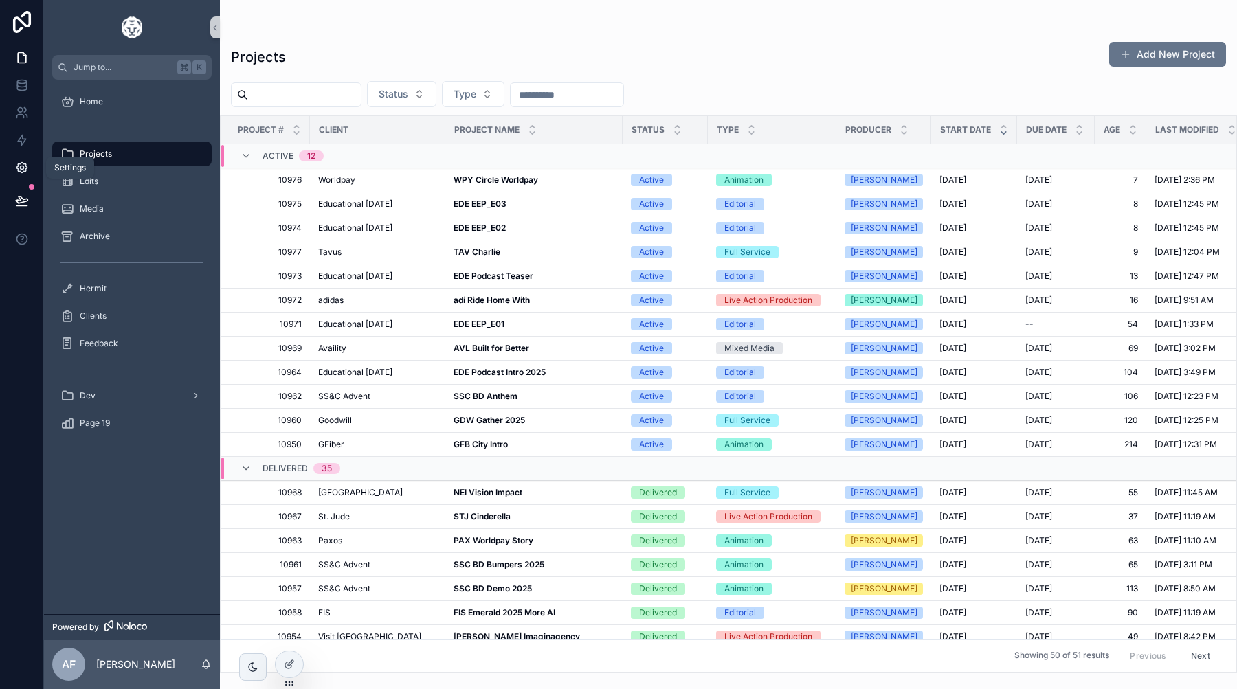
click at [22, 159] on link at bounding box center [21, 167] width 43 height 27
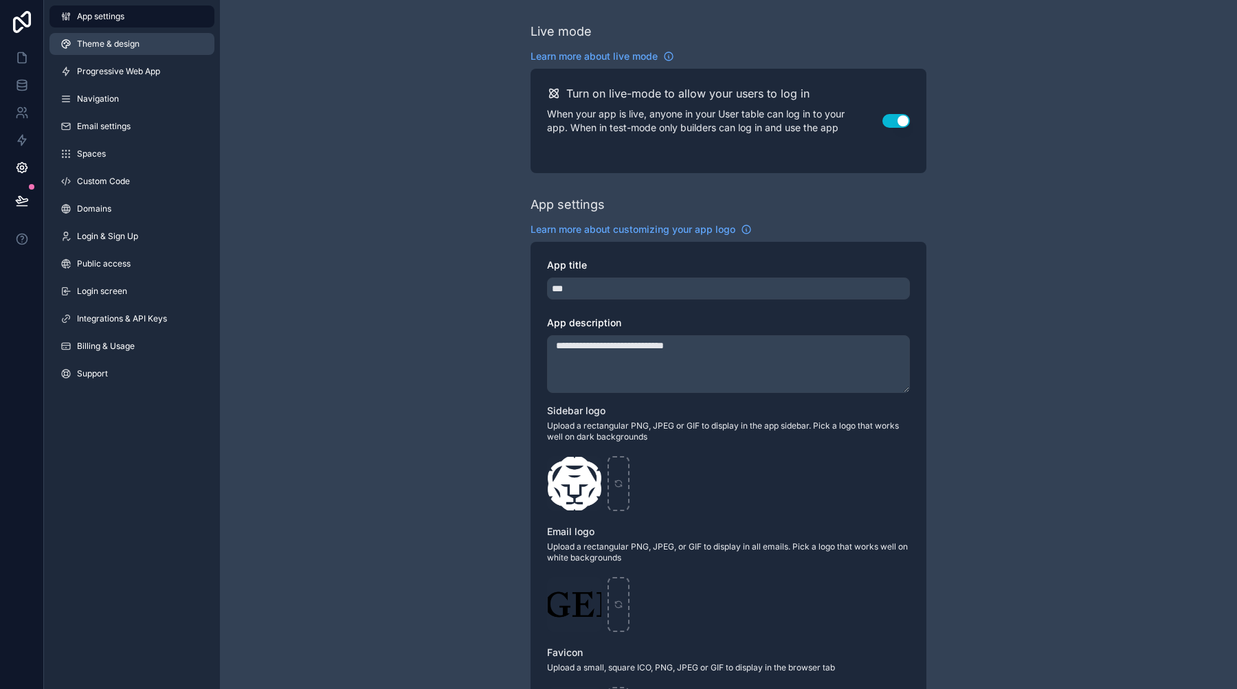
click at [112, 48] on span "Theme & design" at bounding box center [108, 43] width 63 height 11
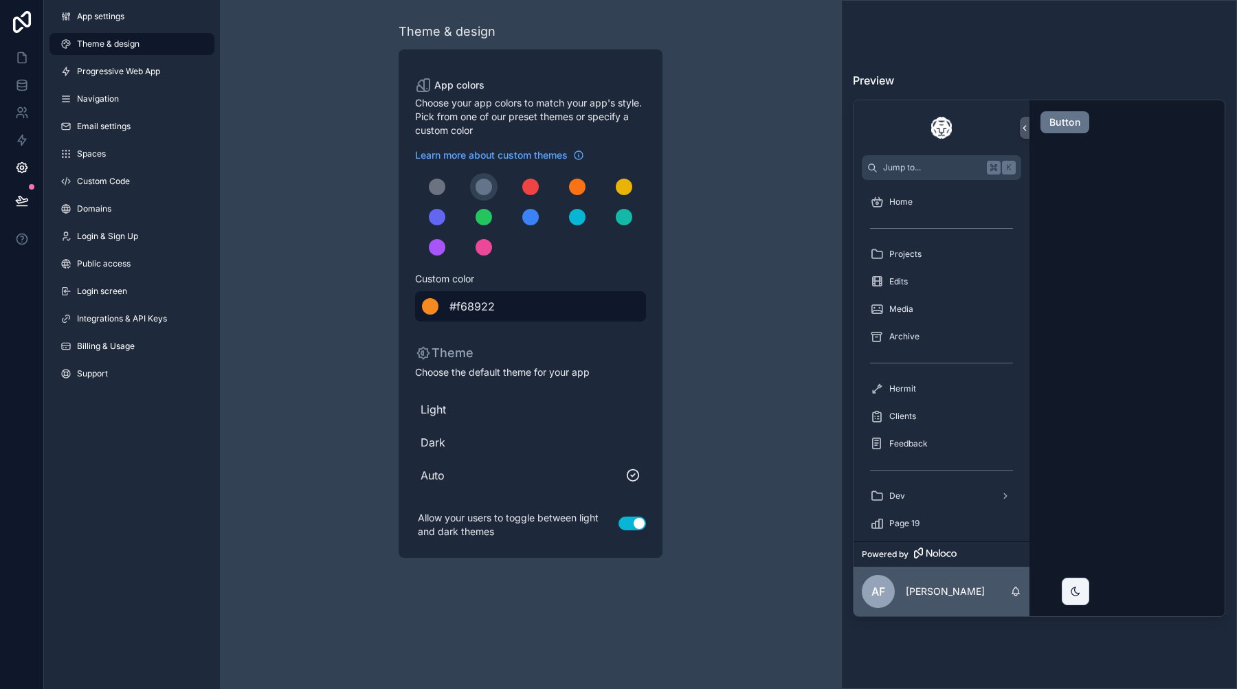
click at [558, 306] on div "******* #f68922" at bounding box center [530, 306] width 231 height 30
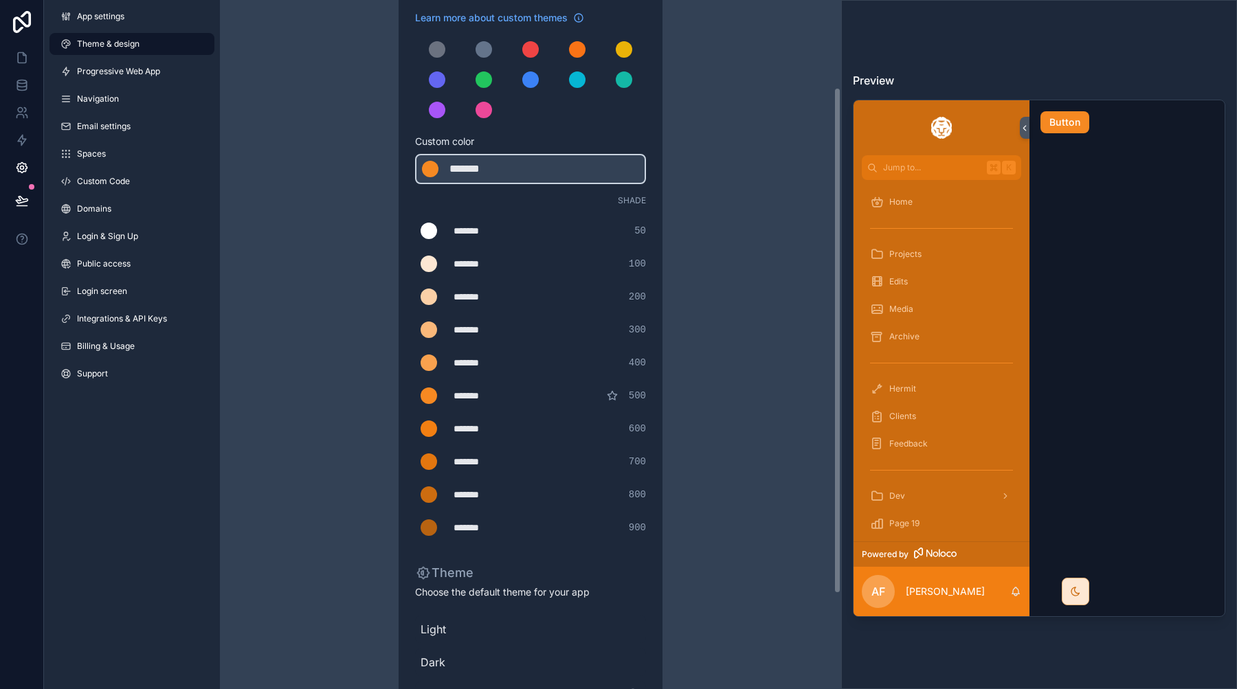
scroll to position [104, 0]
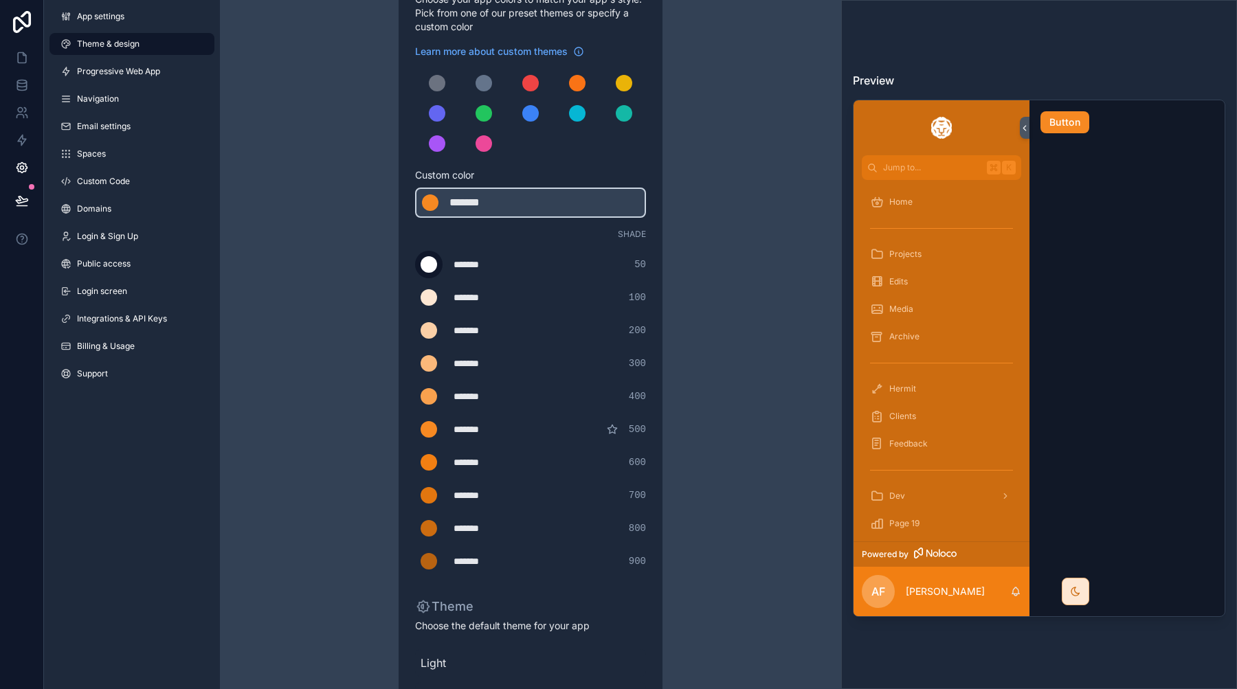
click at [425, 266] on div "scrollable content" at bounding box center [428, 264] width 16 height 16
click at [415, 265] on input "*******" at bounding box center [415, 265] width 0 height 0
click at [427, 265] on div "scrollable content" at bounding box center [428, 264] width 16 height 16
click at [415, 265] on input "*******" at bounding box center [415, 265] width 0 height 0
drag, startPoint x: 423, startPoint y: 267, endPoint x: 428, endPoint y: 273, distance: 8.8
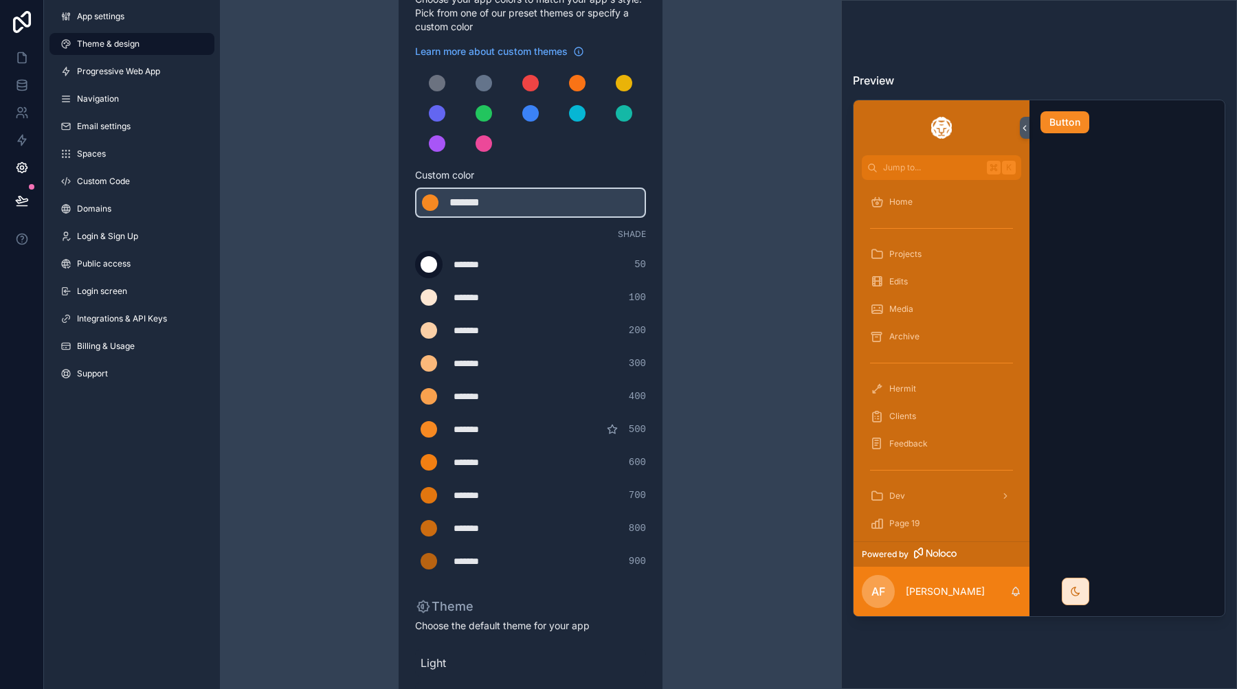
click at [422, 271] on label "scrollable content" at bounding box center [428, 264] width 27 height 27
click at [415, 265] on input "*******" at bounding box center [415, 265] width 0 height 0
click at [390, 336] on div "Theme & design App colors Choose your app colors to match your app's style. Pic…" at bounding box center [531, 364] width 396 height 937
click at [461, 332] on div "*******" at bounding box center [487, 331] width 69 height 14
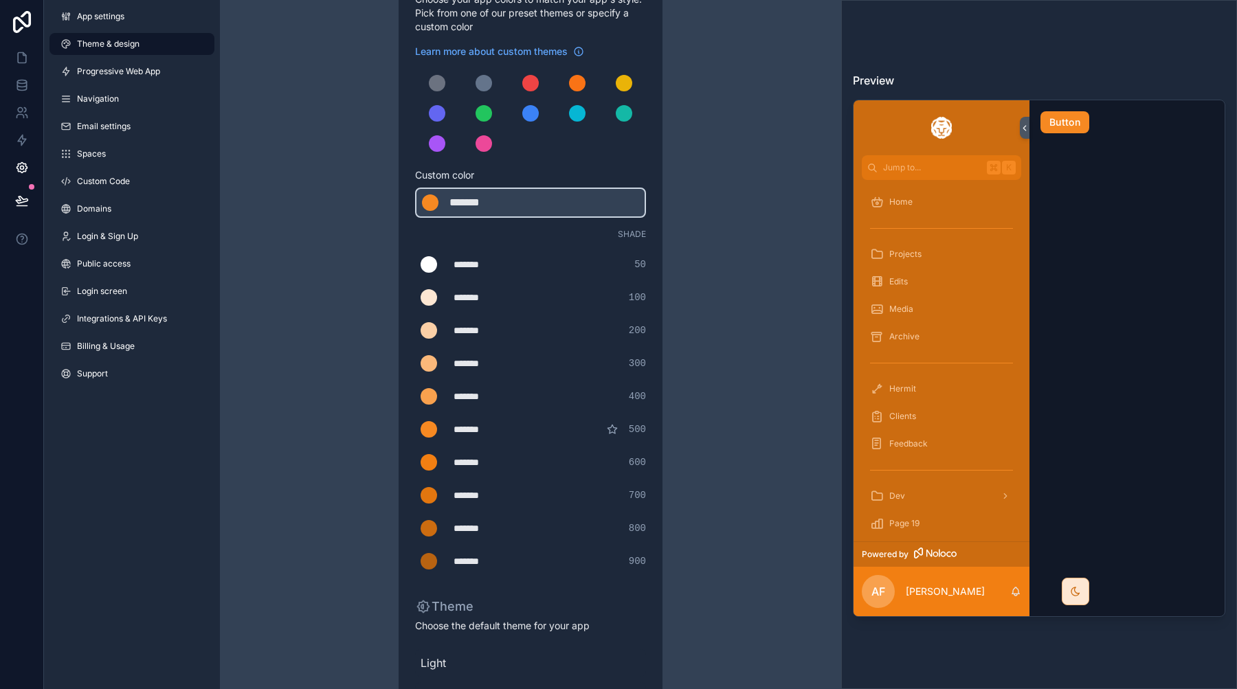
click at [454, 332] on div "******* ******* #fbd0a7 200" at bounding box center [530, 330] width 231 height 27
click at [396, 333] on div "Theme & design App colors Choose your app colors to match your app's style. Pic…" at bounding box center [531, 364] width 396 height 937
click at [483, 86] on div "scrollable content" at bounding box center [483, 83] width 16 height 16
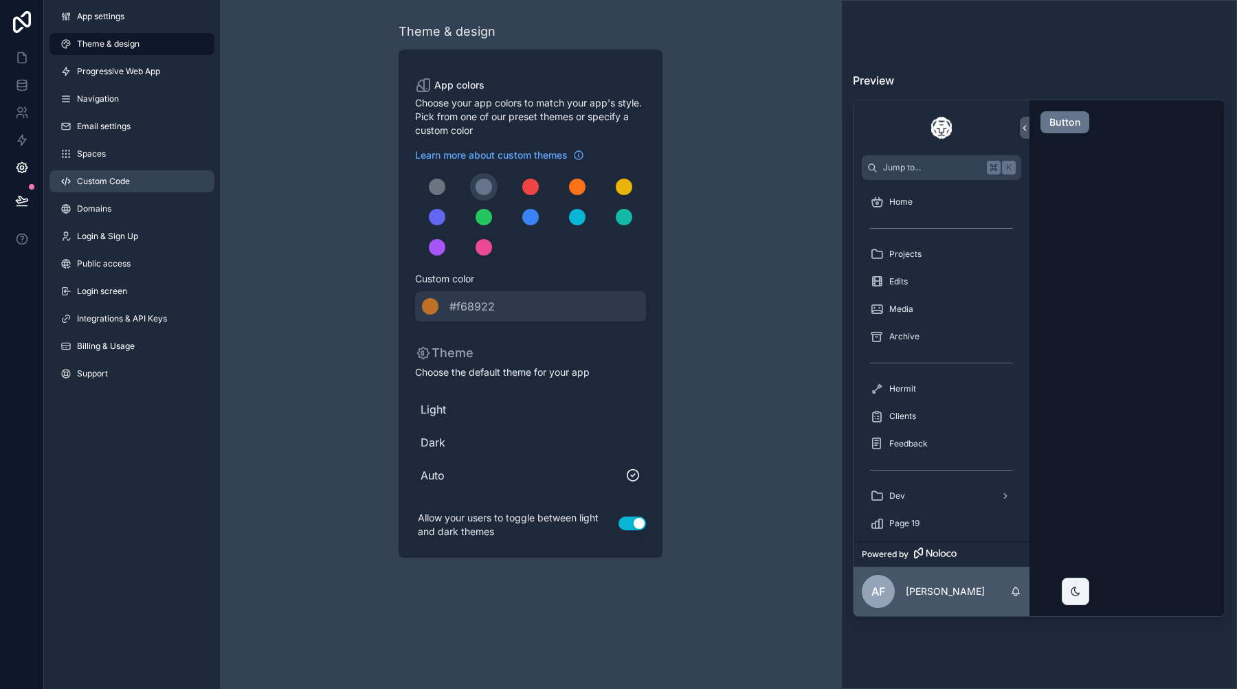
click at [173, 183] on link "Custom Code" at bounding box center [131, 181] width 165 height 22
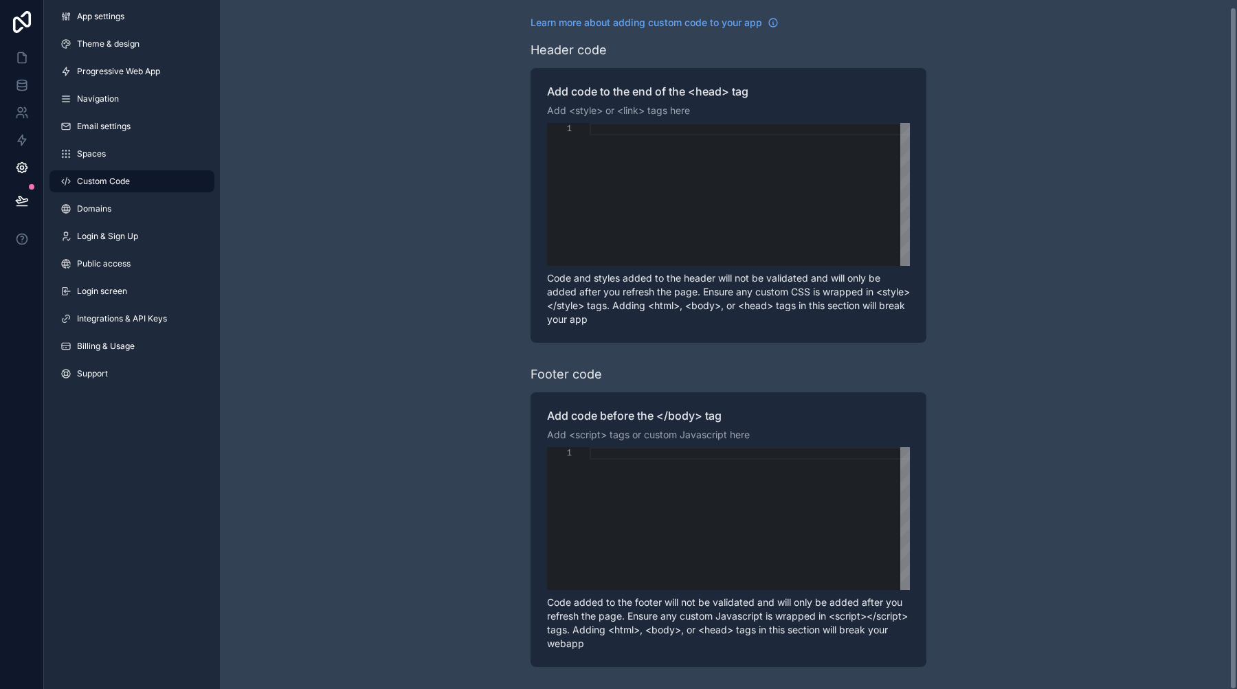
scroll to position [6, 0]
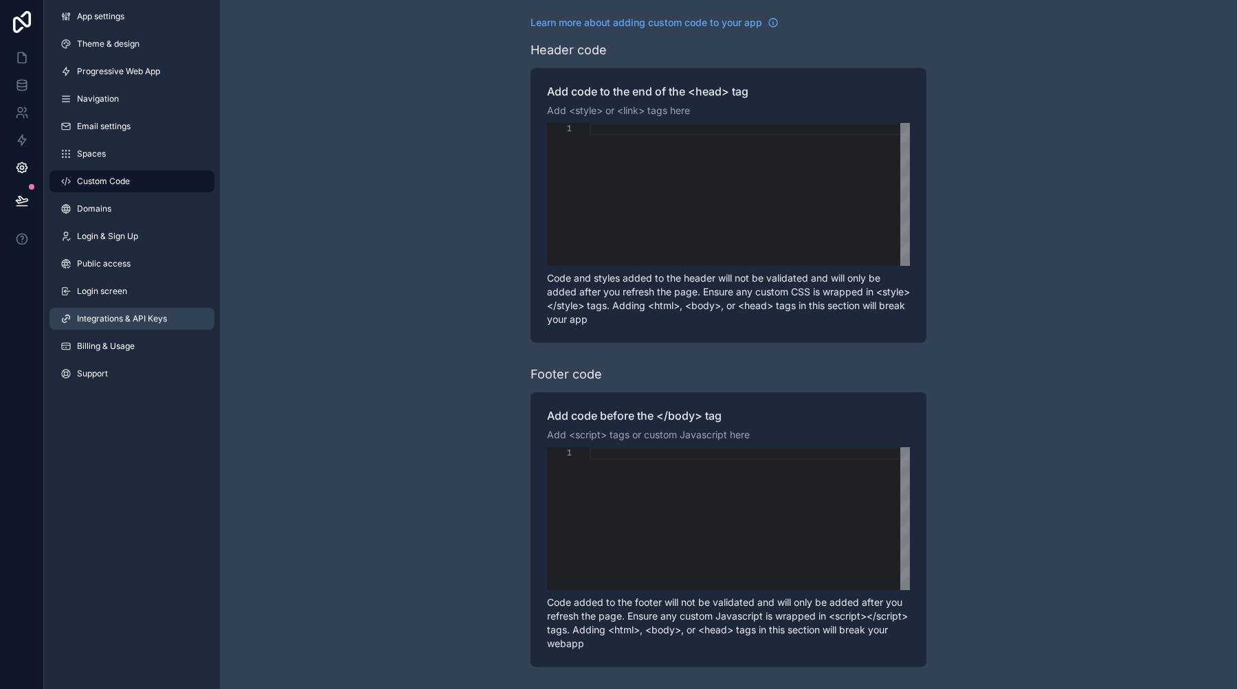
click at [133, 328] on link "Integrations & API Keys" at bounding box center [131, 319] width 165 height 22
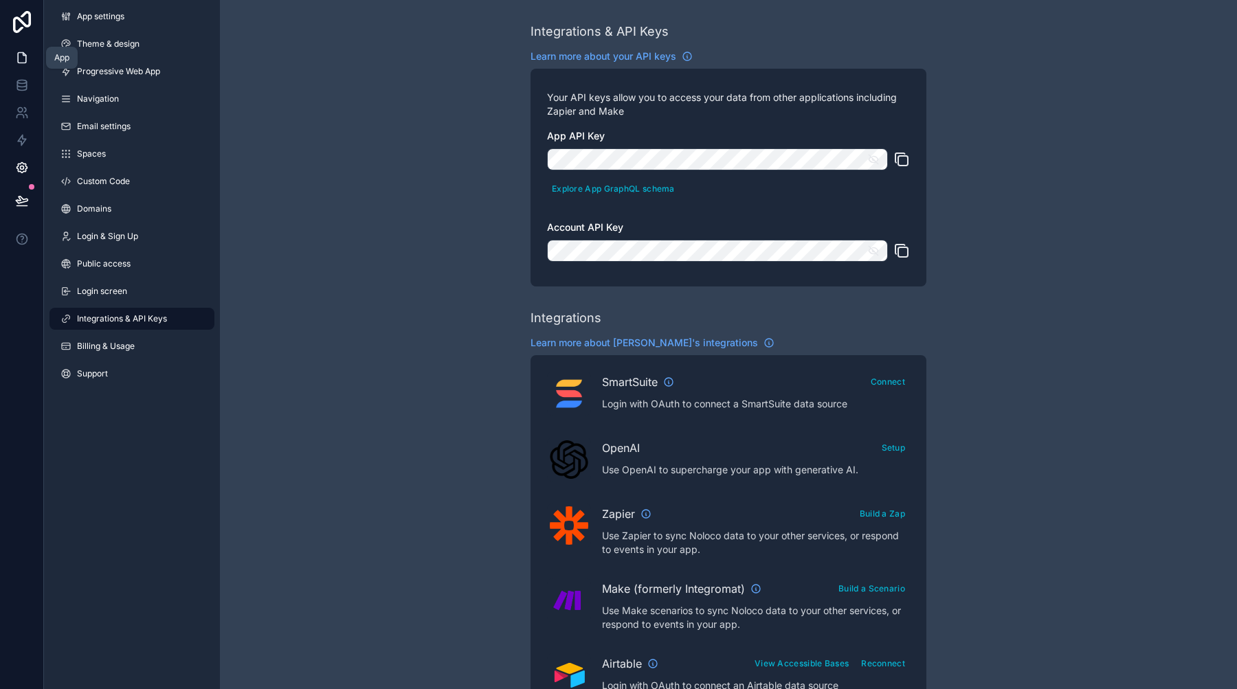
click at [18, 53] on icon at bounding box center [22, 58] width 8 height 10
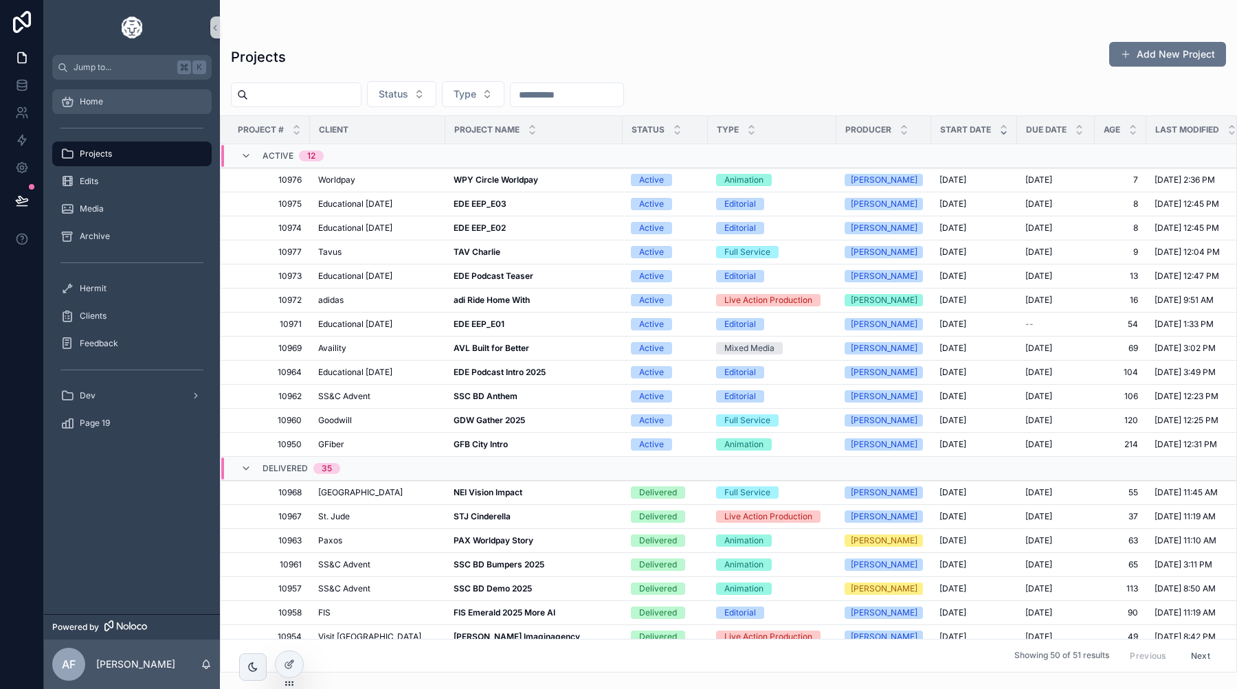
click at [107, 95] on div "Home" at bounding box center [131, 102] width 143 height 22
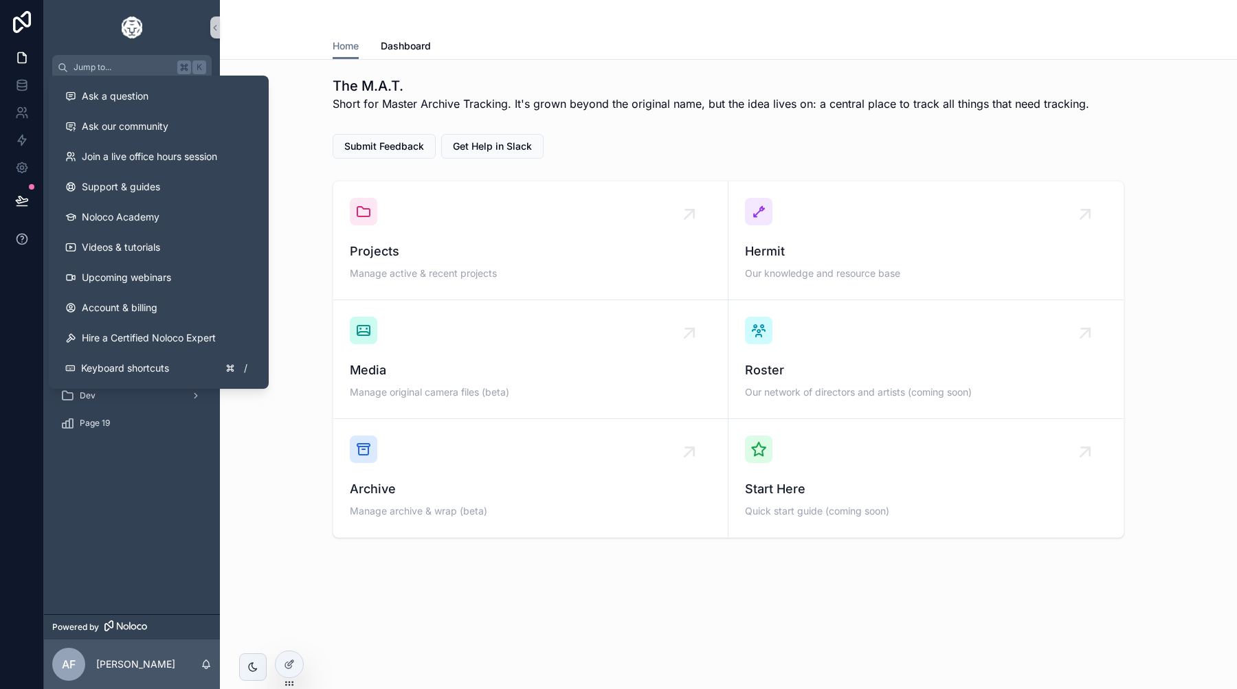
click at [26, 234] on icon at bounding box center [22, 239] width 14 height 14
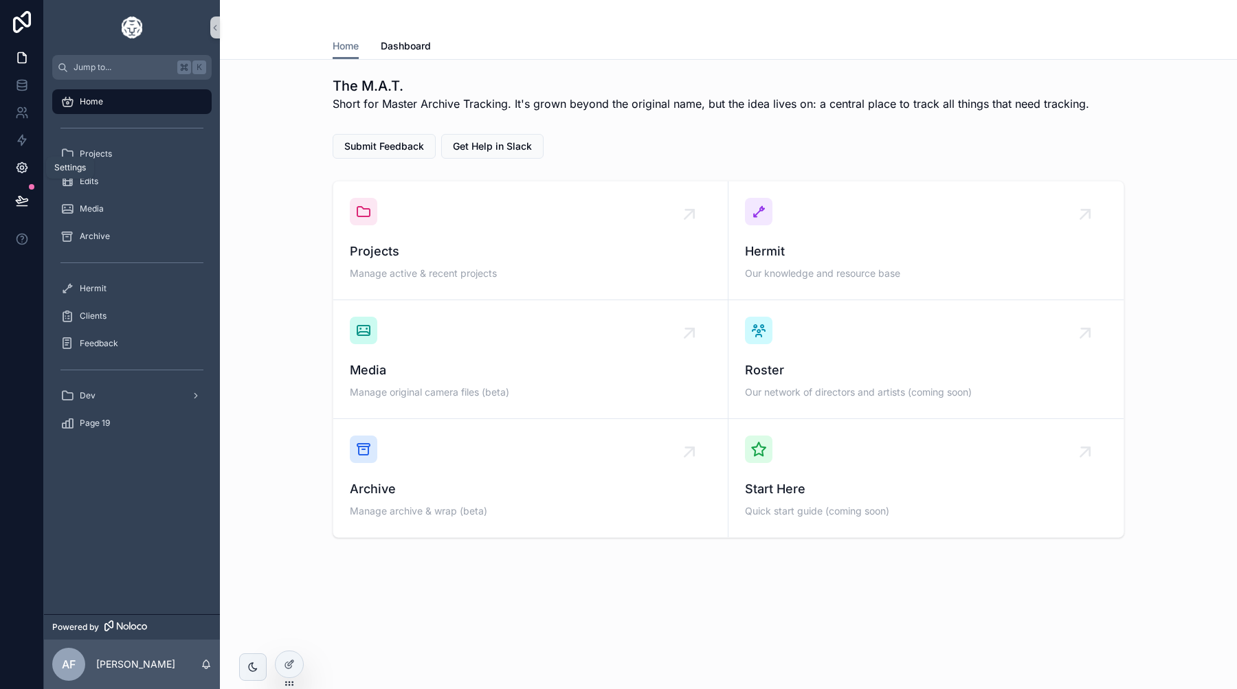
click at [23, 166] on icon at bounding box center [21, 167] width 3 height 3
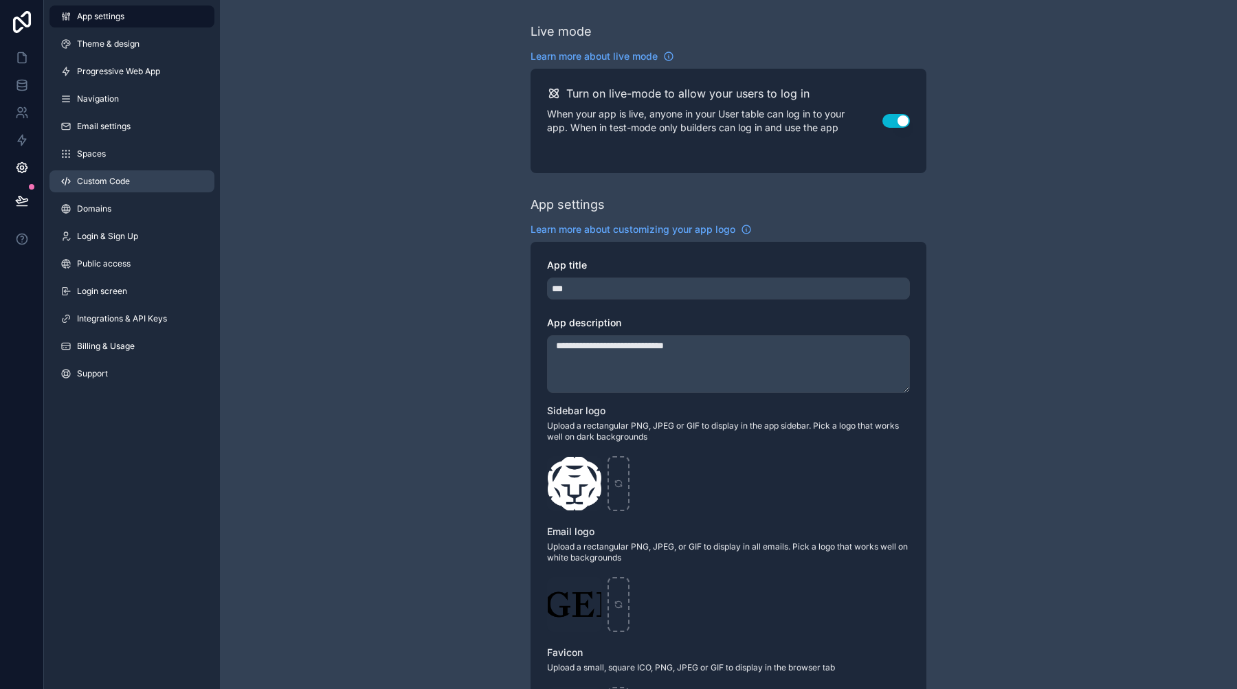
click at [76, 184] on link "Custom Code" at bounding box center [131, 181] width 165 height 22
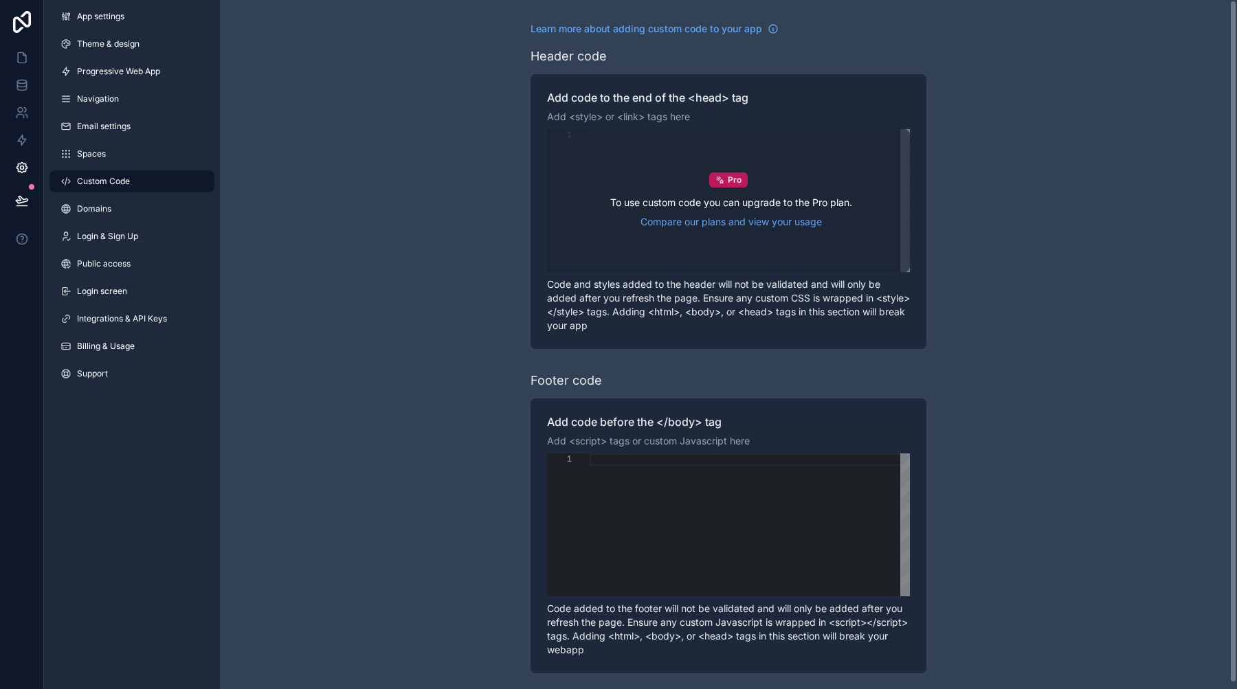
click at [598, 212] on div "Pro To use custom code you can upgrade to the Pro plan. Compare our plans and v…" at bounding box center [728, 200] width 363 height 143
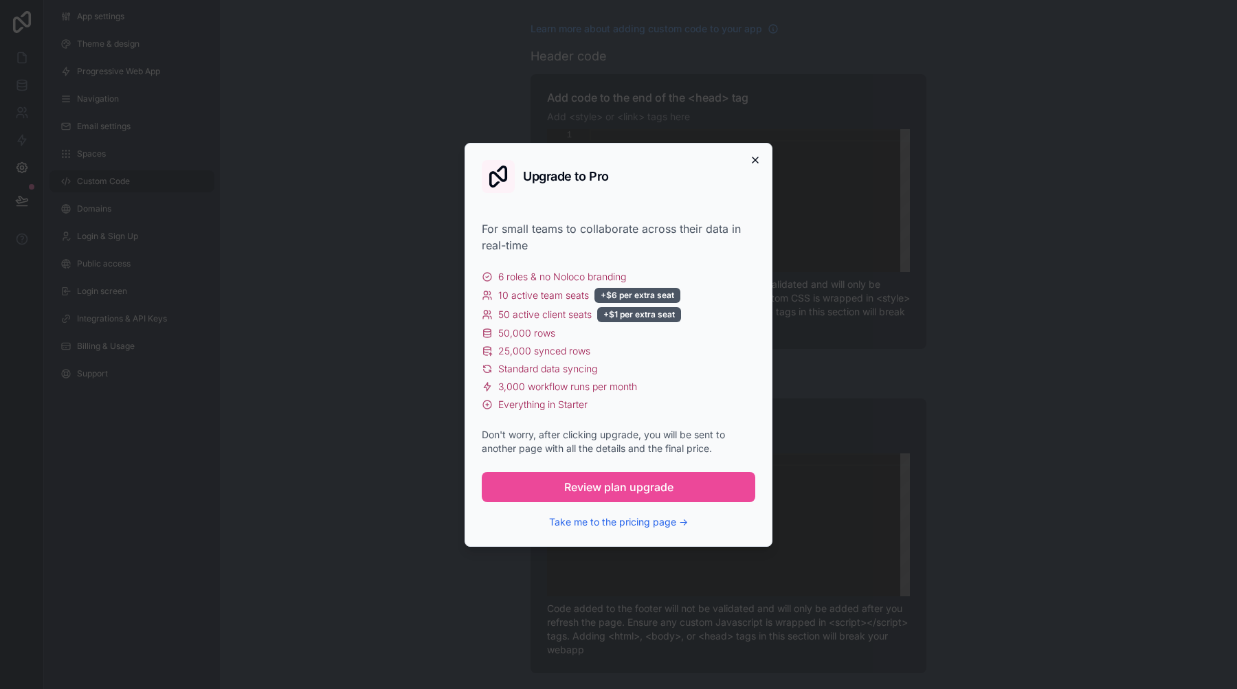
click at [753, 163] on icon "button" at bounding box center [755, 160] width 11 height 11
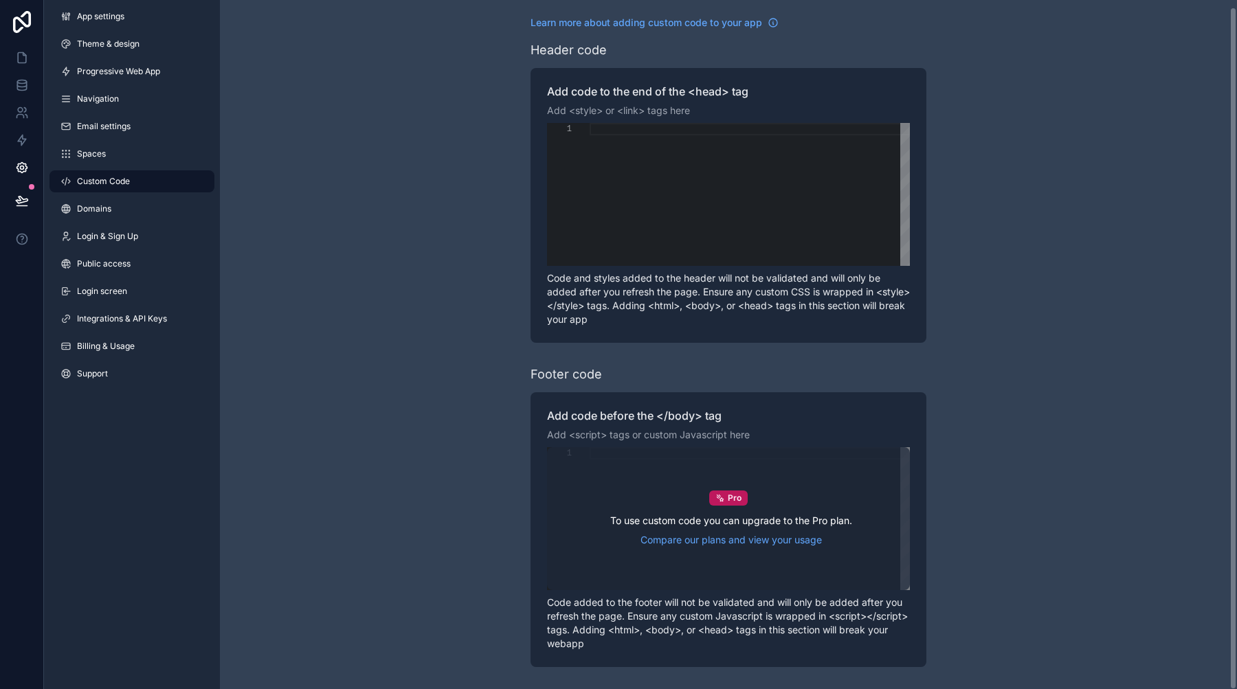
scroll to position [6, 0]
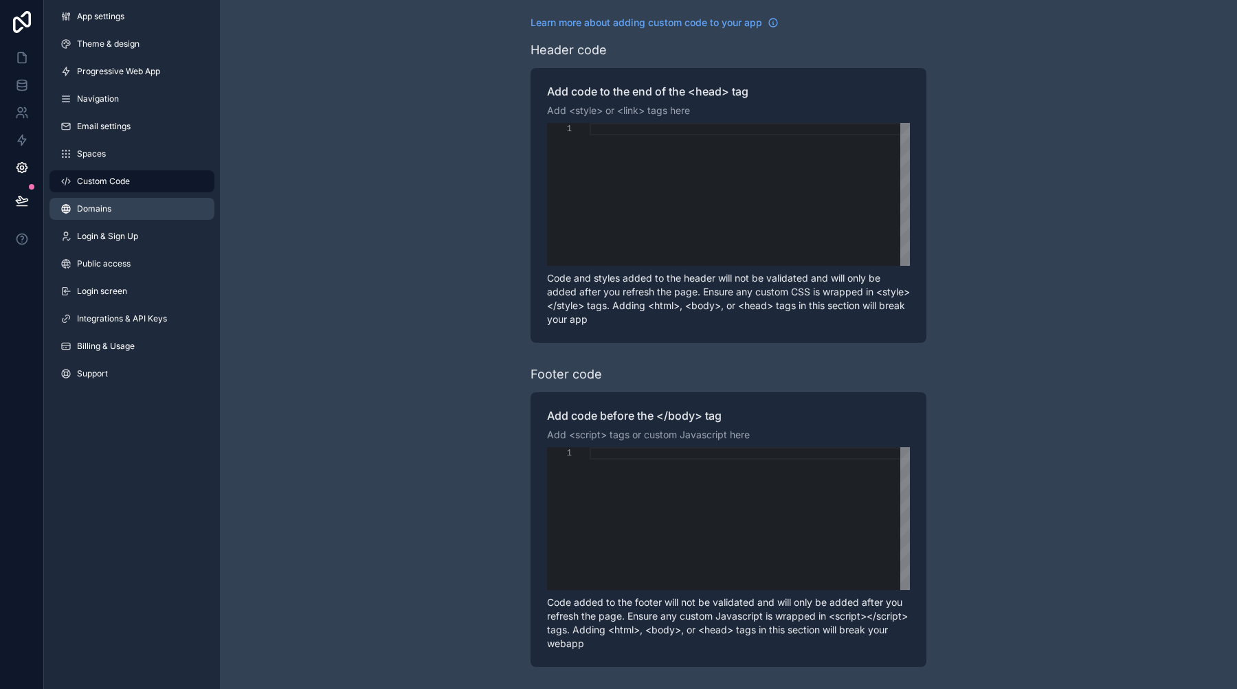
click at [145, 216] on link "Domains" at bounding box center [131, 209] width 165 height 22
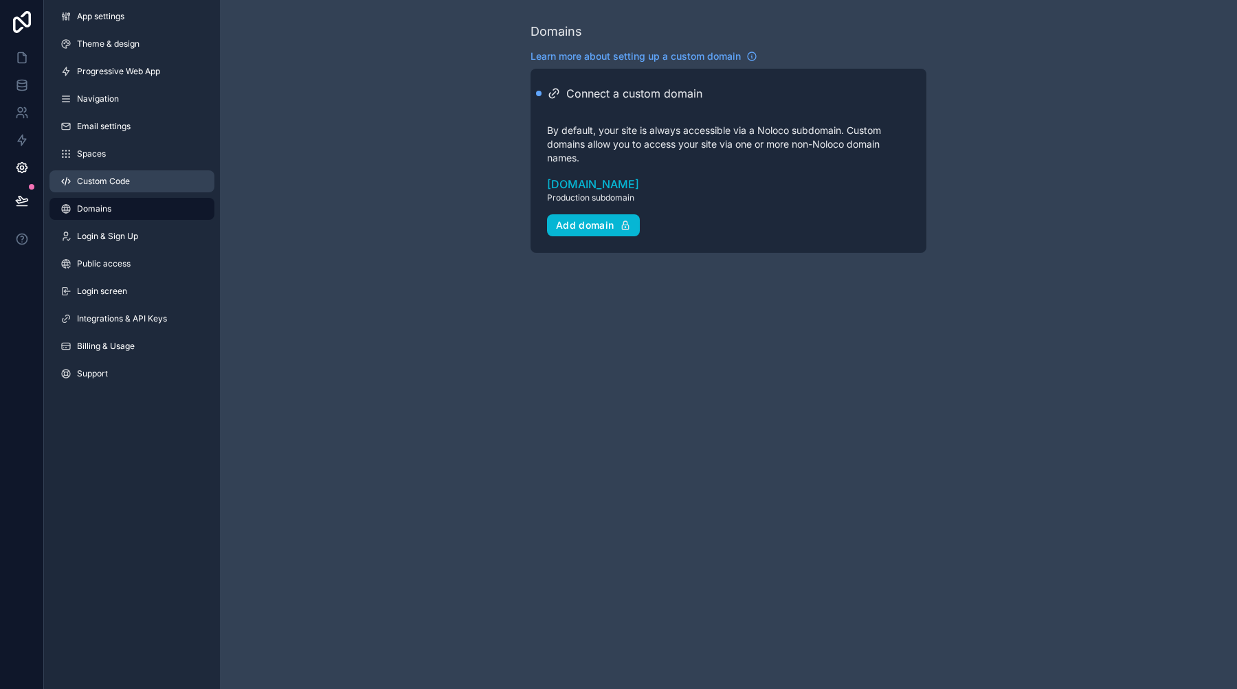
click at [142, 181] on link "Custom Code" at bounding box center [131, 181] width 165 height 22
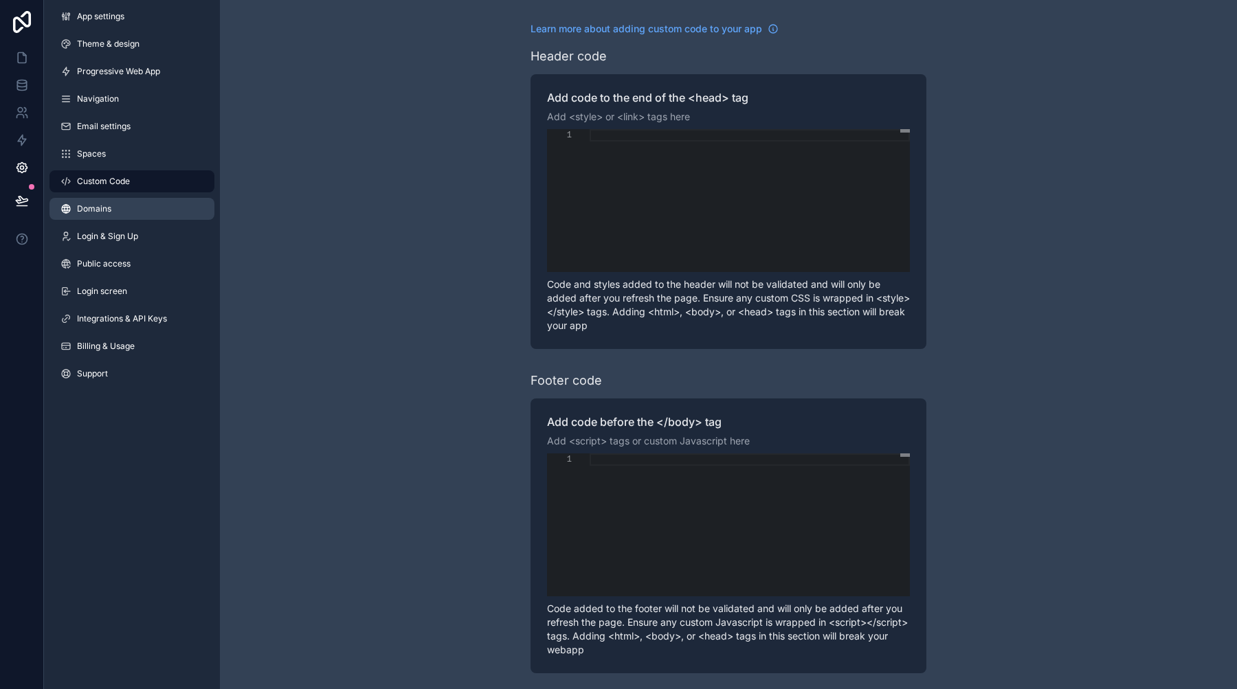
click at [130, 212] on link "Domains" at bounding box center [131, 209] width 165 height 22
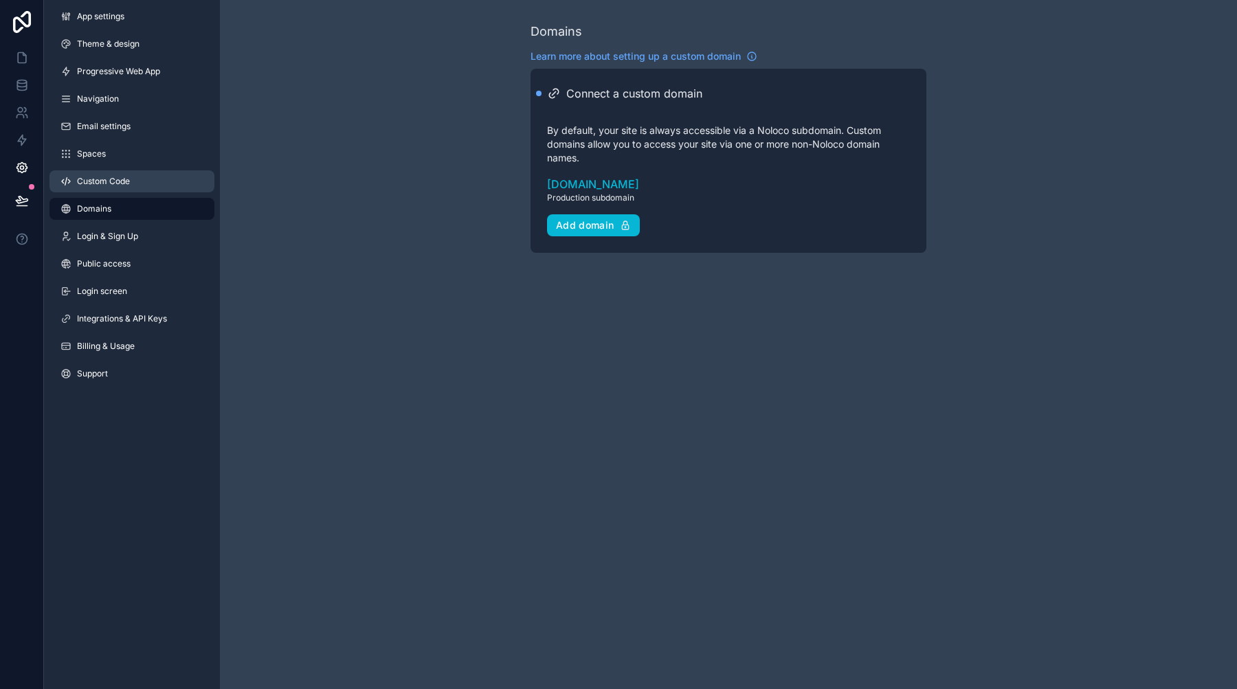
click at [130, 188] on link "Custom Code" at bounding box center [131, 181] width 165 height 22
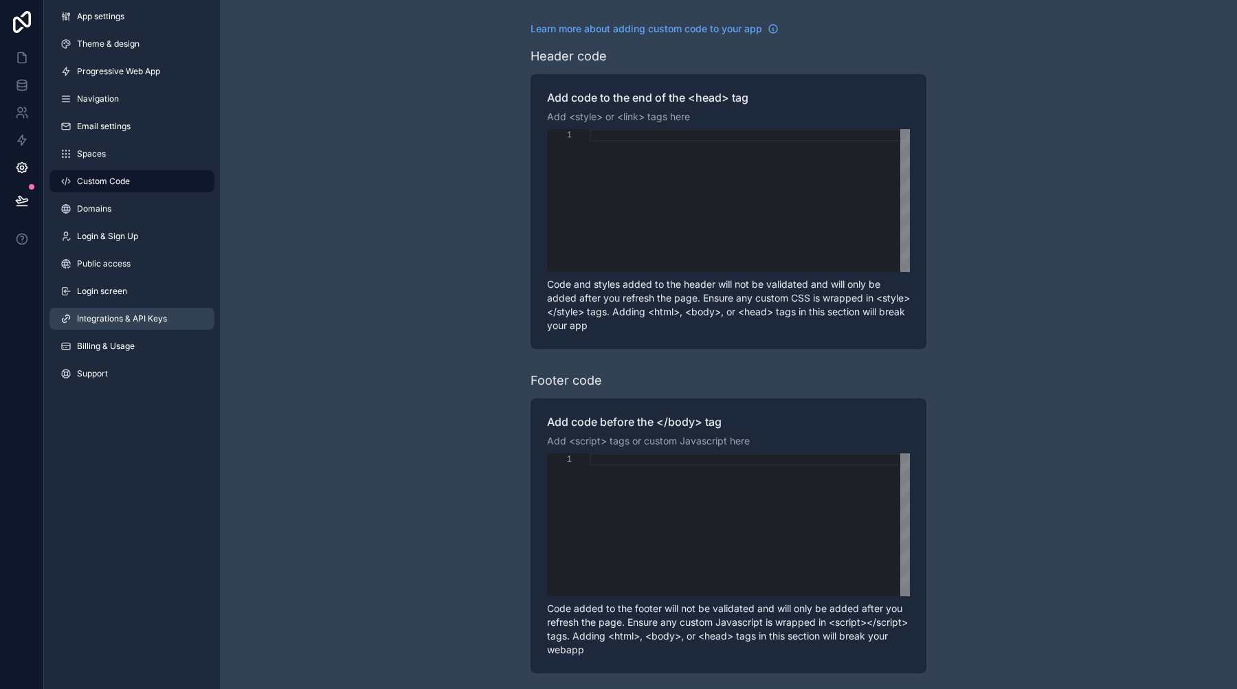
click at [174, 322] on link "Integrations & API Keys" at bounding box center [131, 319] width 165 height 22
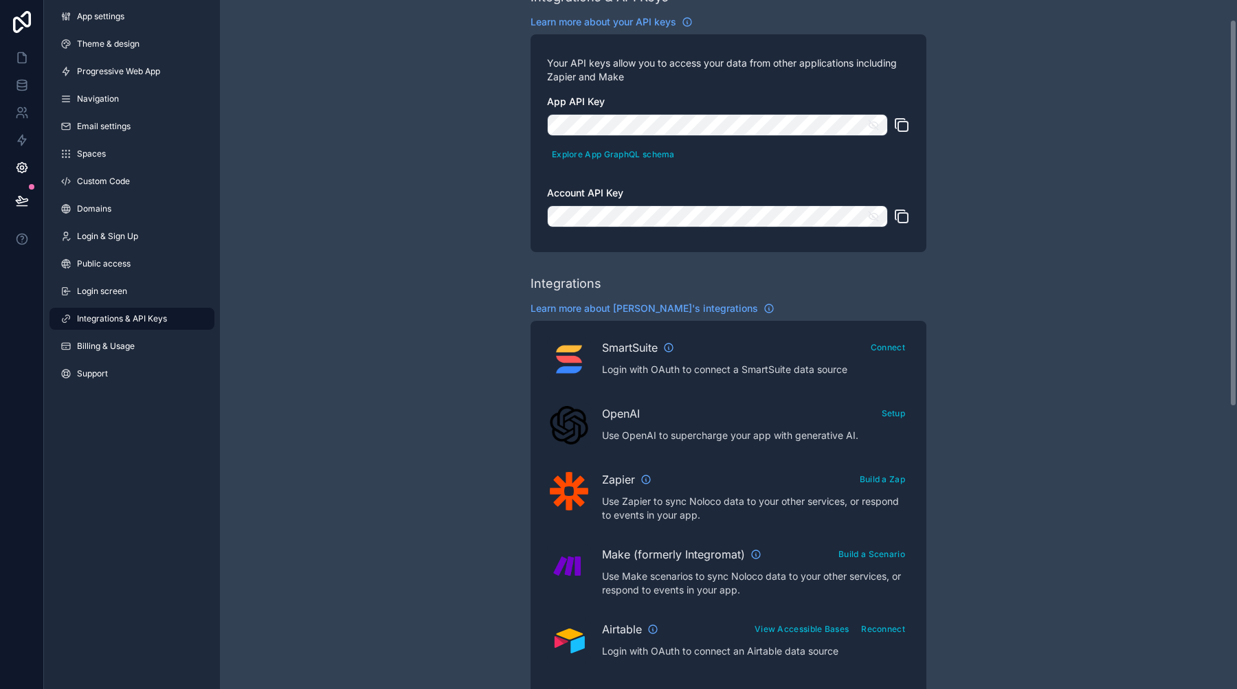
scroll to position [30, 0]
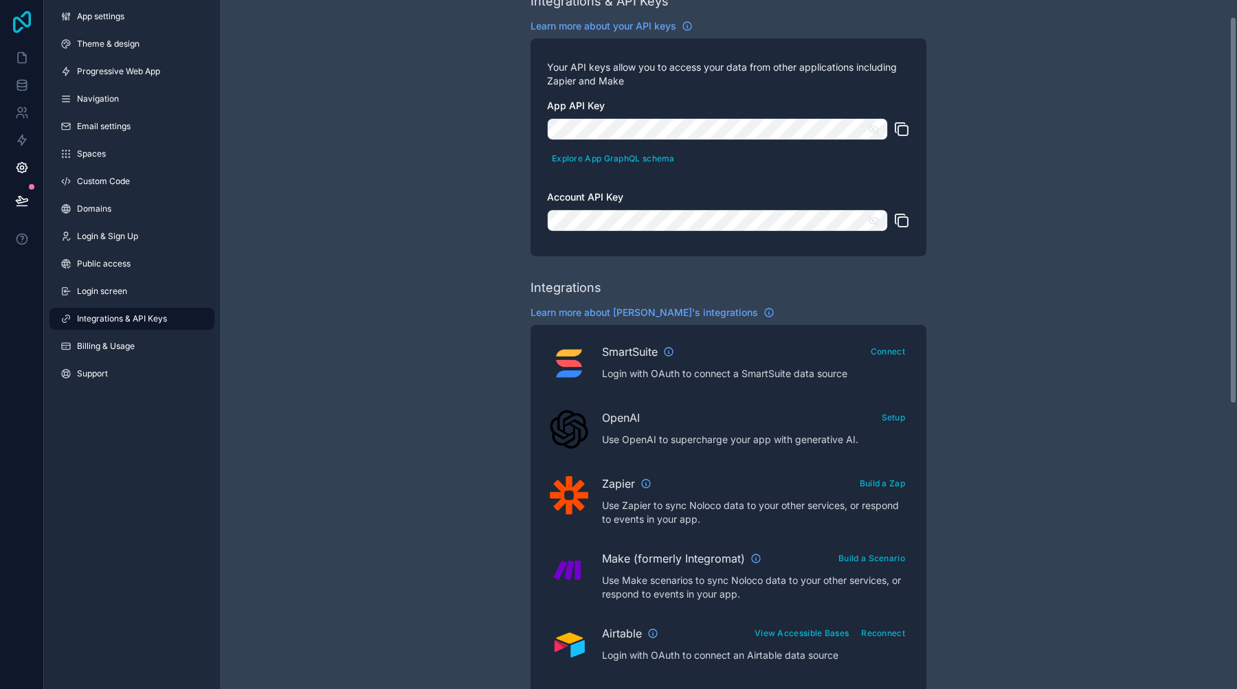
click at [12, 27] on icon at bounding box center [21, 22] width 27 height 22
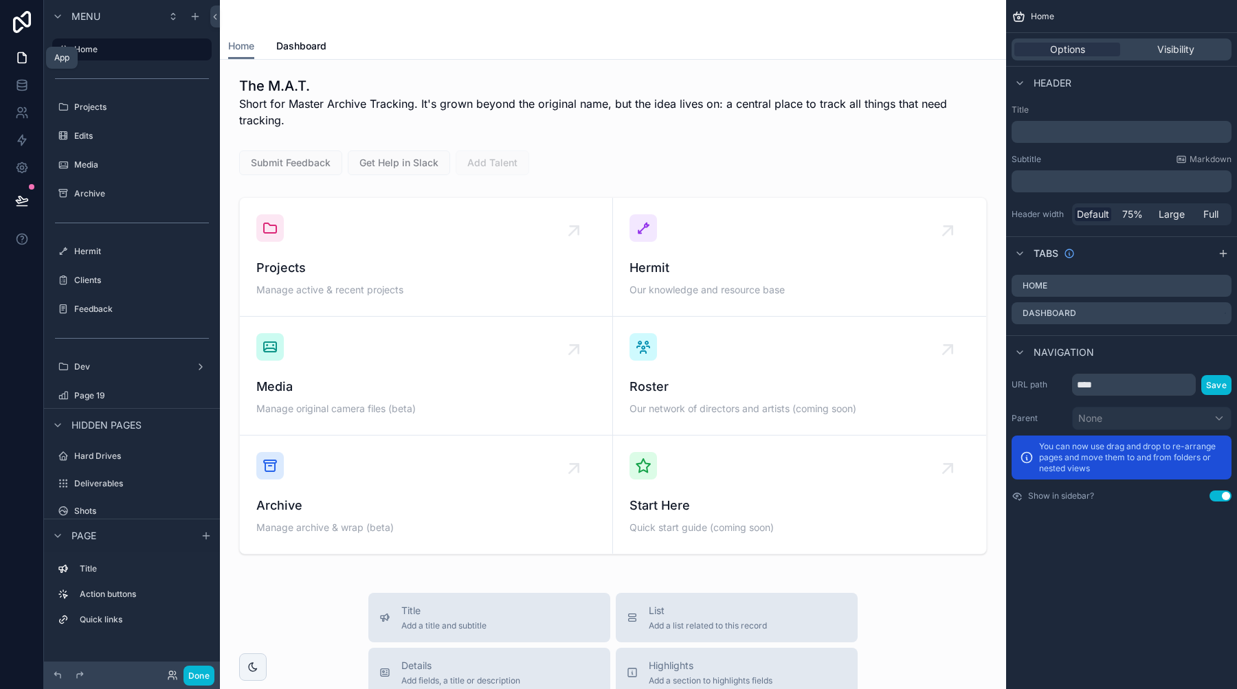
click at [27, 64] on icon at bounding box center [22, 58] width 14 height 14
click at [21, 112] on icon at bounding box center [20, 110] width 5 height 5
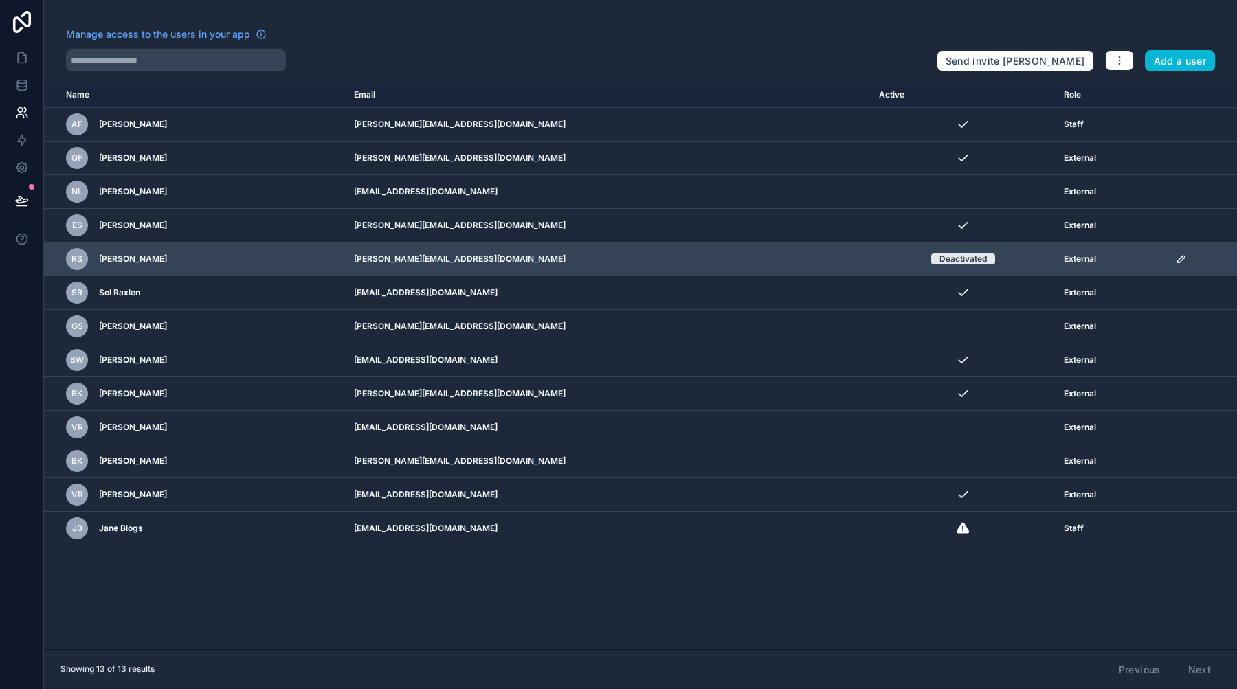
click at [1167, 253] on td "scrollable content" at bounding box center [1201, 260] width 69 height 34
click at [1177, 260] on icon "scrollable content" at bounding box center [1180, 259] width 7 height 7
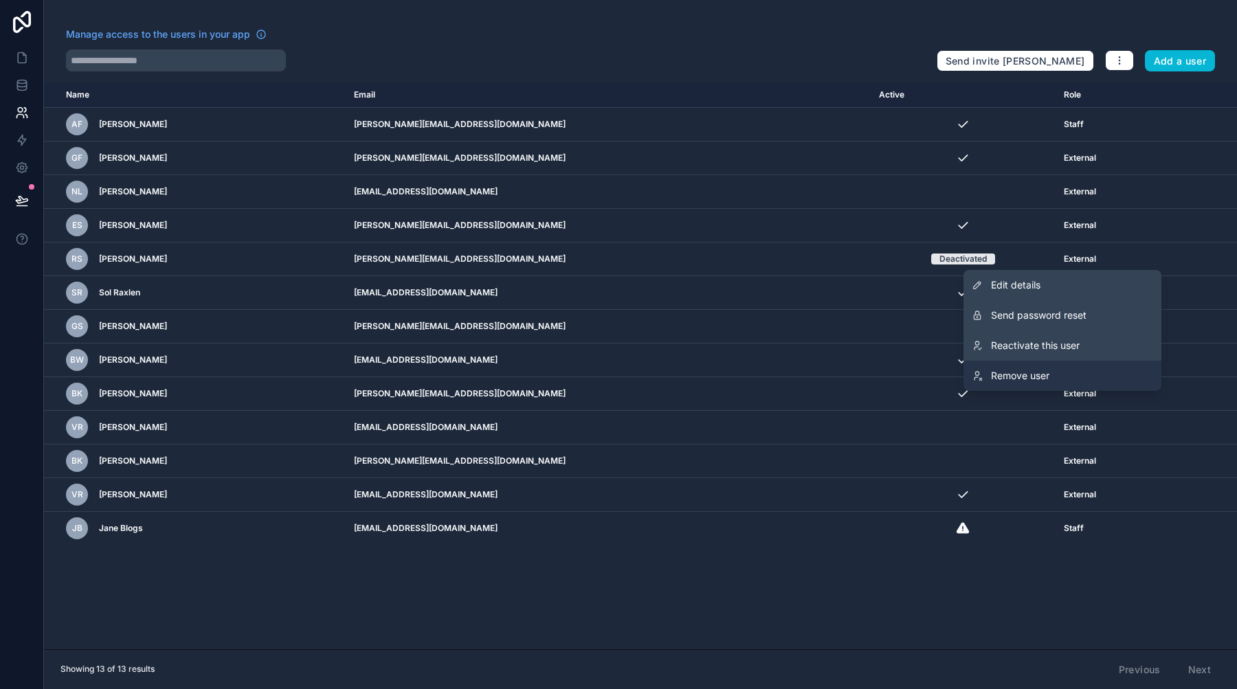
click at [1044, 376] on span "Remove user" at bounding box center [1020, 376] width 58 height 14
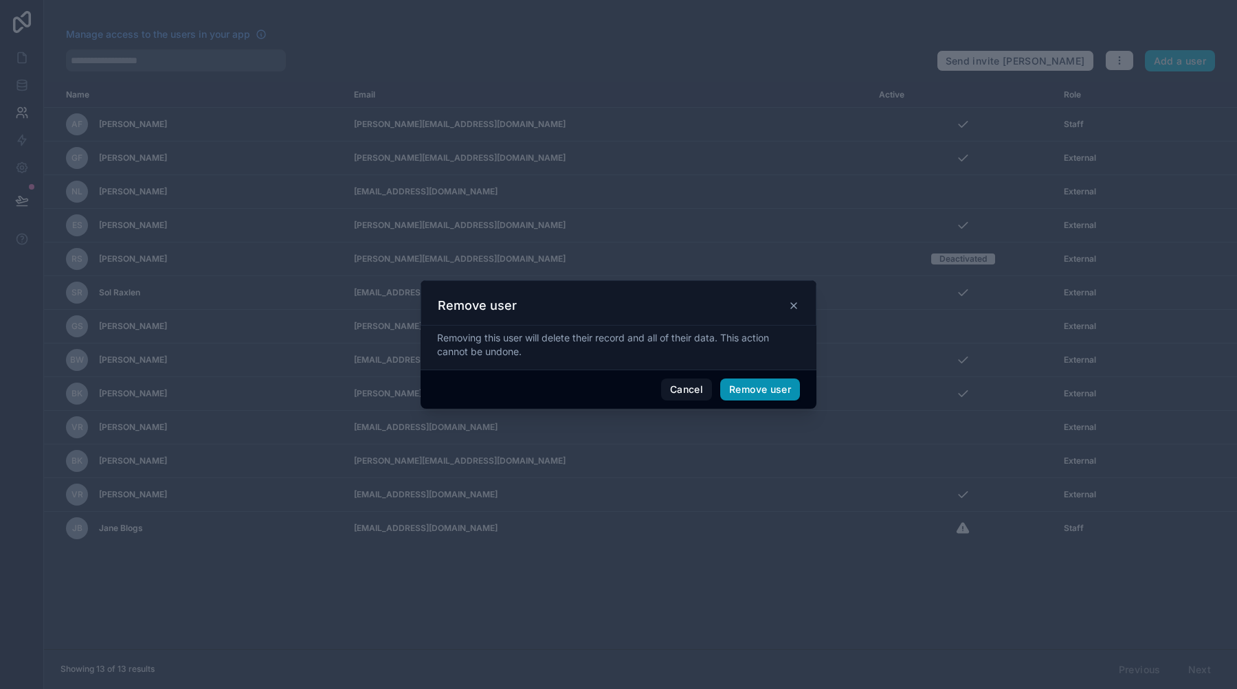
click at [764, 385] on button "Remove user" at bounding box center [760, 390] width 80 height 22
